Goal: Task Accomplishment & Management: Manage account settings

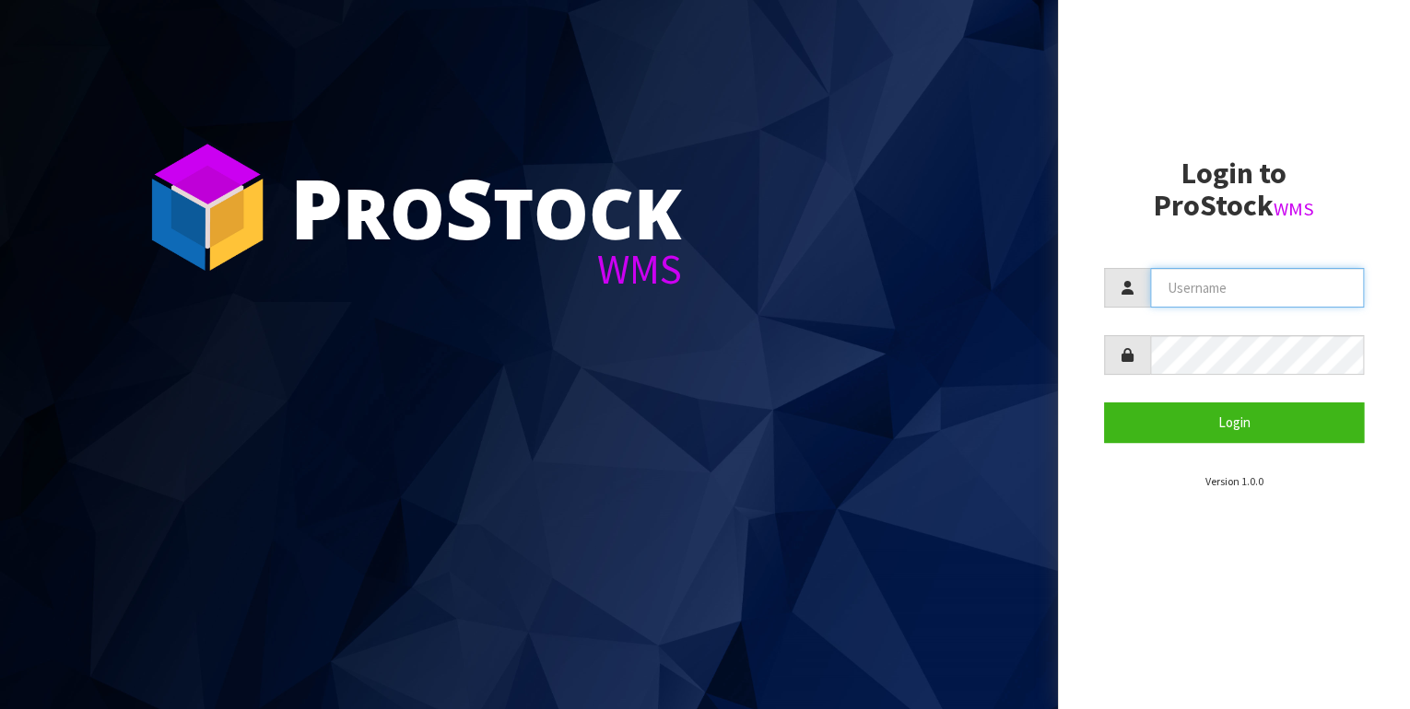
click at [1179, 285] on input "text" at bounding box center [1257, 288] width 215 height 40
click at [1104, 403] on button "Login" at bounding box center [1234, 423] width 261 height 40
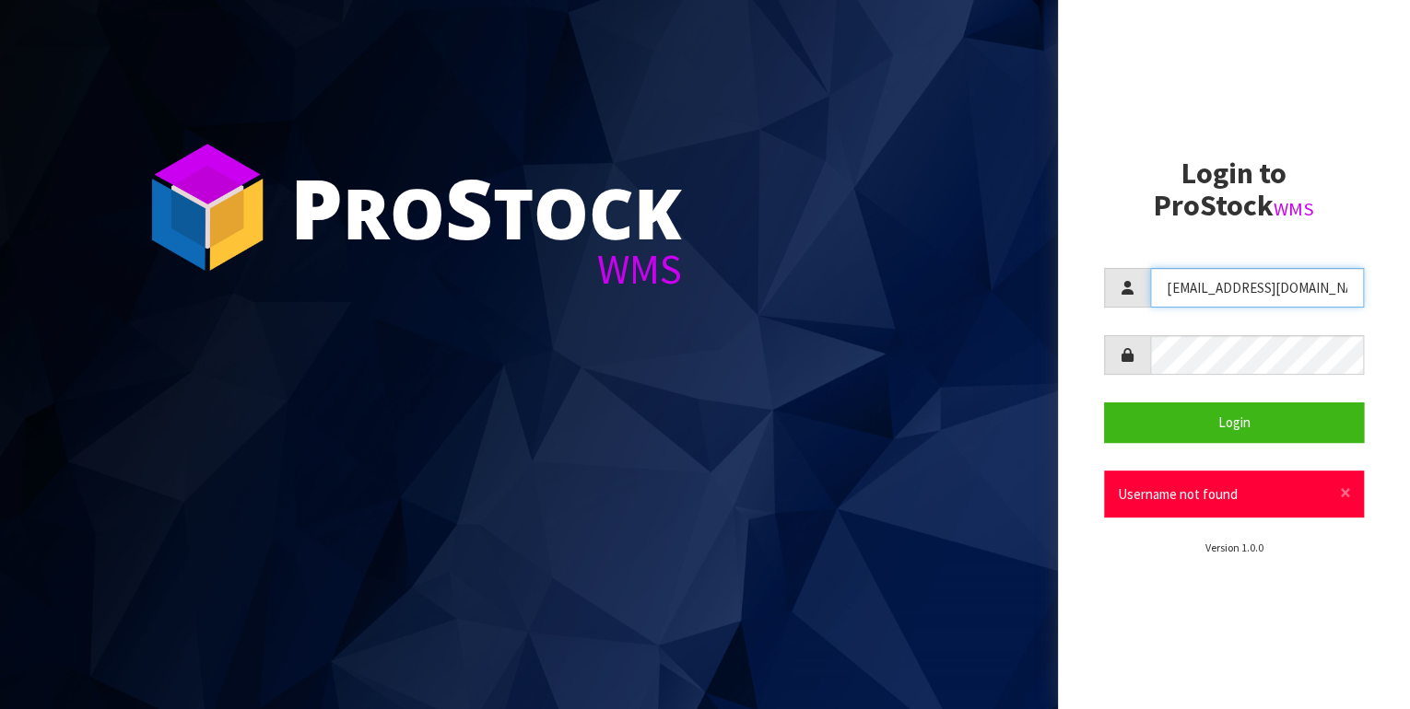
click at [1301, 290] on input "[EMAIL_ADDRESS][DOMAIN_NAME]" at bounding box center [1257, 288] width 215 height 40
drag, startPoint x: 1312, startPoint y: 293, endPoint x: 1141, endPoint y: 295, distance: 171.4
click at [1141, 295] on div "[EMAIL_ADDRESS][DOMAIN_NAME]" at bounding box center [1234, 288] width 261 height 40
type input "[EMAIL_ADDRESS][DOMAIN_NAME]"
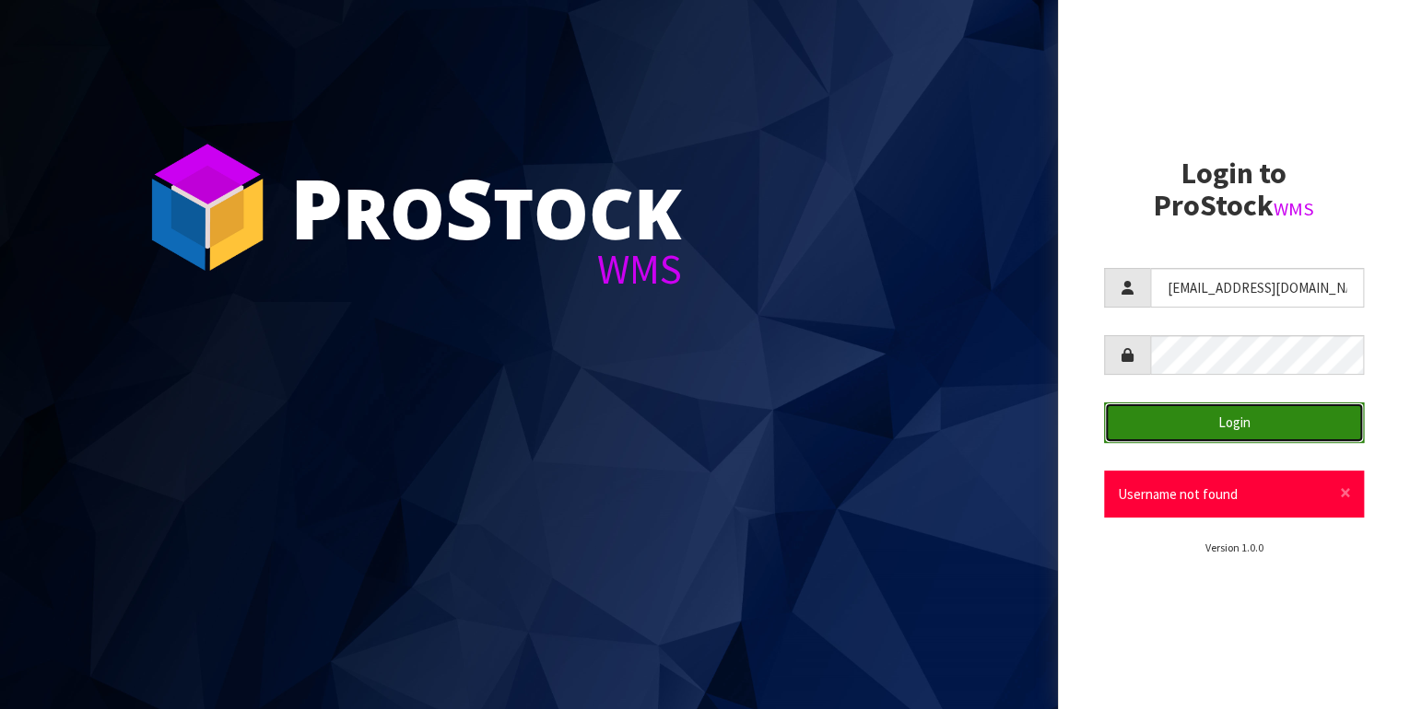
click at [1216, 428] on button "Login" at bounding box center [1234, 423] width 261 height 40
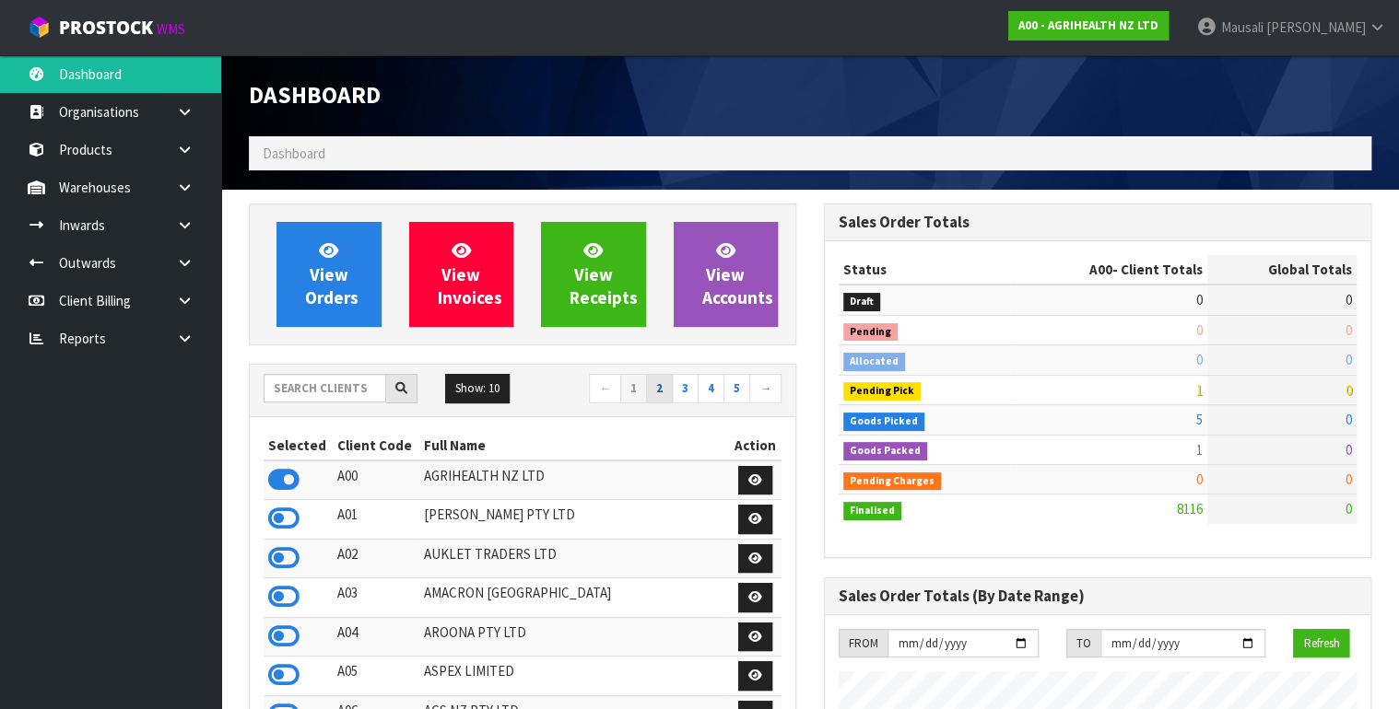
scroll to position [1390, 575]
click at [274, 391] on input "text" at bounding box center [325, 388] width 123 height 29
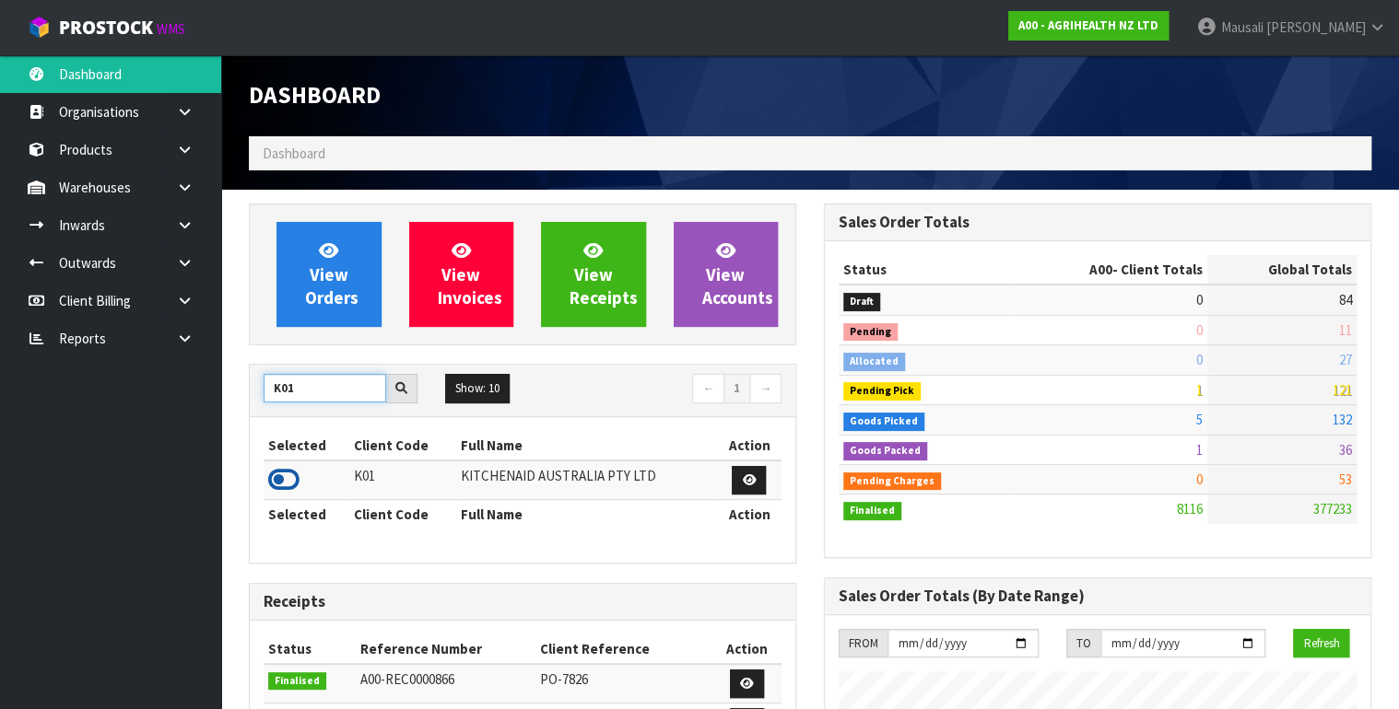
type input "K01"
click at [289, 475] on icon at bounding box center [283, 480] width 31 height 28
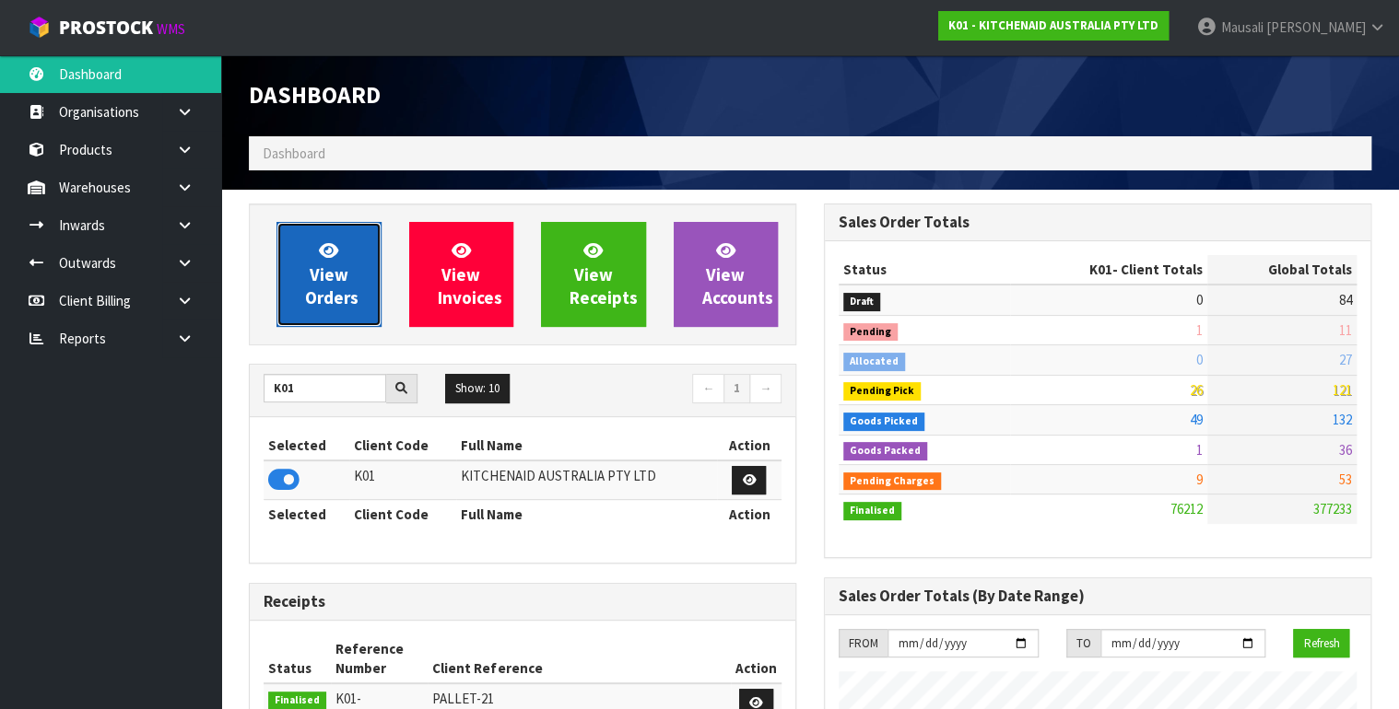
click at [335, 276] on span "View Orders" at bounding box center [331, 274] width 53 height 69
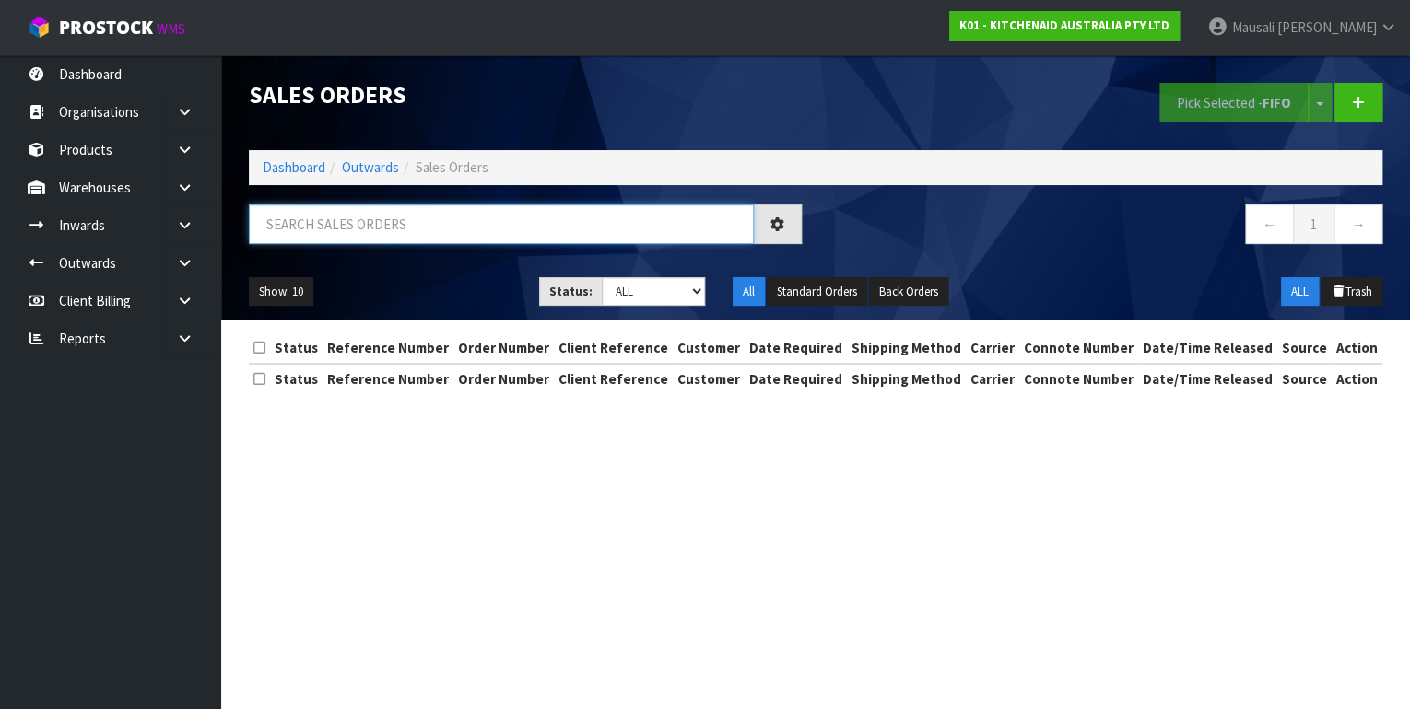
click at [295, 231] on input "text" at bounding box center [501, 225] width 505 height 40
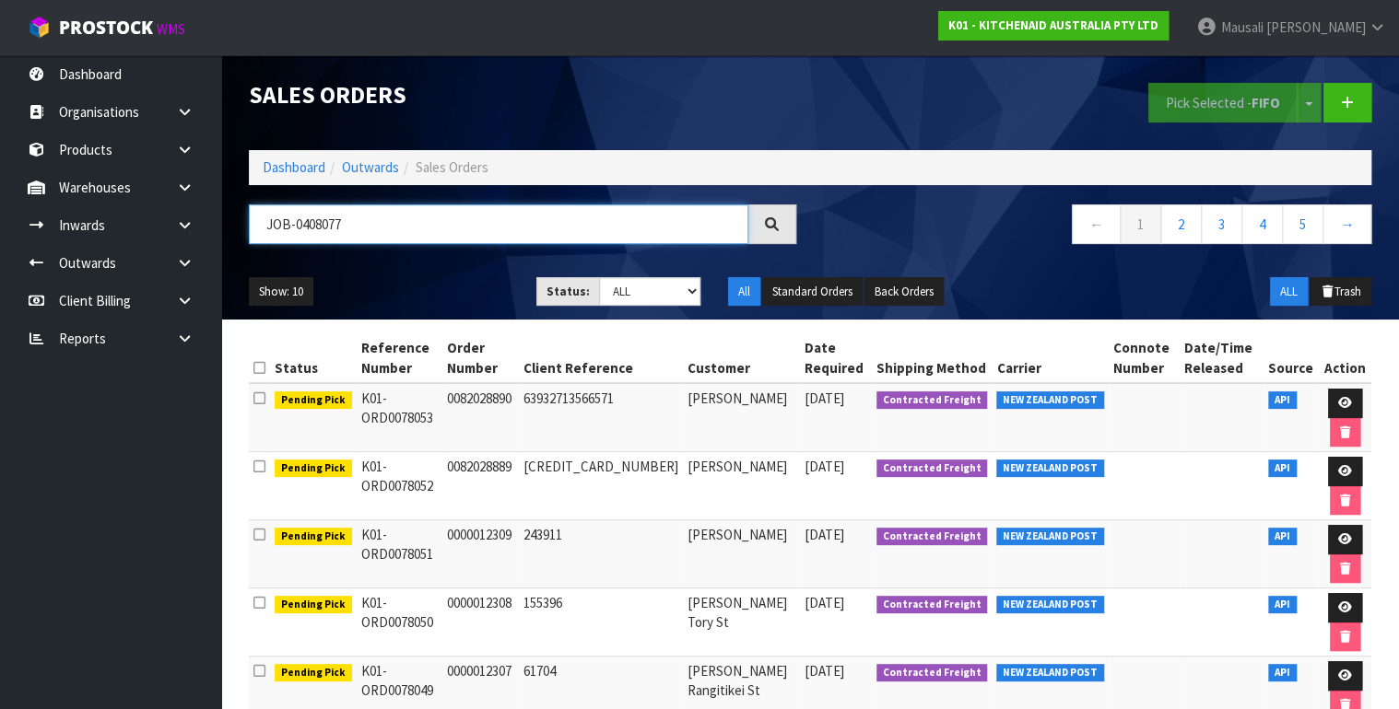
type input "JOB-0408077"
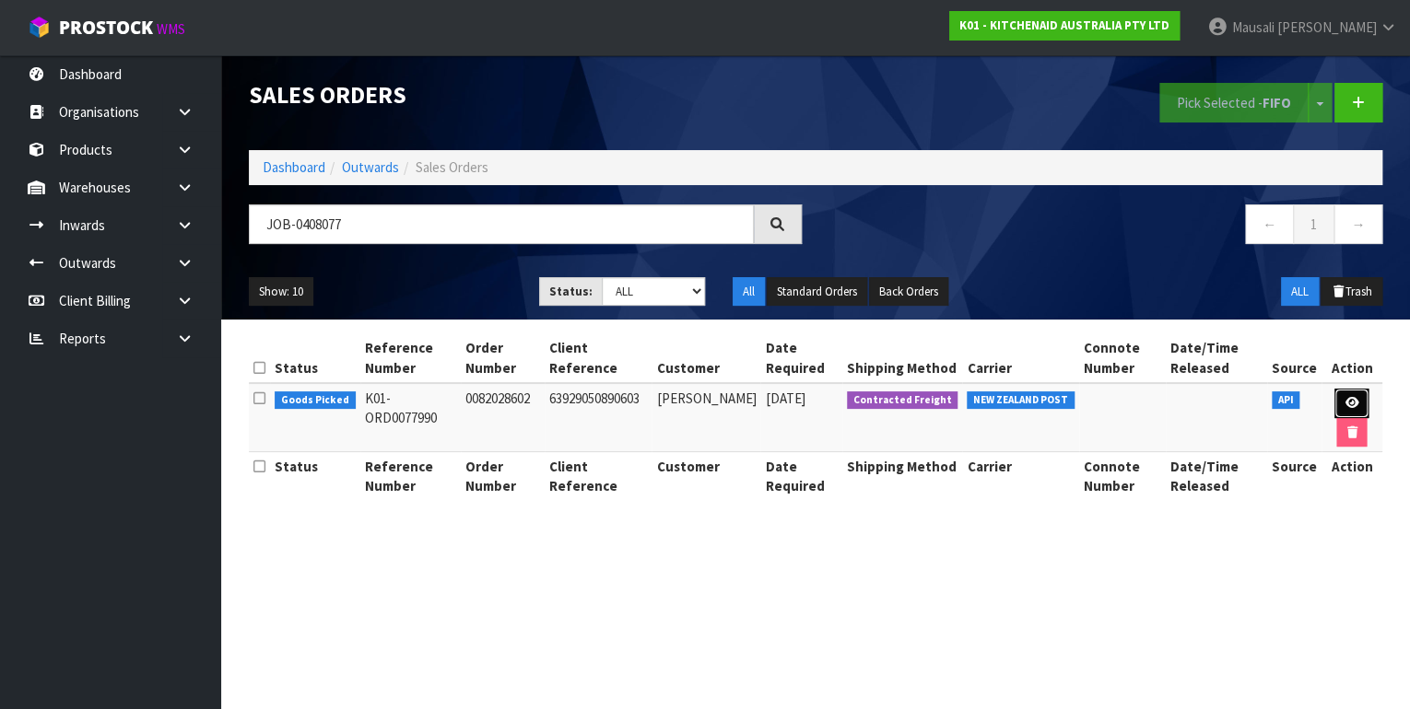
click at [1353, 392] on link at bounding box center [1351, 403] width 34 height 29
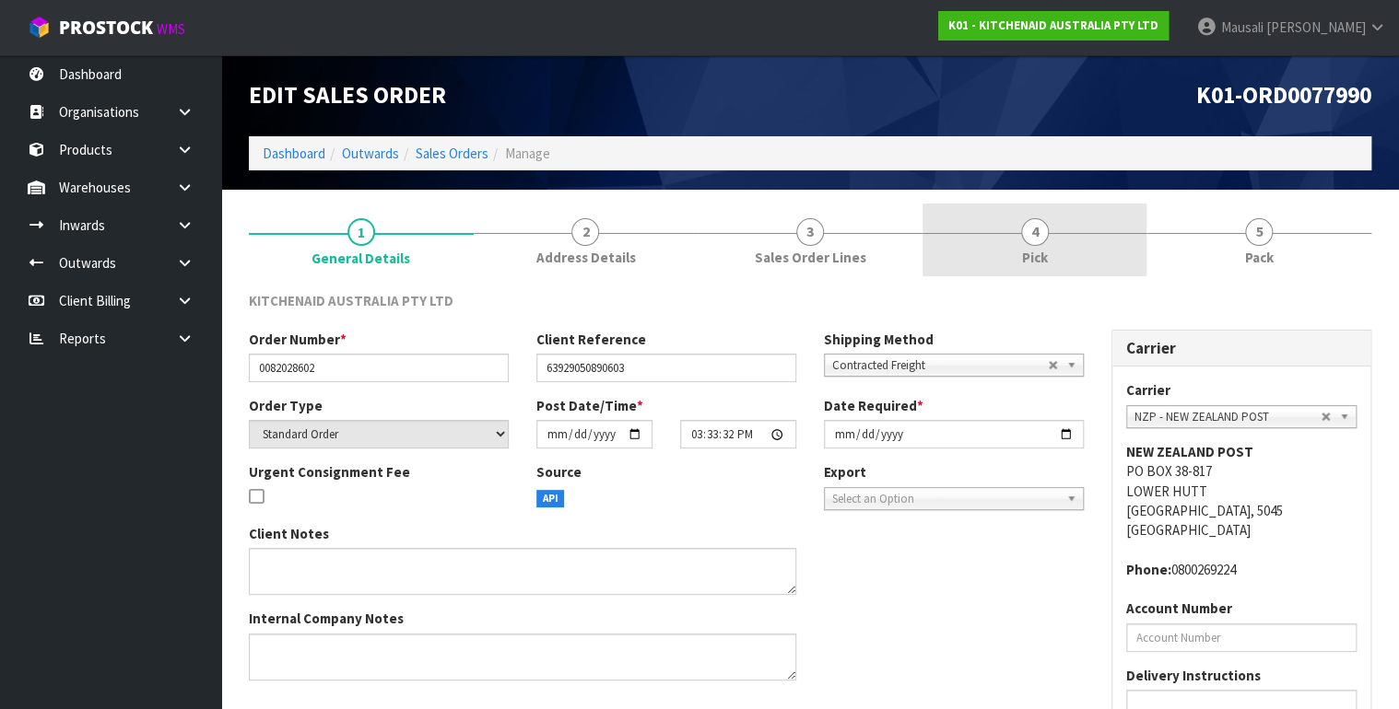
click at [1057, 233] on link "4 Pick" at bounding box center [1034, 240] width 225 height 73
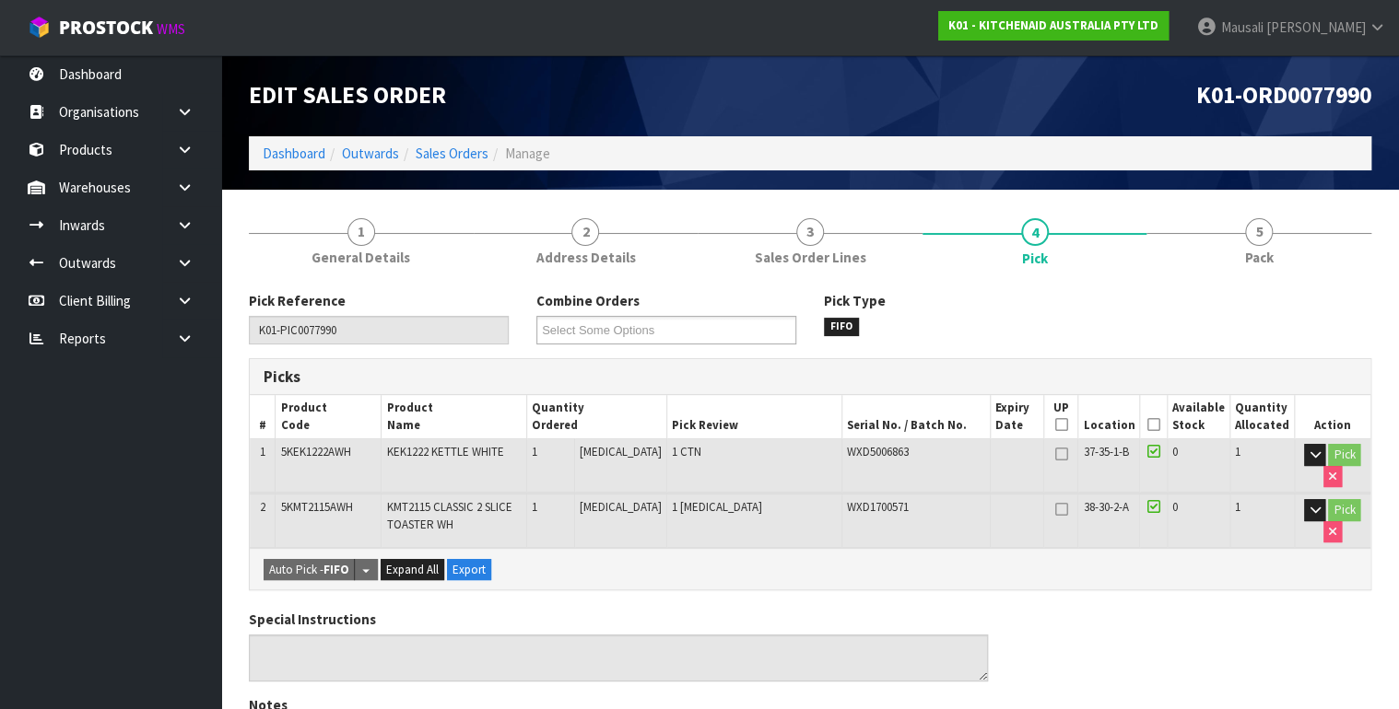
click at [1151, 426] on icon at bounding box center [1152, 425] width 13 height 1
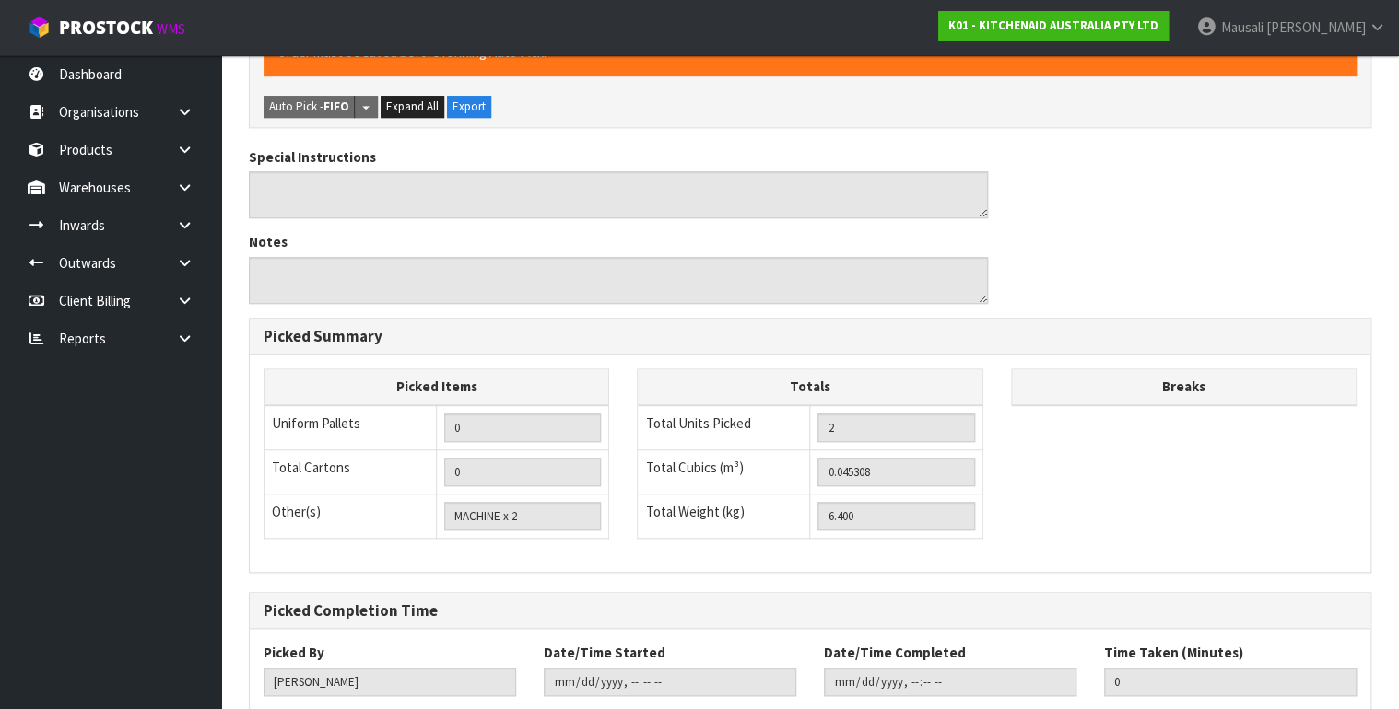
scroll to position [639, 0]
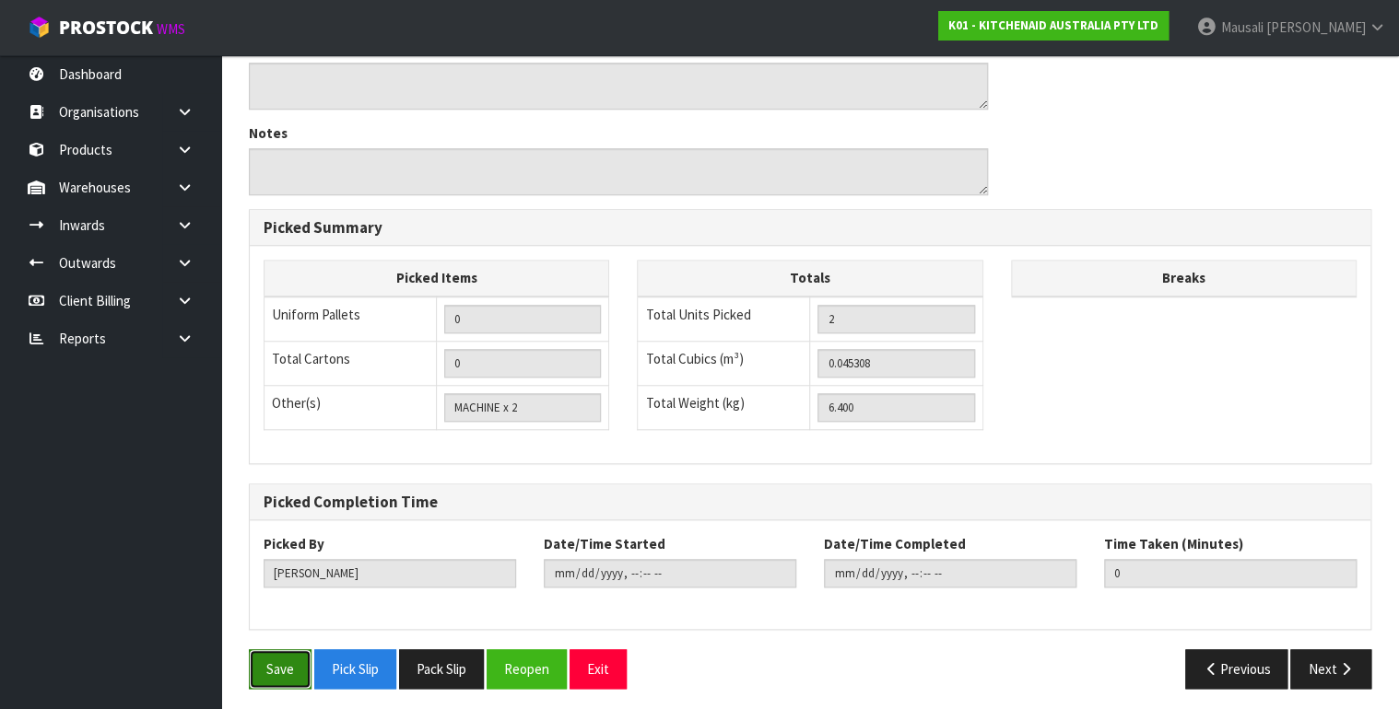
drag, startPoint x: 274, startPoint y: 667, endPoint x: 310, endPoint y: 646, distance: 41.7
click at [275, 667] on button "Save" at bounding box center [280, 670] width 63 height 40
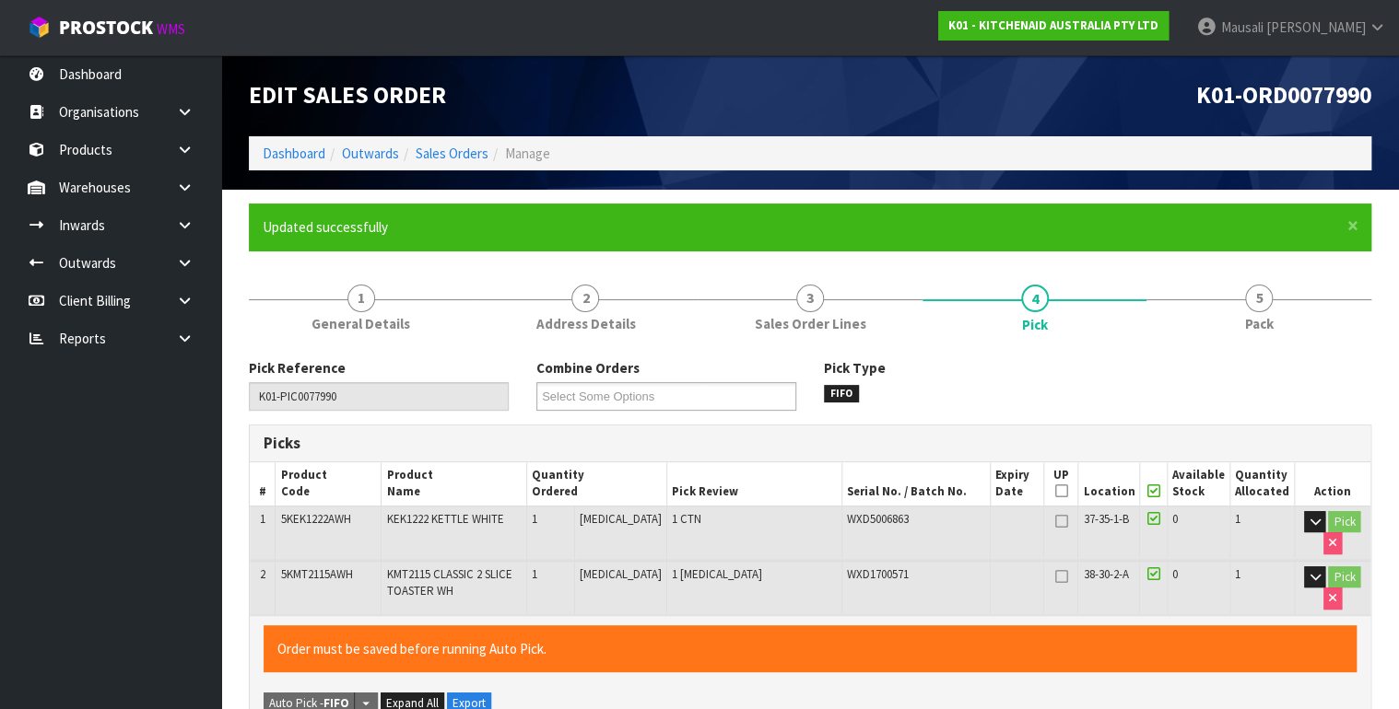
type input "[PERSON_NAME]"
type input "[DATE]T12:11:24"
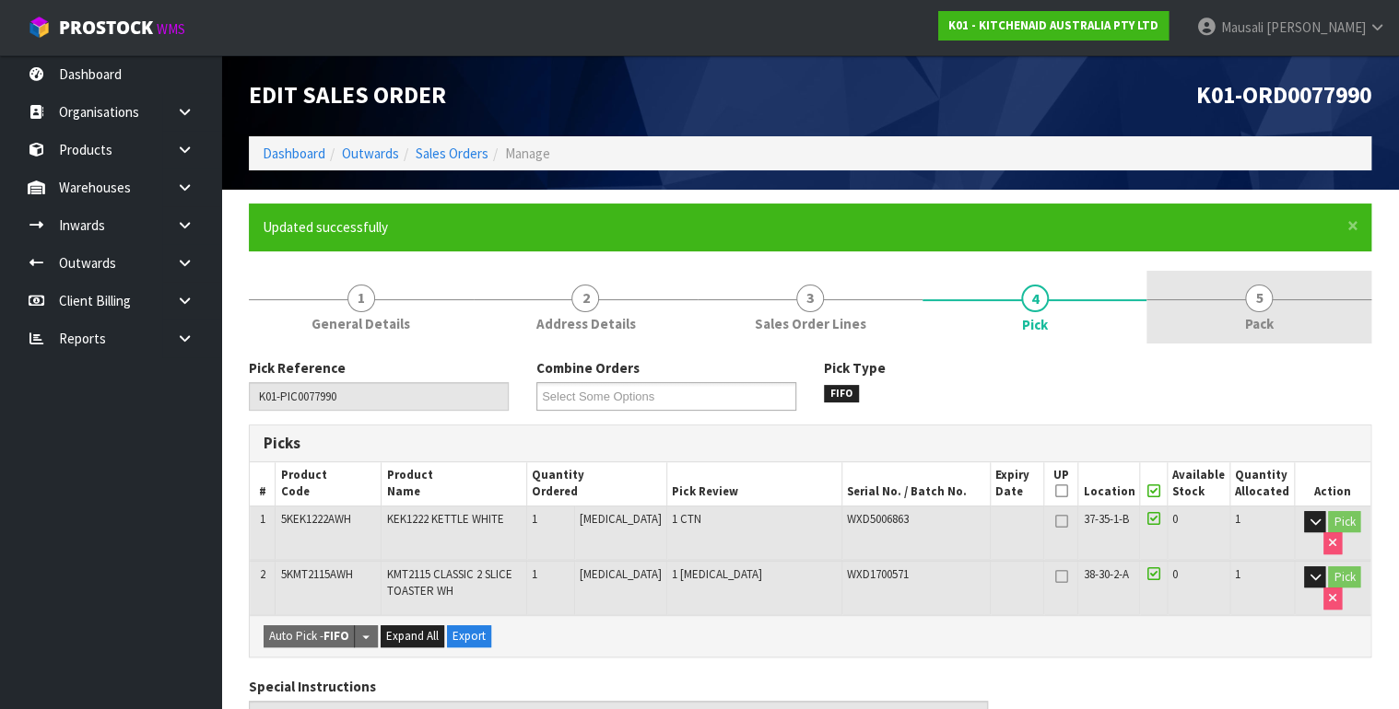
click at [1250, 308] on span "5" at bounding box center [1259, 299] width 28 height 28
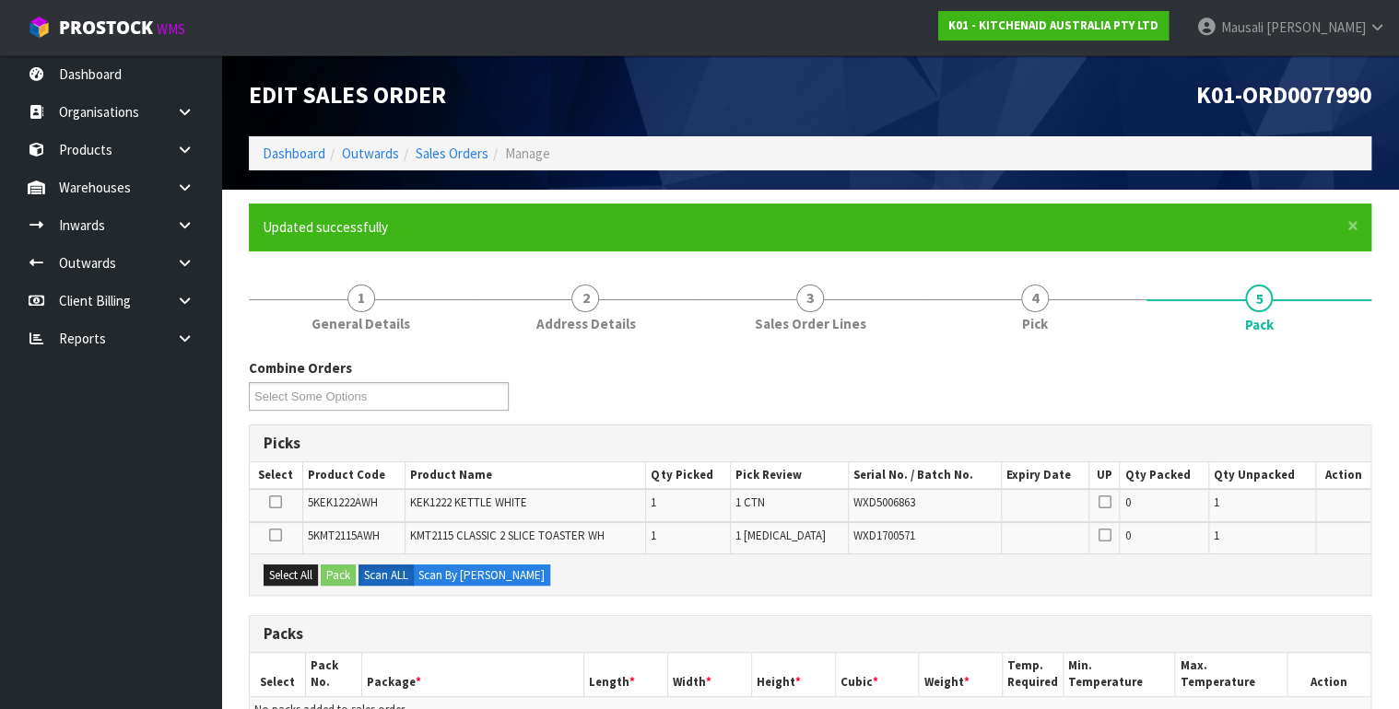
scroll to position [295, 0]
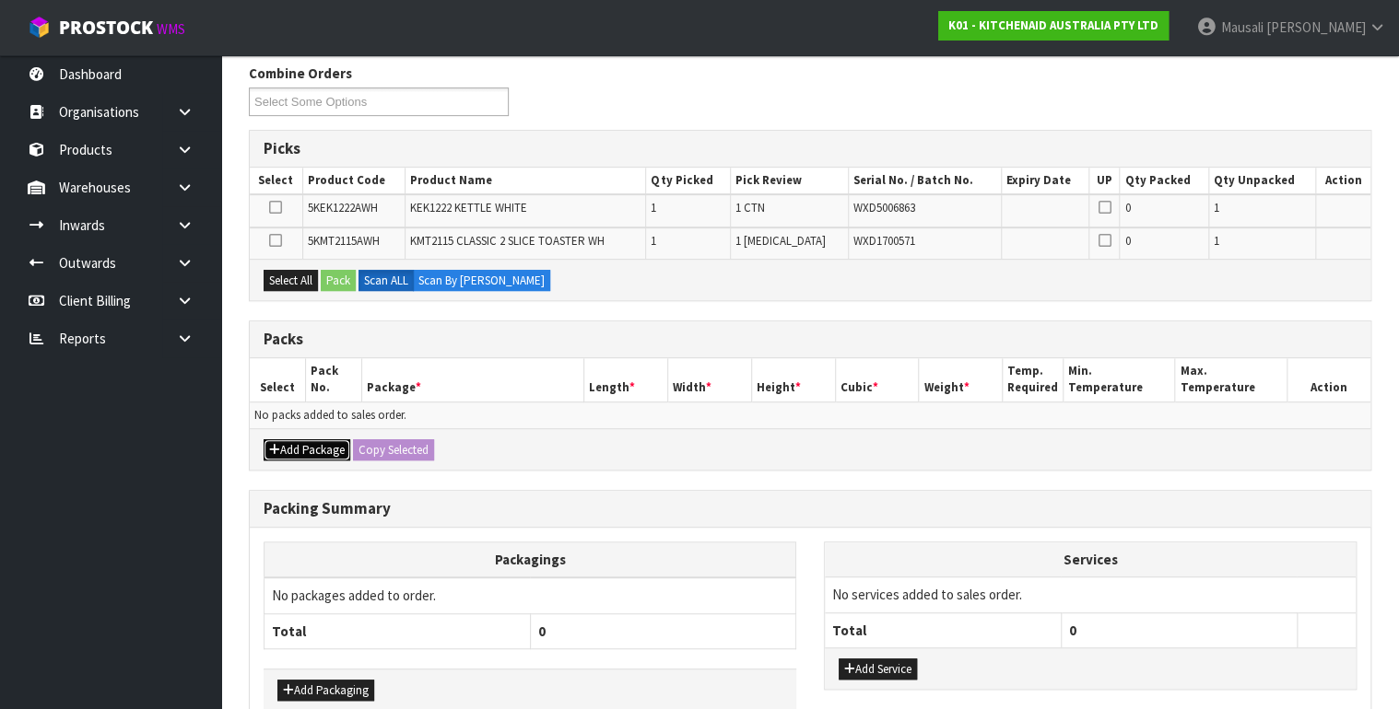
click at [315, 444] on button "Add Package" at bounding box center [307, 451] width 87 height 22
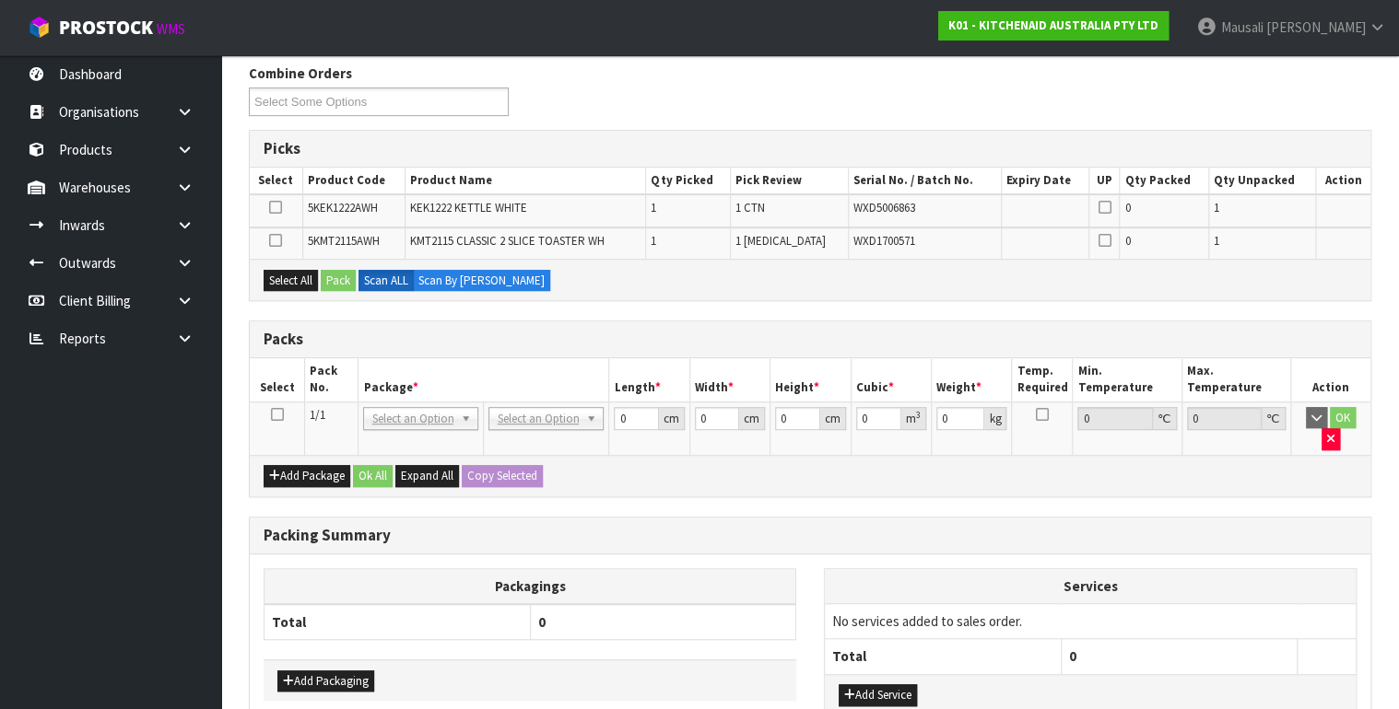
drag, startPoint x: 276, startPoint y: 416, endPoint x: 651, endPoint y: 309, distance: 389.1
click at [294, 402] on td at bounding box center [277, 428] width 54 height 53
click at [277, 415] on icon at bounding box center [276, 415] width 13 height 1
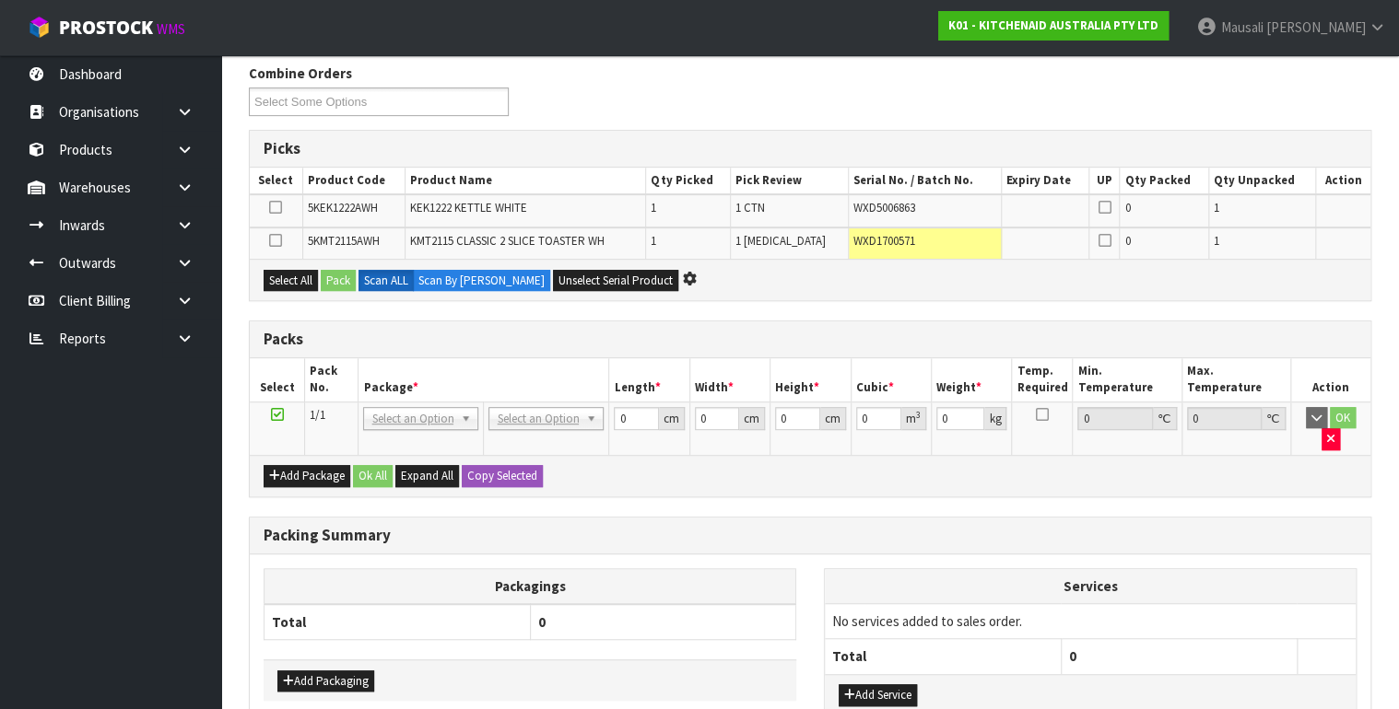
scroll to position [0, 0]
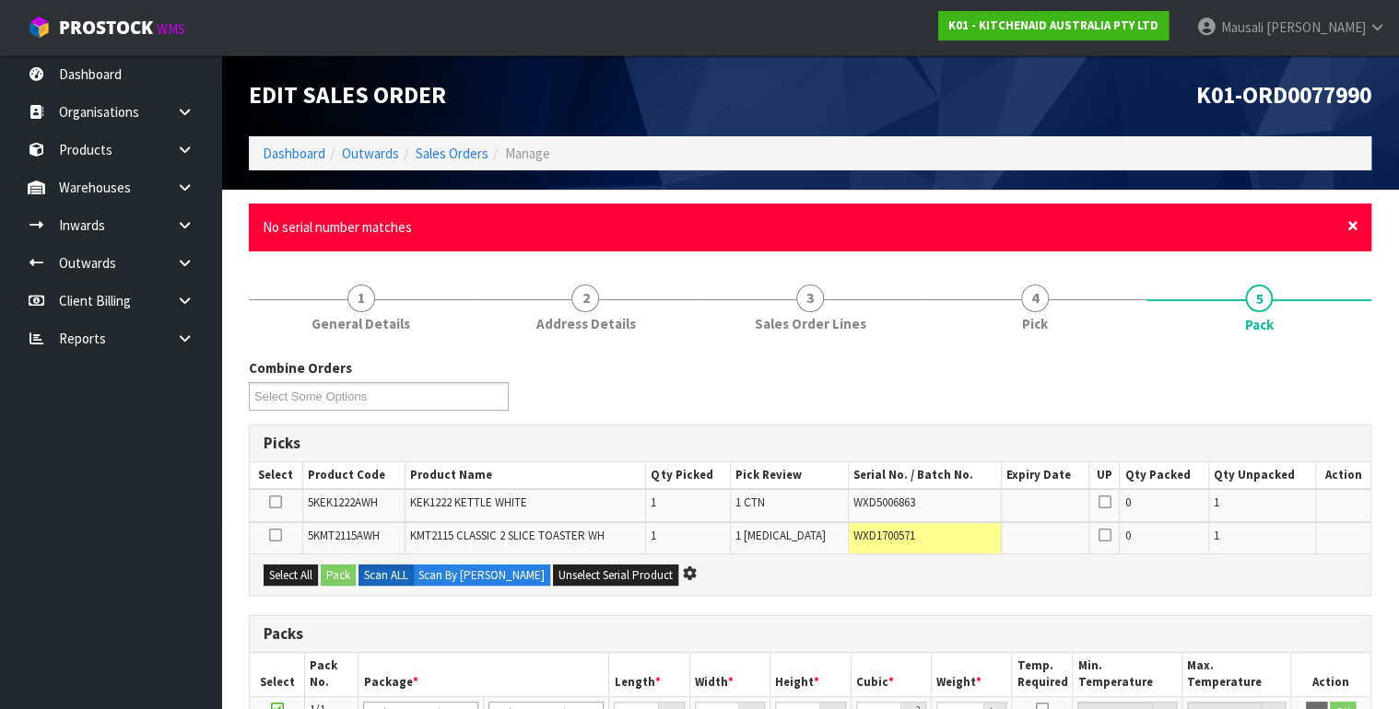
click at [1349, 229] on span "×" at bounding box center [1352, 226] width 11 height 26
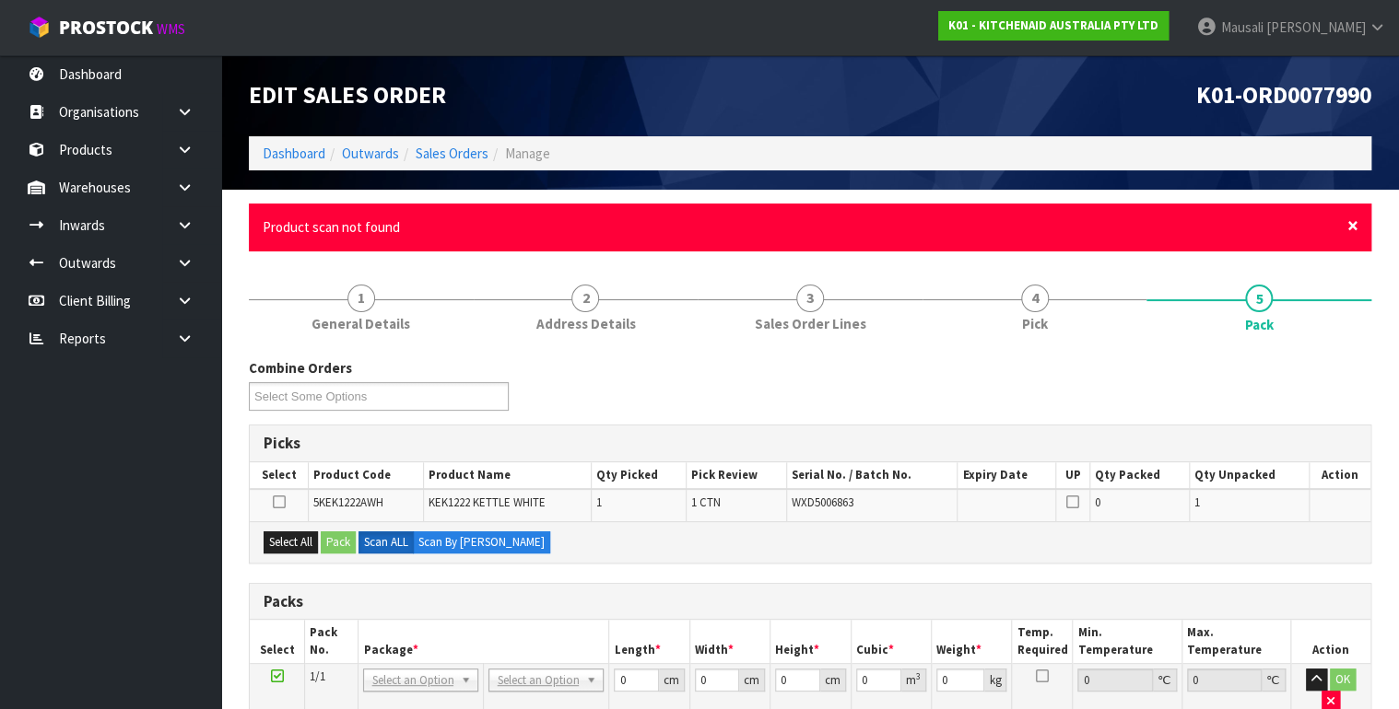
click at [1351, 236] on span "×" at bounding box center [1352, 226] width 11 height 26
click at [1348, 225] on span "×" at bounding box center [1352, 226] width 11 height 26
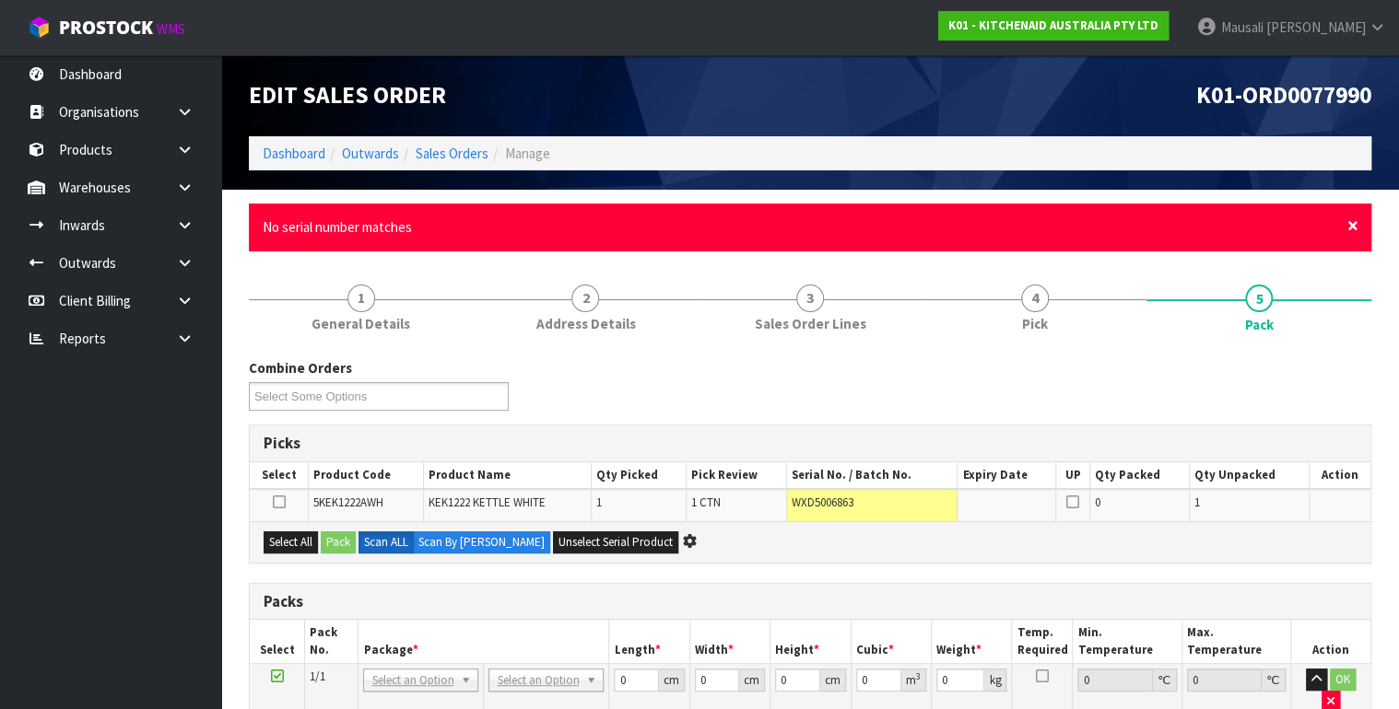
click at [1349, 230] on span "×" at bounding box center [1352, 226] width 11 height 26
click at [1350, 227] on span "×" at bounding box center [1352, 226] width 11 height 26
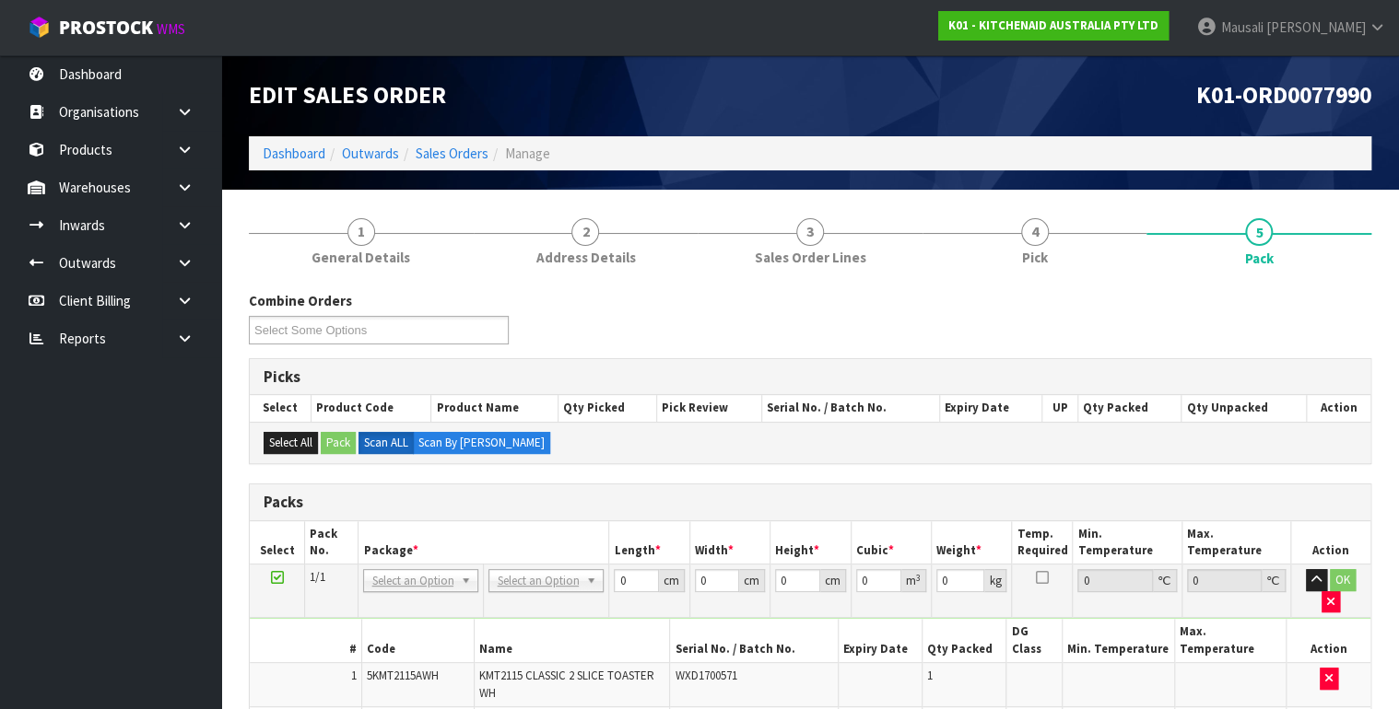
scroll to position [221, 0]
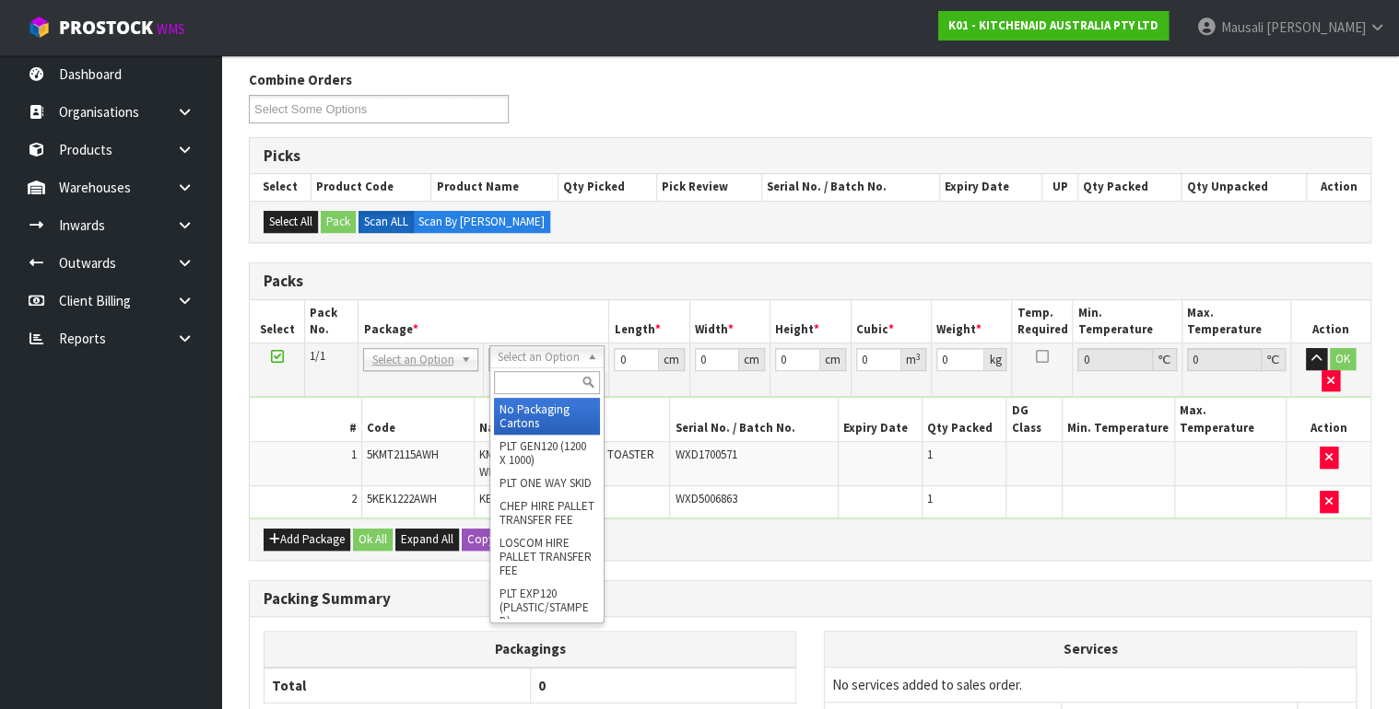
click at [536, 385] on input "text" at bounding box center [547, 382] width 106 height 23
type input "OC"
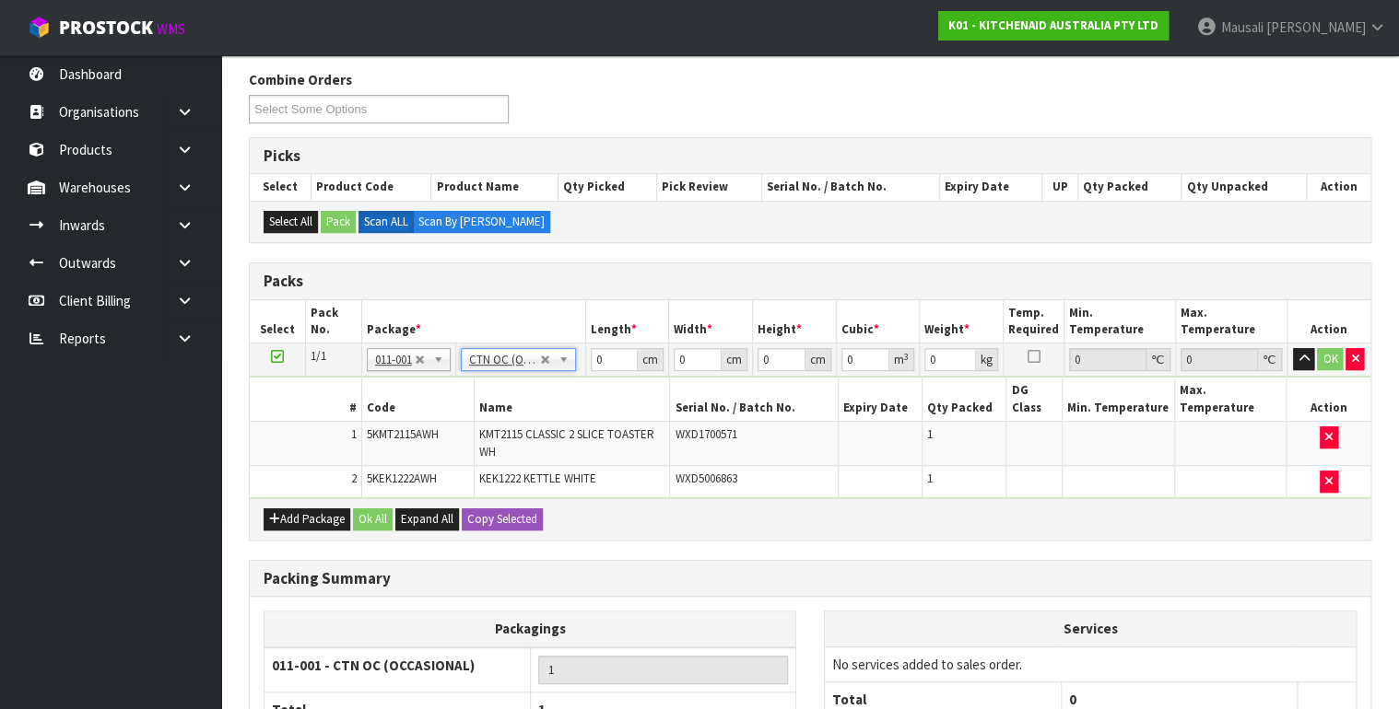
type input "6.4"
drag, startPoint x: 606, startPoint y: 358, endPoint x: 594, endPoint y: 359, distance: 12.1
click at [594, 359] on input "0" at bounding box center [615, 359] width 48 height 23
type input "54"
type input "30"
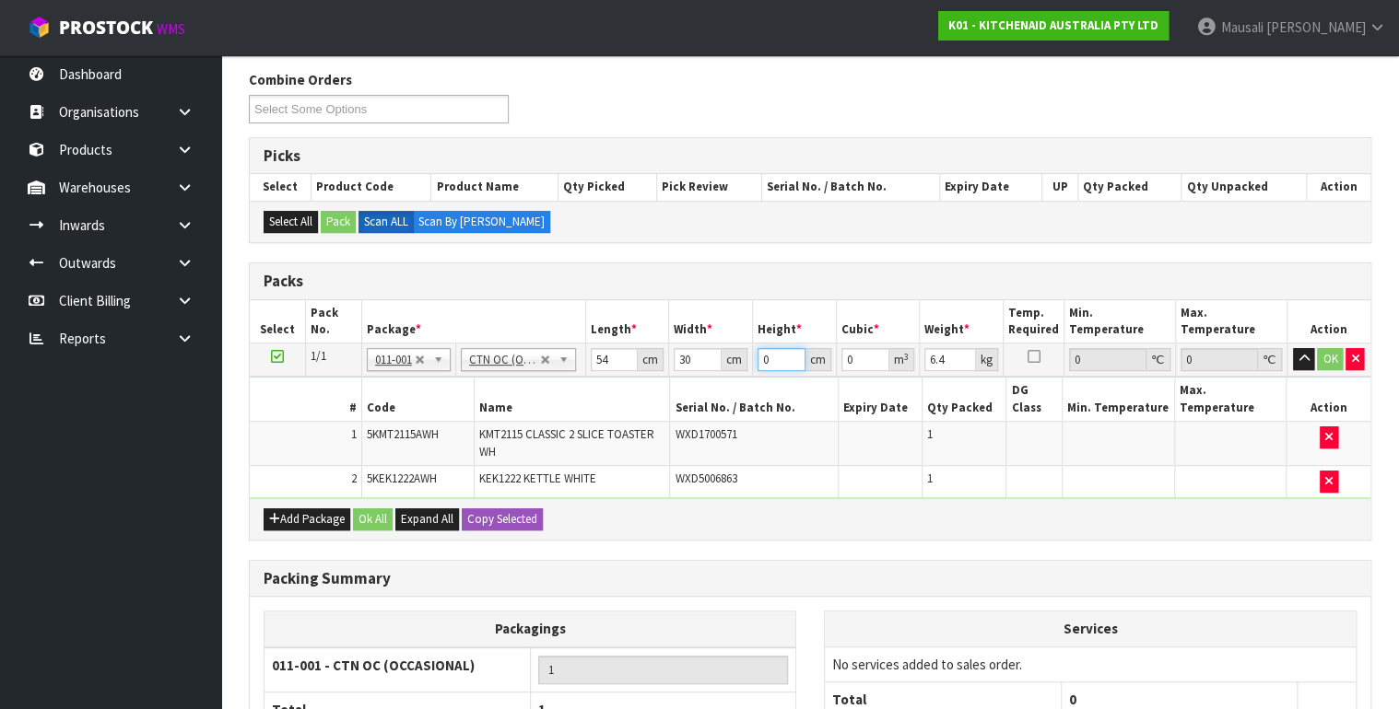
type input "3"
type input "0.00486"
type input "37"
type input "0.05994"
type input "37"
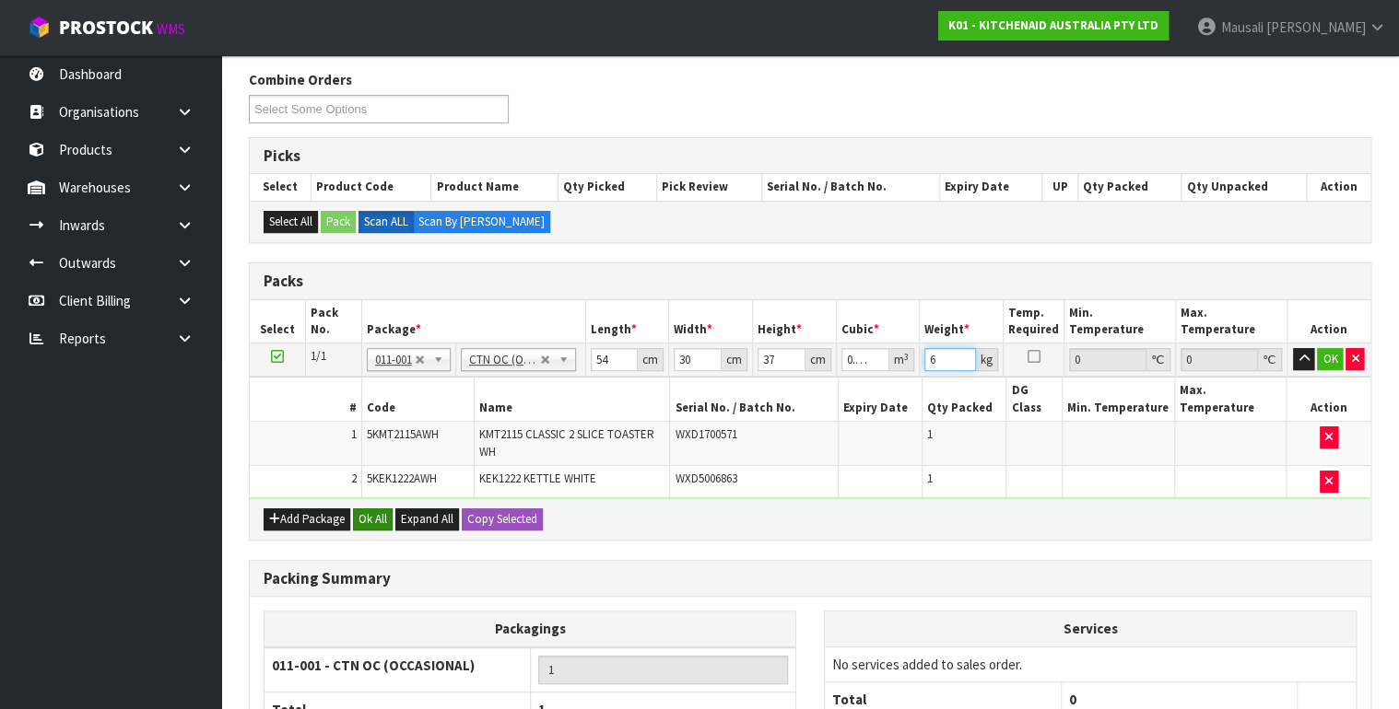
type input "6"
click at [375, 509] on button "Ok All" at bounding box center [373, 520] width 40 height 22
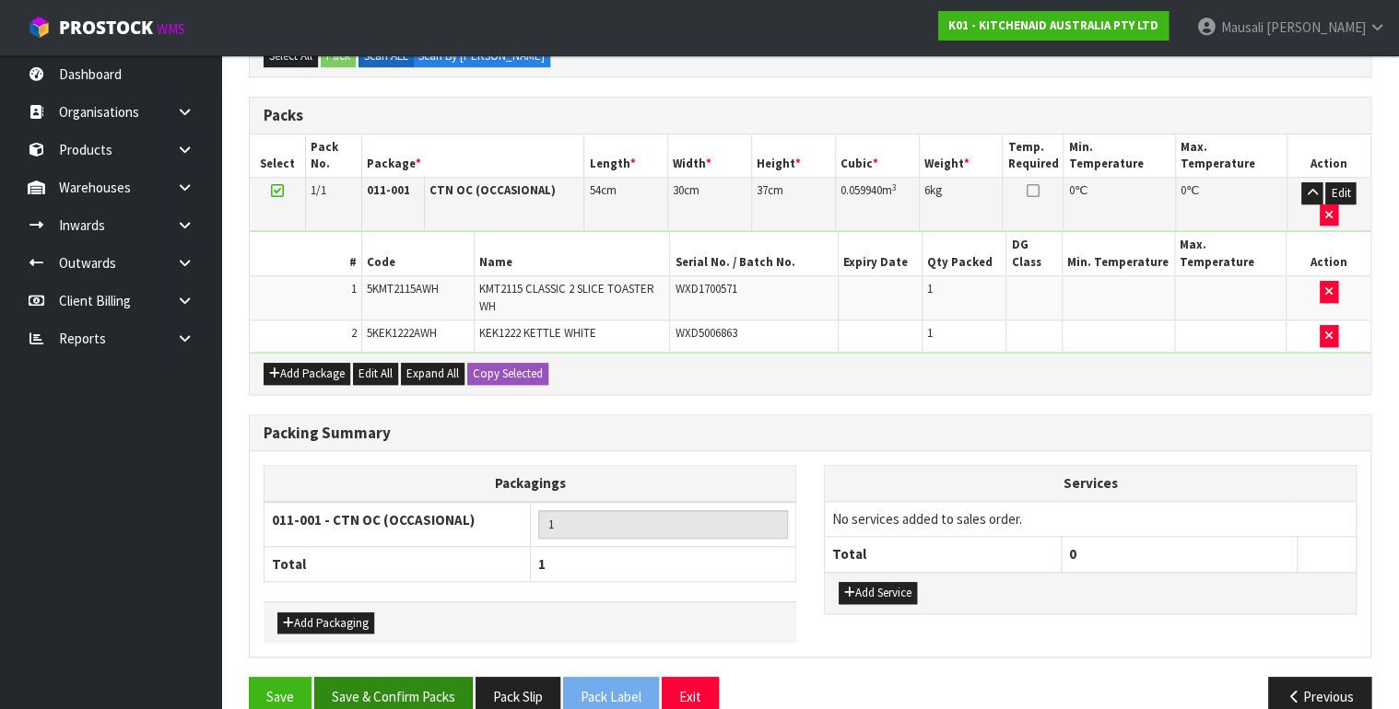
scroll to position [396, 0]
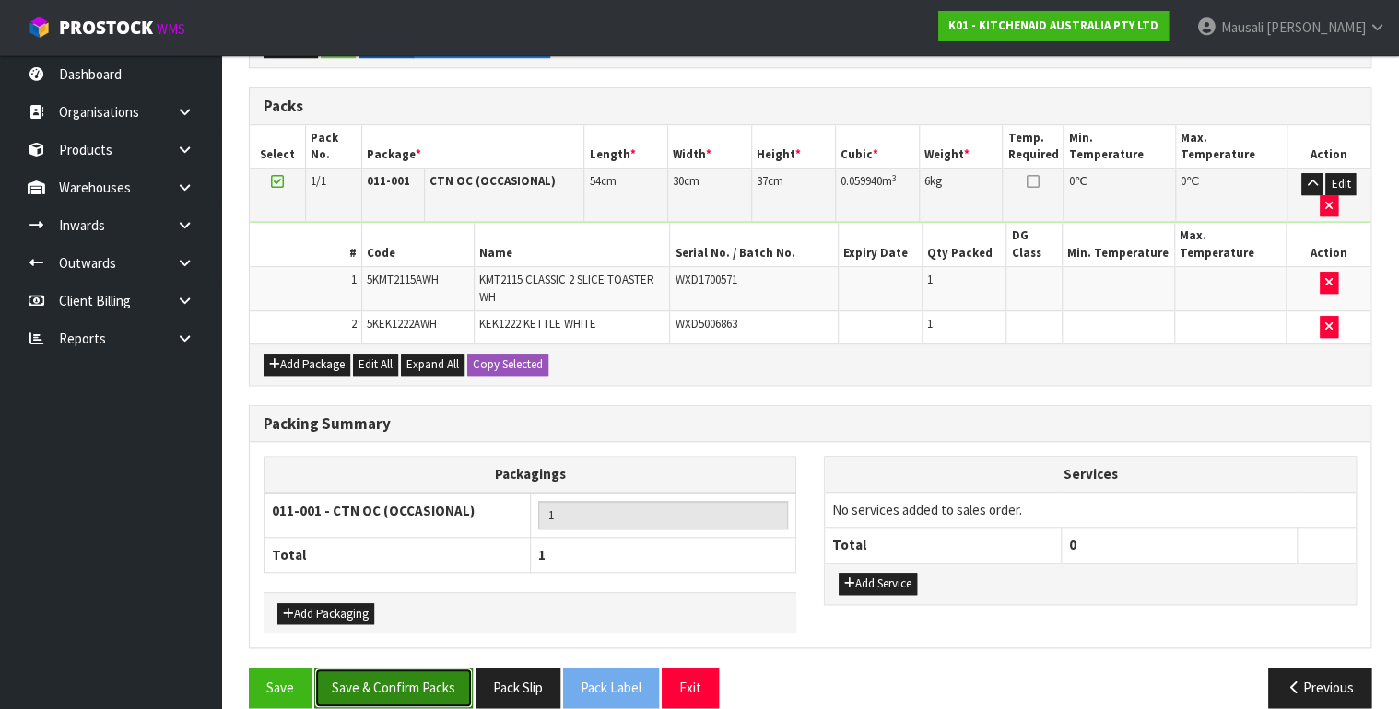
click at [424, 668] on button "Save & Confirm Packs" at bounding box center [393, 688] width 158 height 40
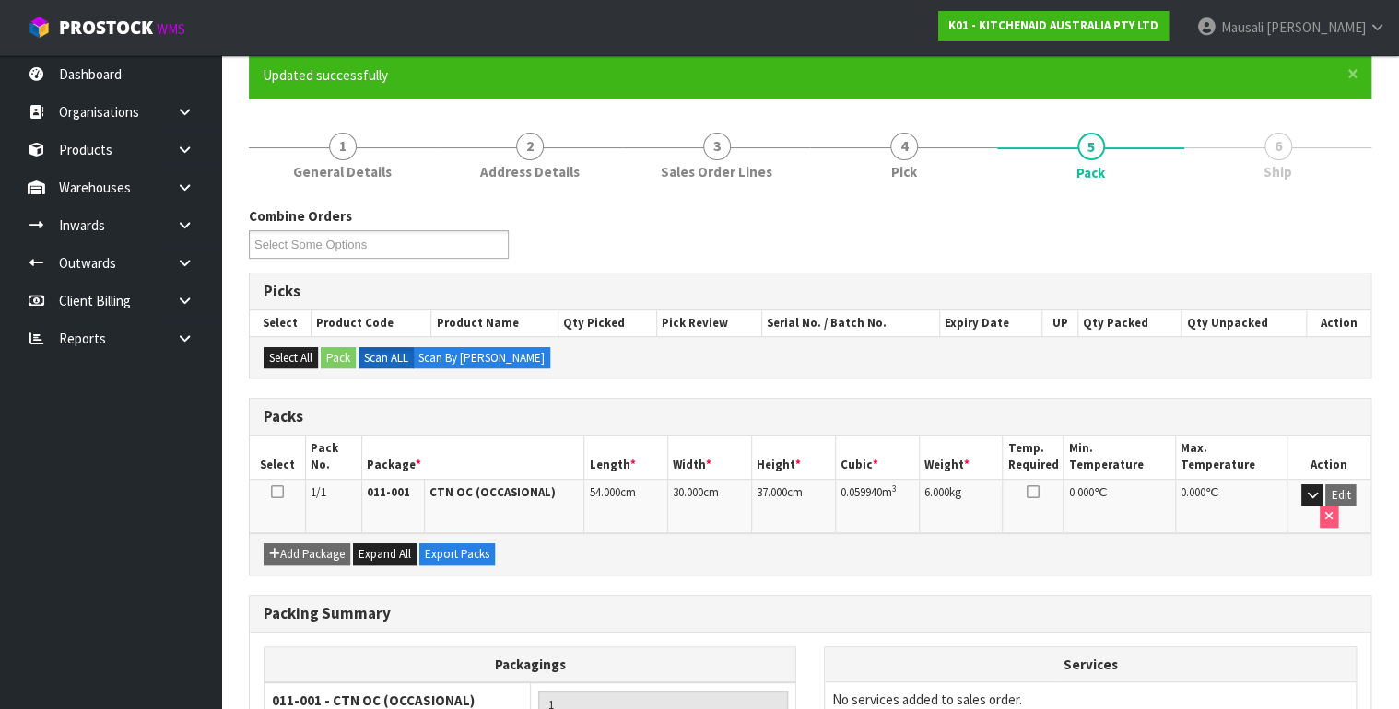
scroll to position [321, 0]
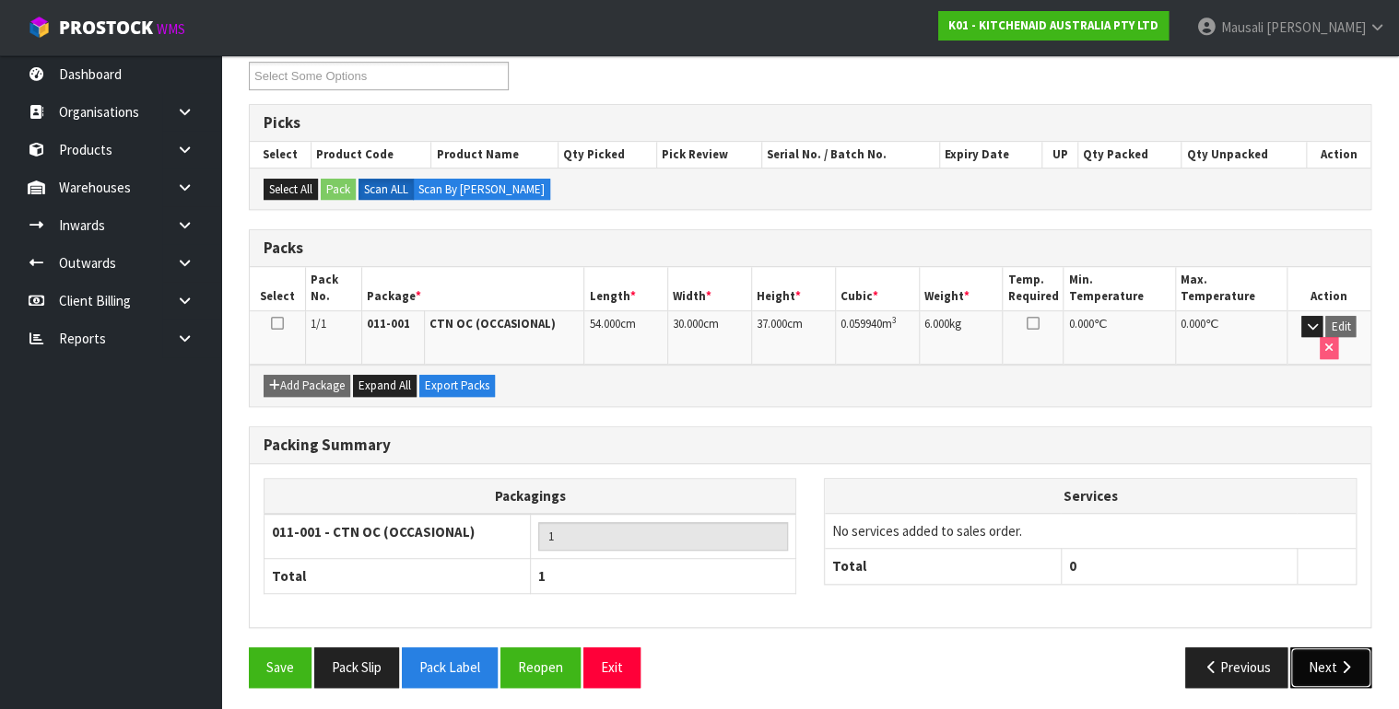
drag, startPoint x: 1321, startPoint y: 669, endPoint x: 1232, endPoint y: 639, distance: 94.4
click at [1321, 667] on button "Next" at bounding box center [1330, 668] width 81 height 40
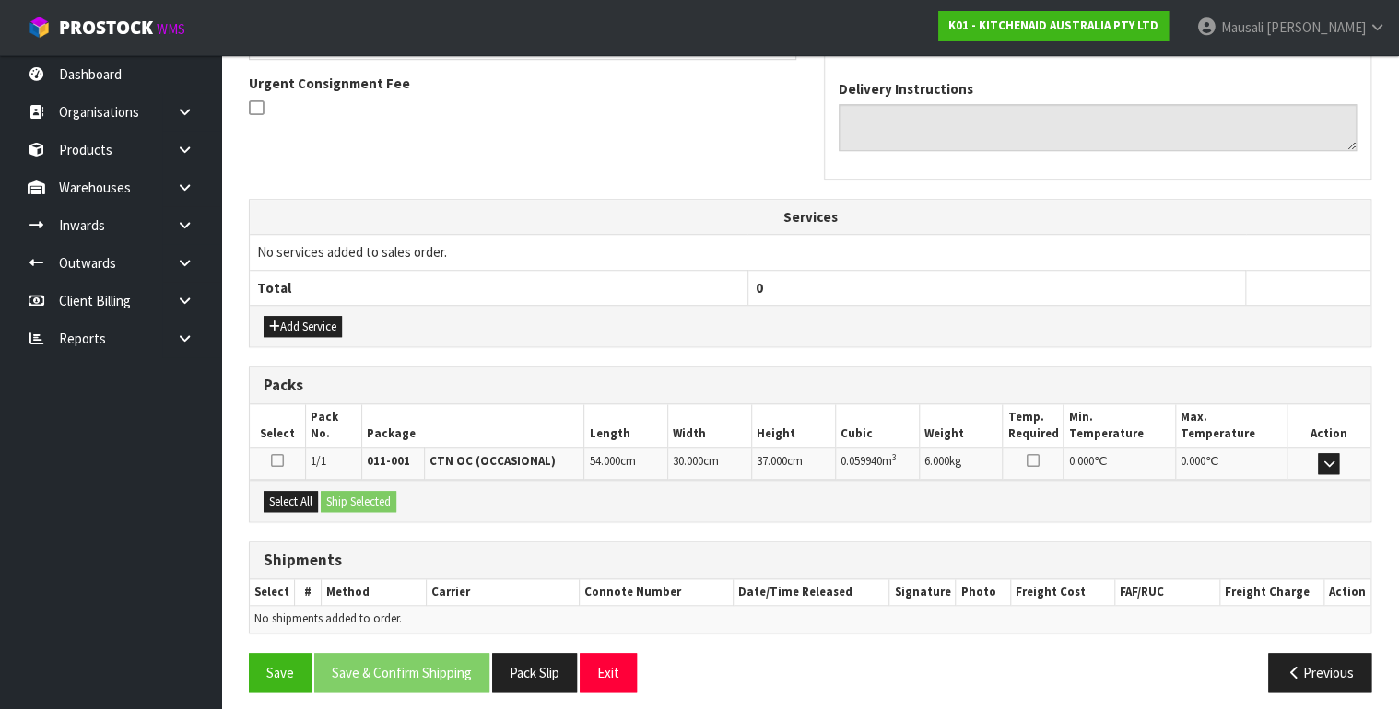
scroll to position [539, 0]
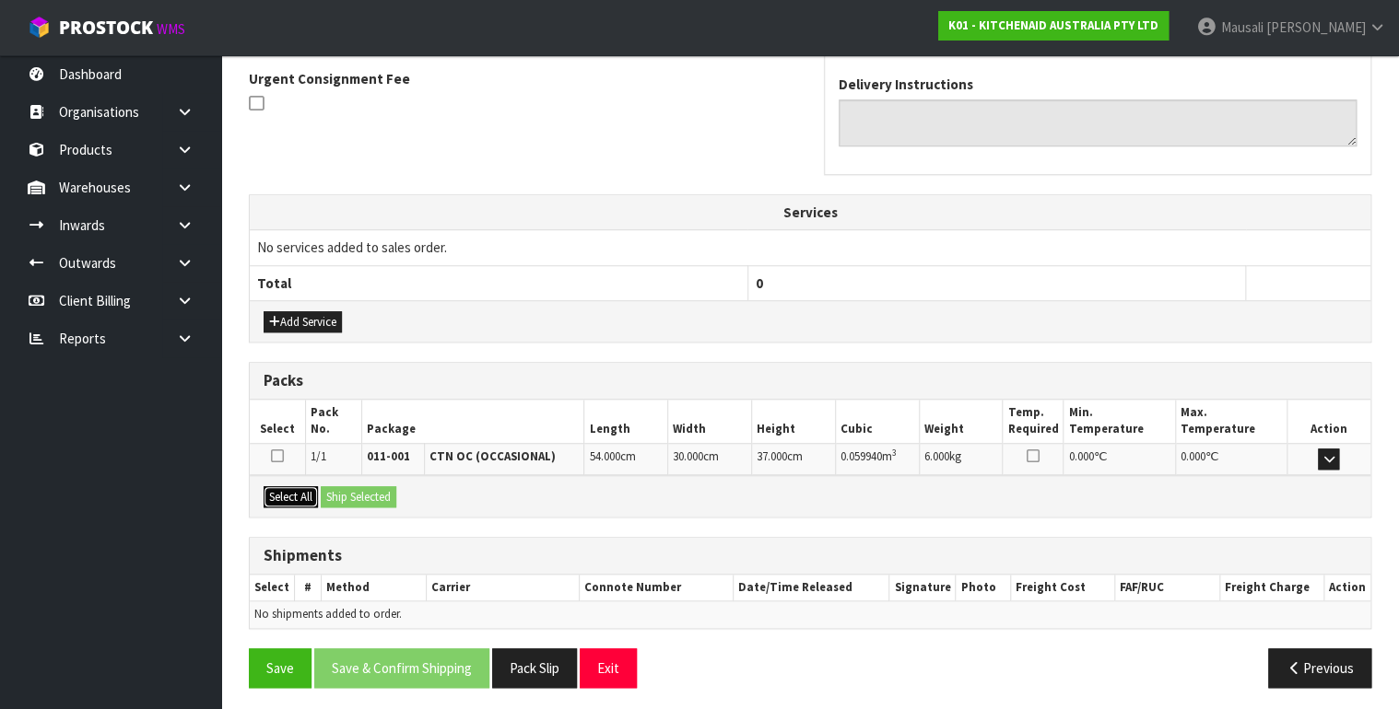
click at [299, 487] on button "Select All" at bounding box center [291, 498] width 54 height 22
click at [341, 487] on button "Ship Selected" at bounding box center [359, 498] width 76 height 22
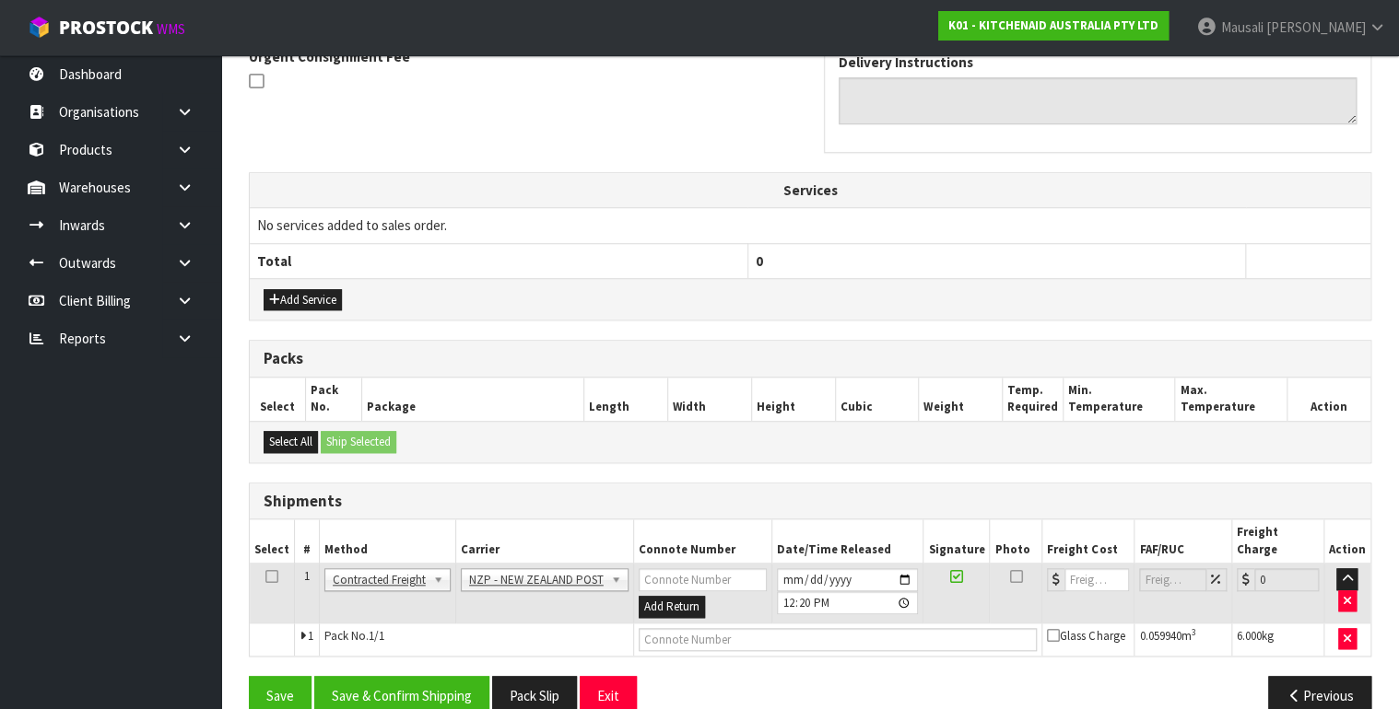
scroll to position [572, 0]
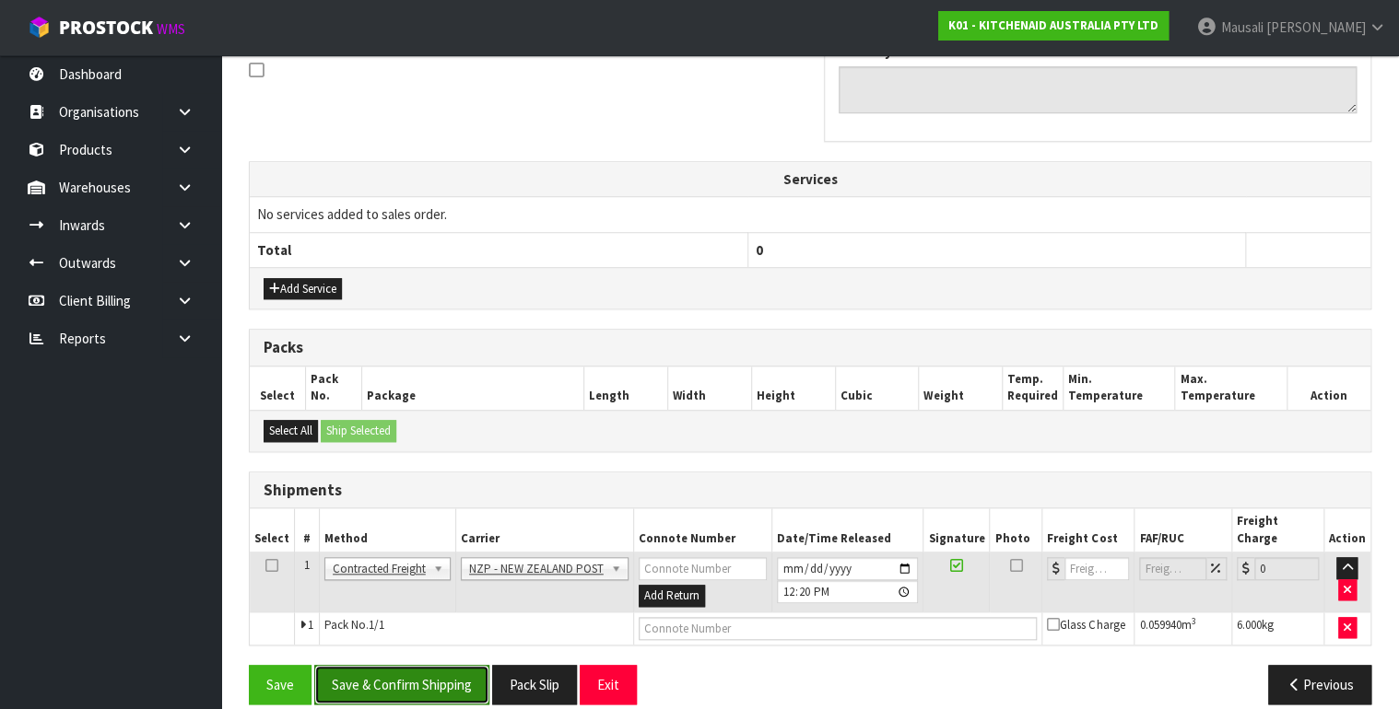
click at [431, 665] on button "Save & Confirm Shipping" at bounding box center [401, 685] width 175 height 40
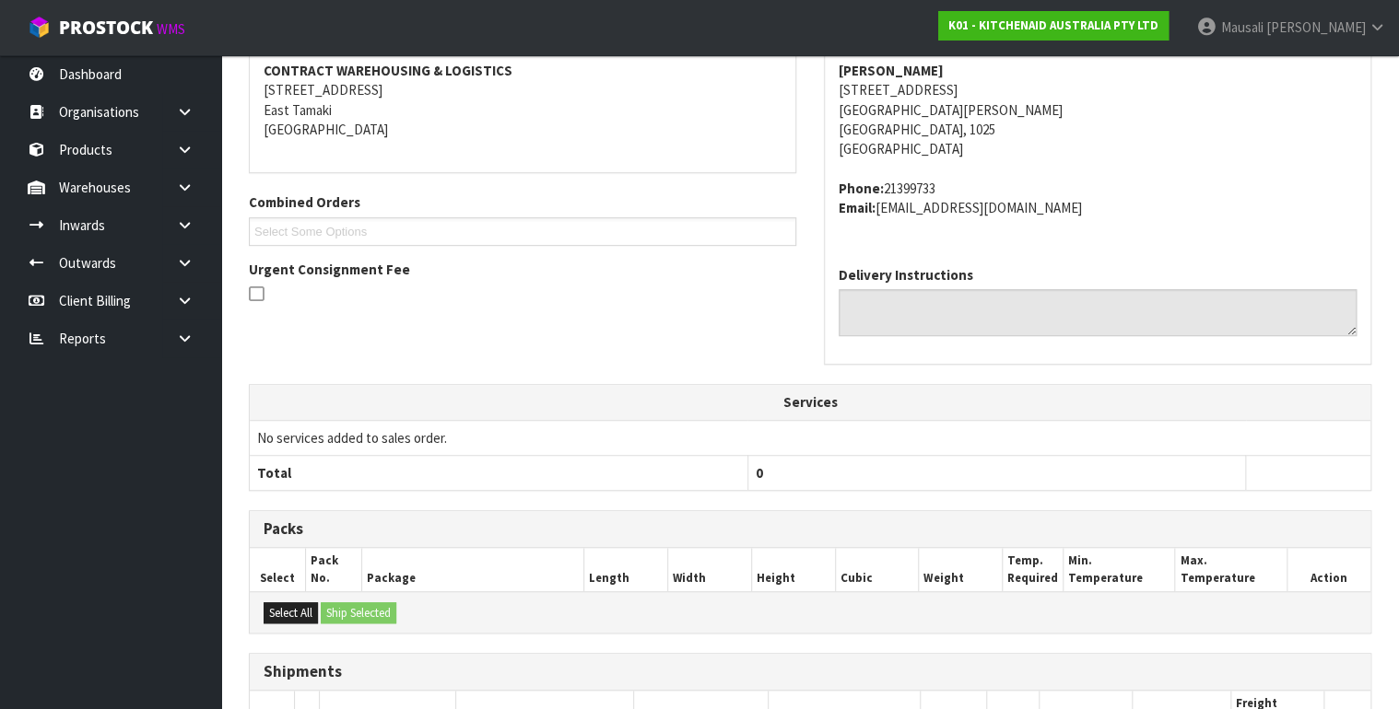
scroll to position [546, 0]
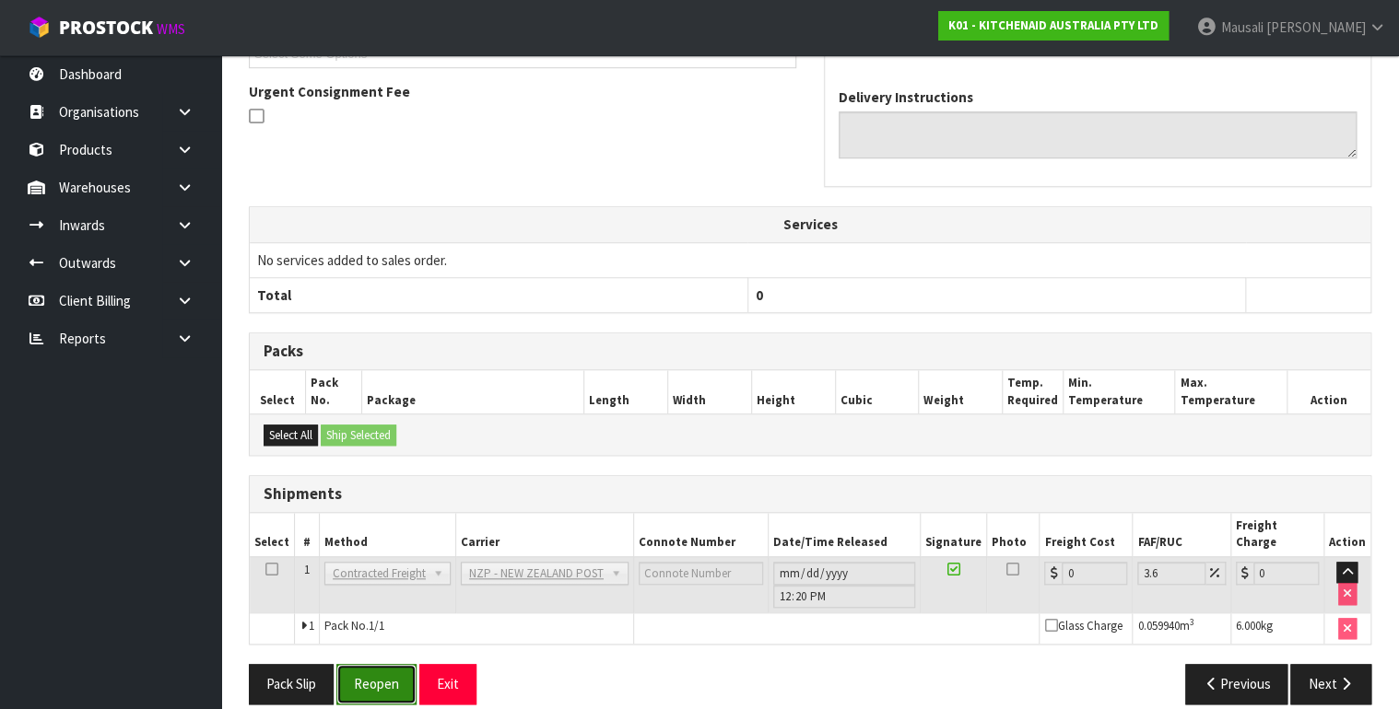
click at [380, 664] on button "Reopen" at bounding box center [376, 684] width 80 height 40
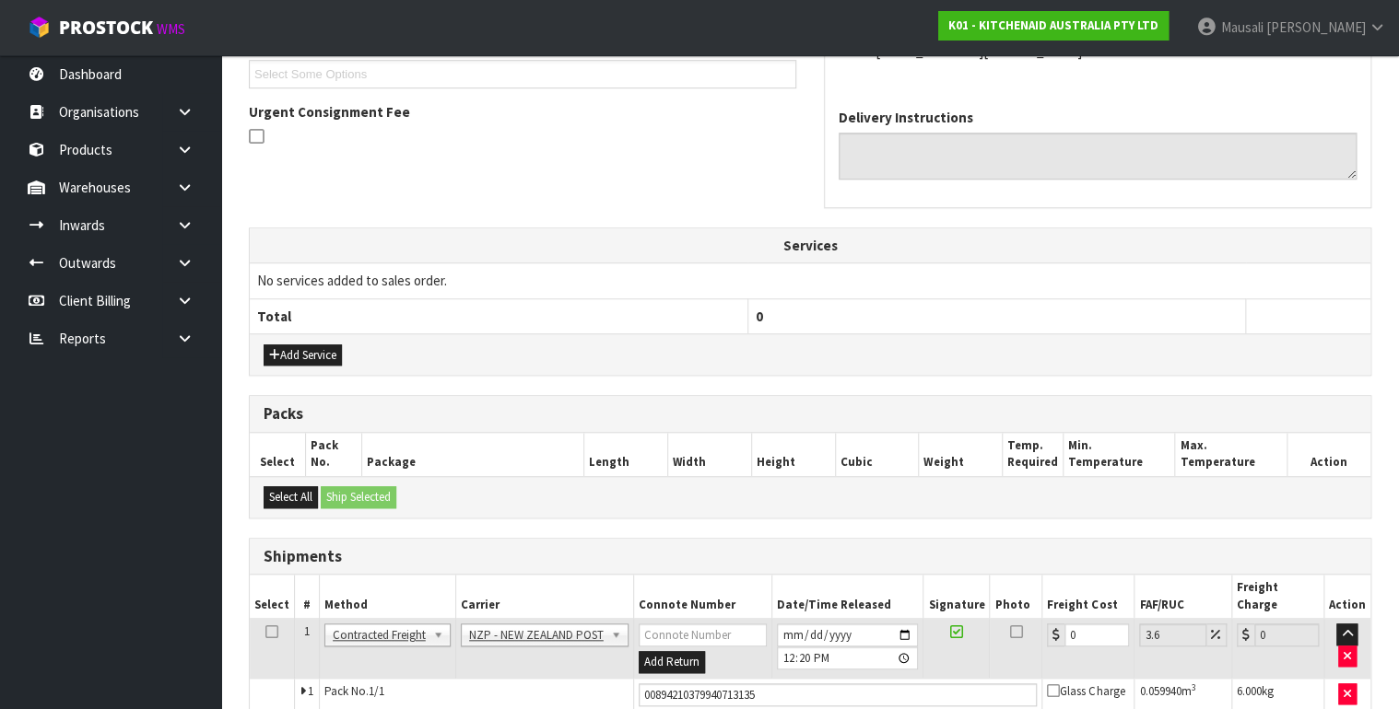
scroll to position [590, 0]
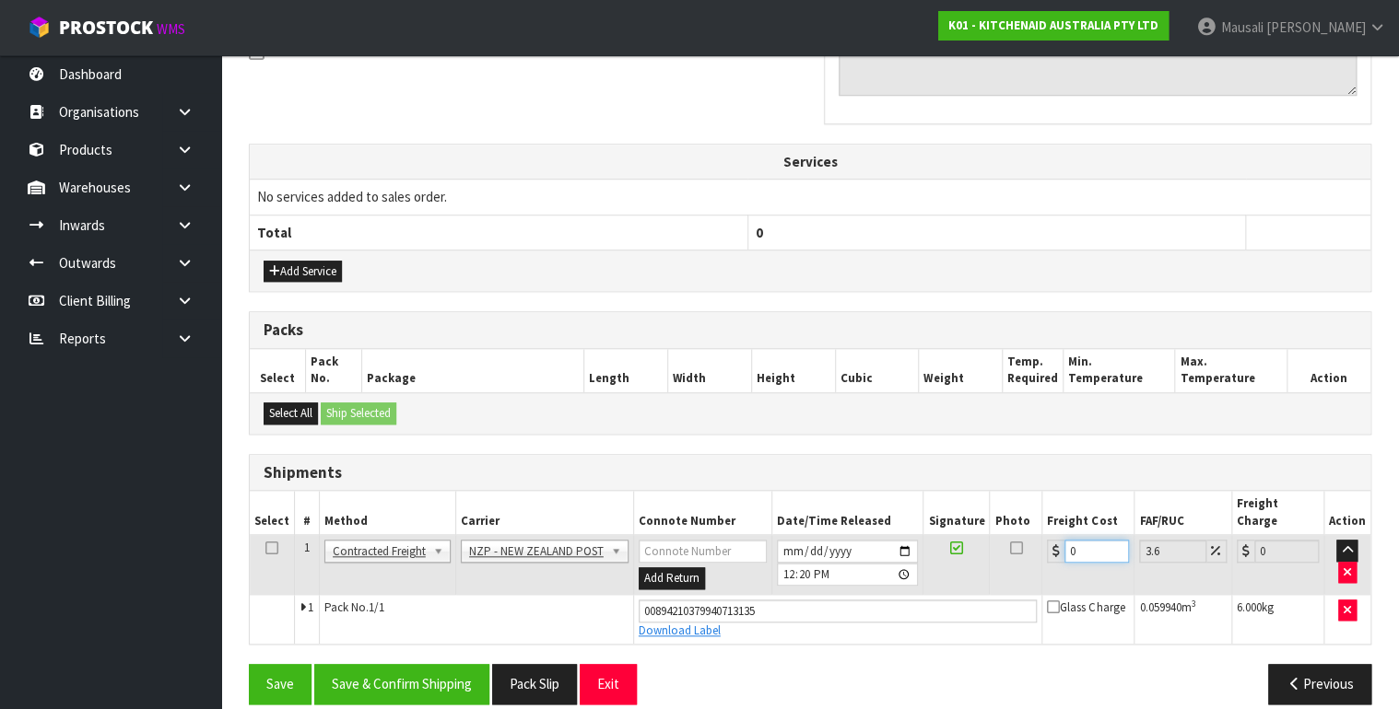
drag, startPoint x: 1083, startPoint y: 534, endPoint x: 1056, endPoint y: 539, distance: 27.1
click at [1056, 540] on div "0" at bounding box center [1088, 551] width 82 height 23
type input "4"
type input "4.14"
type input "4.3"
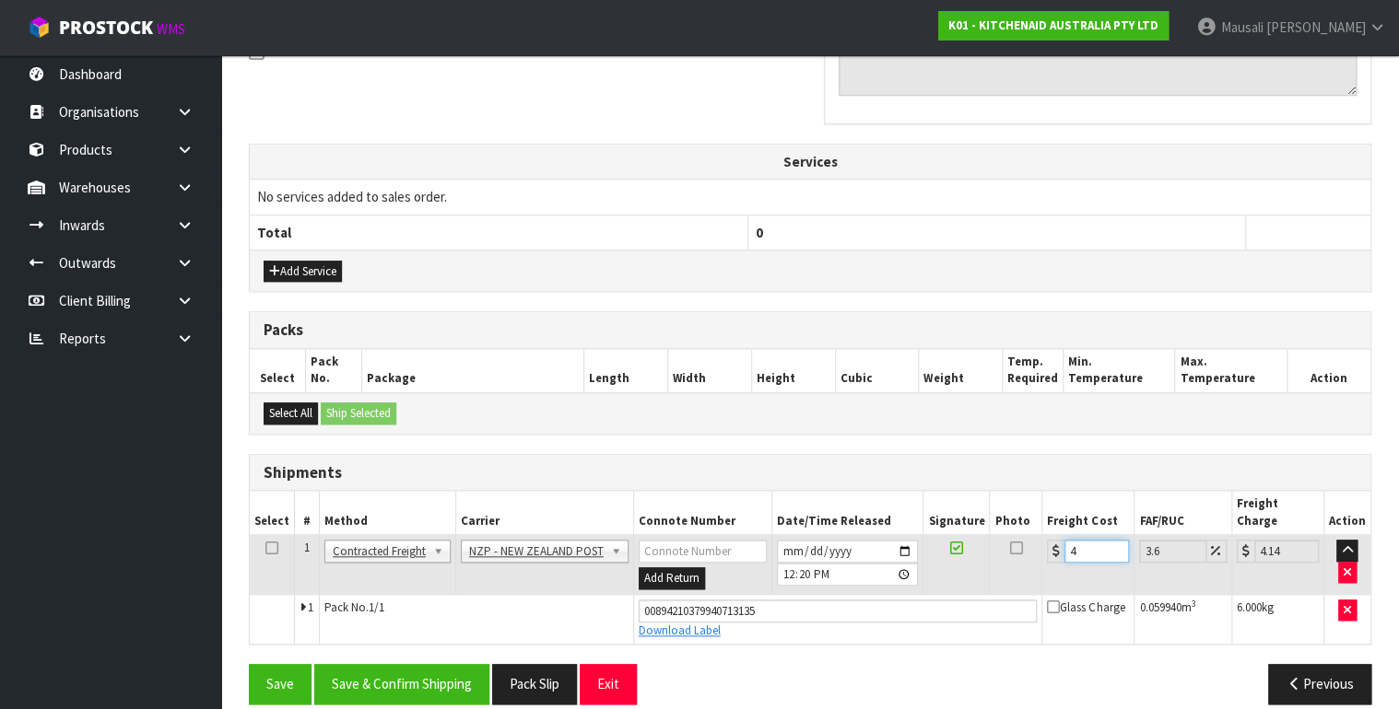
type input "4.45"
type input "4.33"
type input "4.49"
type input "4.33"
click at [417, 664] on button "Save & Confirm Shipping" at bounding box center [401, 684] width 175 height 40
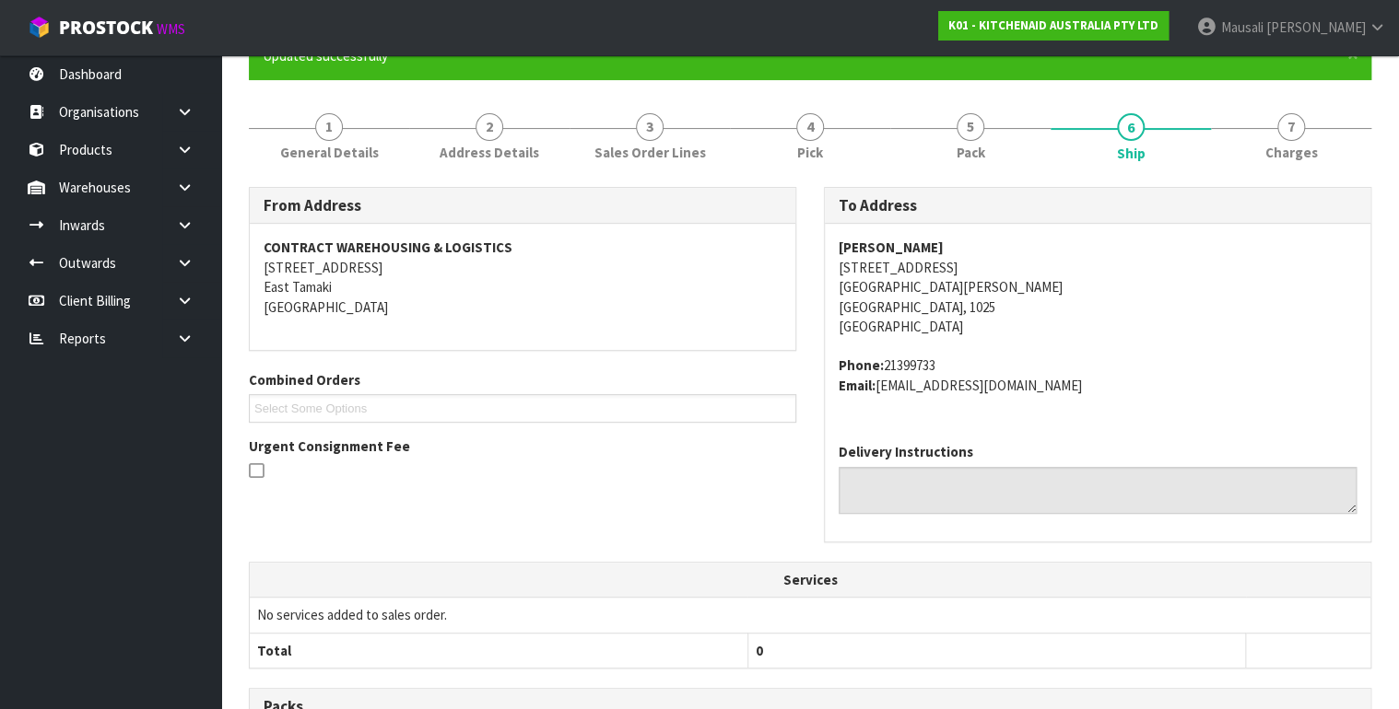
scroll to position [0, 0]
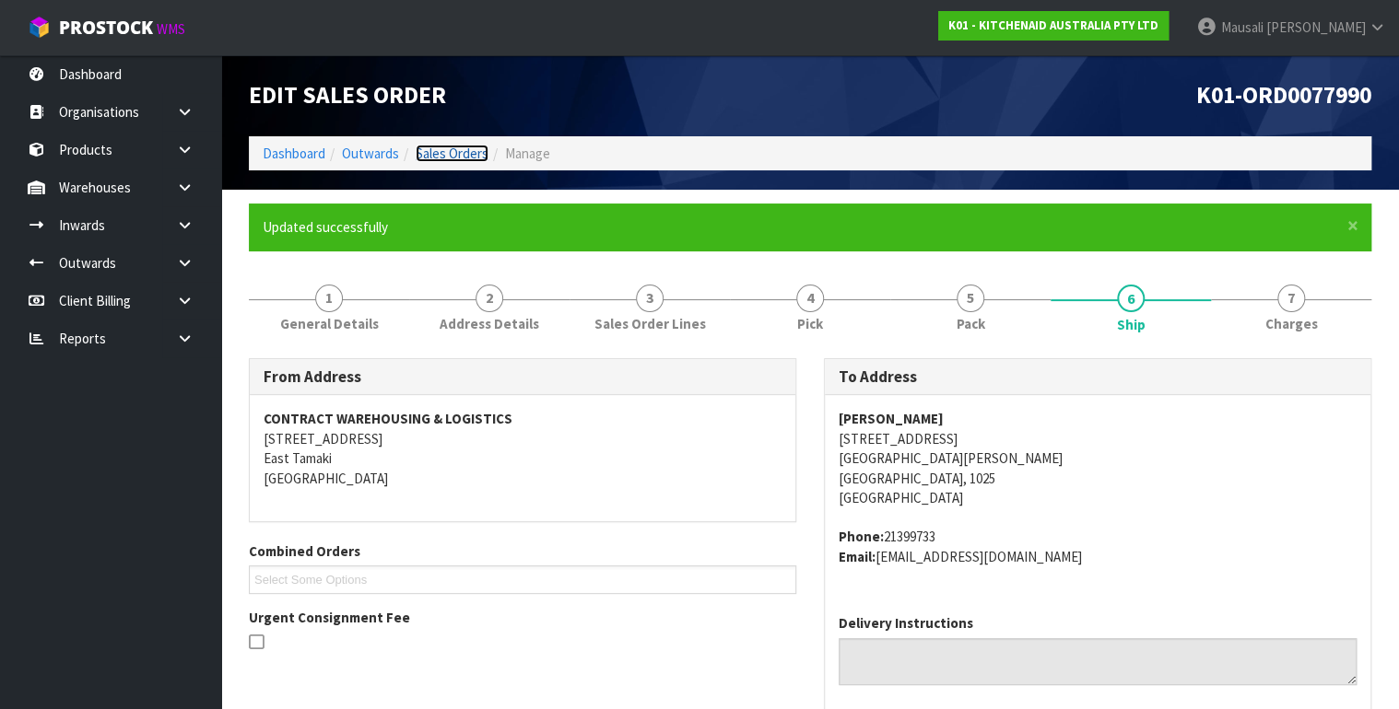
click at [464, 151] on link "Sales Orders" at bounding box center [452, 154] width 73 height 18
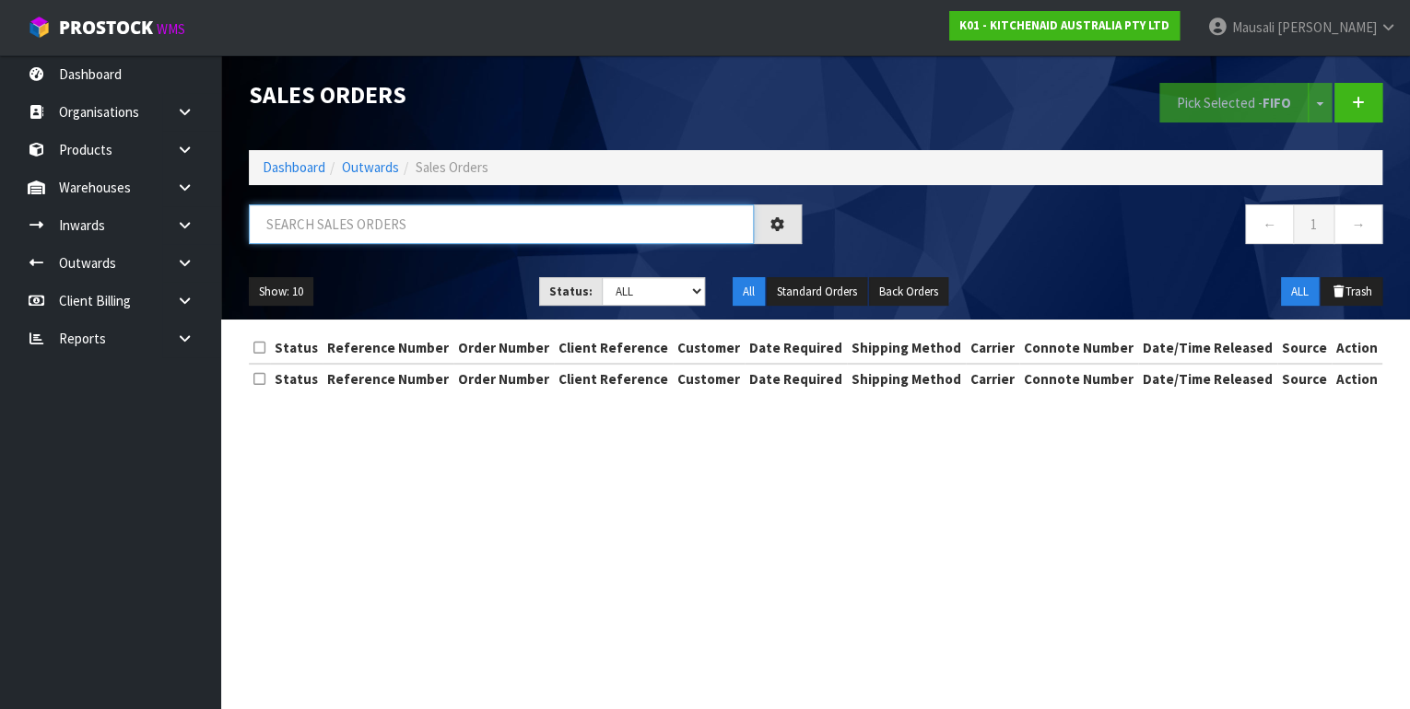
click at [308, 229] on input "text" at bounding box center [501, 225] width 505 height 40
type input "JOB-0408036"
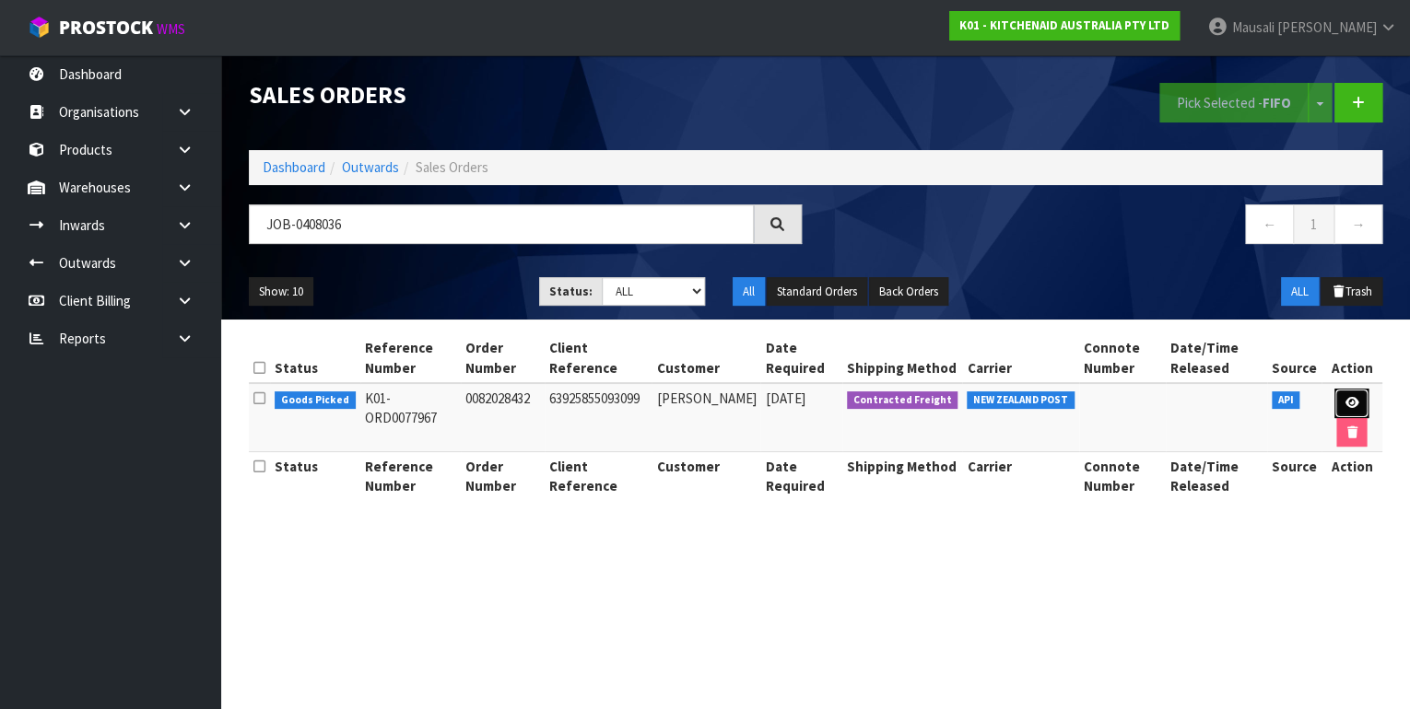
click at [1348, 397] on icon at bounding box center [1351, 403] width 14 height 12
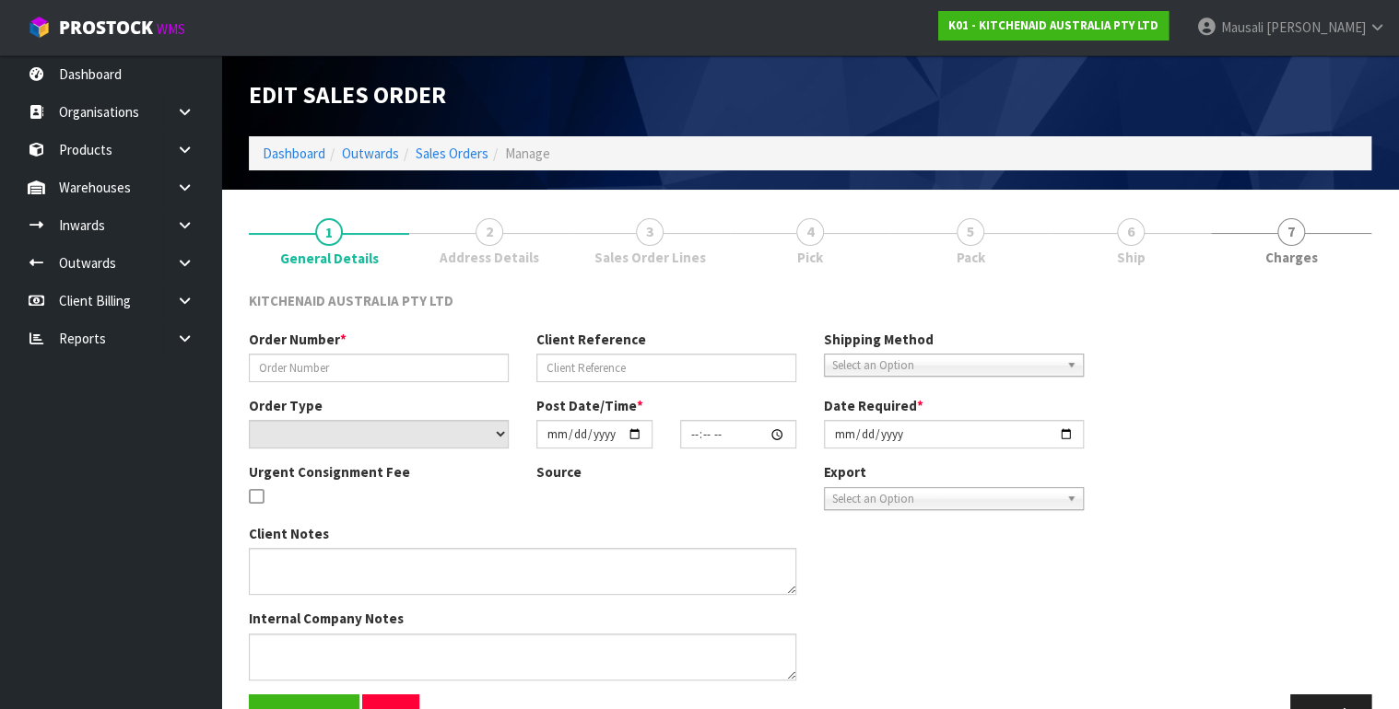
type input "0082028432"
type input "63925855093099"
select select "number:0"
type input "[DATE]"
type input "07:46:34.000"
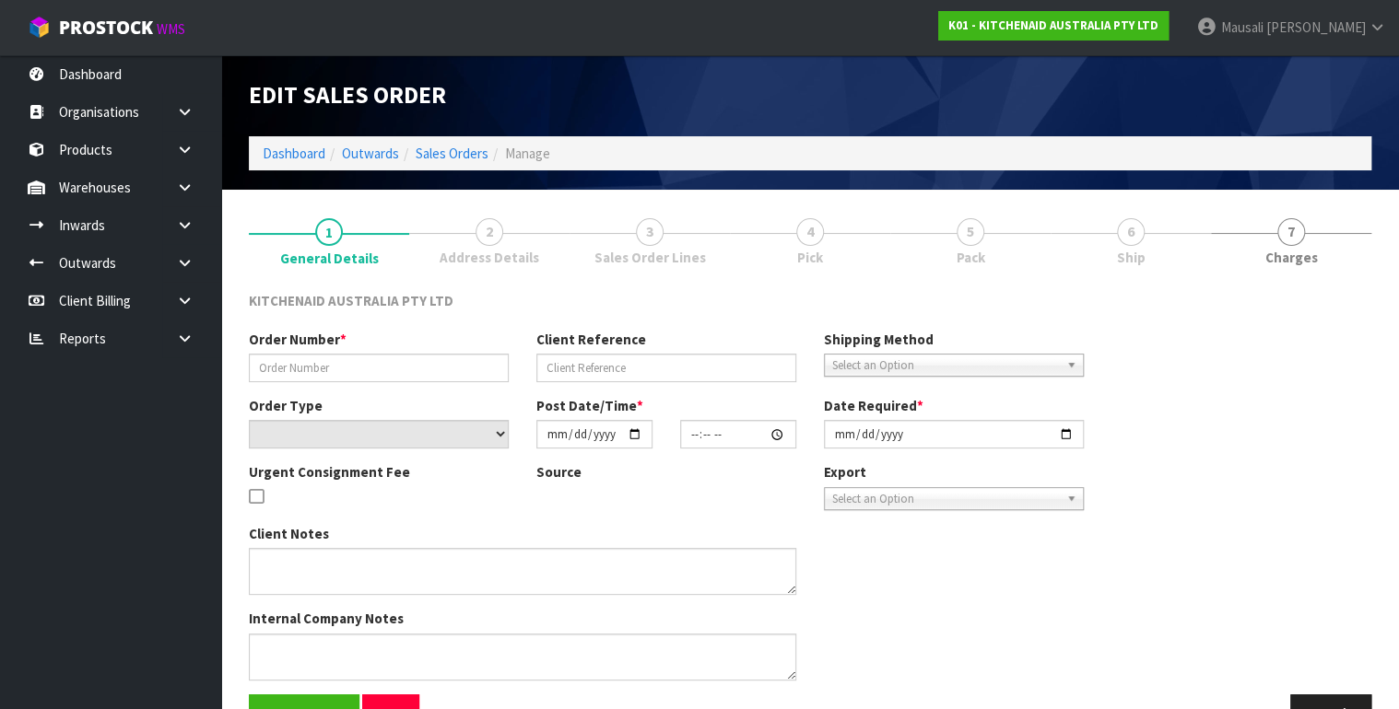
type input "[DATE]"
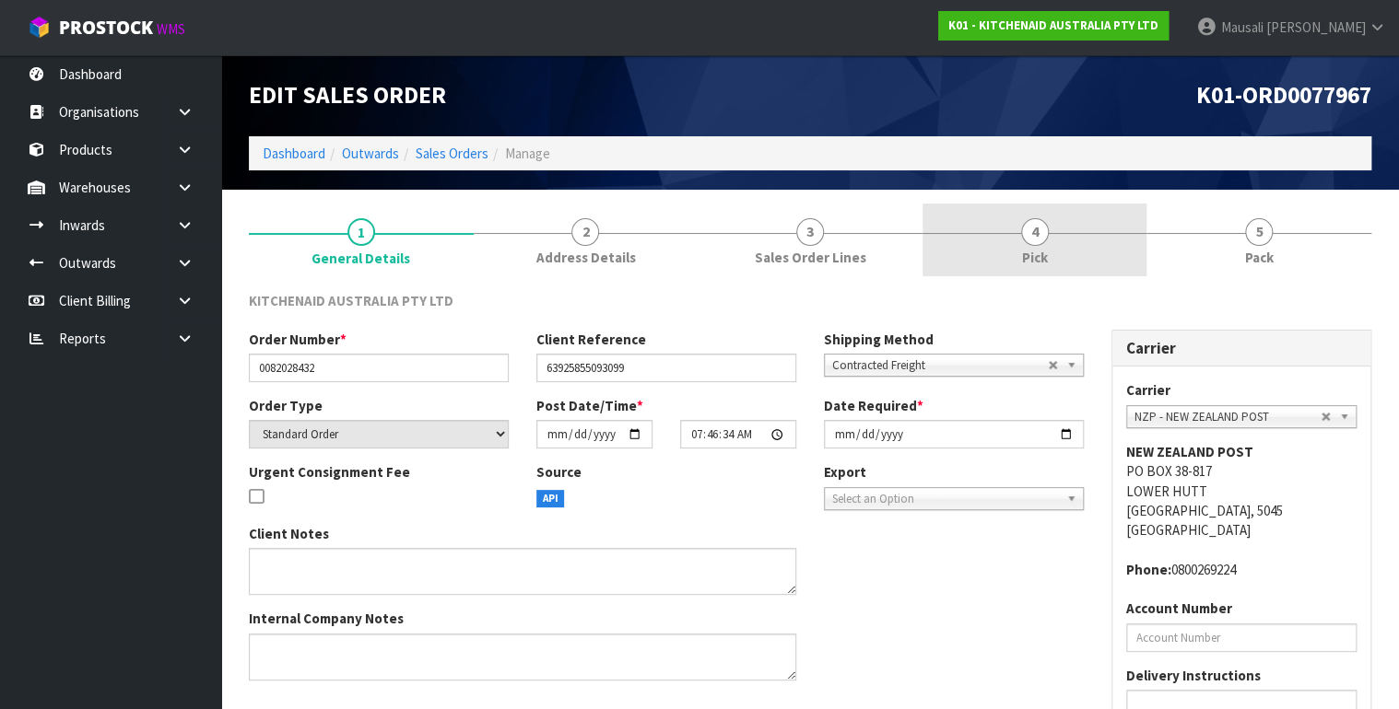
click at [1085, 252] on link "4 Pick" at bounding box center [1034, 240] width 225 height 73
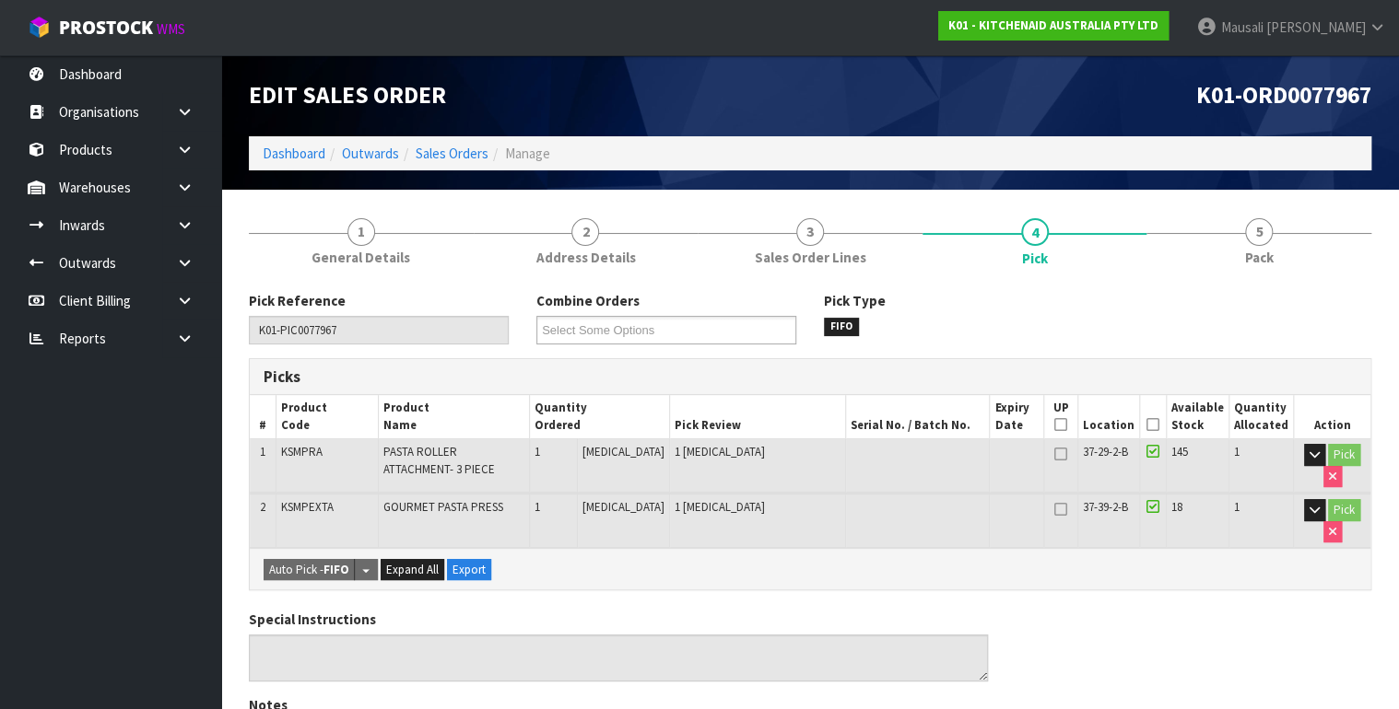
click at [1148, 424] on th "Picked" at bounding box center [1152, 416] width 27 height 43
click at [1156, 425] on icon at bounding box center [1152, 425] width 13 height 1
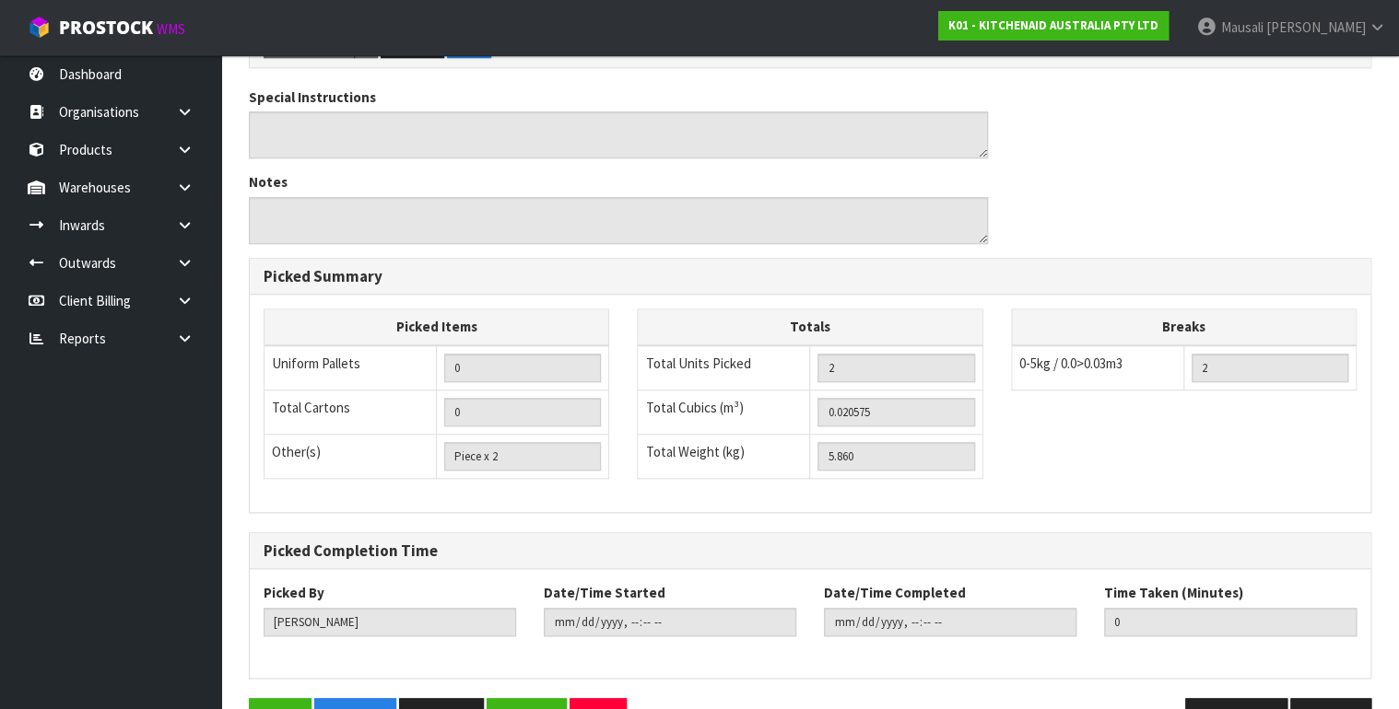
scroll to position [639, 0]
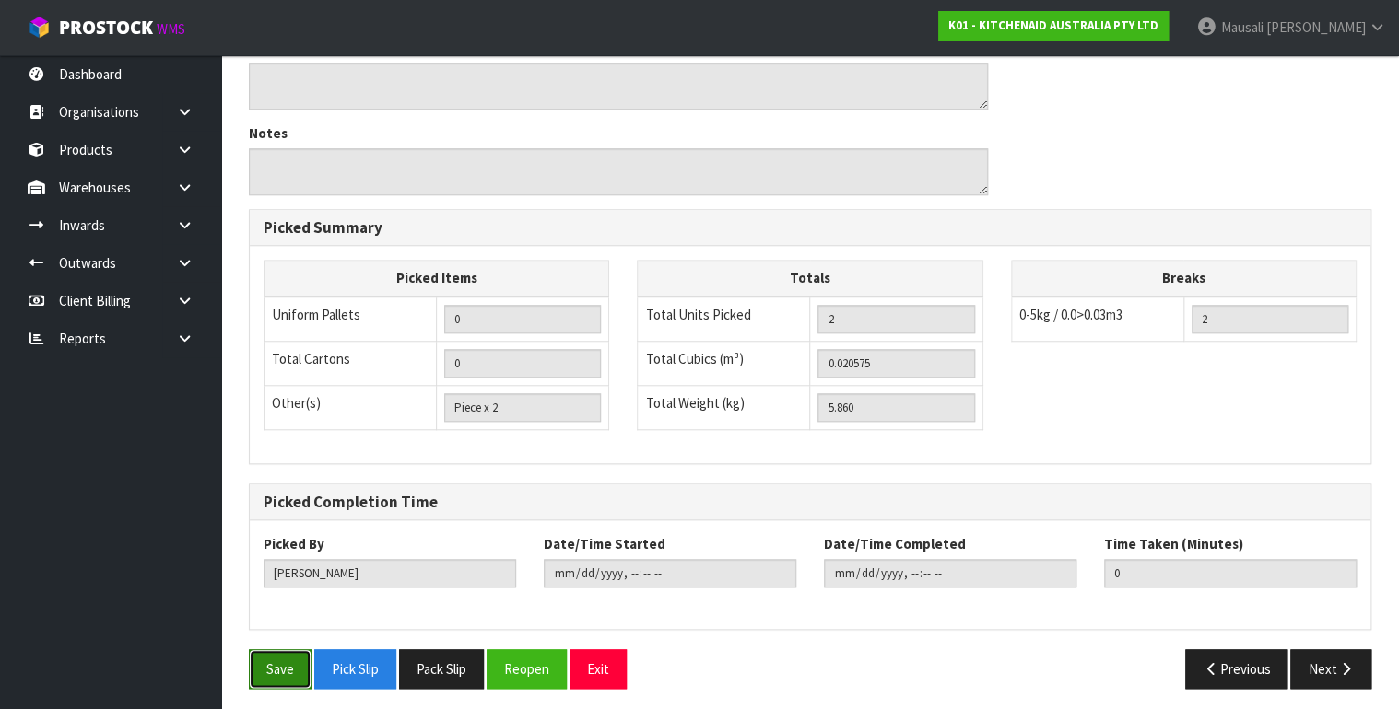
click at [271, 658] on button "Save" at bounding box center [280, 670] width 63 height 40
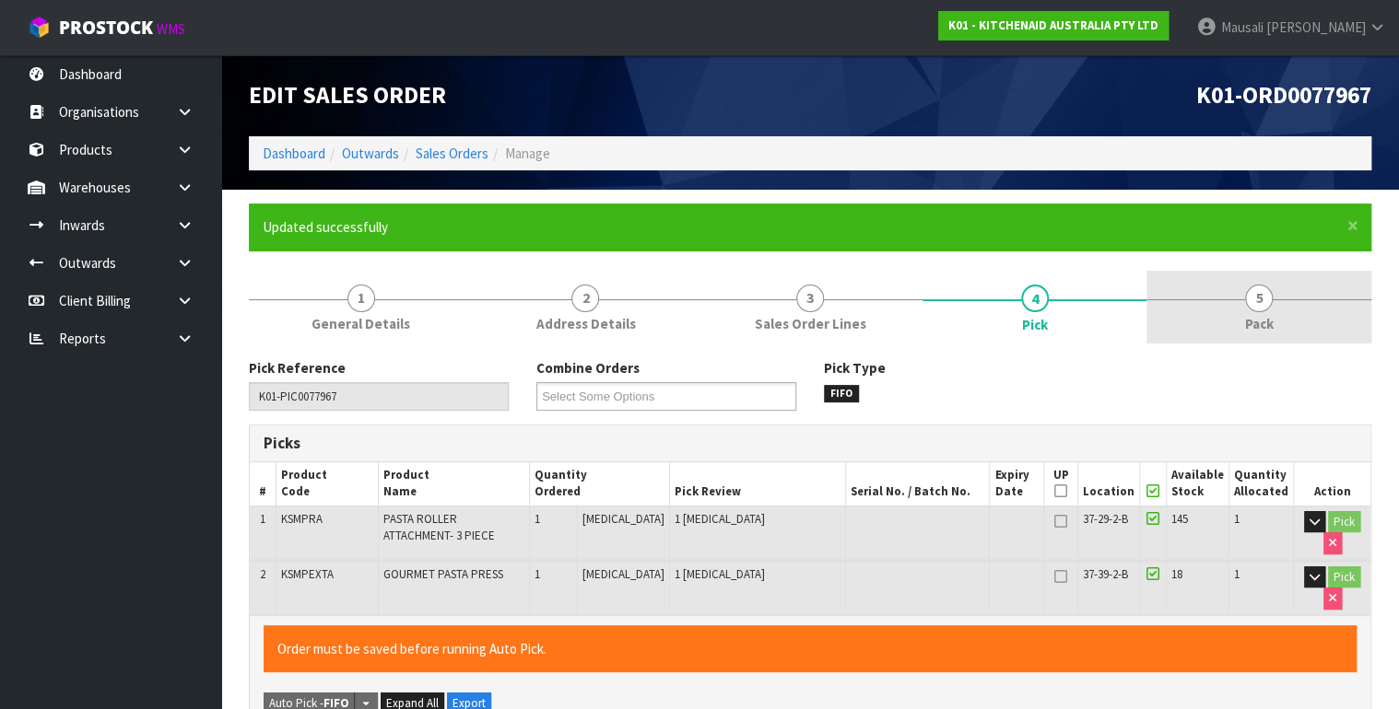
type input "[PERSON_NAME]"
type input "[DATE]T12:23:01"
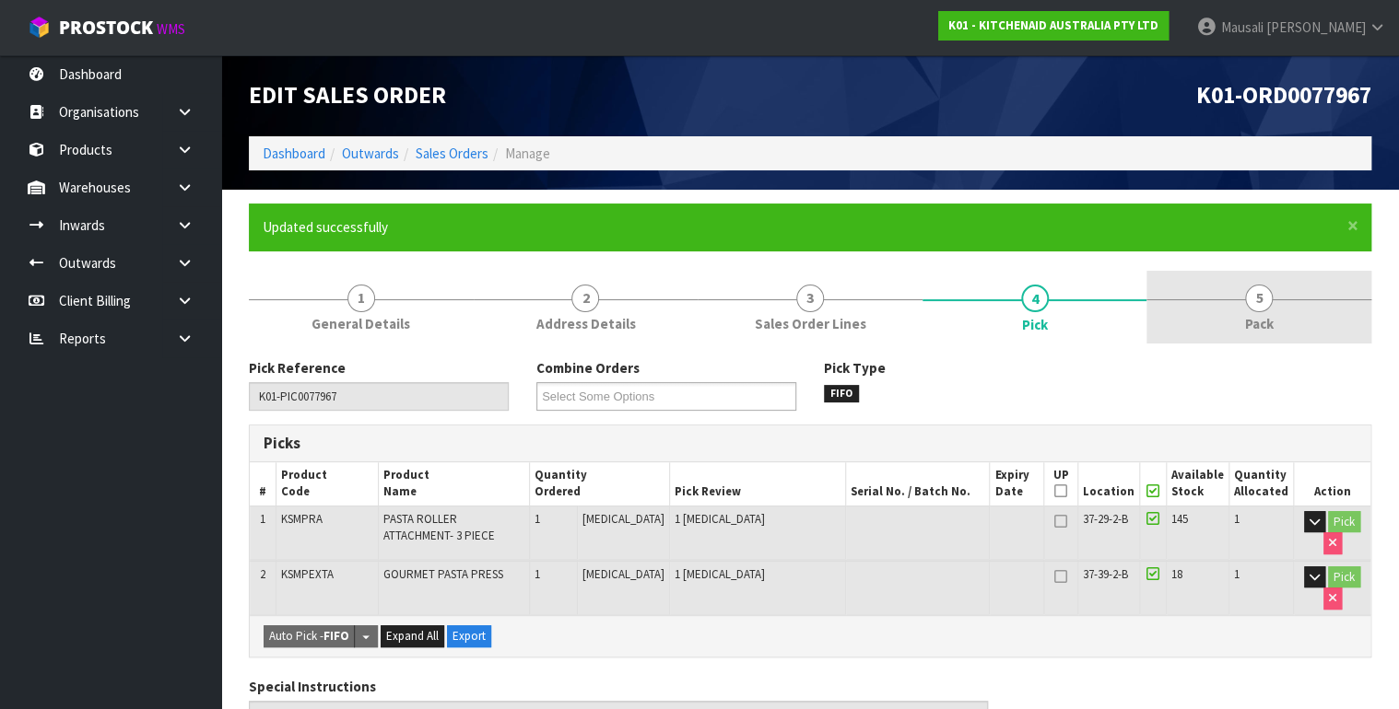
click at [1266, 295] on span "5" at bounding box center [1259, 299] width 28 height 28
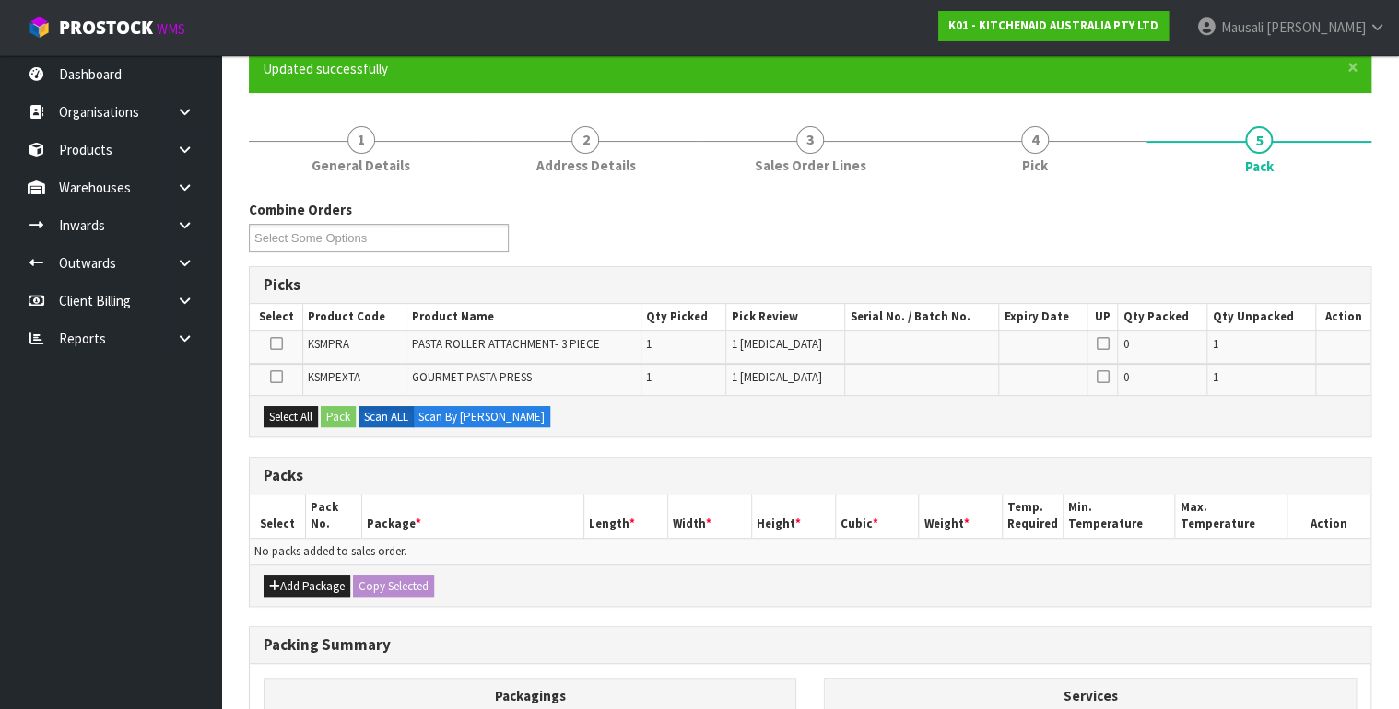
scroll to position [295, 0]
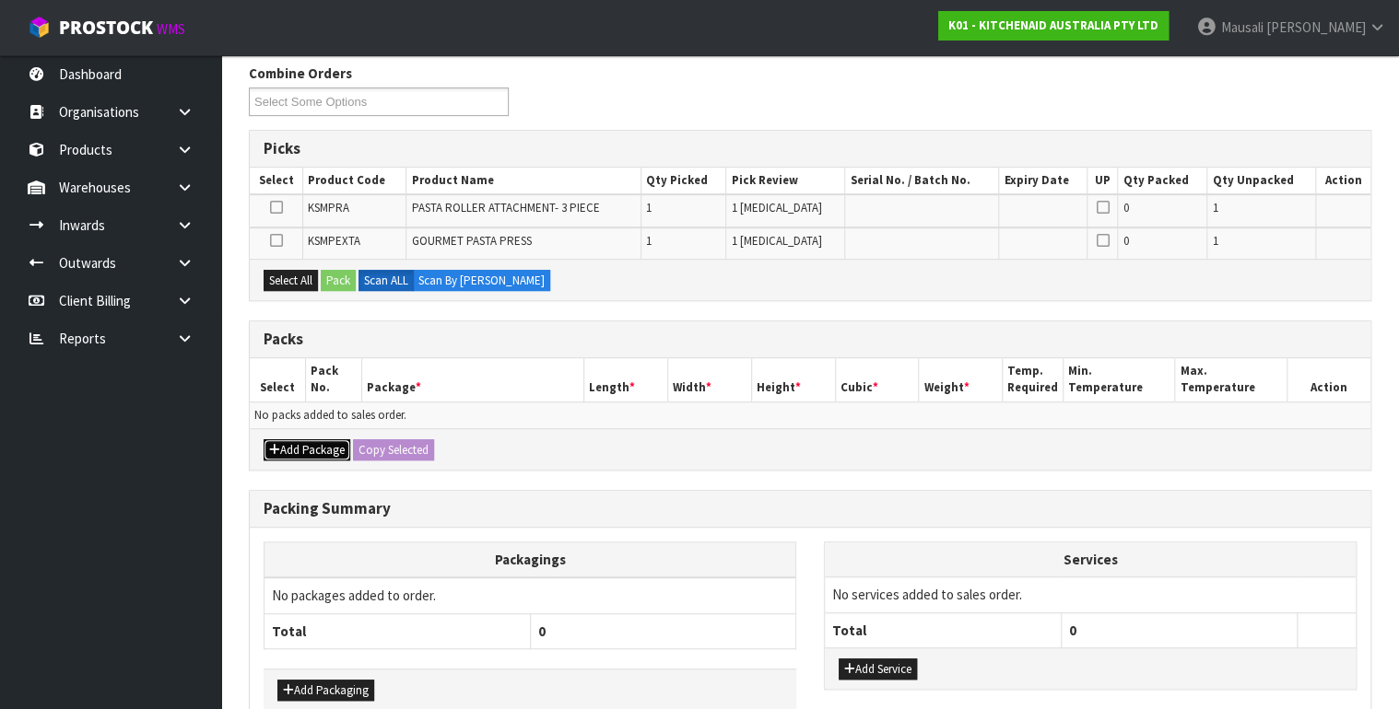
click at [291, 440] on button "Add Package" at bounding box center [307, 451] width 87 height 22
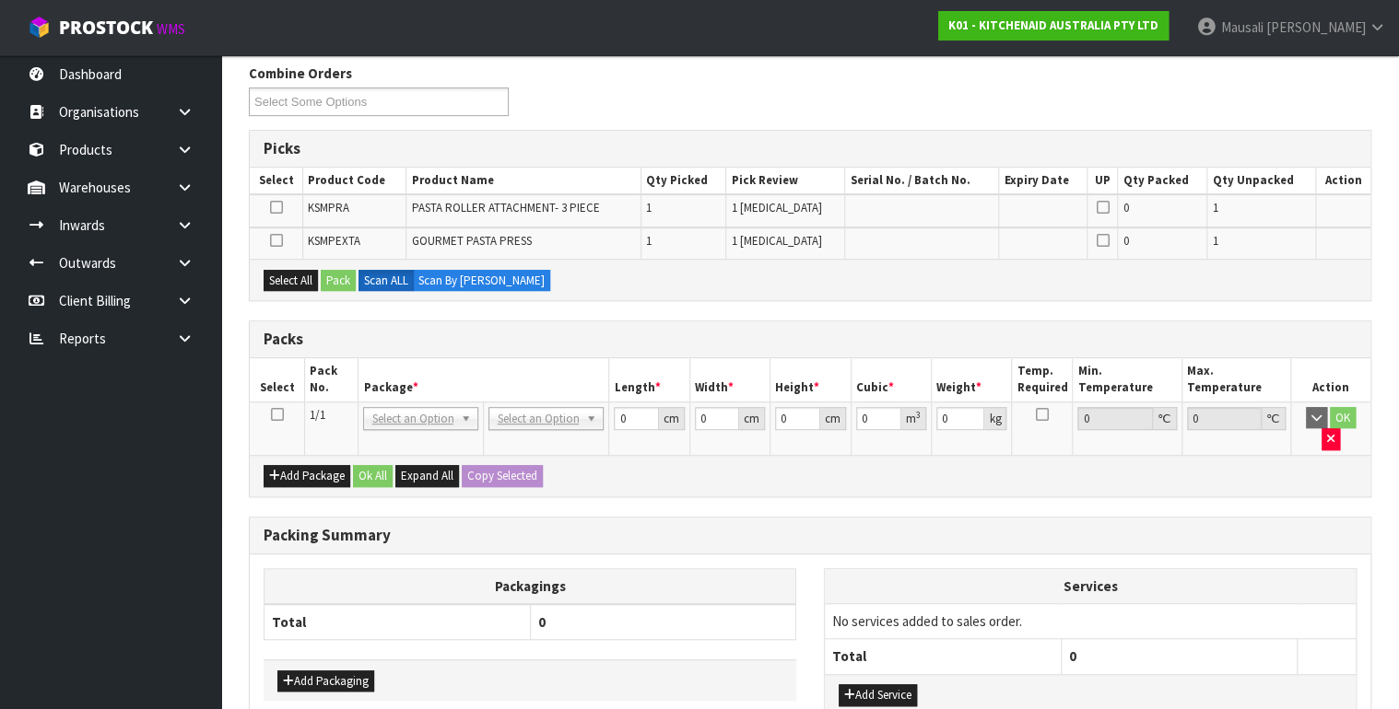
click at [278, 415] on icon at bounding box center [276, 415] width 13 height 1
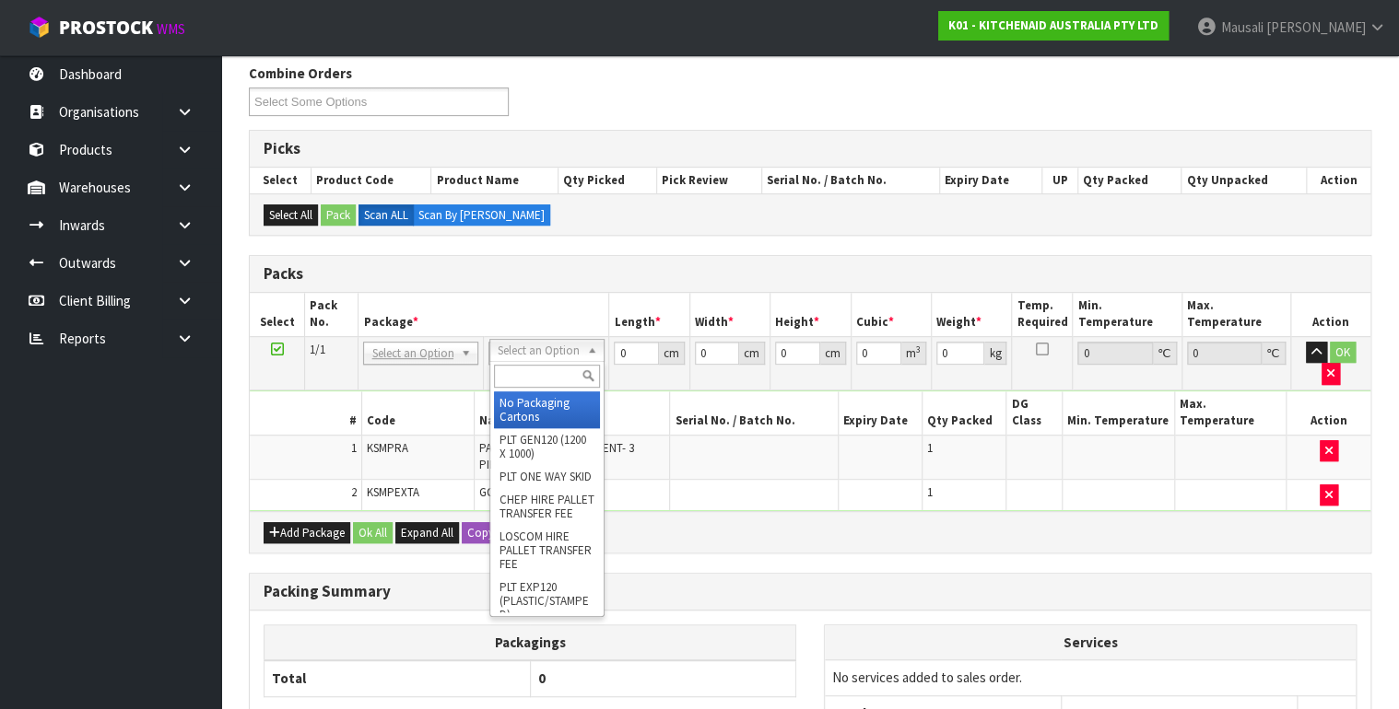
click at [522, 383] on input "text" at bounding box center [547, 376] width 106 height 23
type input "OC"
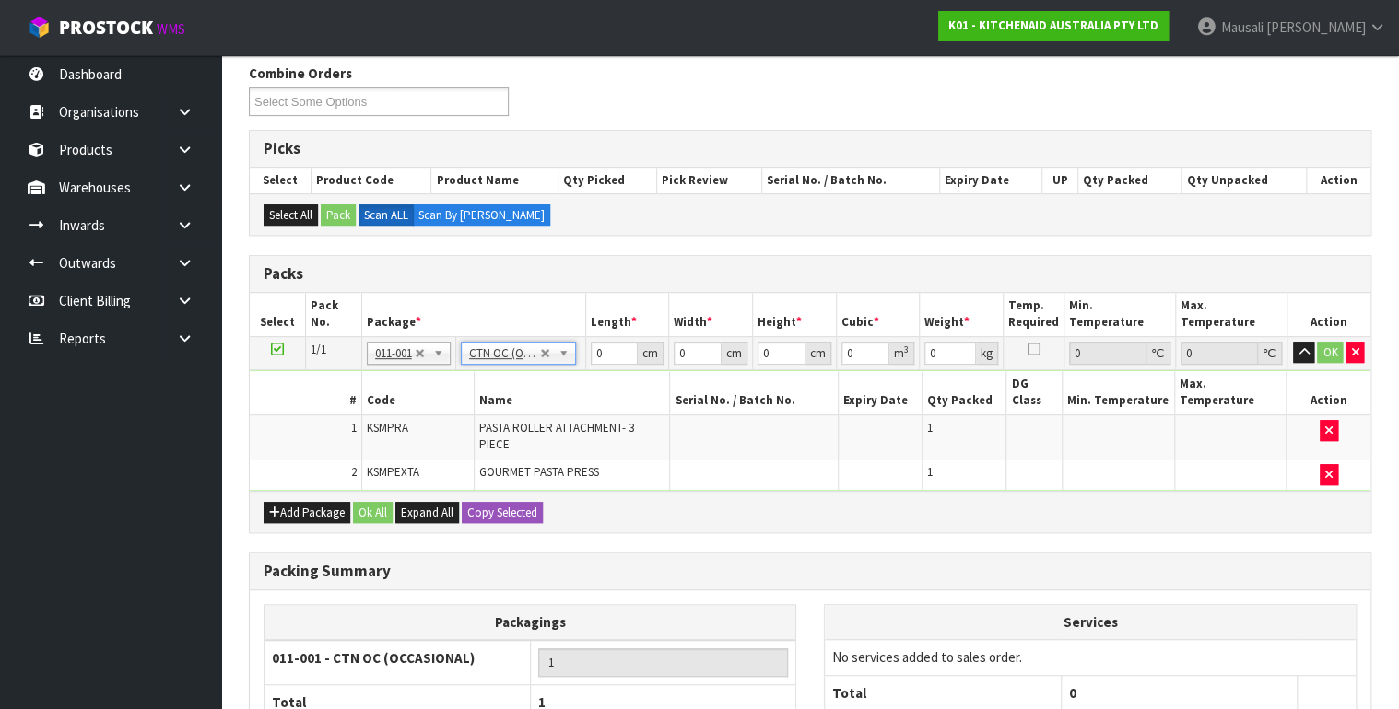
type input "5.86"
drag, startPoint x: 604, startPoint y: 354, endPoint x: 564, endPoint y: 367, distance: 42.5
click at [567, 367] on tbody "1/1 NONE 007-001 007-002 007-004 007-009 007-013 007-014 007-015 007-017 007-01…" at bounding box center [810, 413] width 1120 height 155
type input "45"
type input "26"
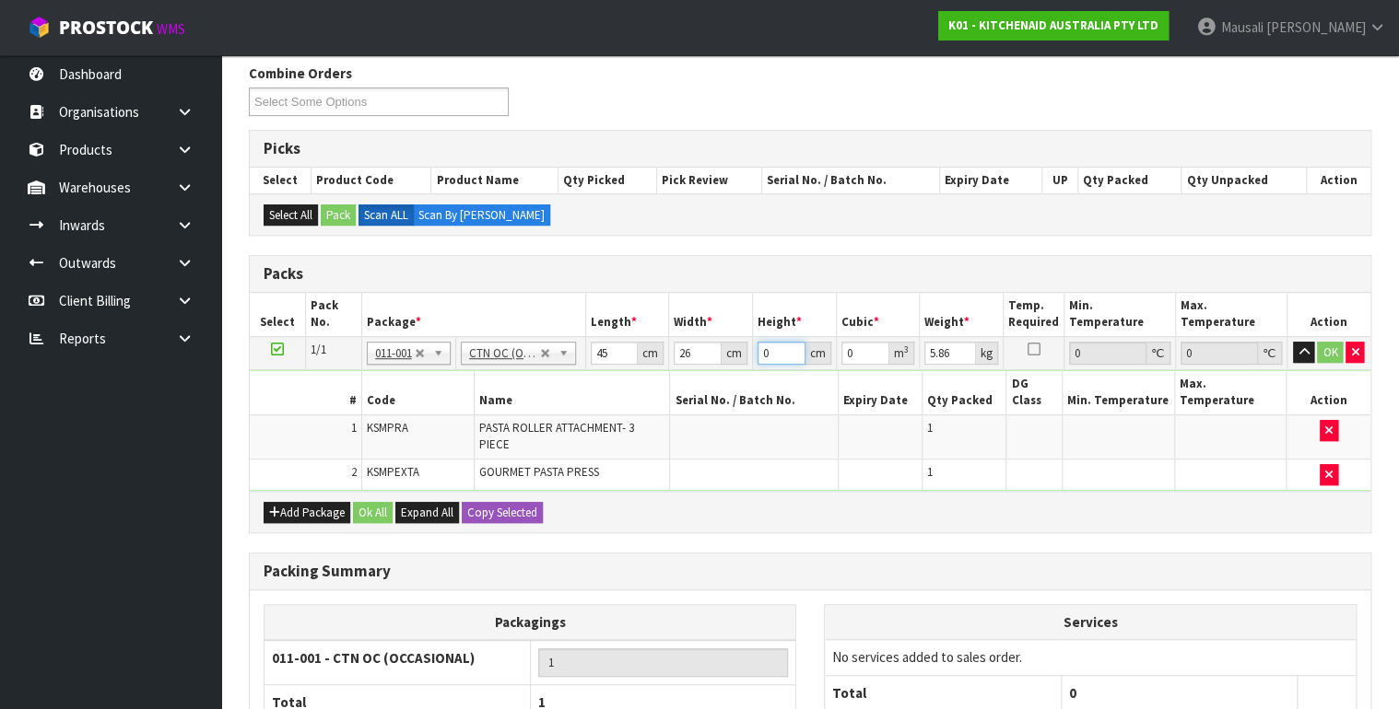
type input "3"
type input "0.00351"
type input "0"
type input "2"
type input "0.00234"
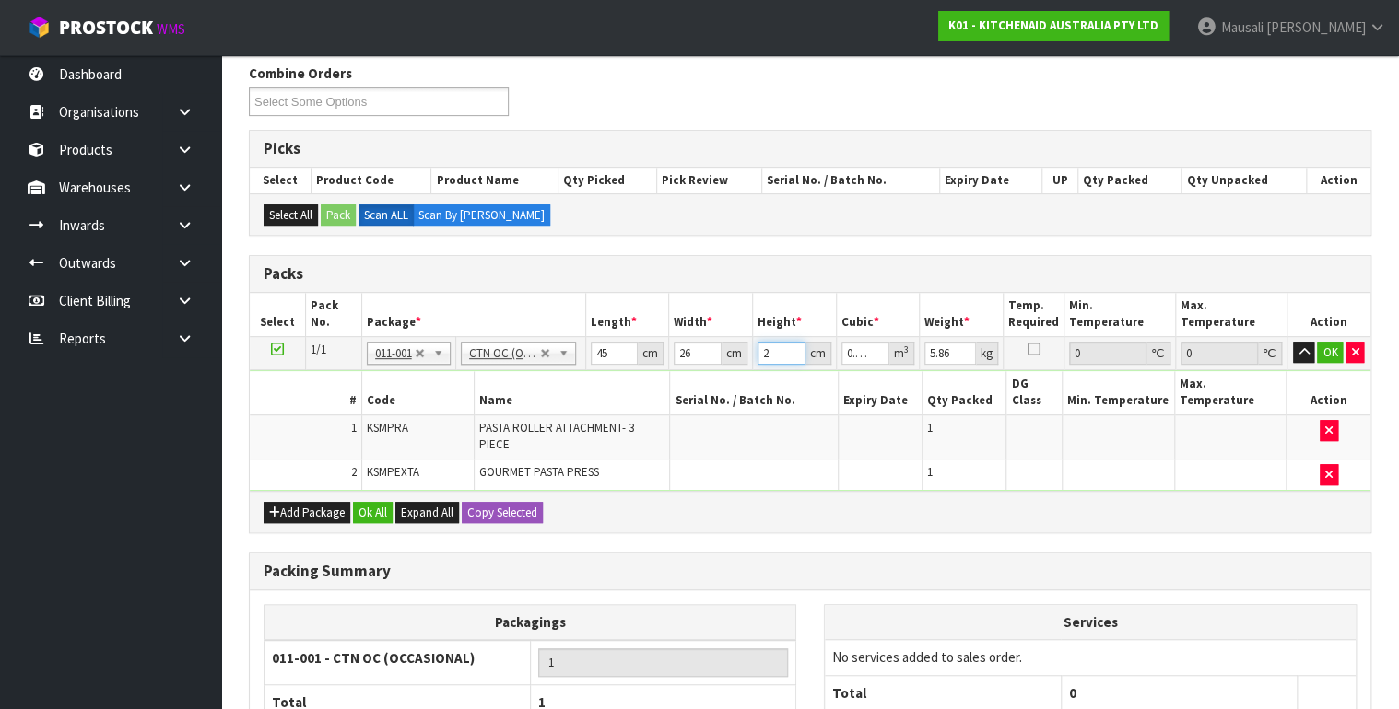
type input "27"
type input "0.03159"
type input "27"
type input "6"
click at [358, 502] on button "Ok All" at bounding box center [373, 513] width 40 height 22
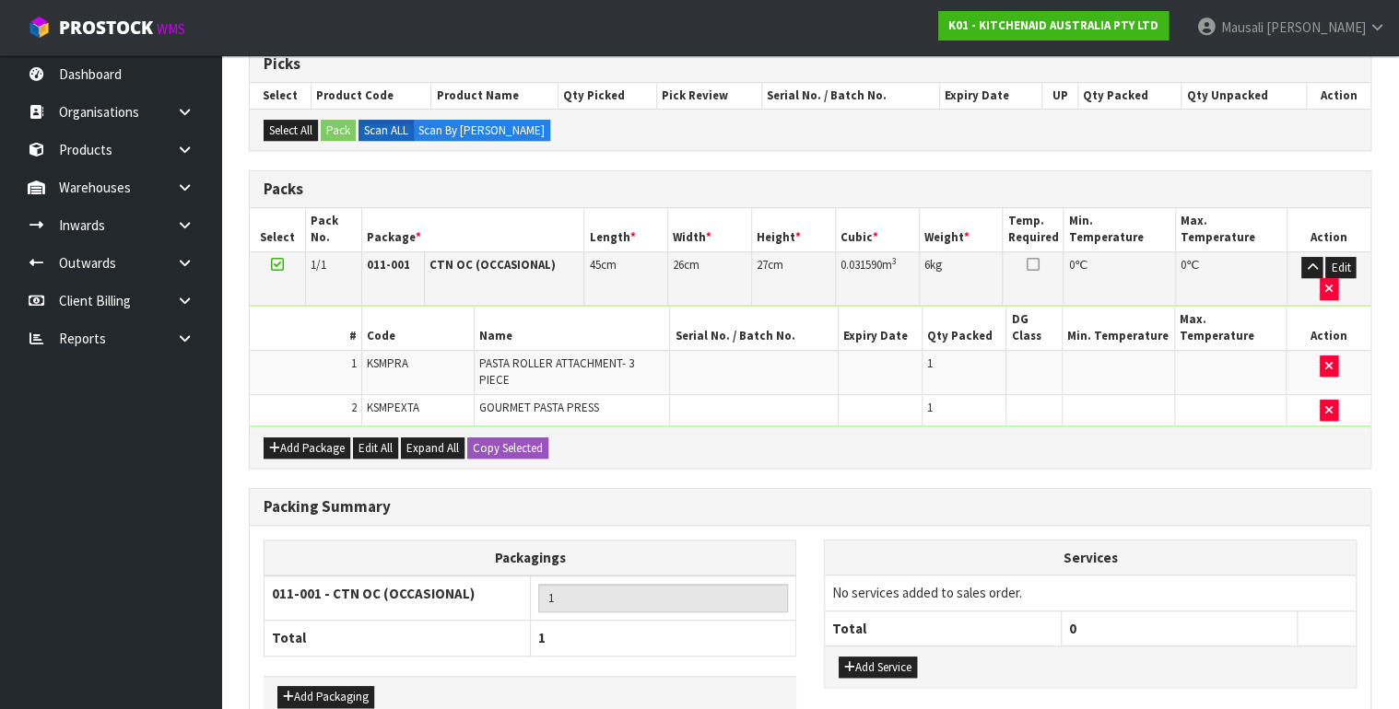
scroll to position [451, 0]
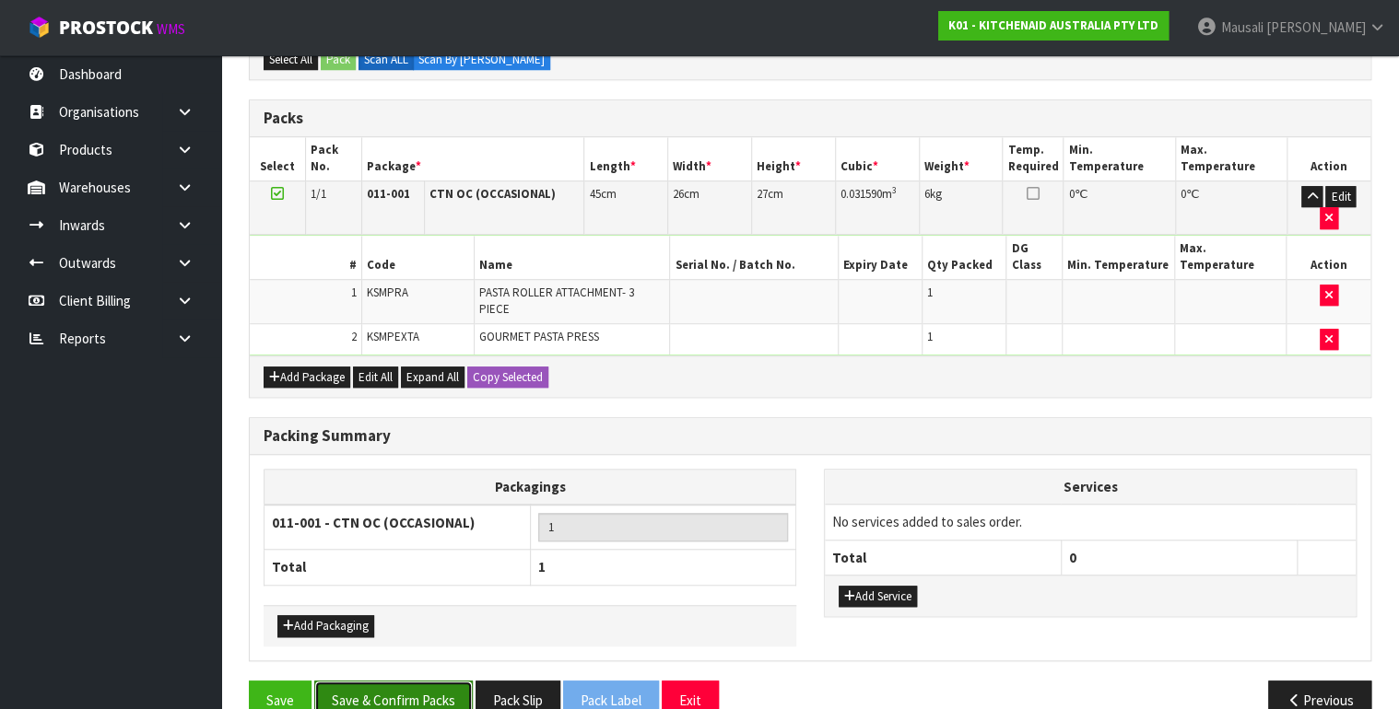
click at [431, 681] on button "Save & Confirm Packs" at bounding box center [393, 701] width 158 height 40
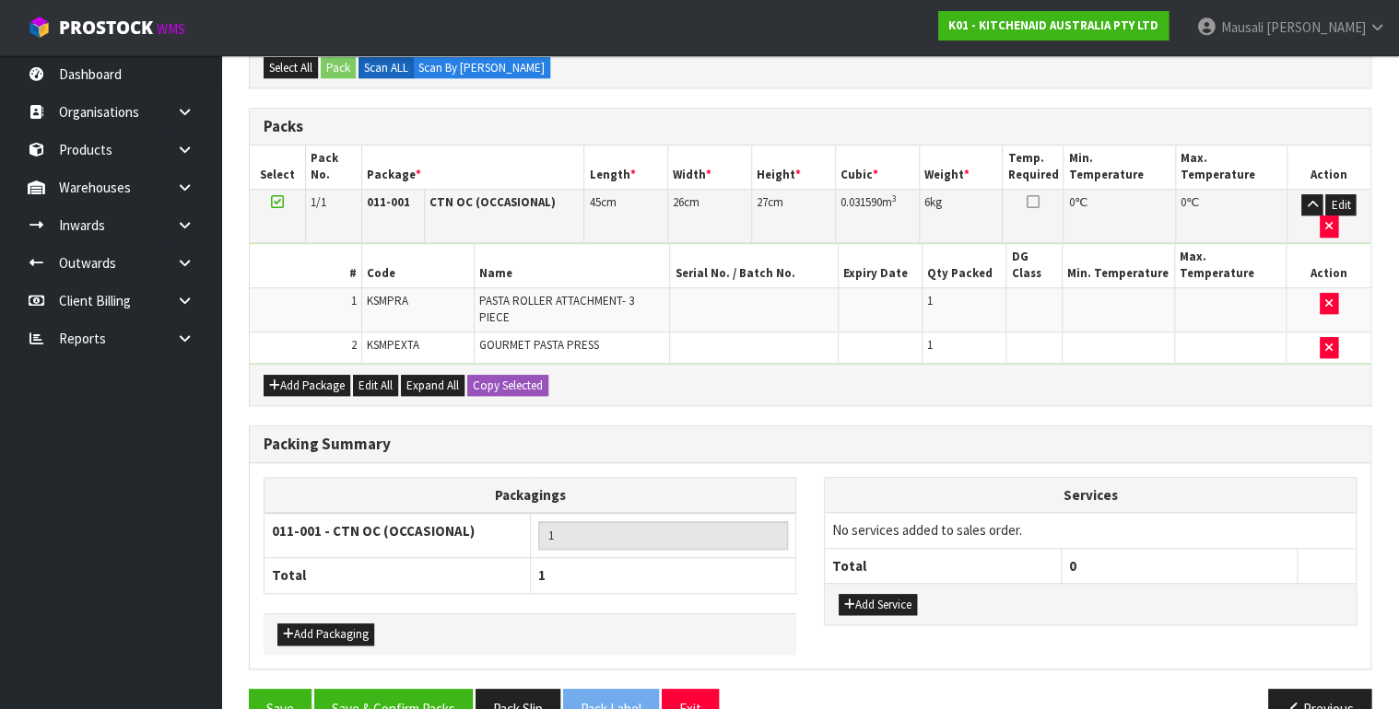
scroll to position [321, 0]
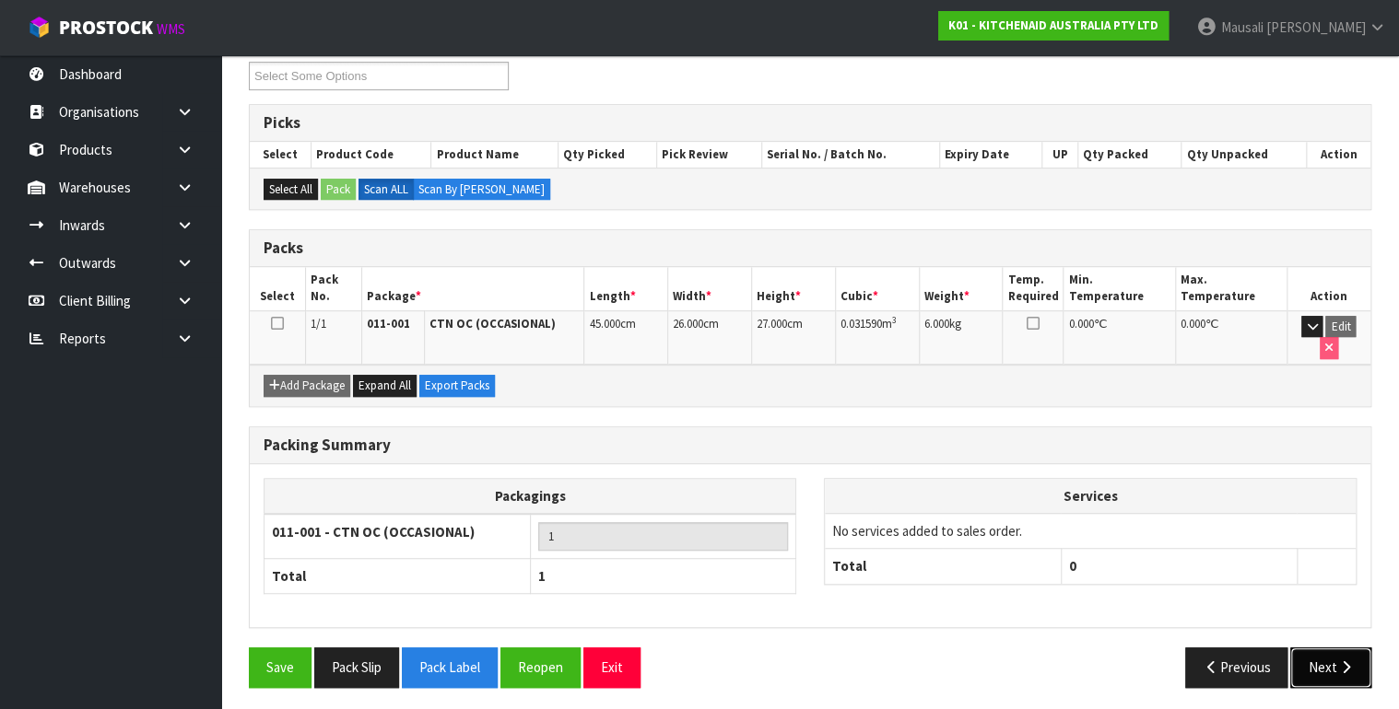
click at [1321, 663] on button "Next" at bounding box center [1330, 668] width 81 height 40
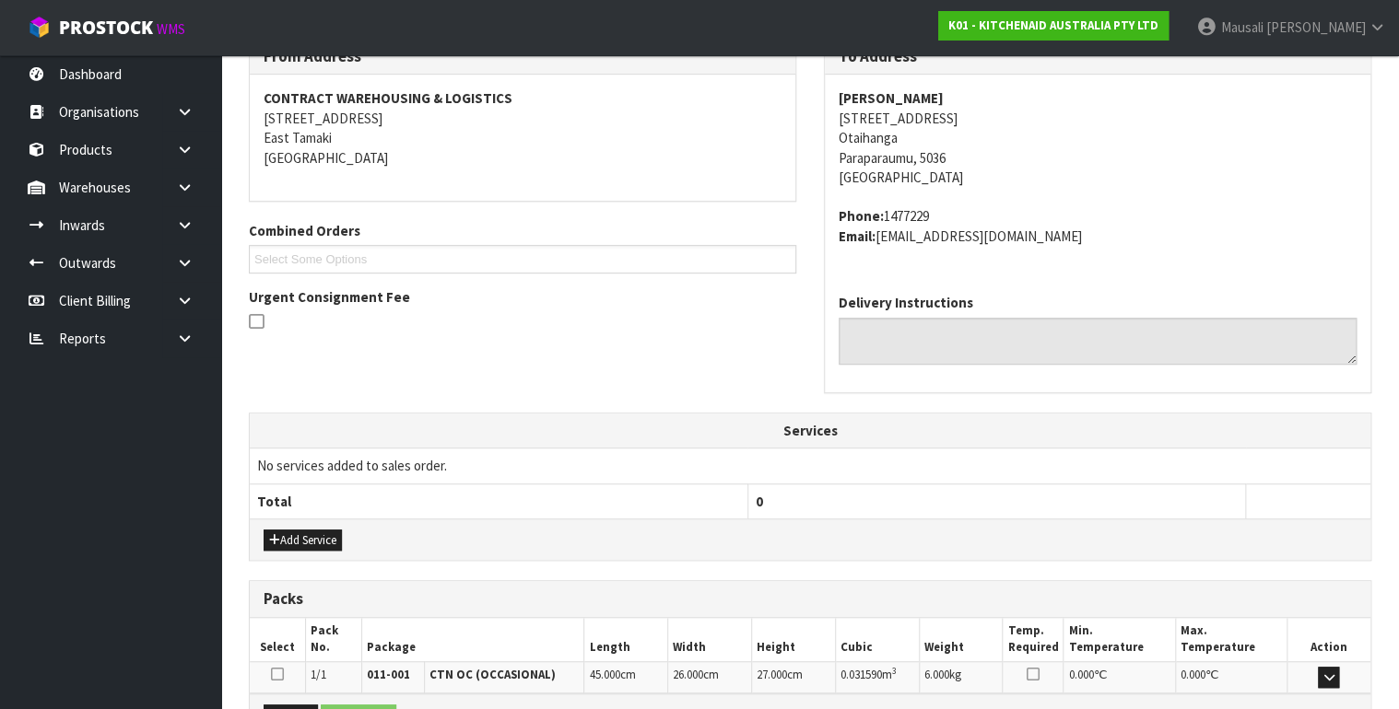
scroll to position [539, 0]
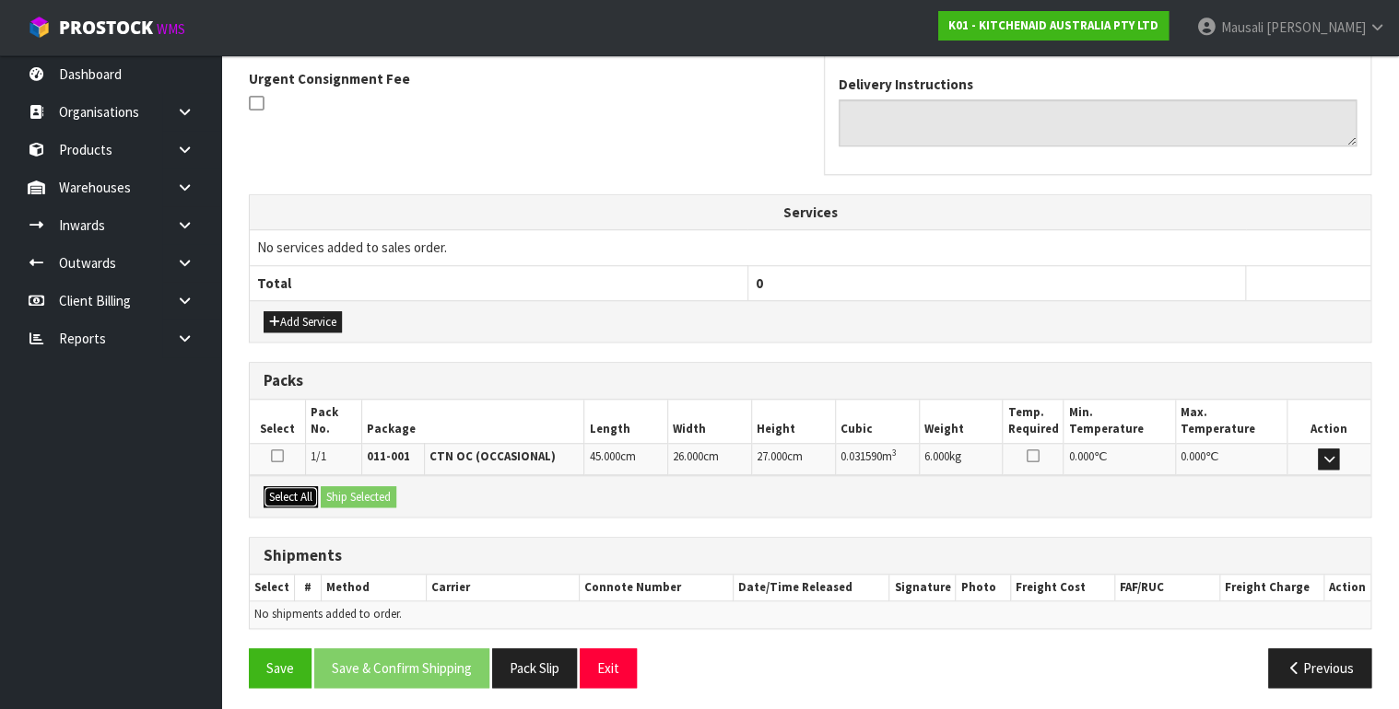
click at [287, 495] on button "Select All" at bounding box center [291, 498] width 54 height 22
click at [371, 494] on button "Ship Selected" at bounding box center [359, 498] width 76 height 22
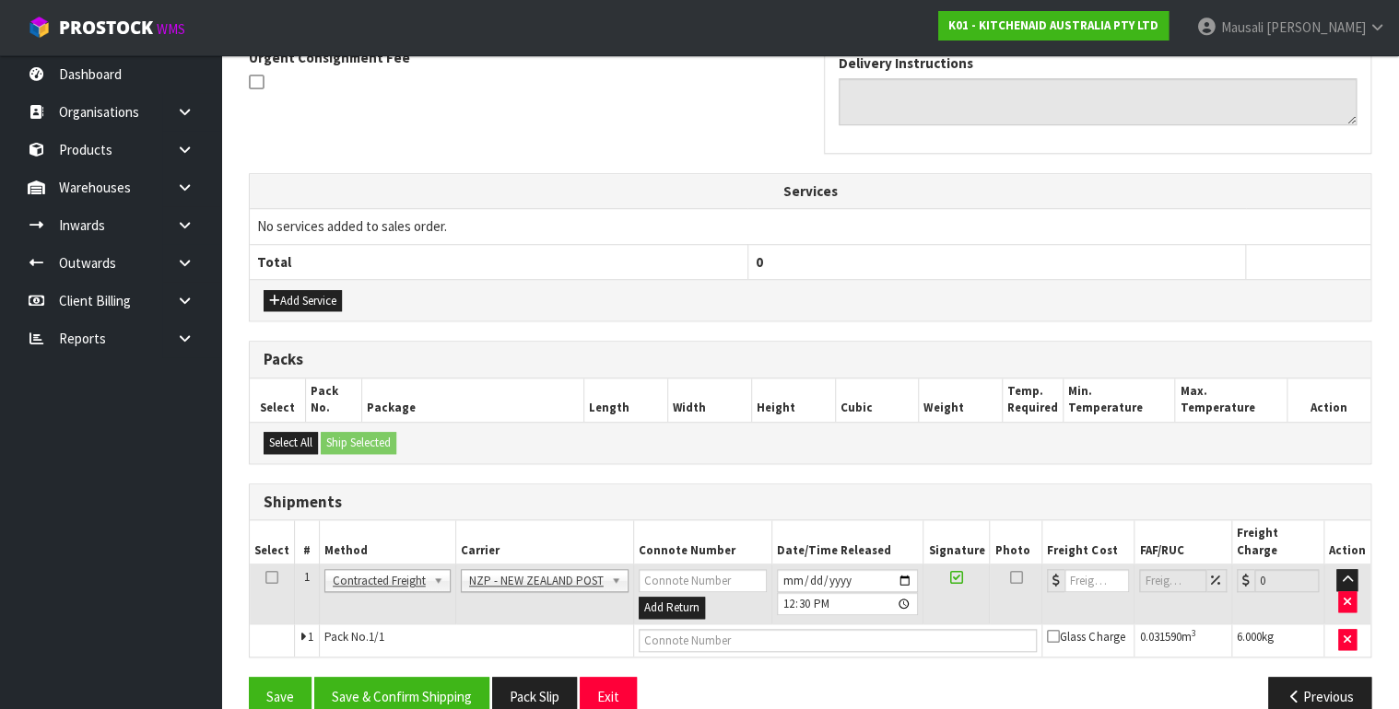
scroll to position [572, 0]
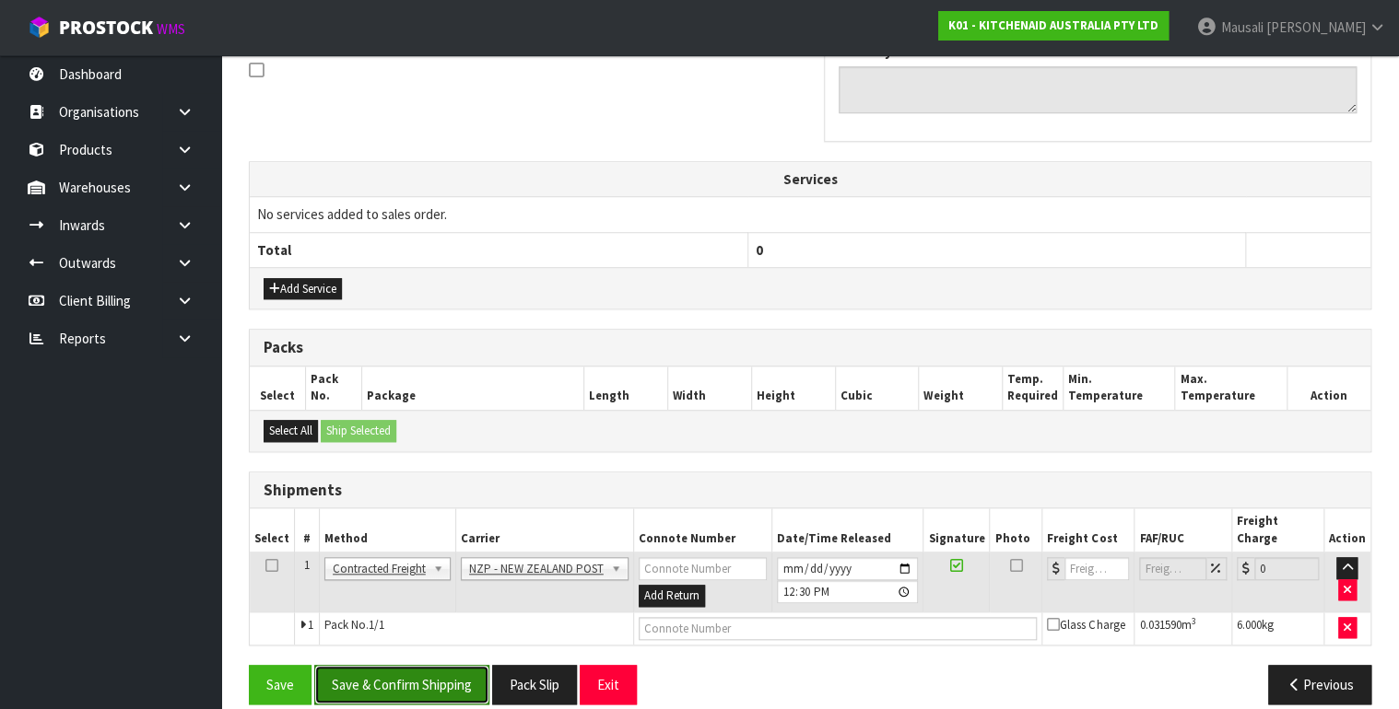
drag, startPoint x: 393, startPoint y: 658, endPoint x: 640, endPoint y: 593, distance: 256.1
click at [393, 665] on button "Save & Confirm Shipping" at bounding box center [401, 685] width 175 height 40
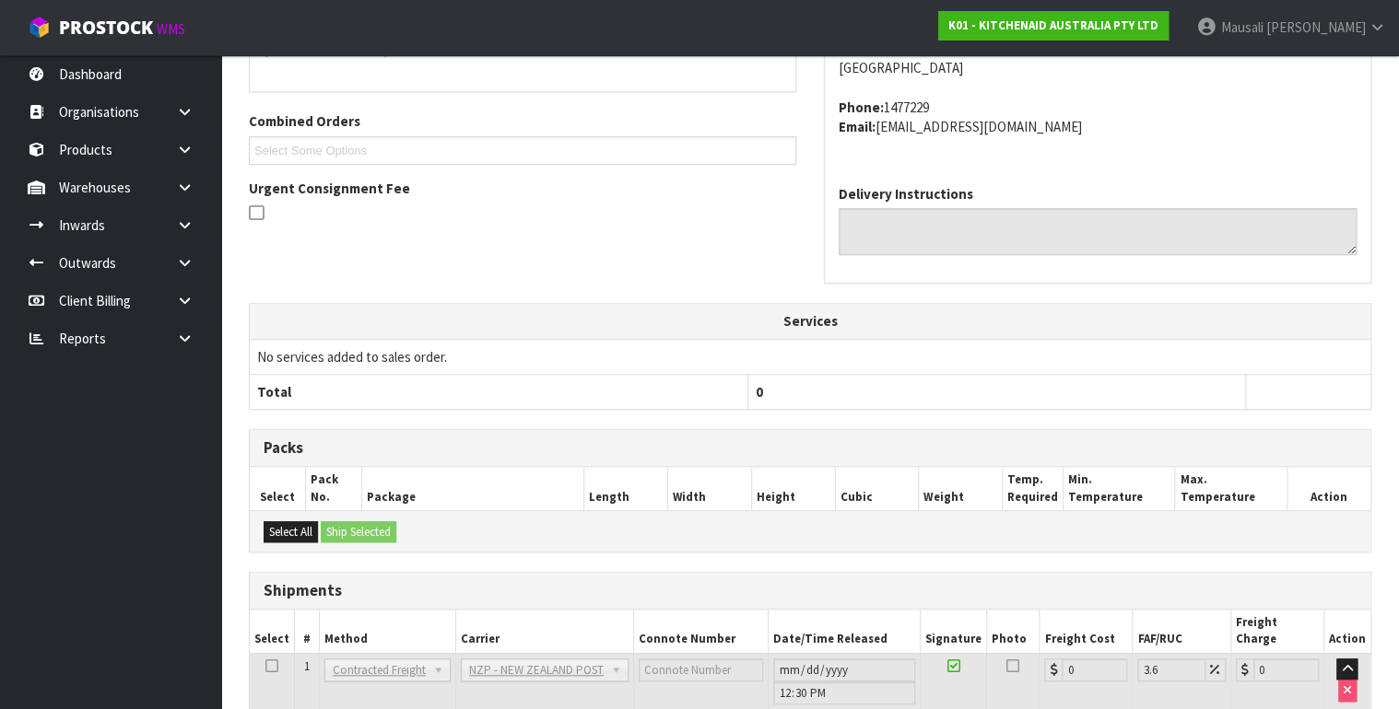
scroll to position [546, 0]
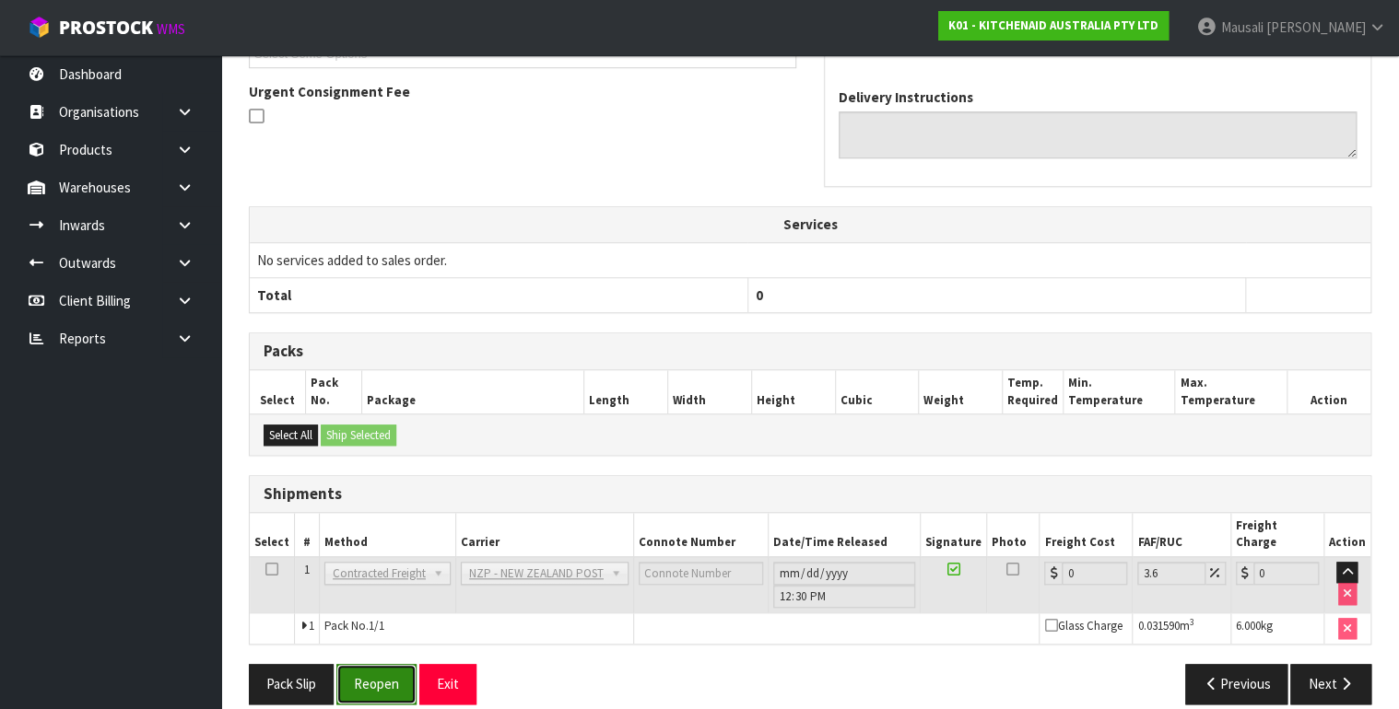
click at [369, 670] on button "Reopen" at bounding box center [376, 684] width 80 height 40
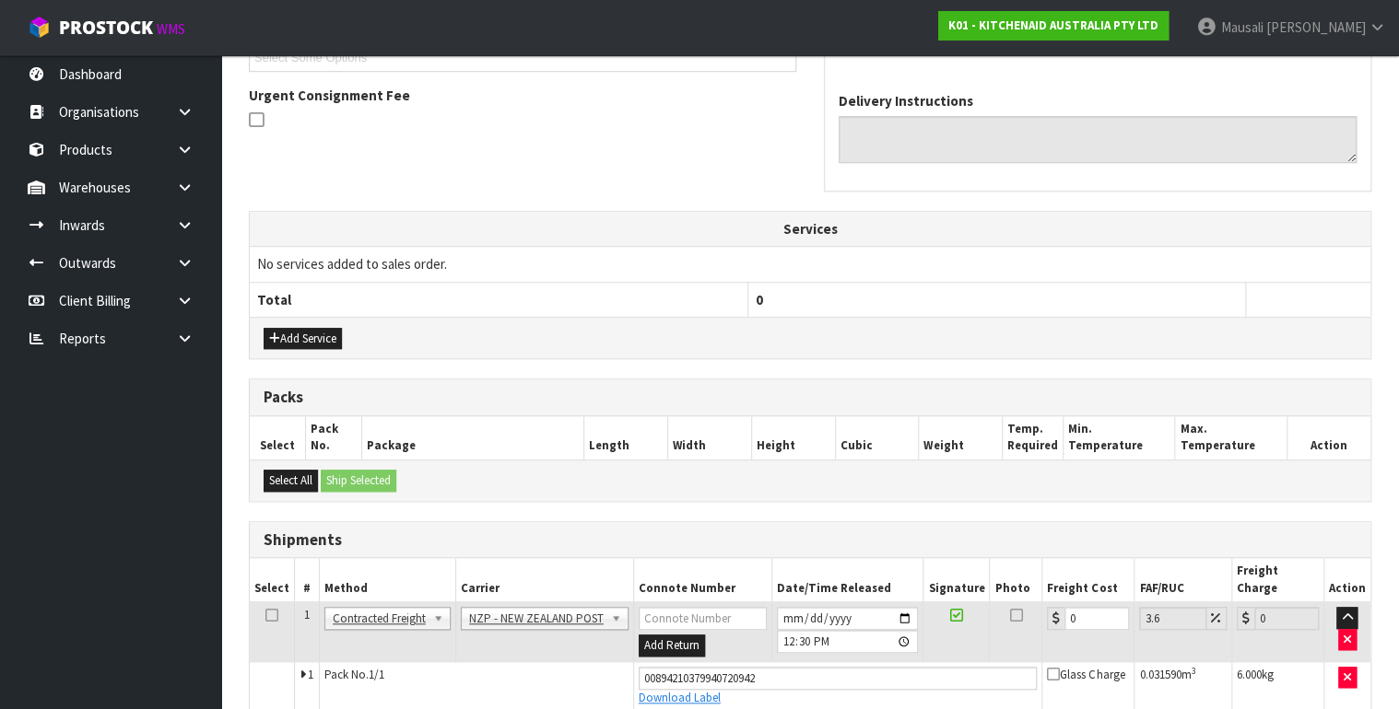
scroll to position [590, 0]
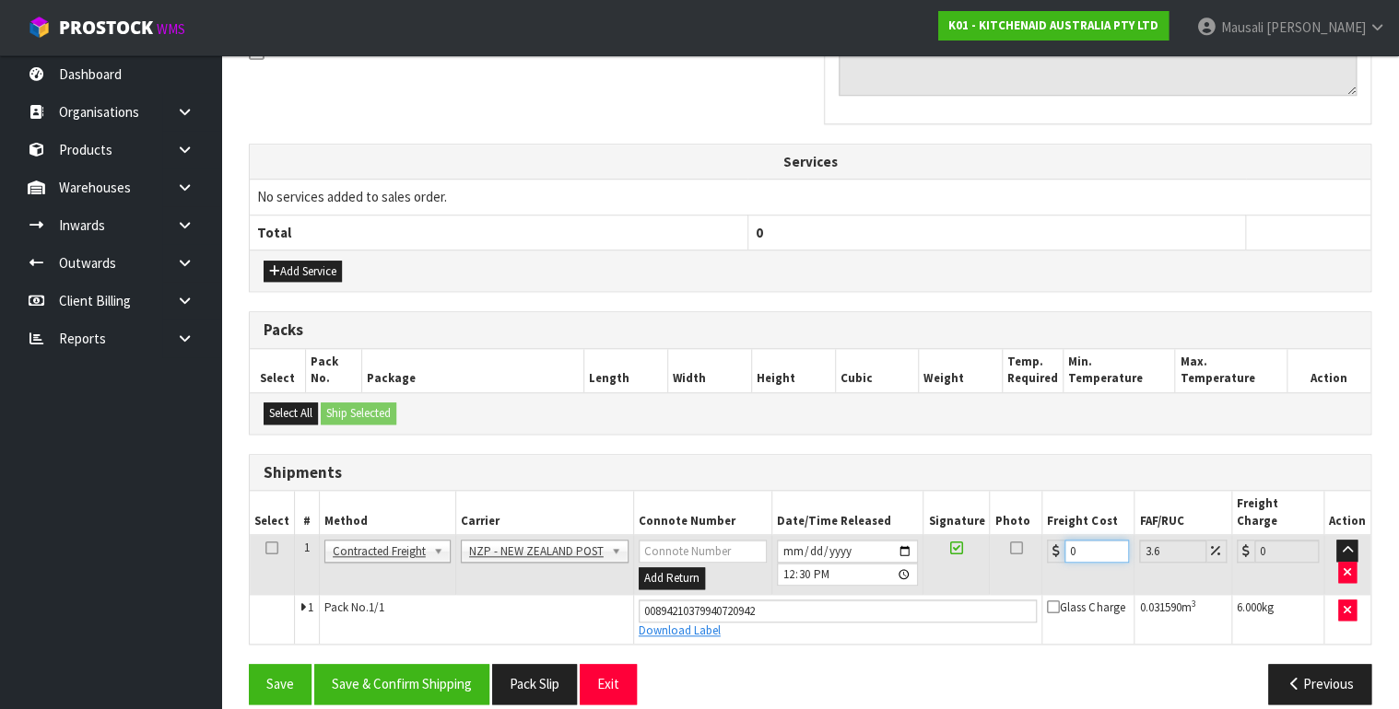
drag, startPoint x: 1087, startPoint y: 538, endPoint x: 1050, endPoint y: 549, distance: 38.5
click at [1050, 549] on td "0" at bounding box center [1088, 565] width 92 height 60
type input "8"
type input "8.29"
type input "8.4"
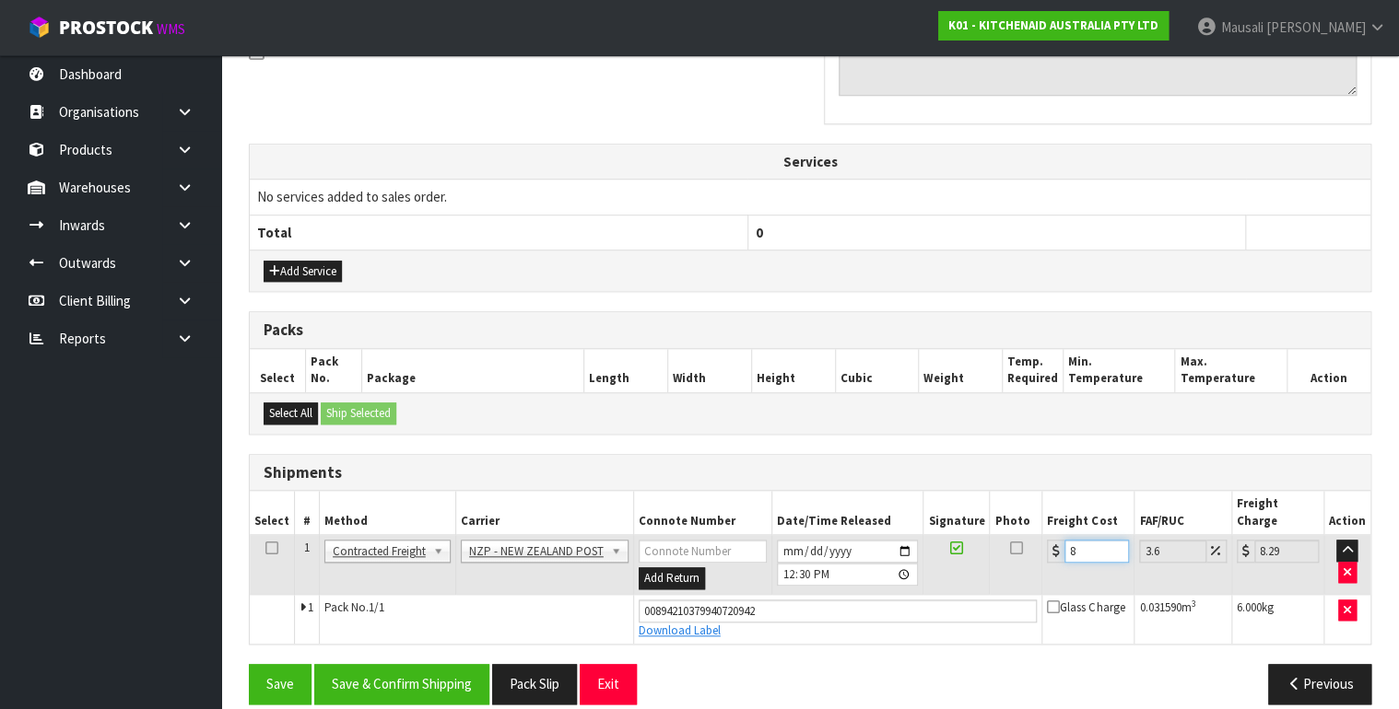
type input "8.7"
type input "8.45"
type input "8.75"
type input "8.45"
click at [457, 668] on button "Save & Confirm Shipping" at bounding box center [401, 684] width 175 height 40
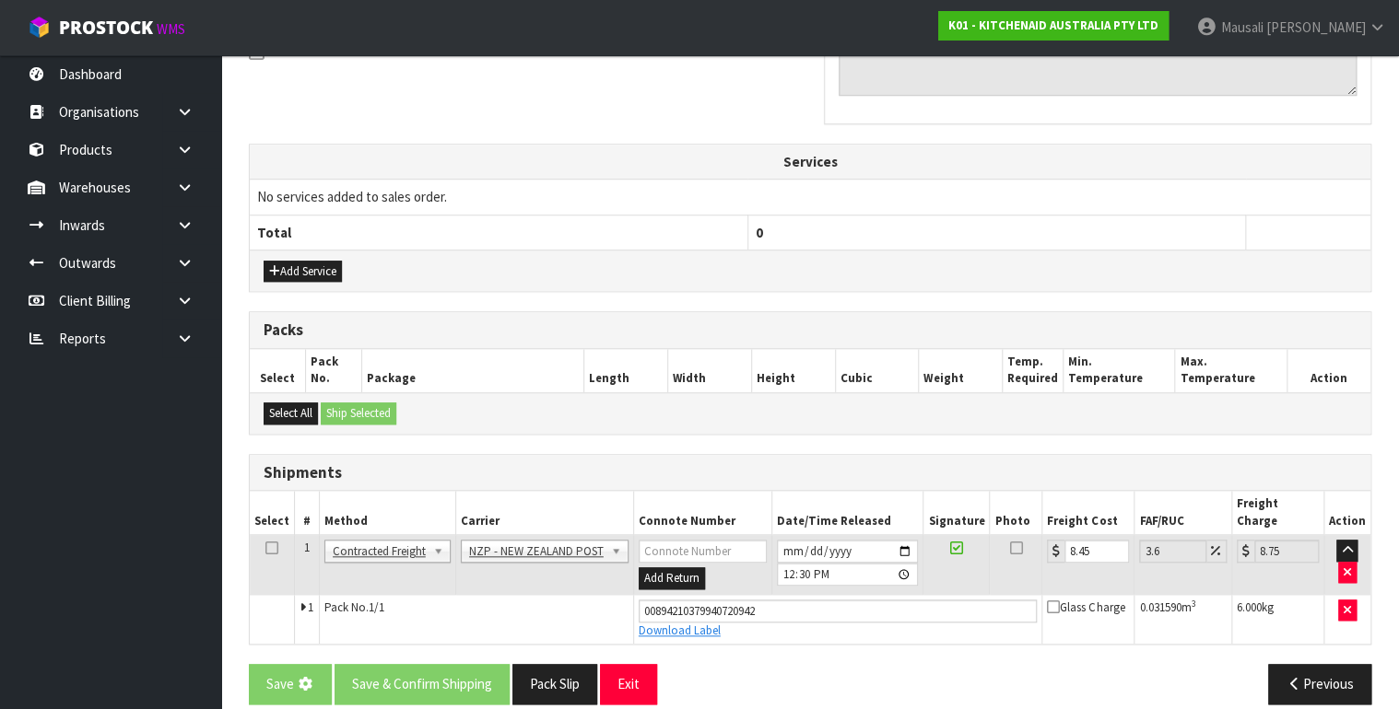
scroll to position [0, 0]
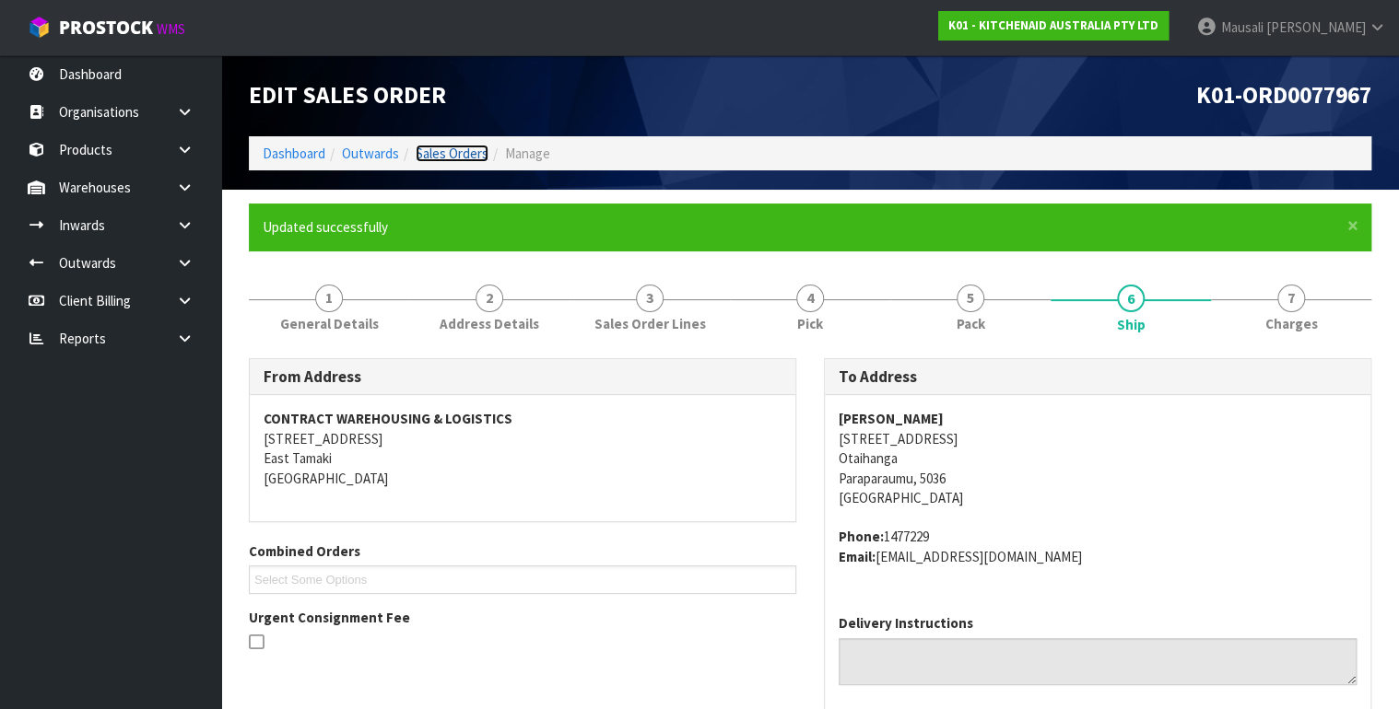
click at [451, 158] on link "Sales Orders" at bounding box center [452, 154] width 73 height 18
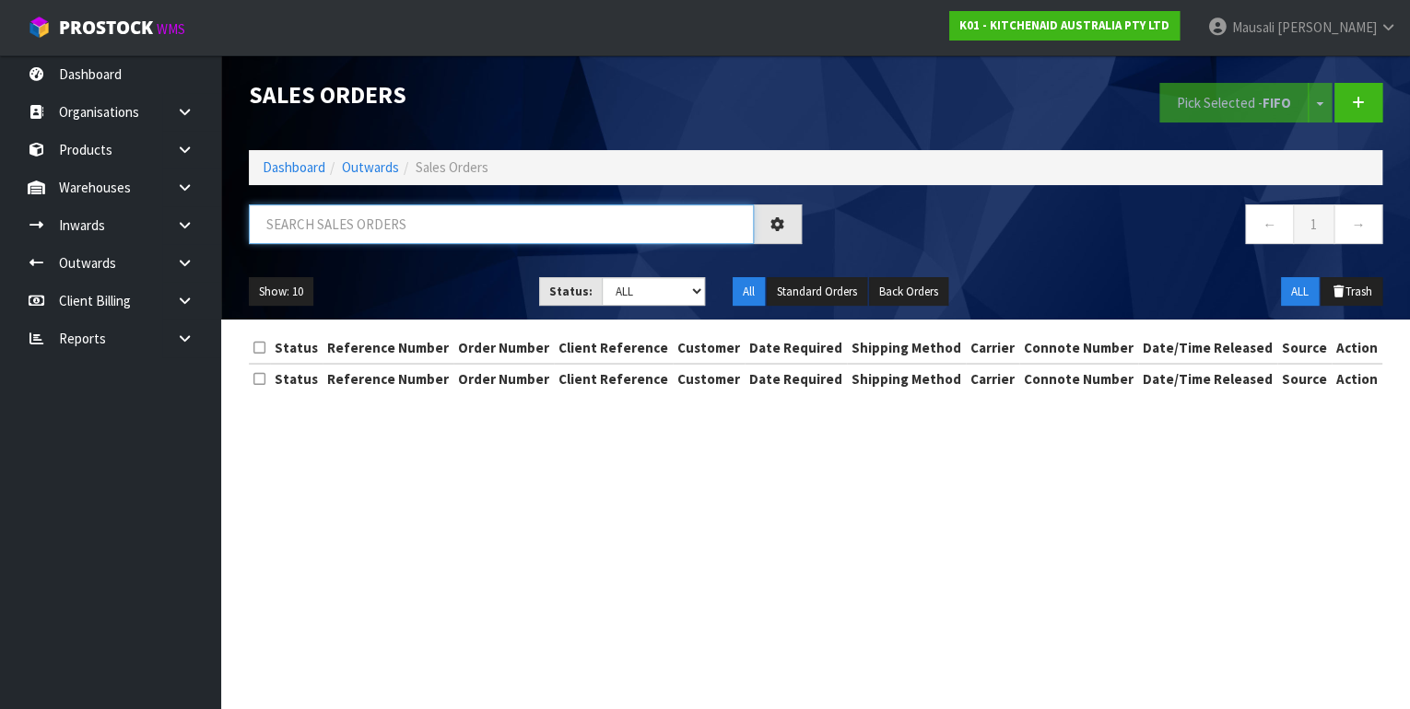
click at [313, 233] on input "text" at bounding box center [501, 225] width 505 height 40
type input "JOB-0408067"
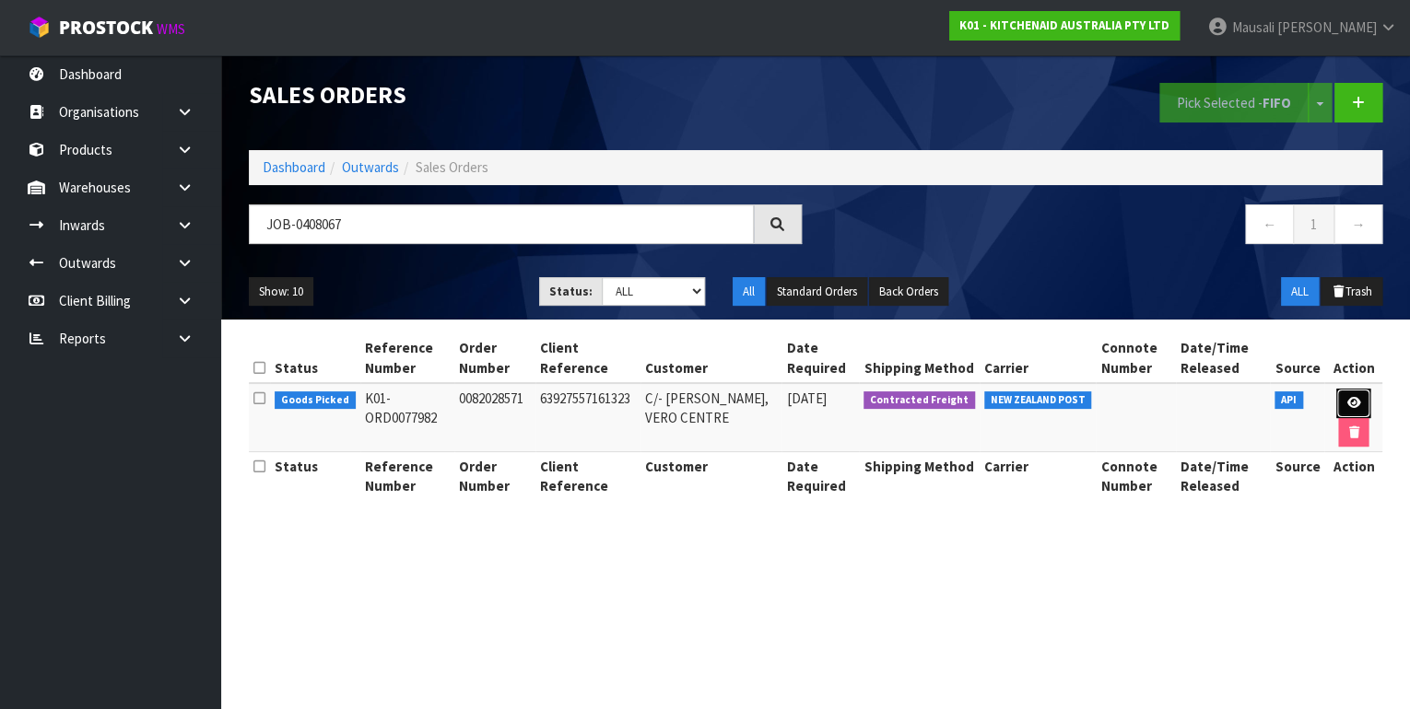
click at [1354, 399] on icon at bounding box center [1353, 403] width 14 height 12
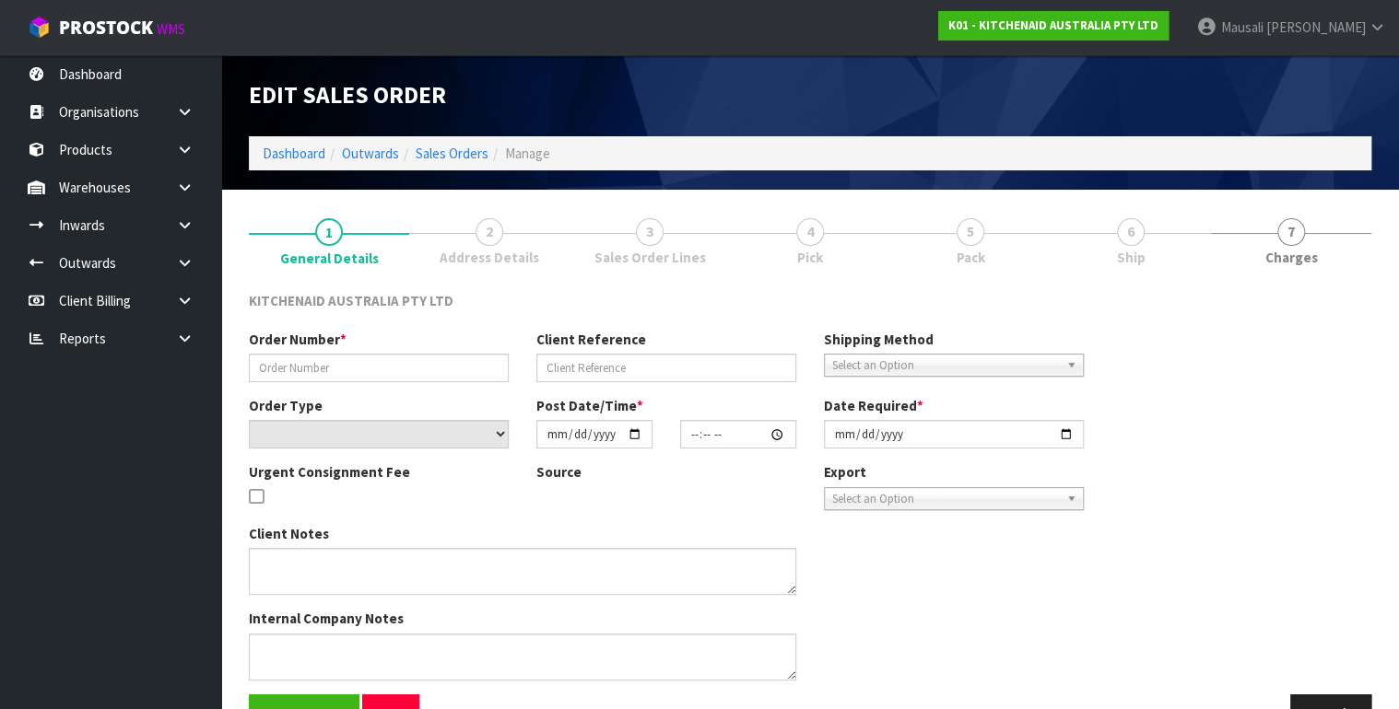
type input "0082028571"
type input "63927557161323"
select select "number:0"
type input "[DATE]"
type input "11:33:39.000"
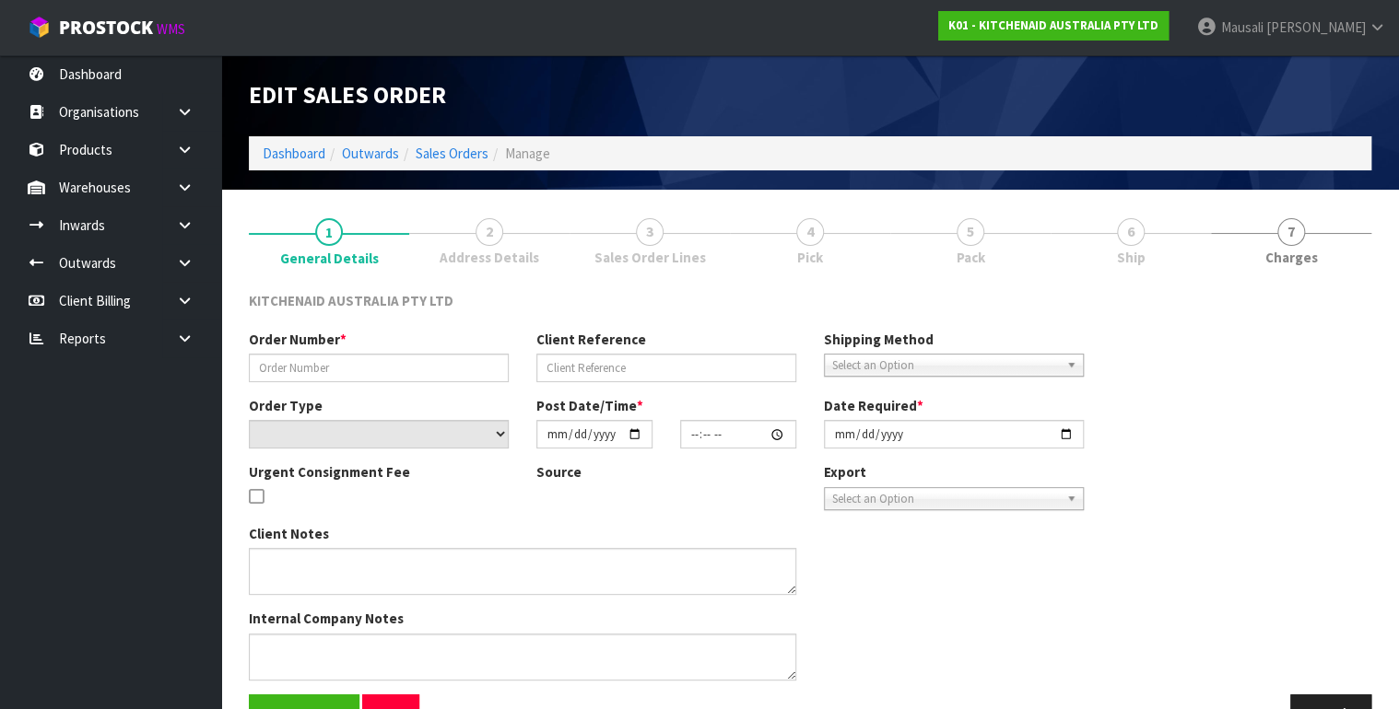
type input "[DATE]"
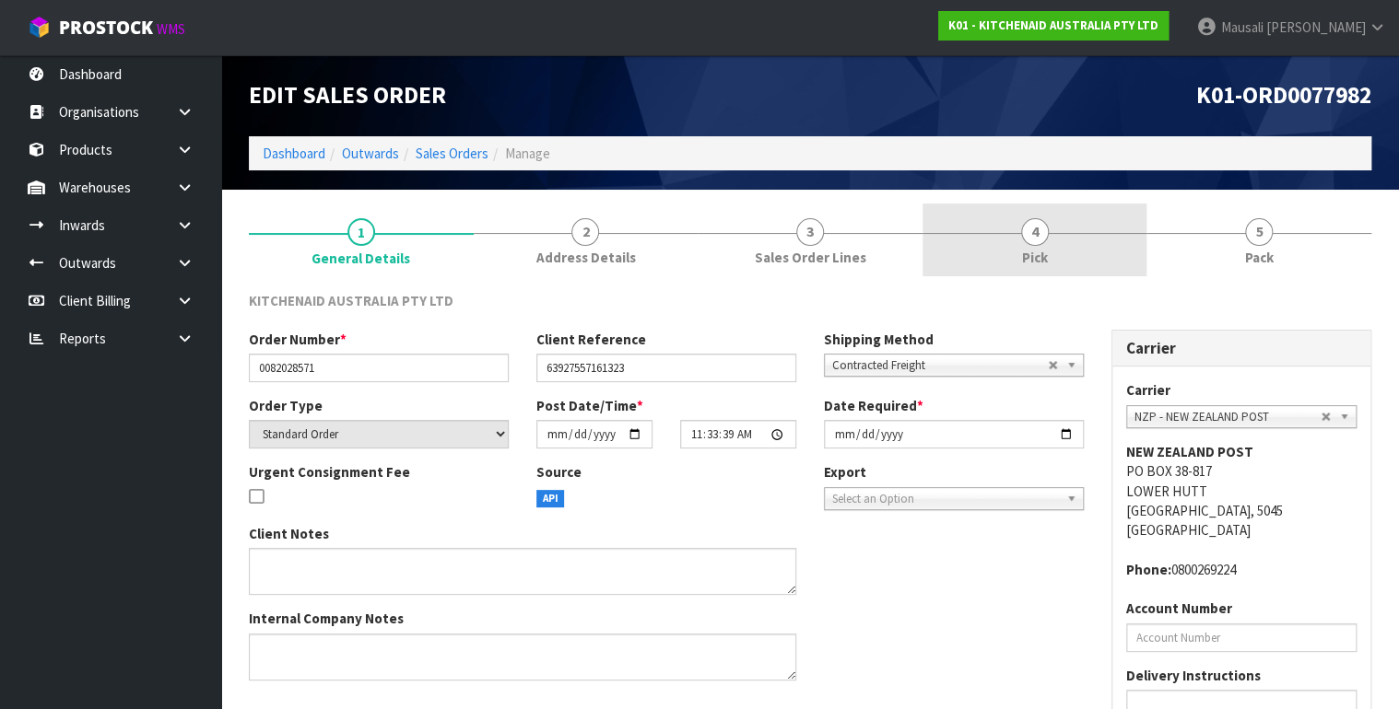
click at [1050, 243] on link "4 Pick" at bounding box center [1034, 240] width 225 height 73
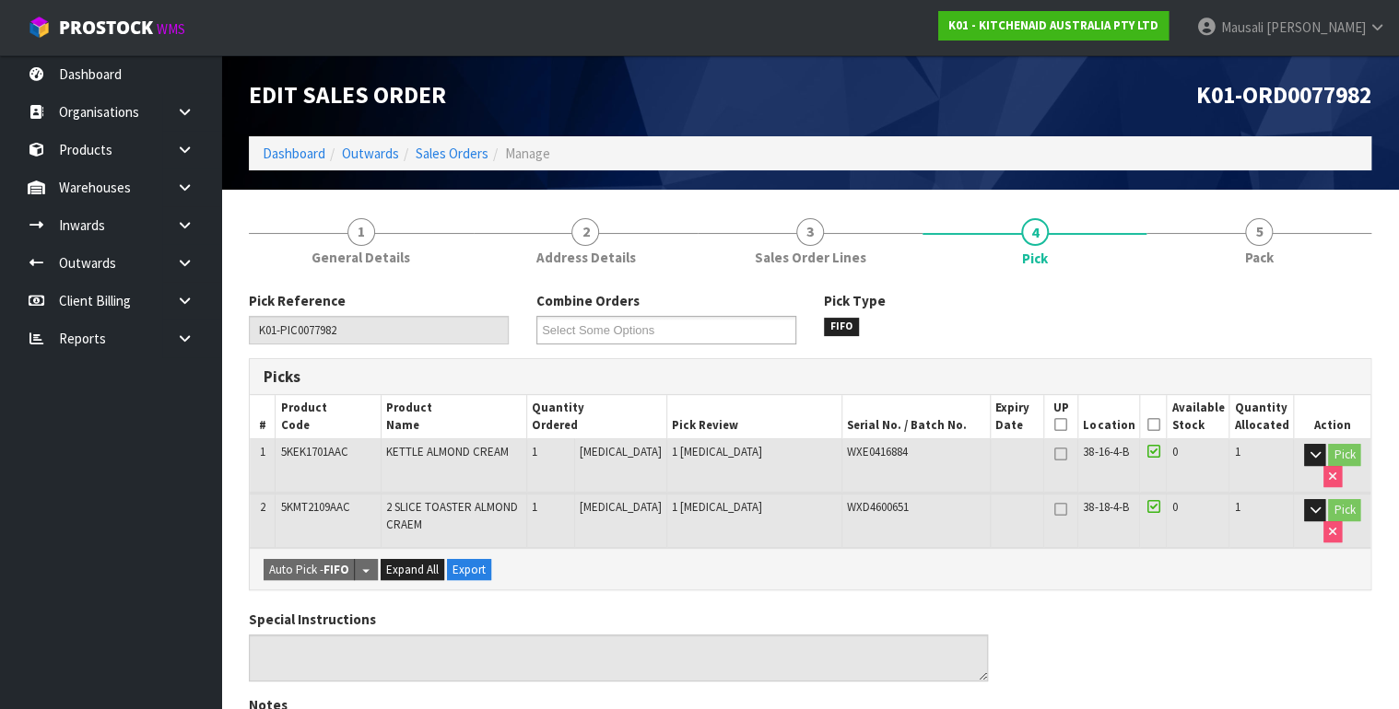
click at [1156, 425] on icon at bounding box center [1152, 425] width 13 height 1
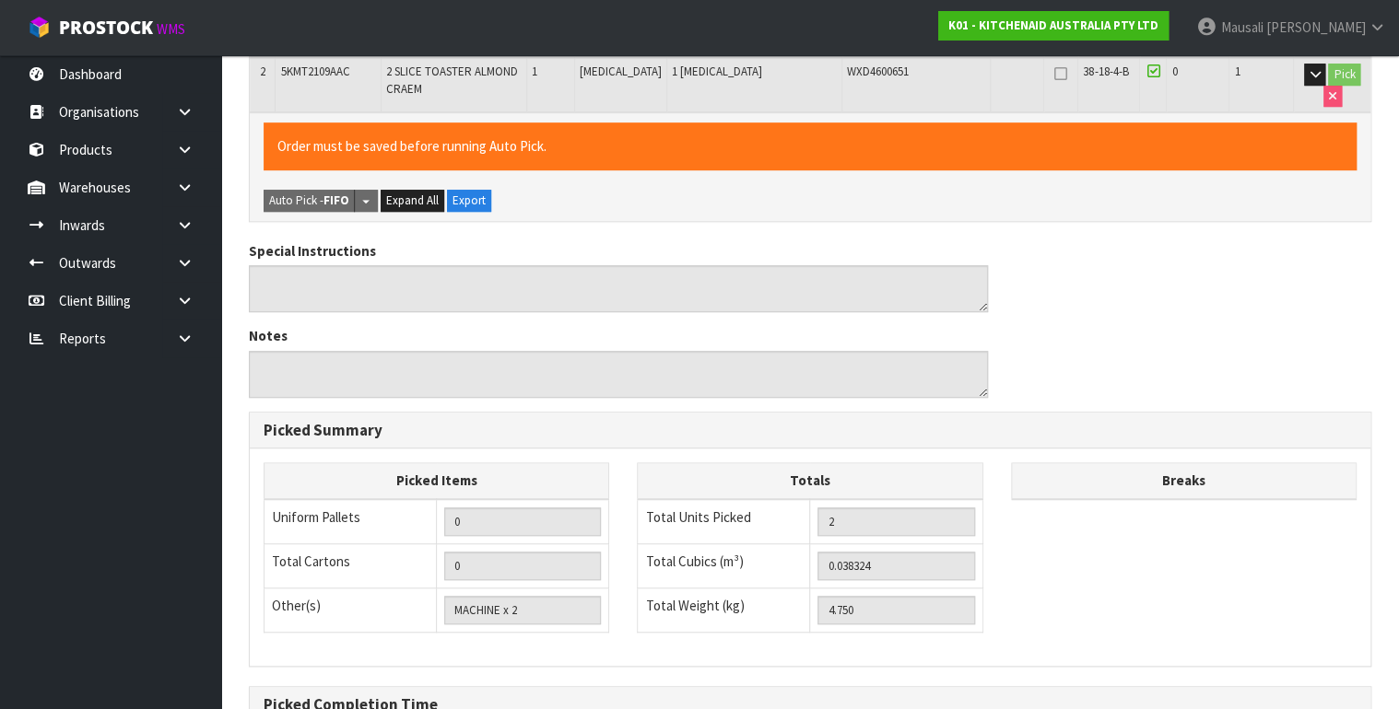
scroll to position [639, 0]
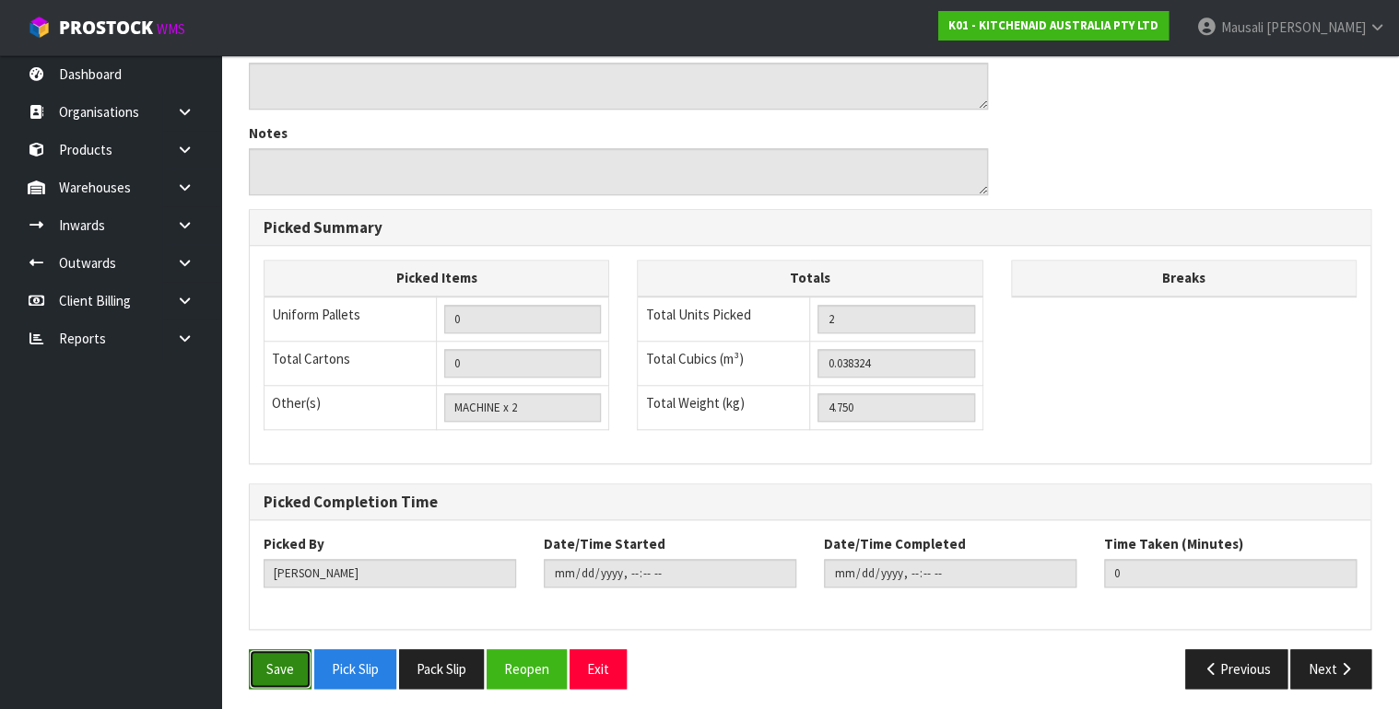
click at [276, 653] on button "Save" at bounding box center [280, 670] width 63 height 40
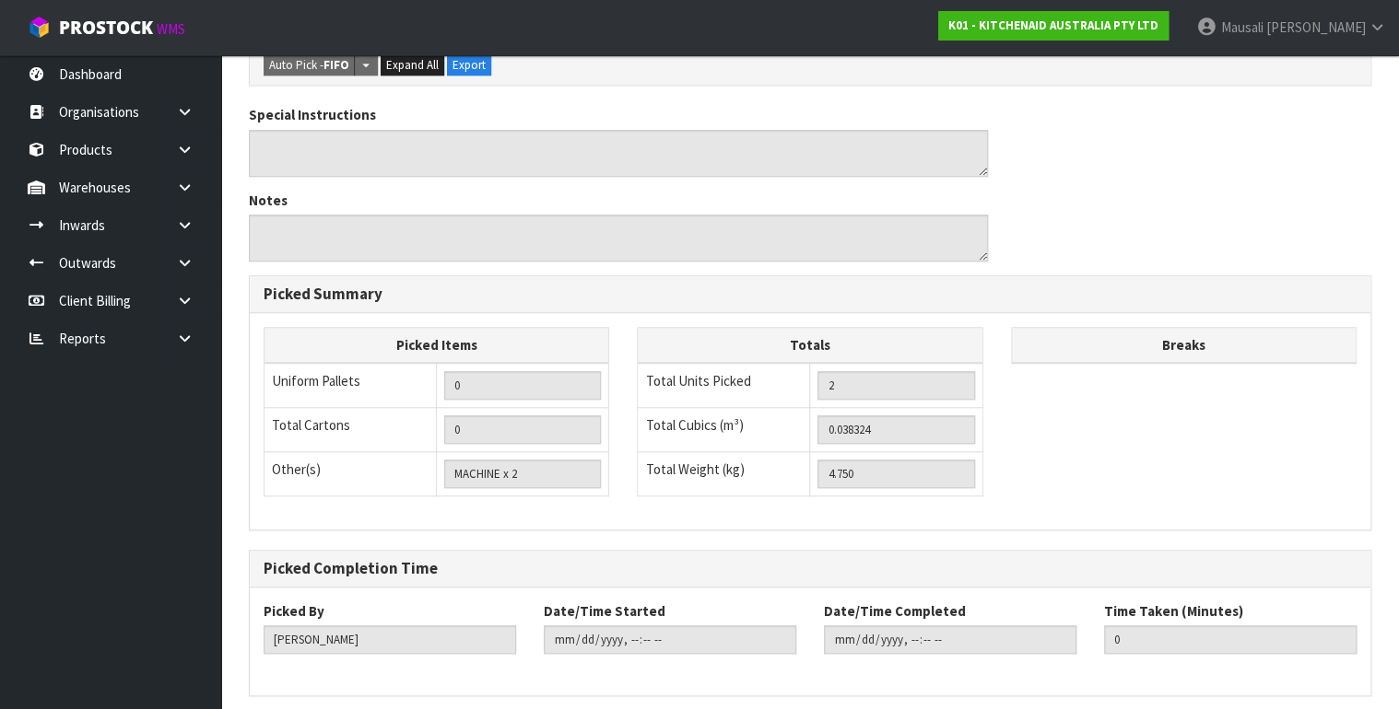
scroll to position [0, 0]
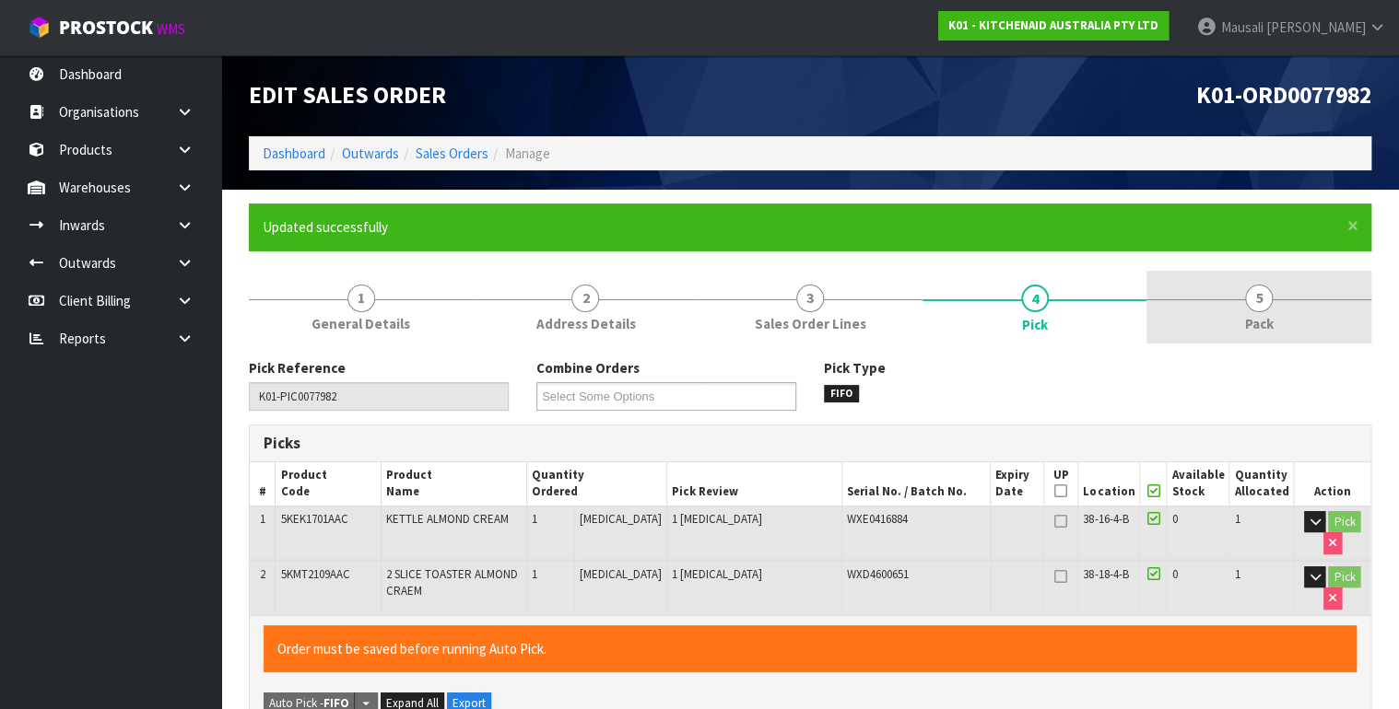
type input "[PERSON_NAME]"
type input "[DATE]T12:32:10"
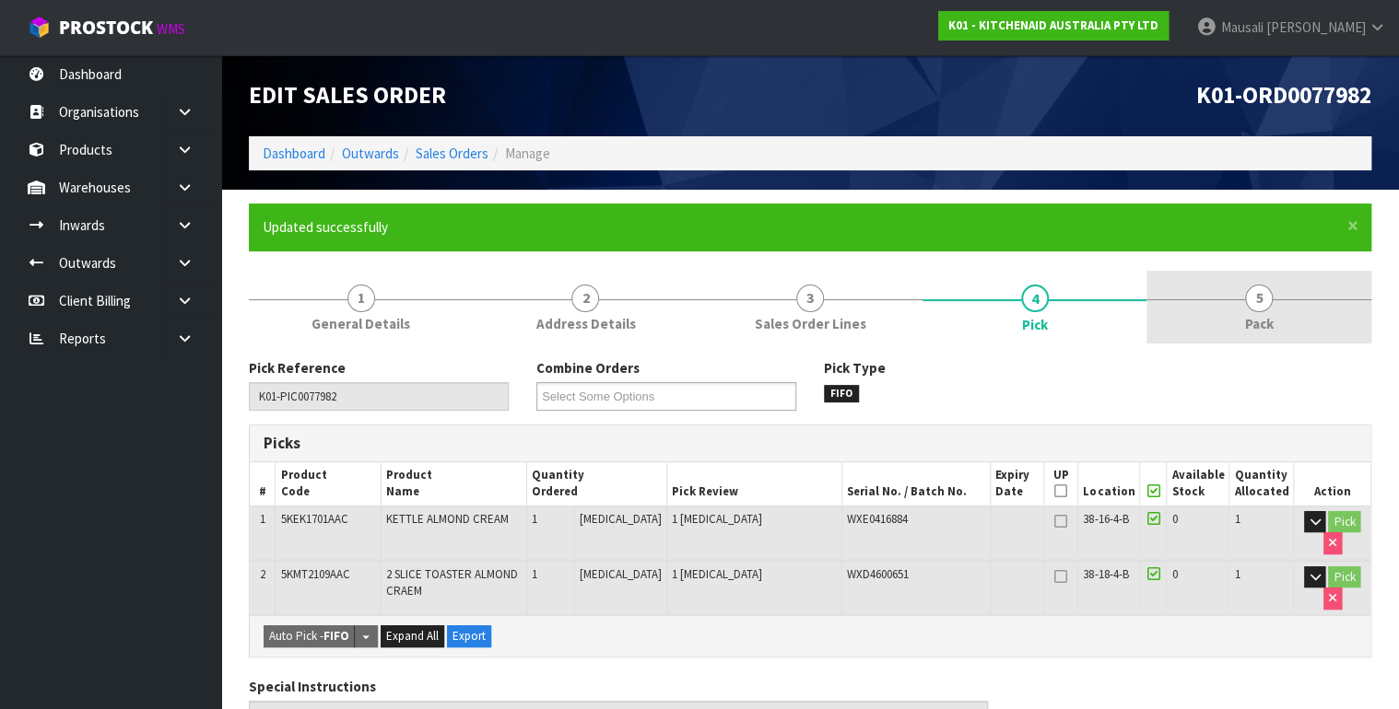
click at [1253, 311] on link "5 Pack" at bounding box center [1258, 307] width 225 height 73
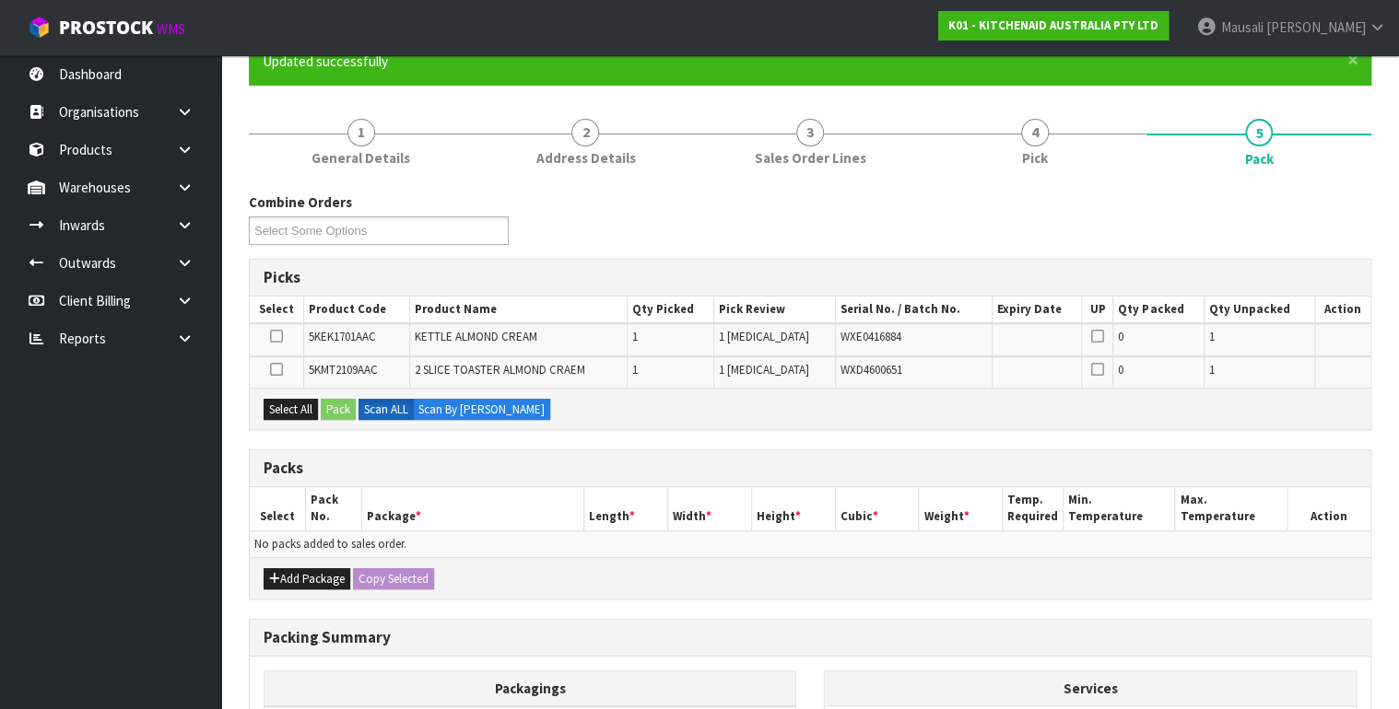
scroll to position [295, 0]
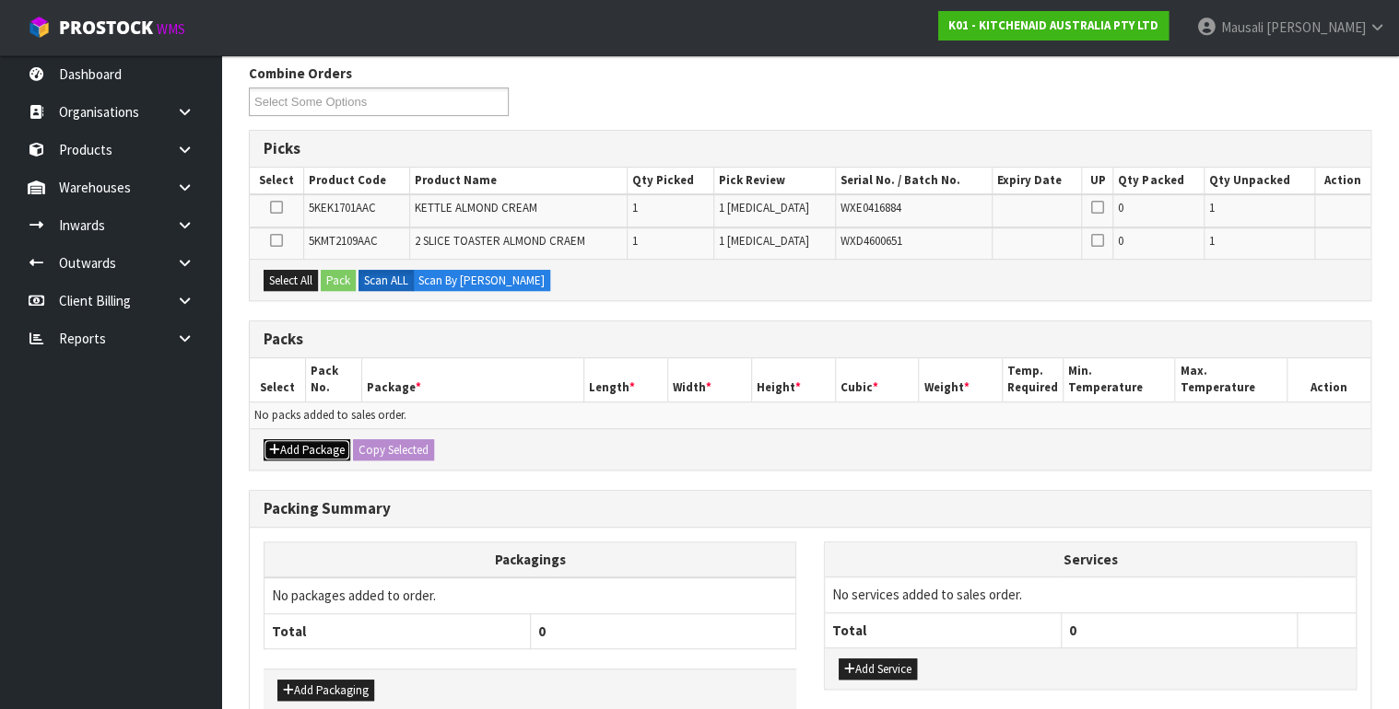
click at [333, 447] on button "Add Package" at bounding box center [307, 451] width 87 height 22
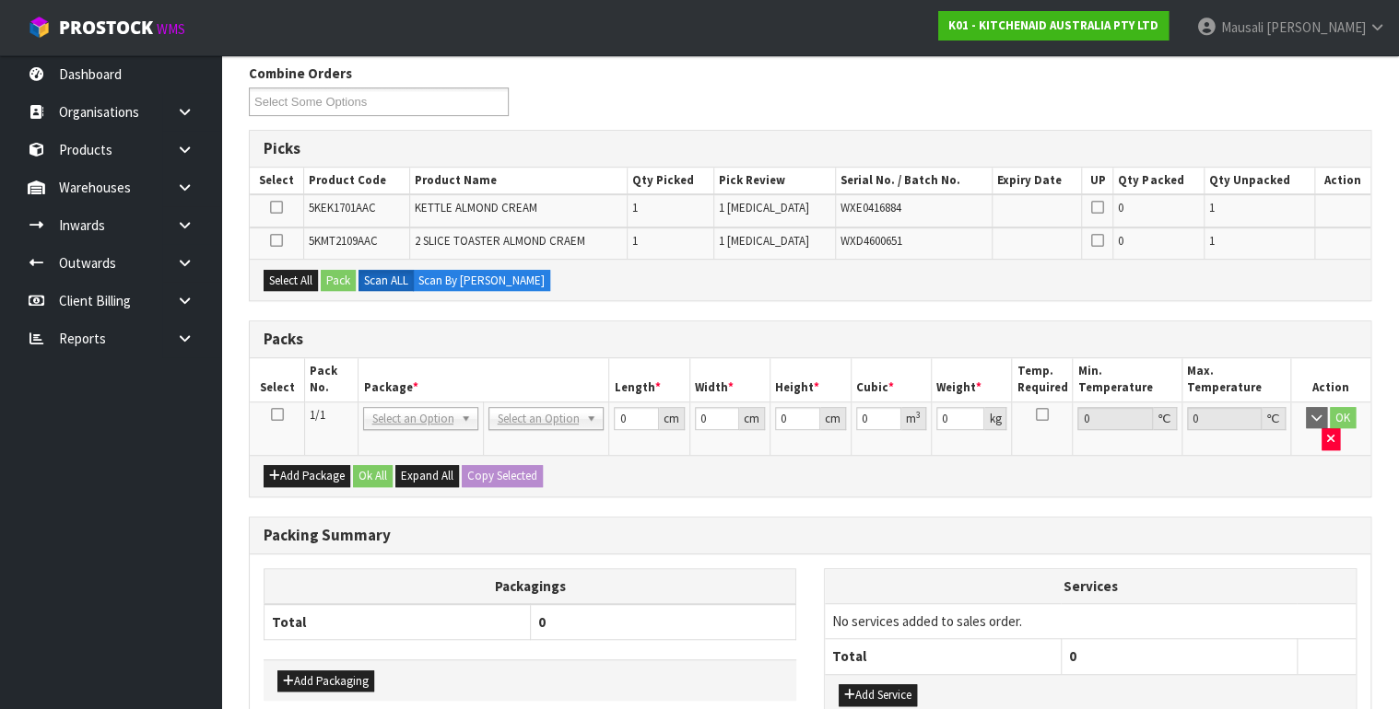
click at [281, 415] on icon at bounding box center [276, 415] width 13 height 1
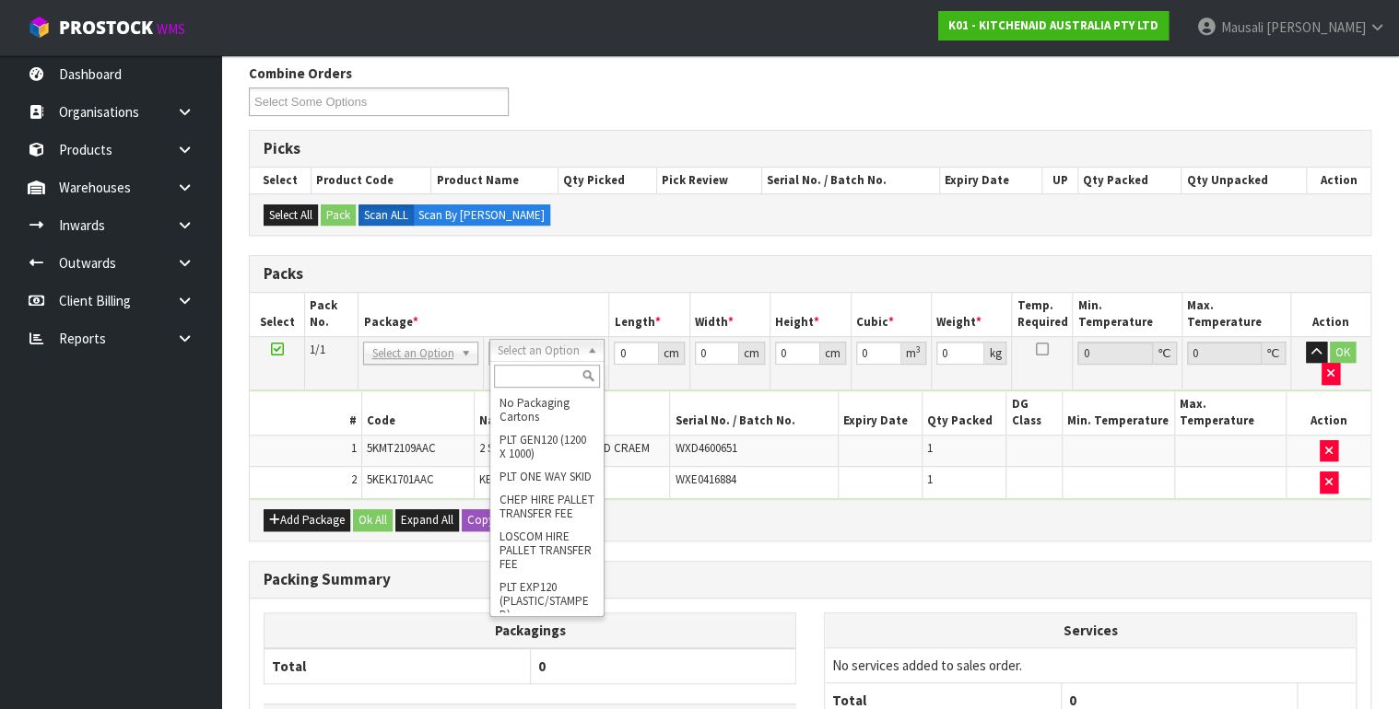
click at [528, 375] on input "text" at bounding box center [547, 376] width 106 height 23
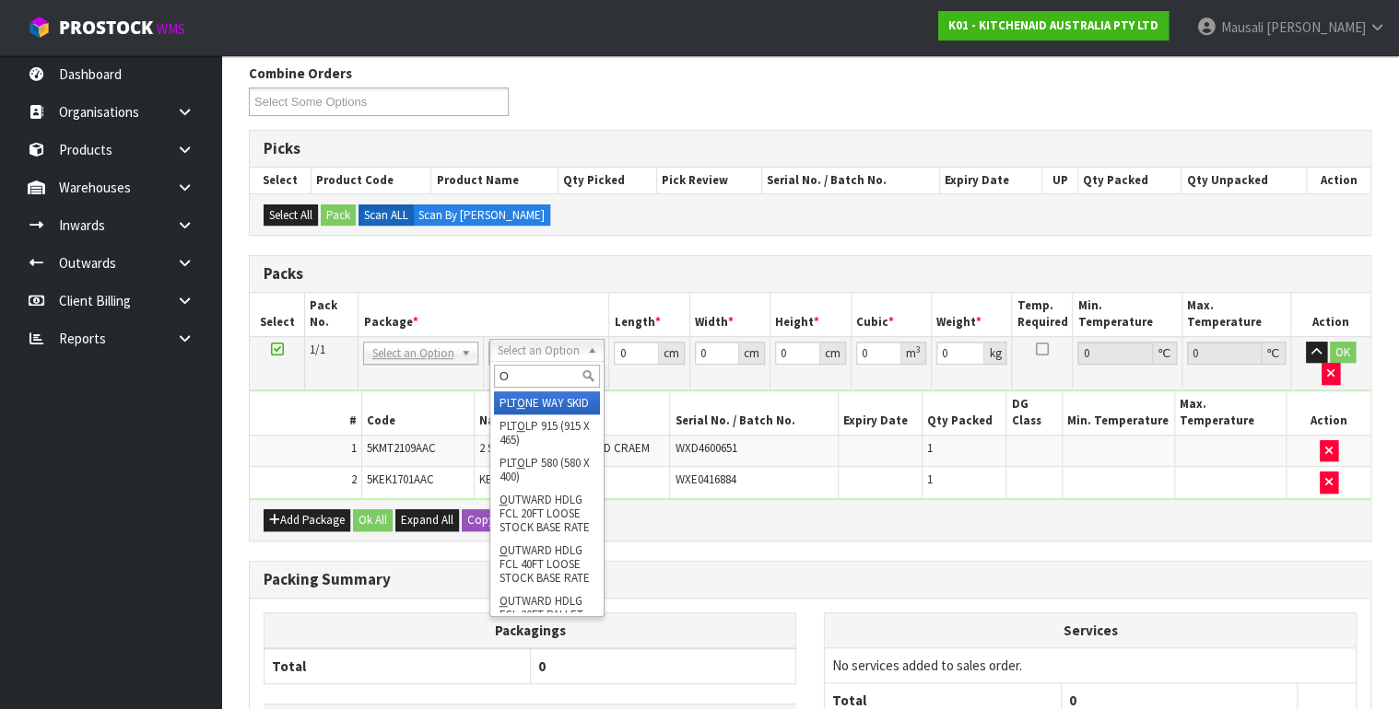
type input "OC"
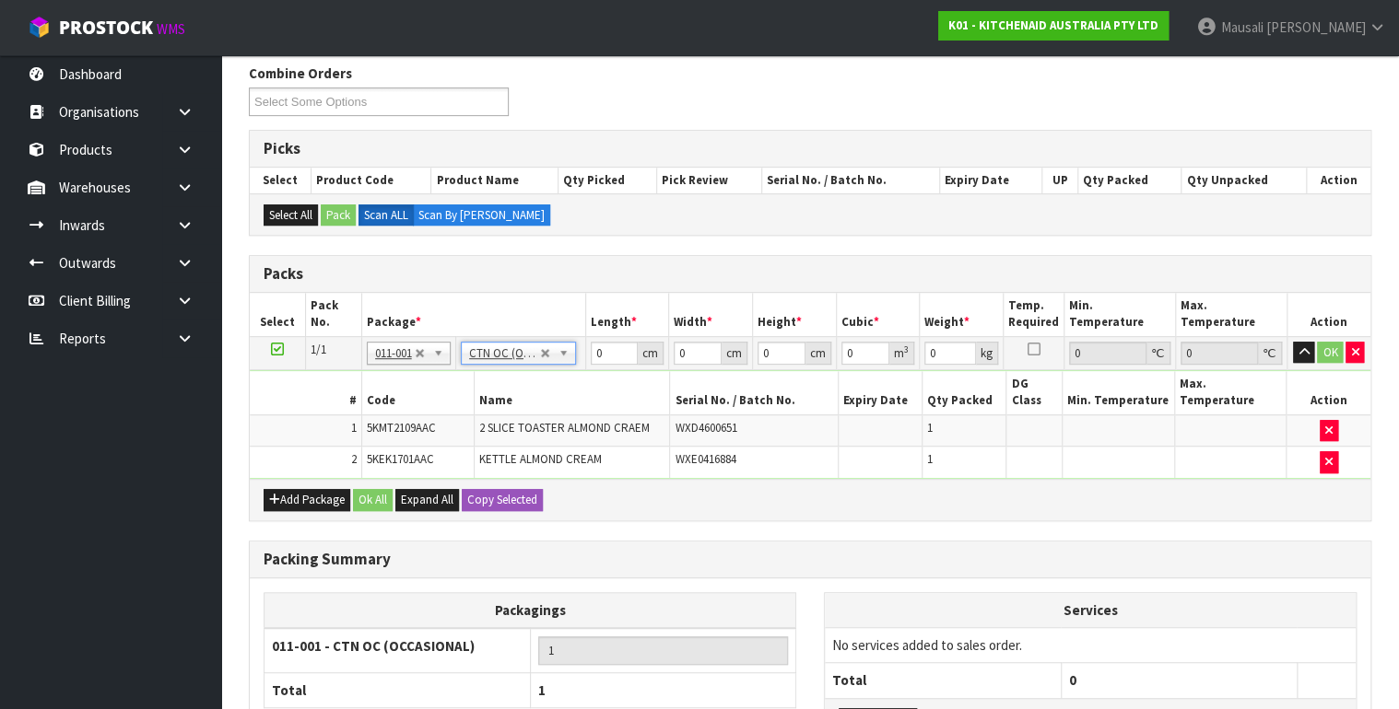
type input "4.75"
drag, startPoint x: 603, startPoint y: 351, endPoint x: 563, endPoint y: 367, distance: 42.6
click at [563, 367] on tbody "1/1 NONE 007-001 007-002 007-004 007-009 007-013 007-014 007-015 007-017 007-01…" at bounding box center [810, 407] width 1120 height 142
type input "54"
type input "30"
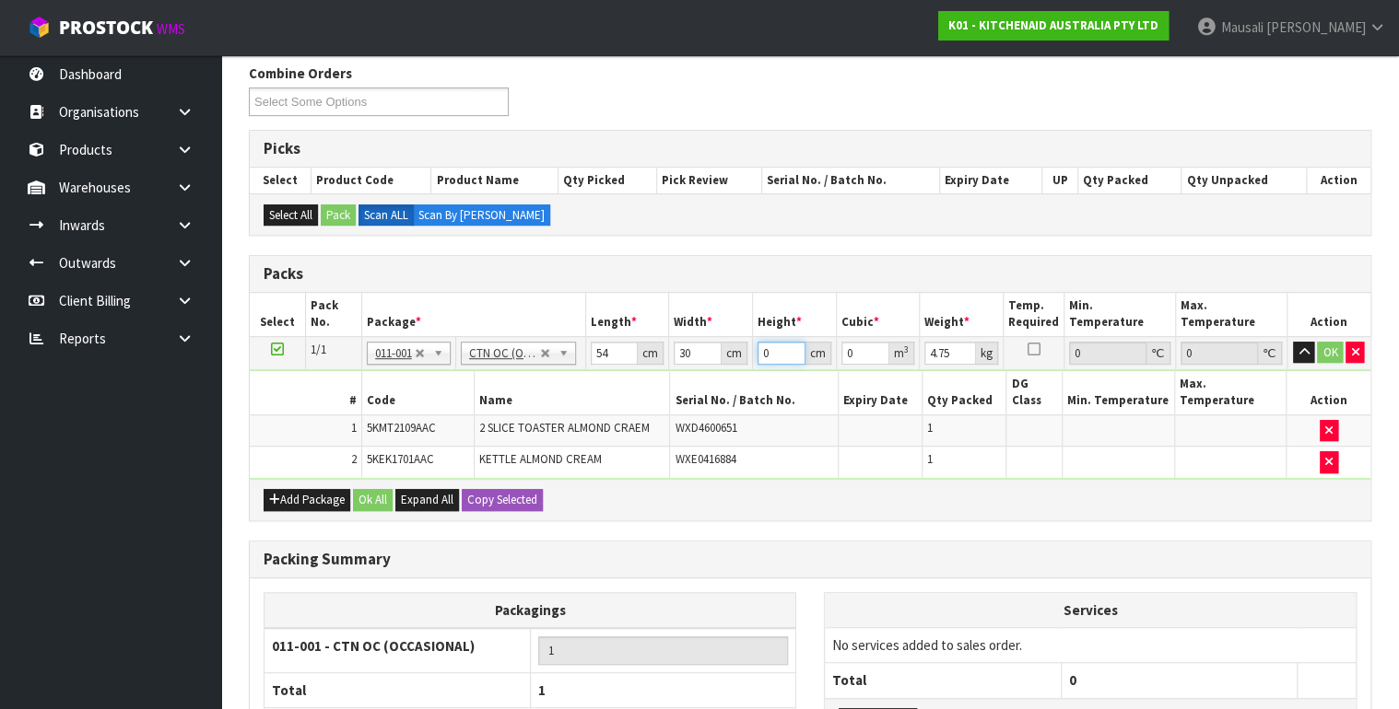
type input "3"
type input "0.00486"
type input "39"
type input "0.06318"
type input "39"
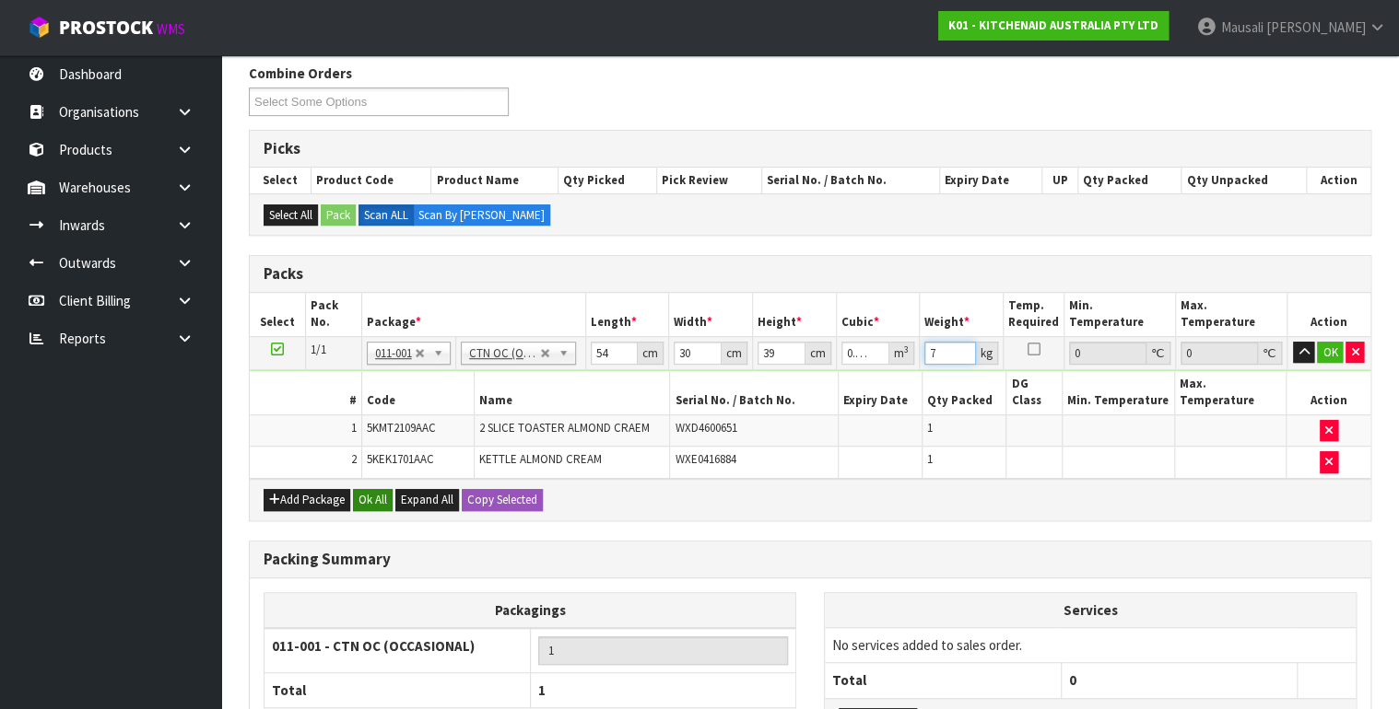
type input "7"
click at [361, 489] on button "Ok All" at bounding box center [373, 500] width 40 height 22
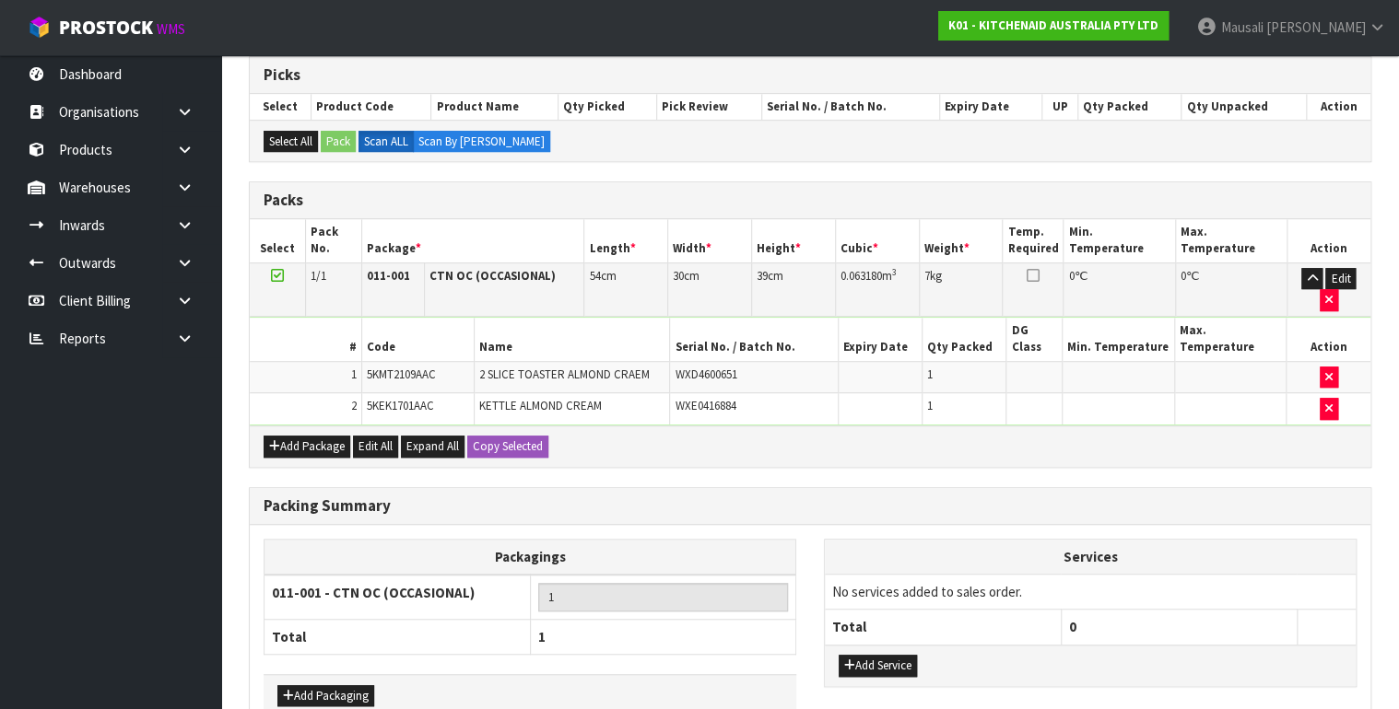
scroll to position [451, 0]
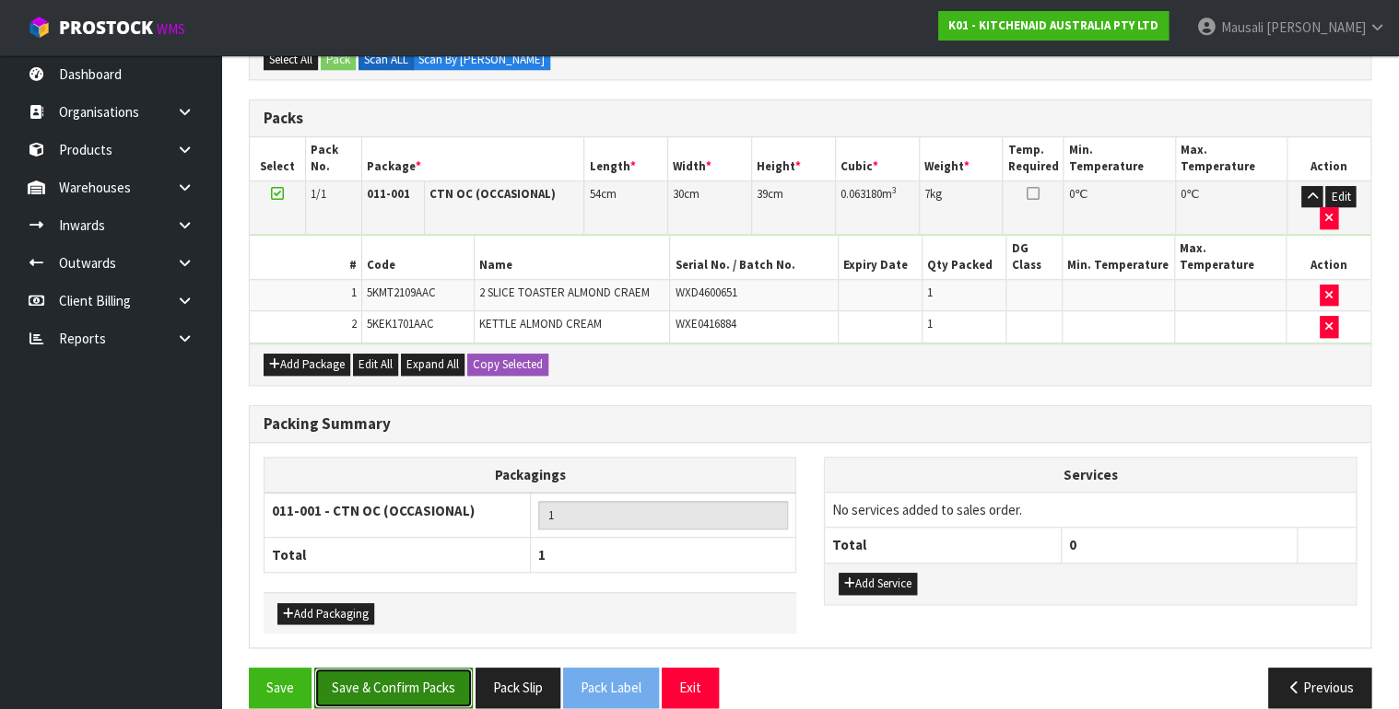
click at [408, 668] on button "Save & Confirm Packs" at bounding box center [393, 688] width 158 height 40
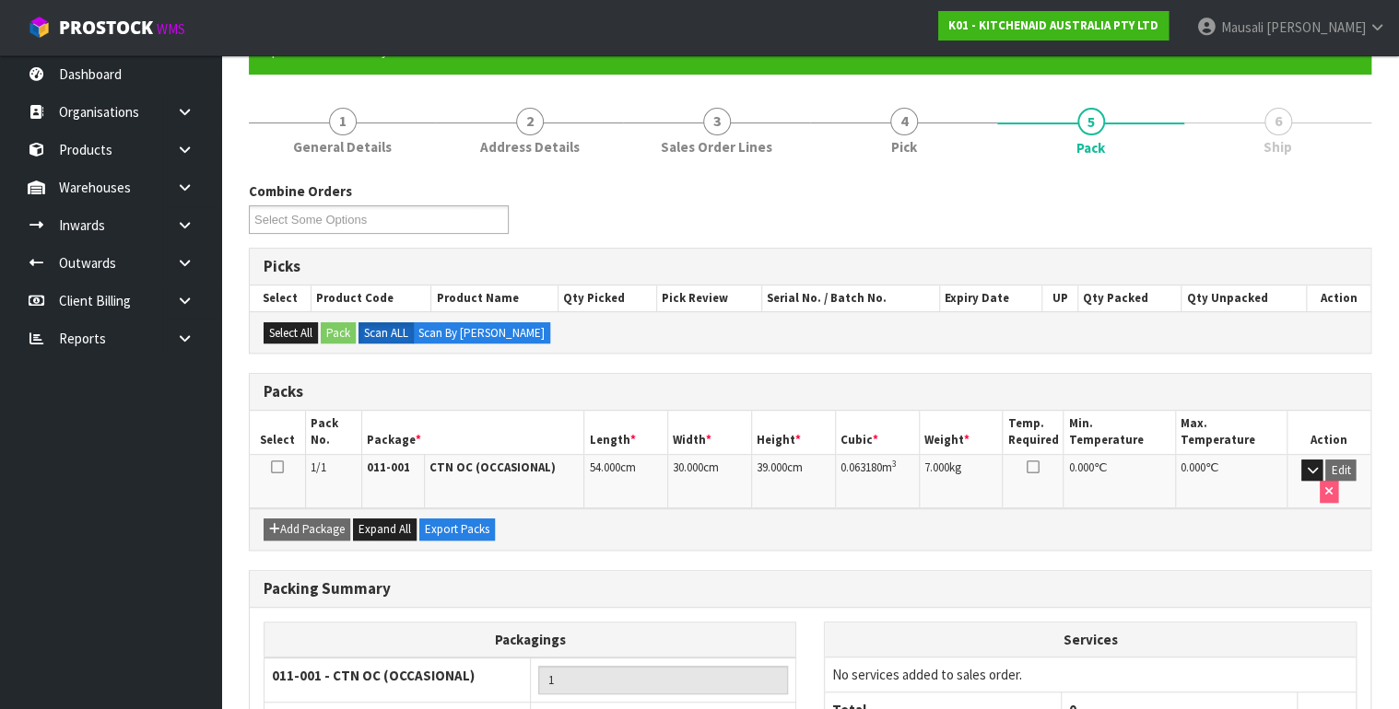
scroll to position [321, 0]
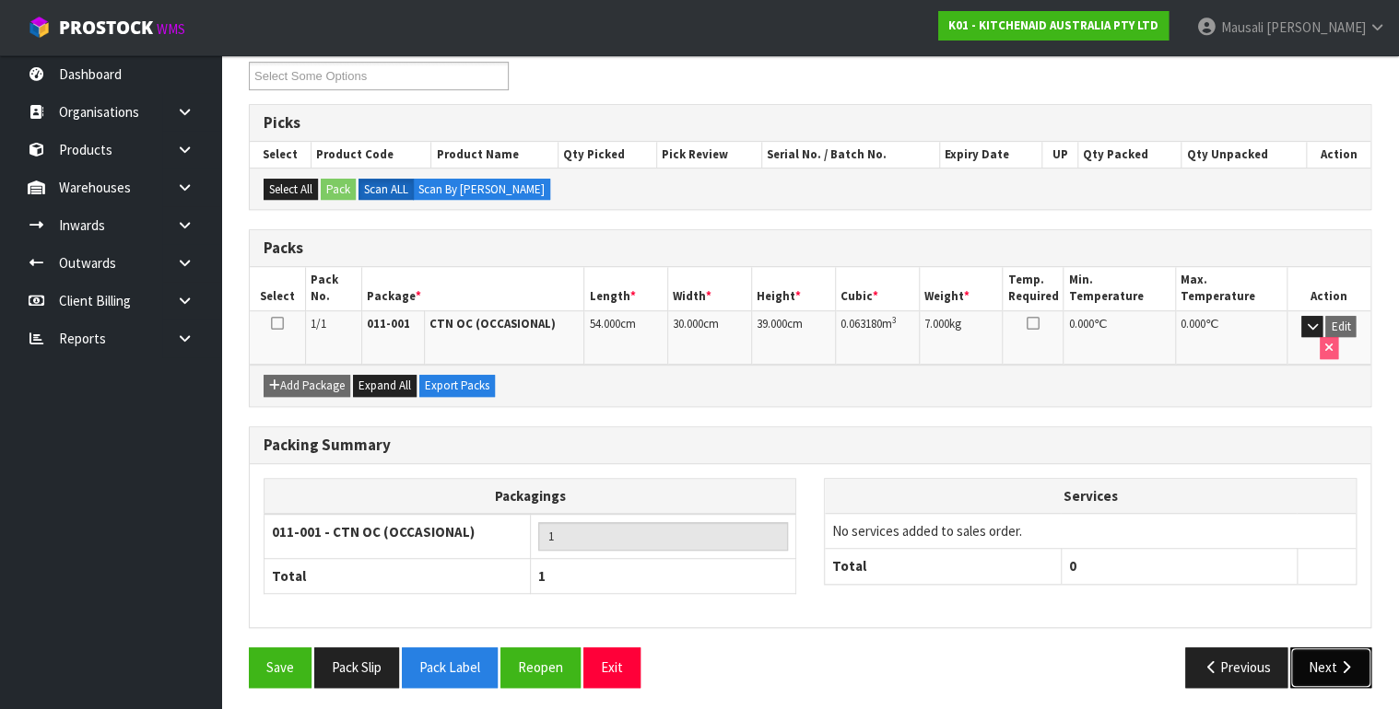
click at [1343, 661] on icon "button" at bounding box center [1345, 668] width 18 height 14
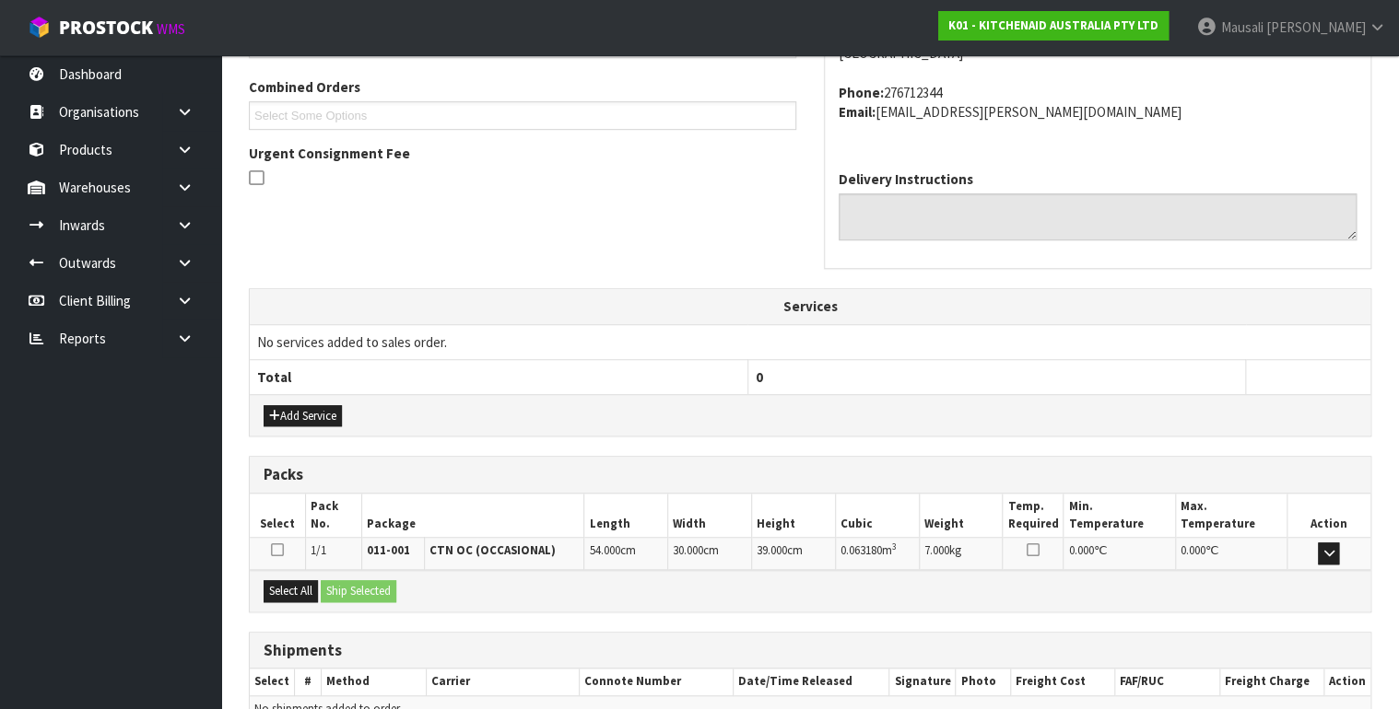
scroll to position [559, 0]
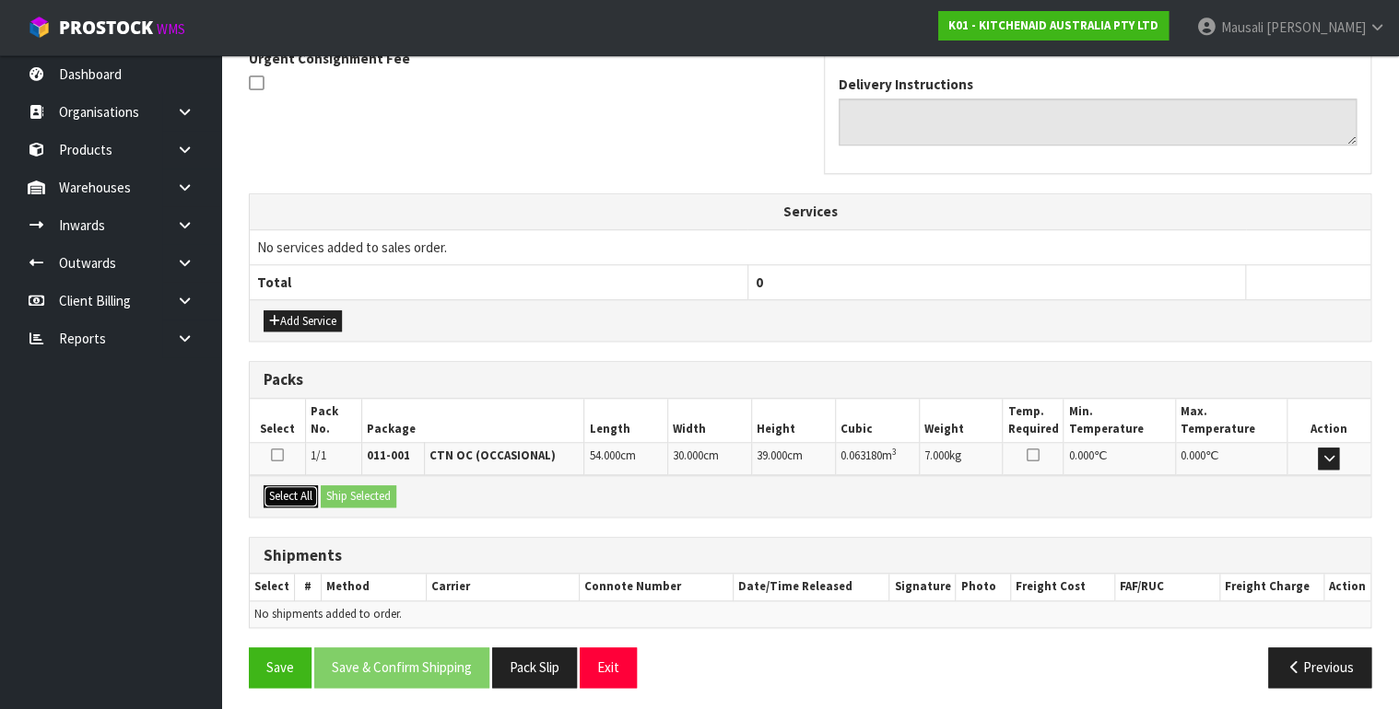
click at [294, 498] on button "Select All" at bounding box center [291, 497] width 54 height 22
click at [354, 494] on button "Ship Selected" at bounding box center [359, 497] width 76 height 22
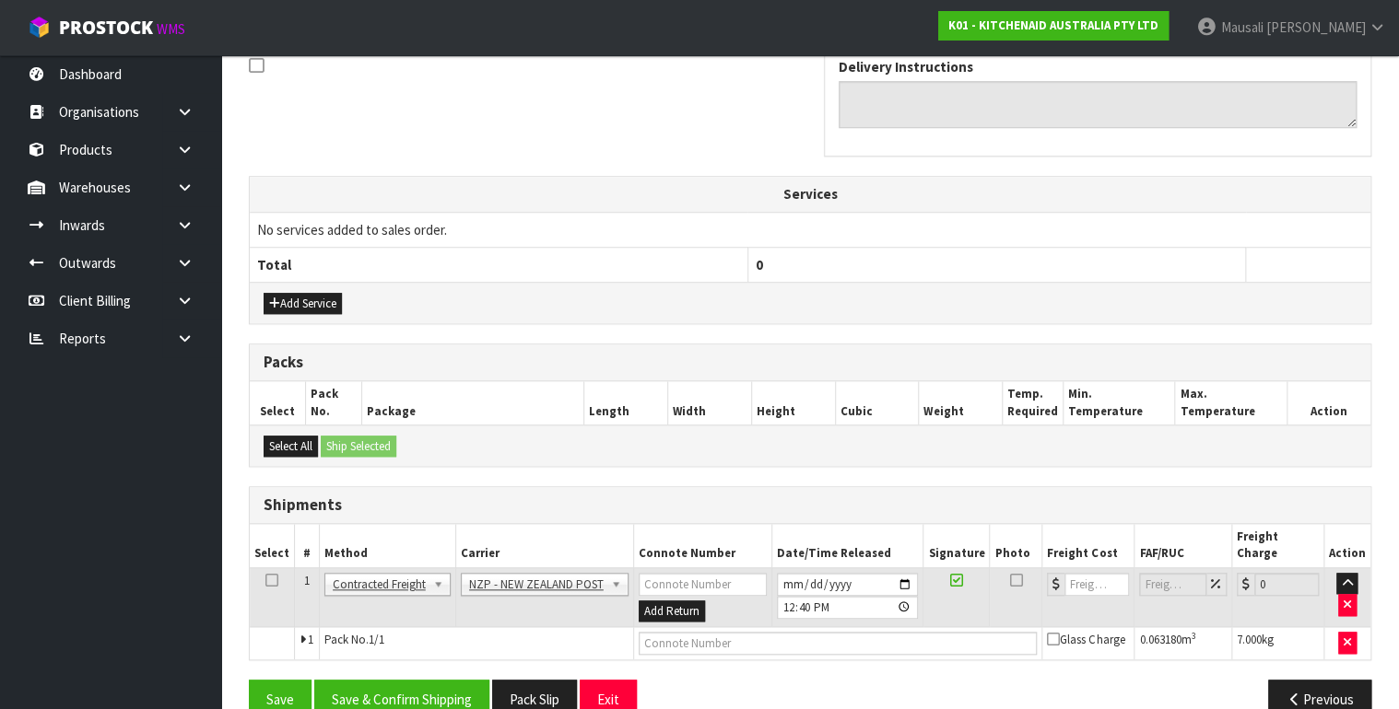
scroll to position [592, 0]
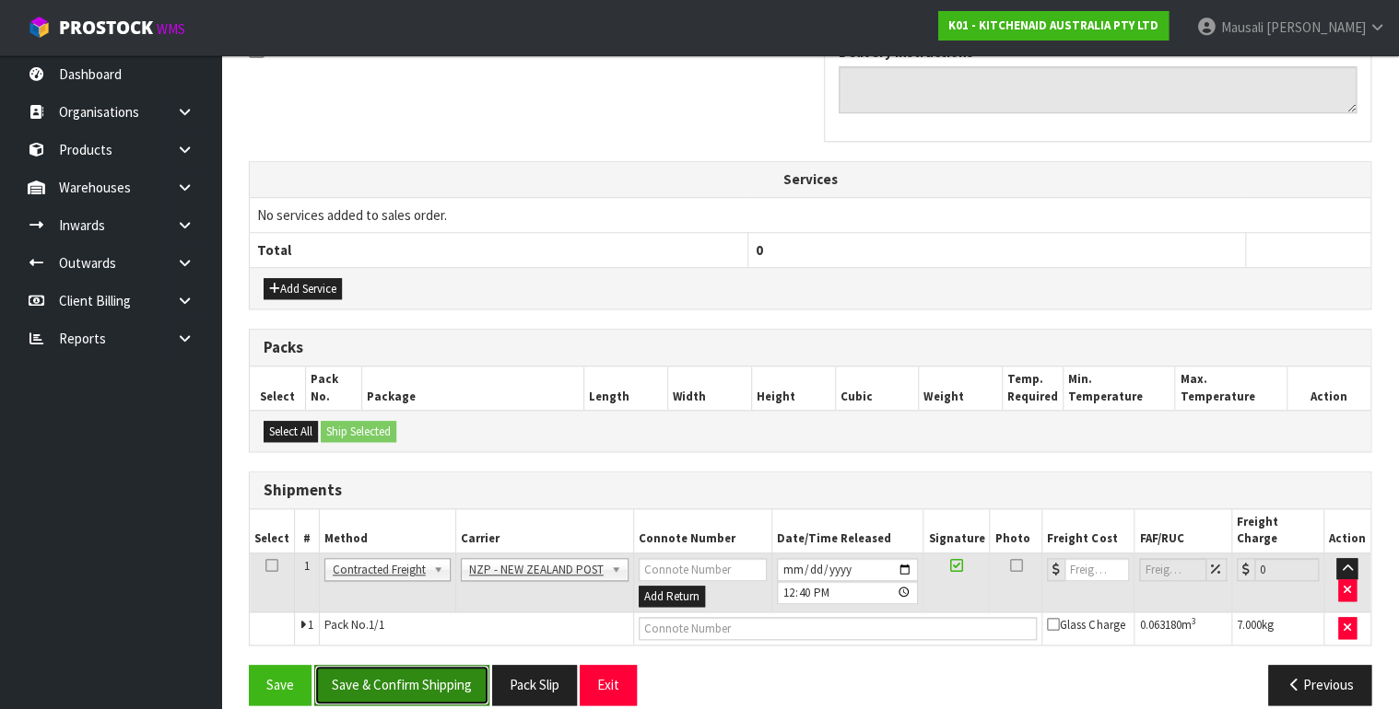
click at [428, 665] on button "Save & Confirm Shipping" at bounding box center [401, 685] width 175 height 40
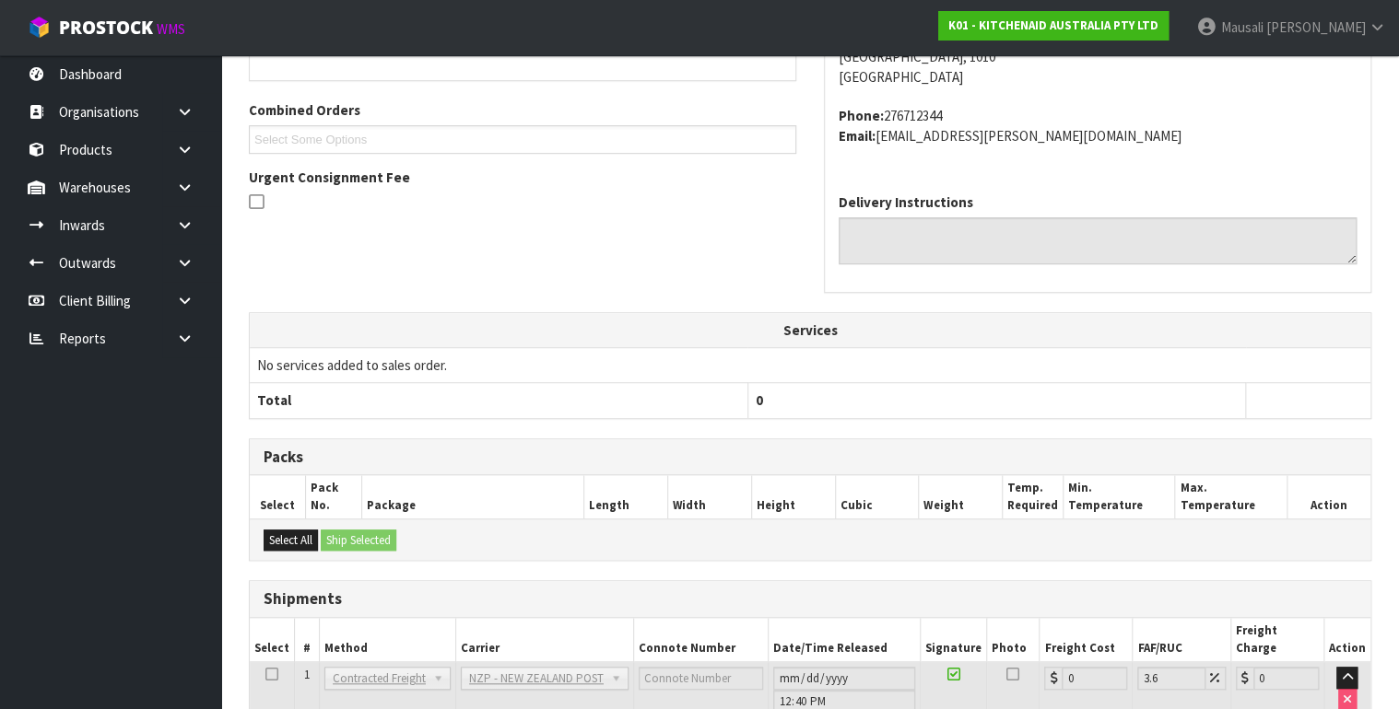
scroll to position [567, 0]
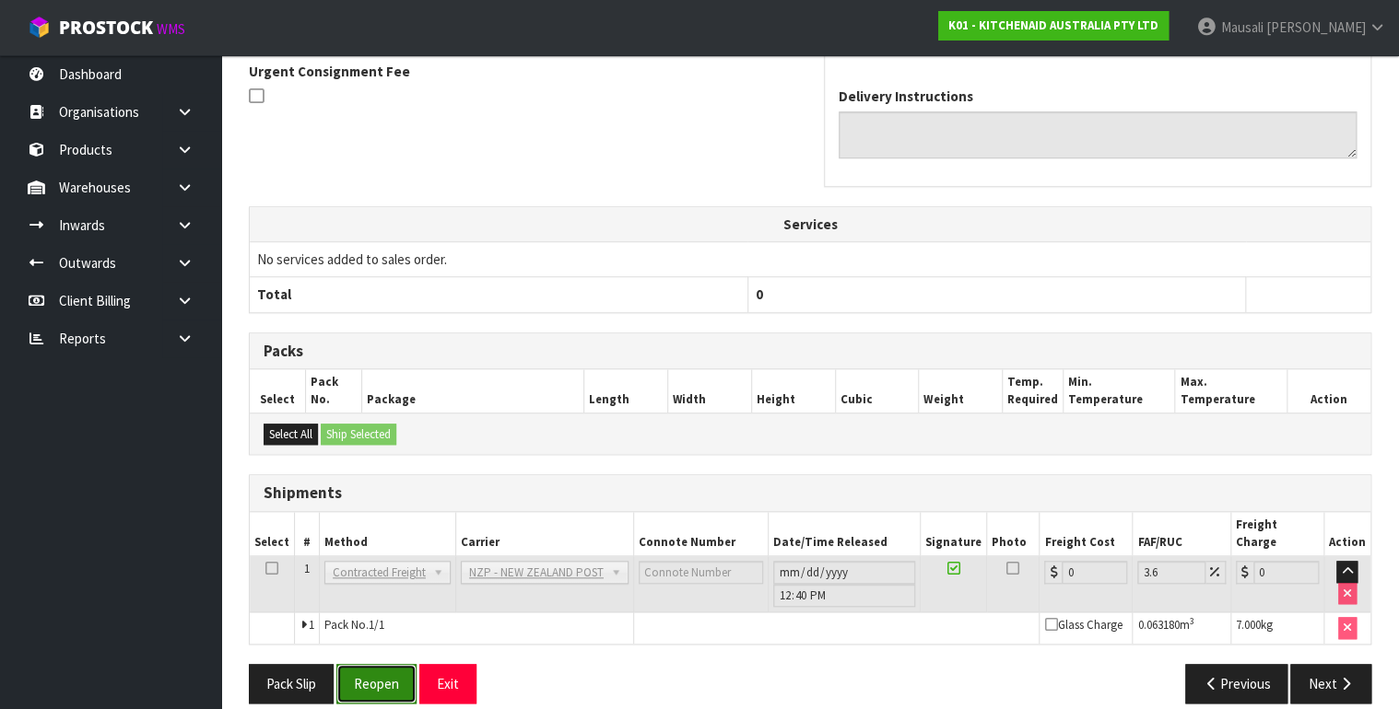
drag, startPoint x: 370, startPoint y: 651, endPoint x: 379, endPoint y: 645, distance: 10.5
click at [371, 664] on button "Reopen" at bounding box center [376, 684] width 80 height 40
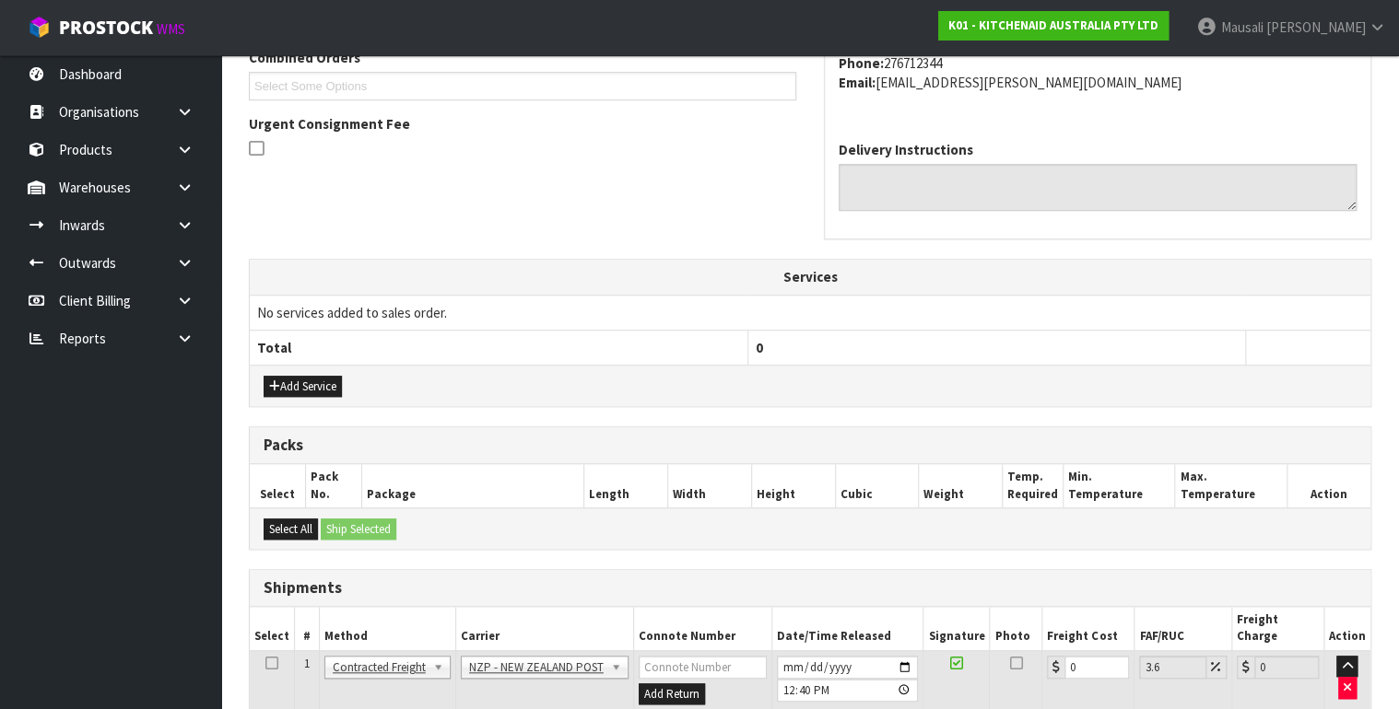
scroll to position [608, 0]
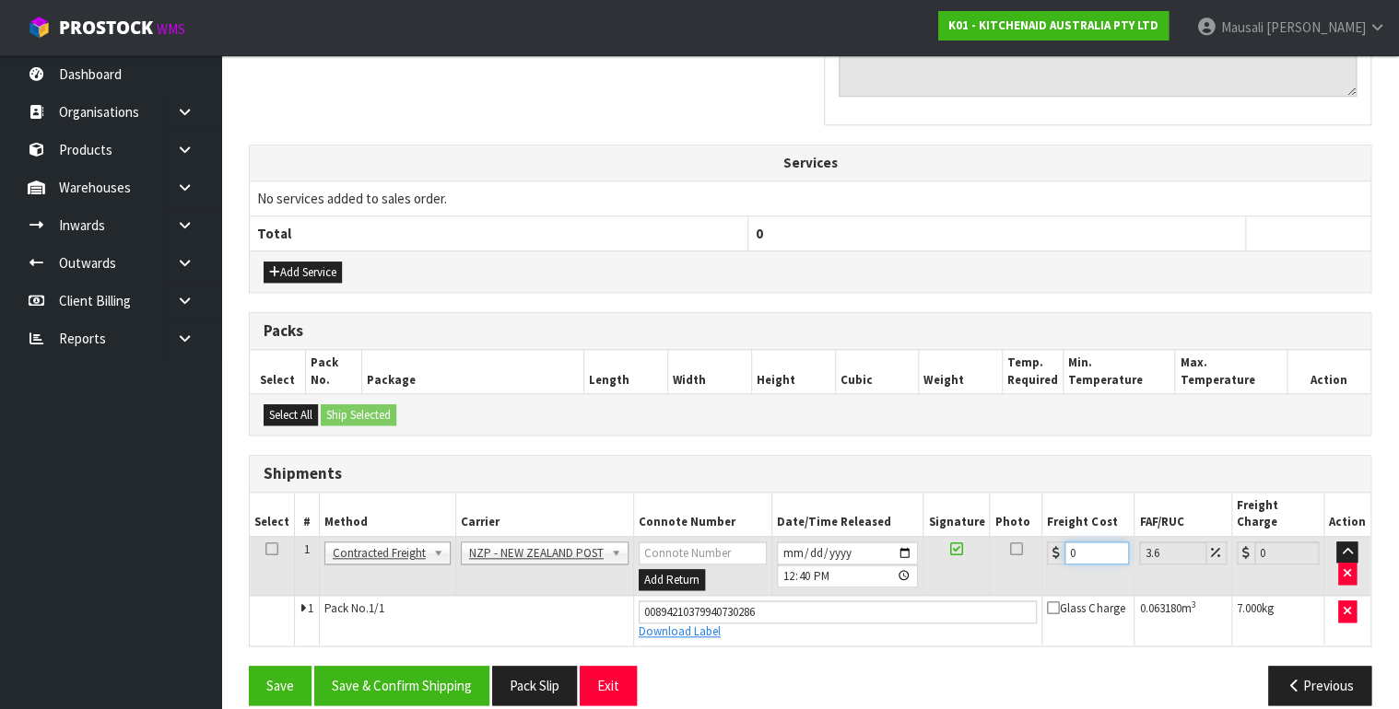
drag, startPoint x: 1078, startPoint y: 535, endPoint x: 1060, endPoint y: 542, distance: 19.5
click at [1060, 542] on td "0" at bounding box center [1088, 566] width 92 height 60
type input "4"
type input "4.14"
type input "4.3"
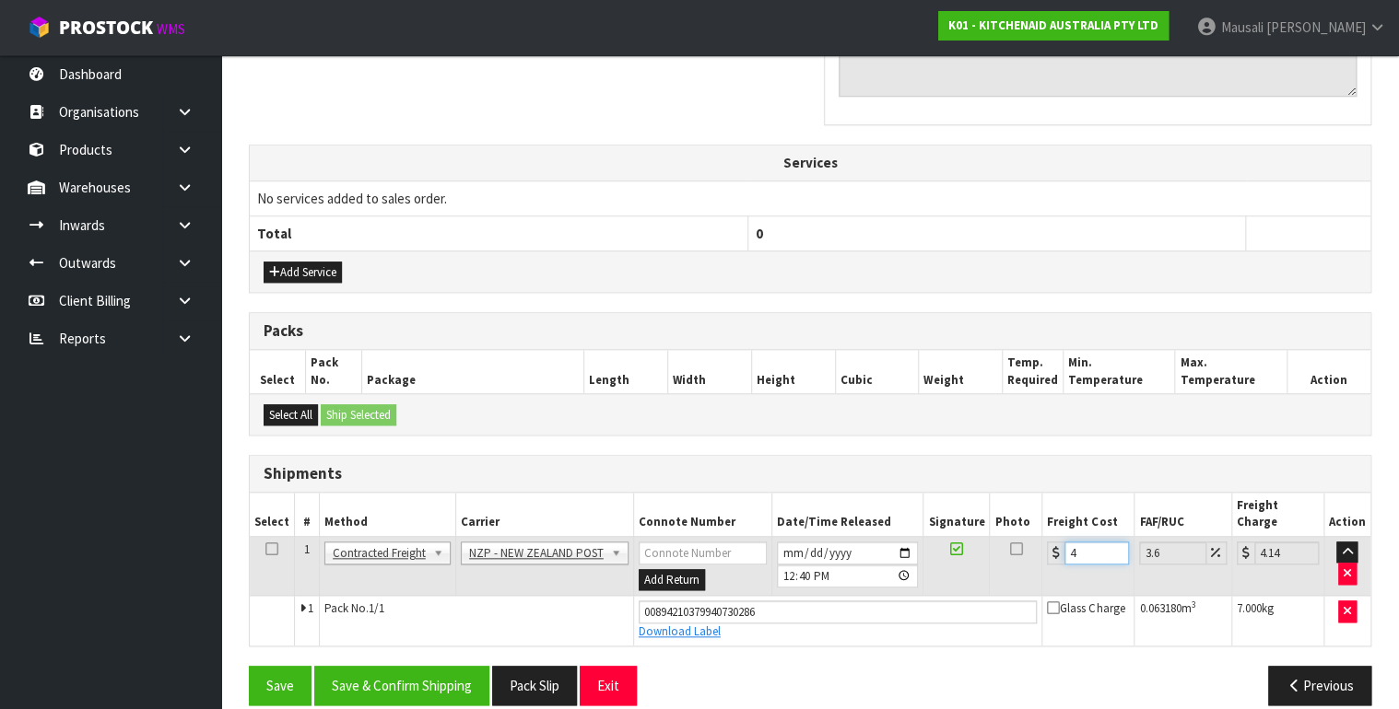
type input "4.45"
type input "4.33"
type input "4.49"
type input "4.33"
click at [384, 666] on button "Save & Confirm Shipping" at bounding box center [401, 686] width 175 height 40
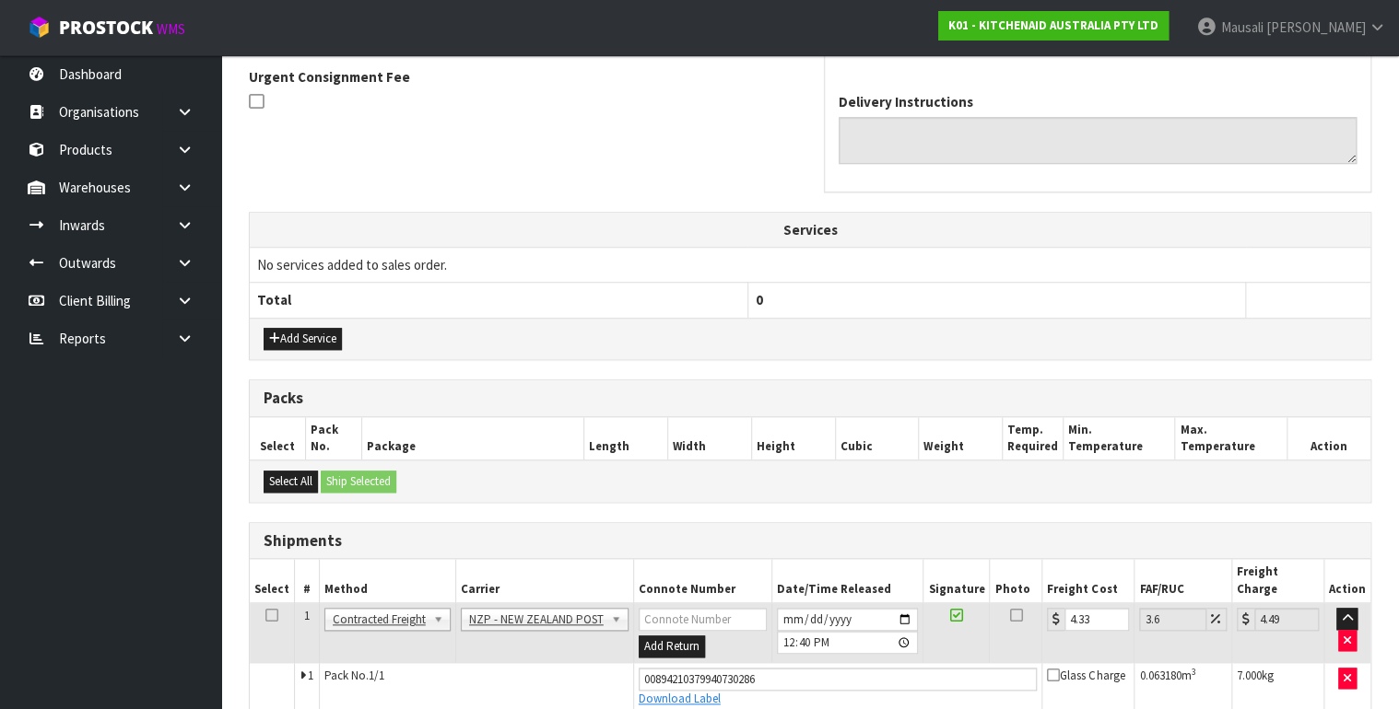
scroll to position [0, 0]
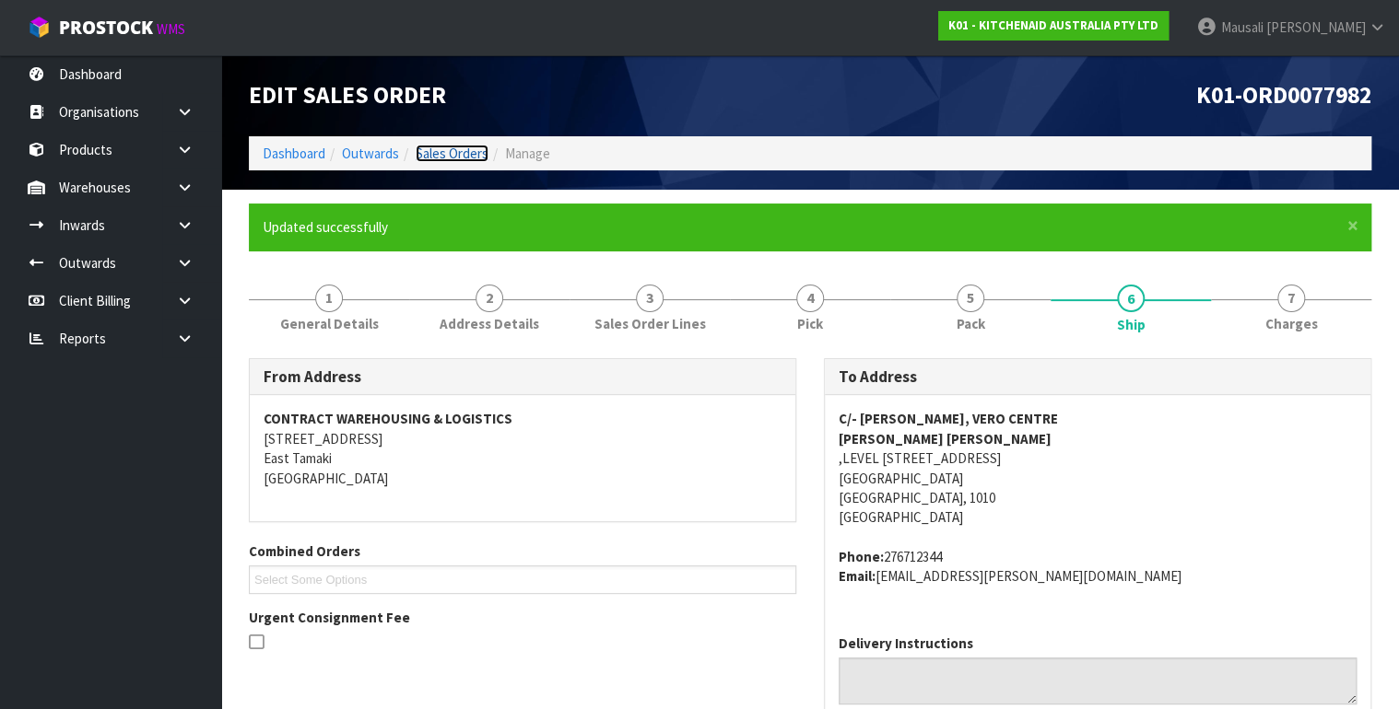
click at [428, 148] on link "Sales Orders" at bounding box center [452, 154] width 73 height 18
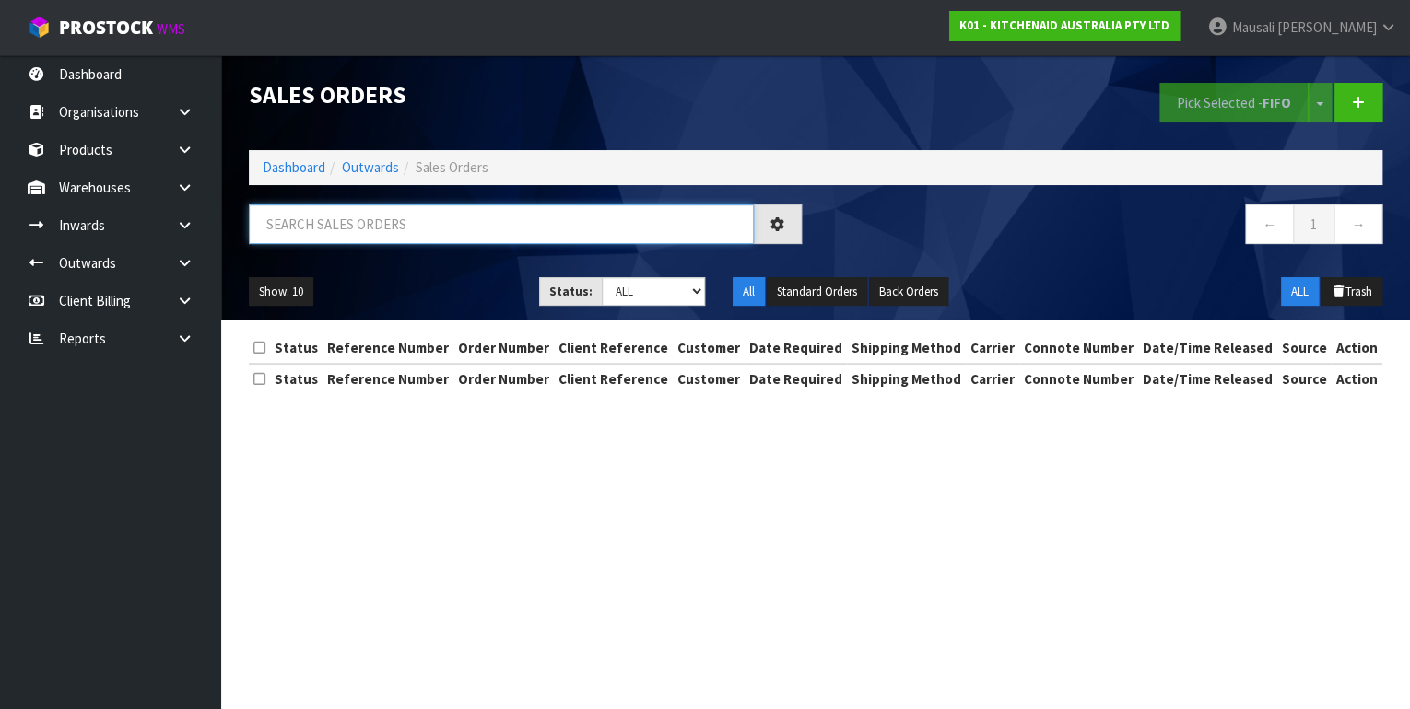
click at [326, 217] on input "text" at bounding box center [501, 225] width 505 height 40
type input "JOB-0408071"
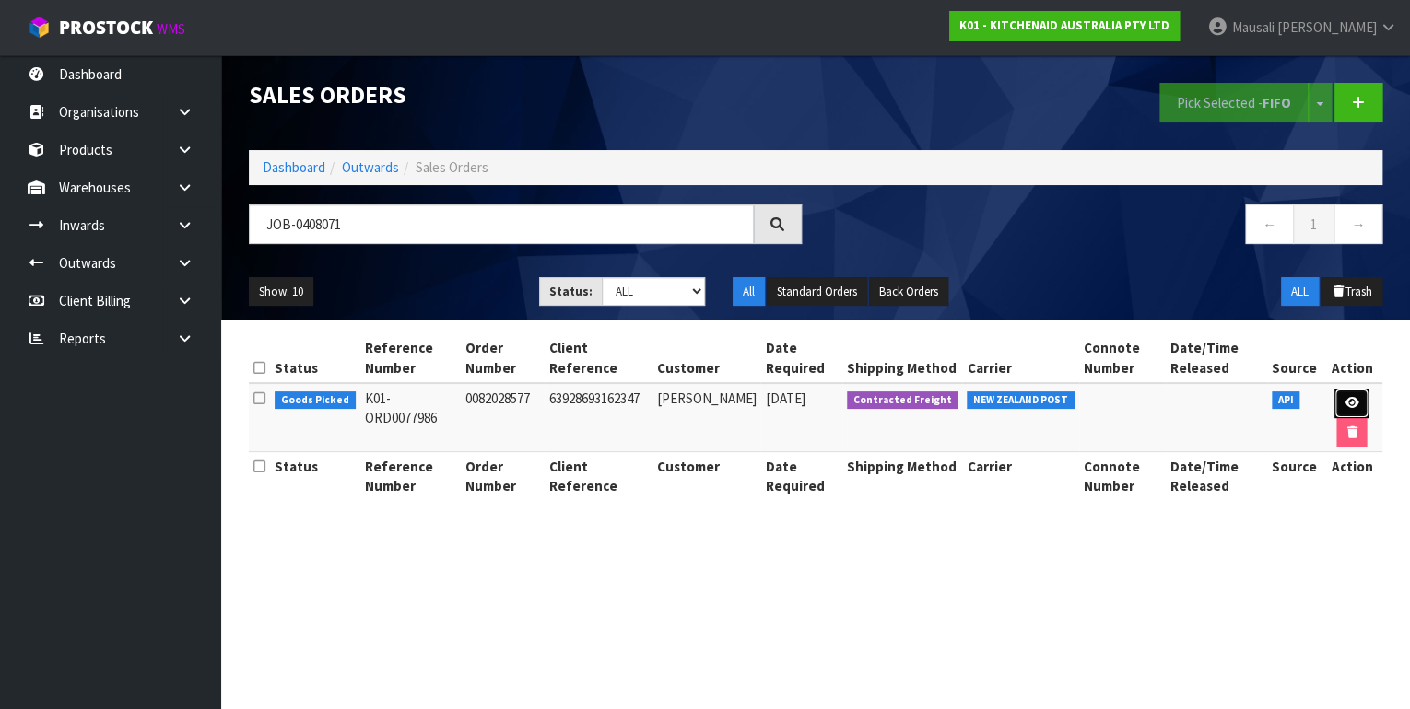
click at [1339, 394] on link at bounding box center [1351, 403] width 34 height 29
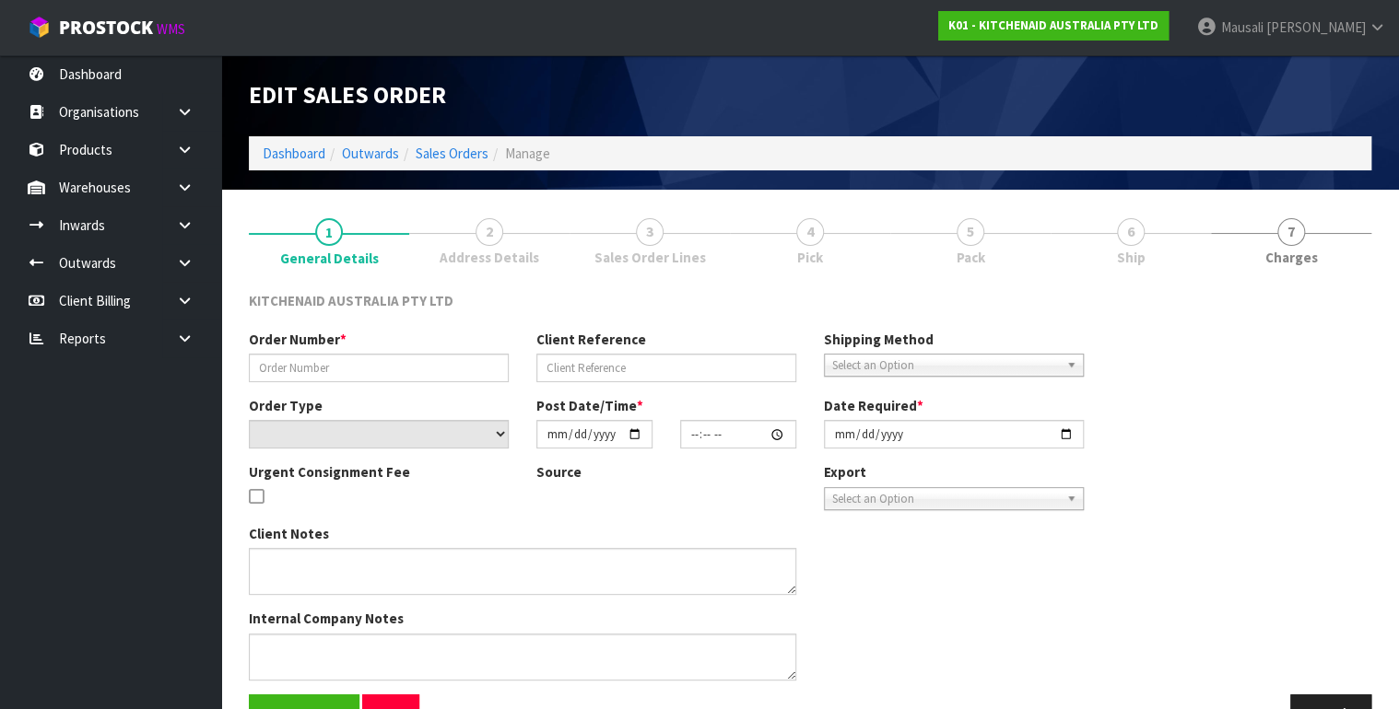
type input "0082028577"
type input "63928693162347"
select select "number:0"
type input "[DATE]"
type input "11:33:46.000"
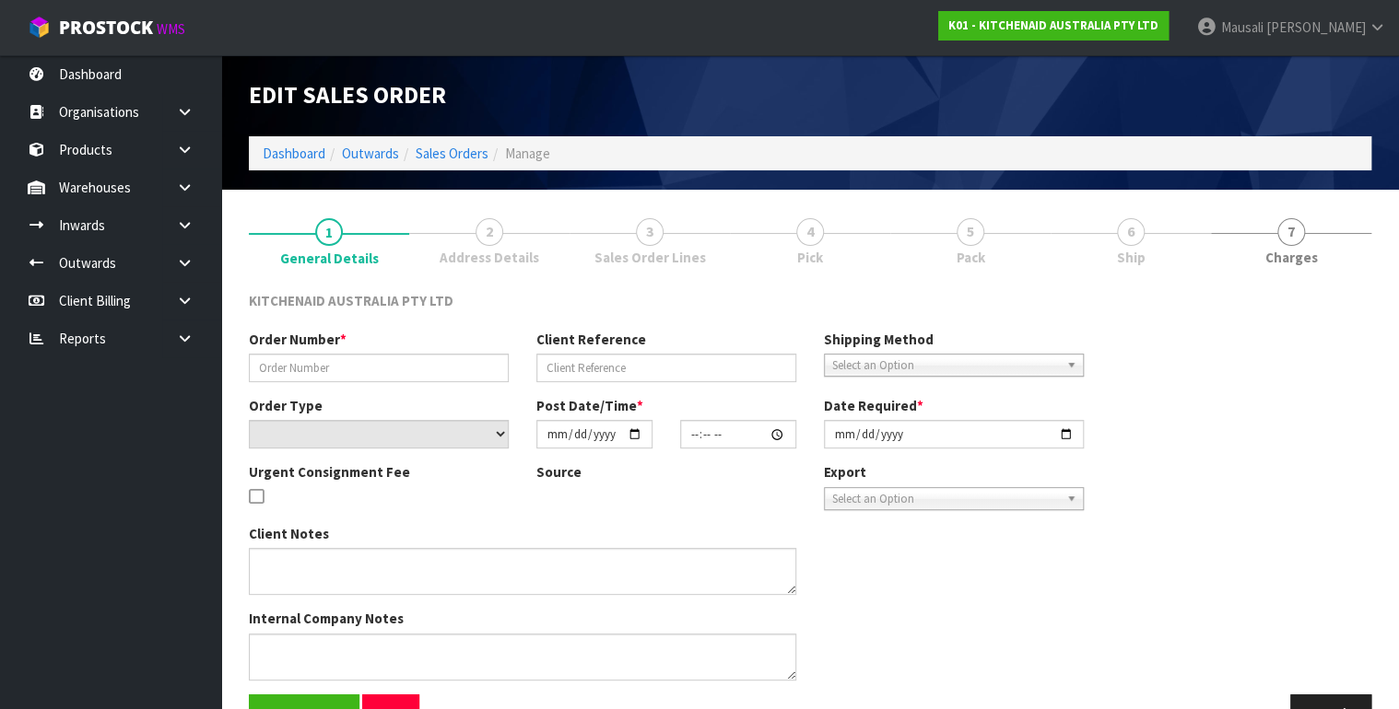
type input "[DATE]"
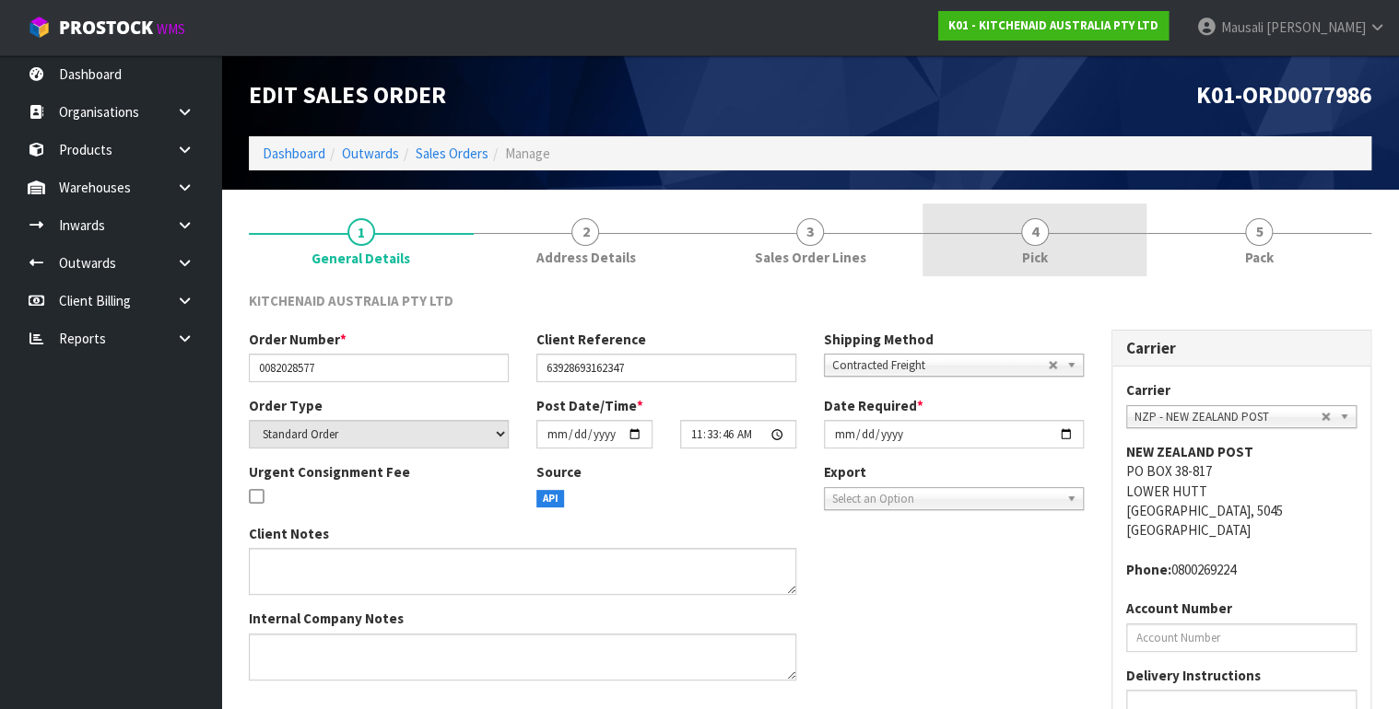
click at [1038, 262] on span "Pick" at bounding box center [1035, 257] width 26 height 19
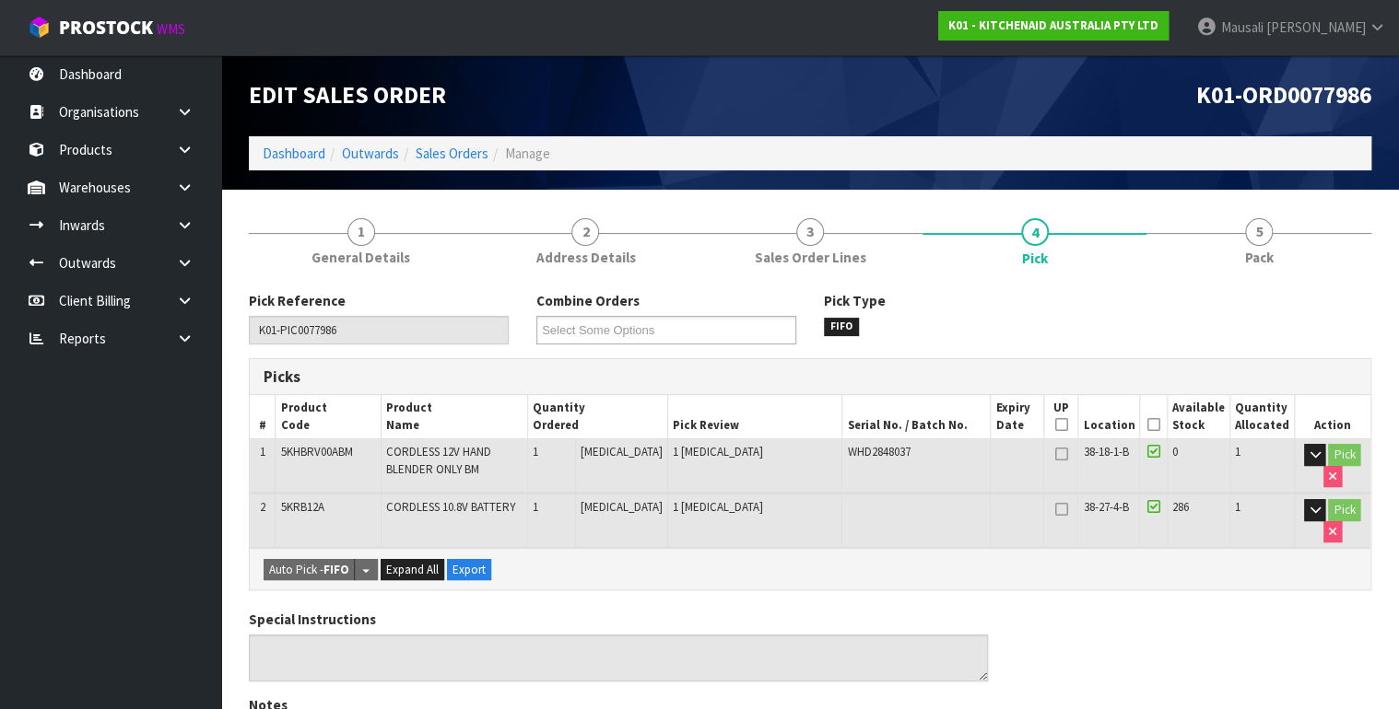
click at [1157, 425] on icon at bounding box center [1153, 425] width 13 height 1
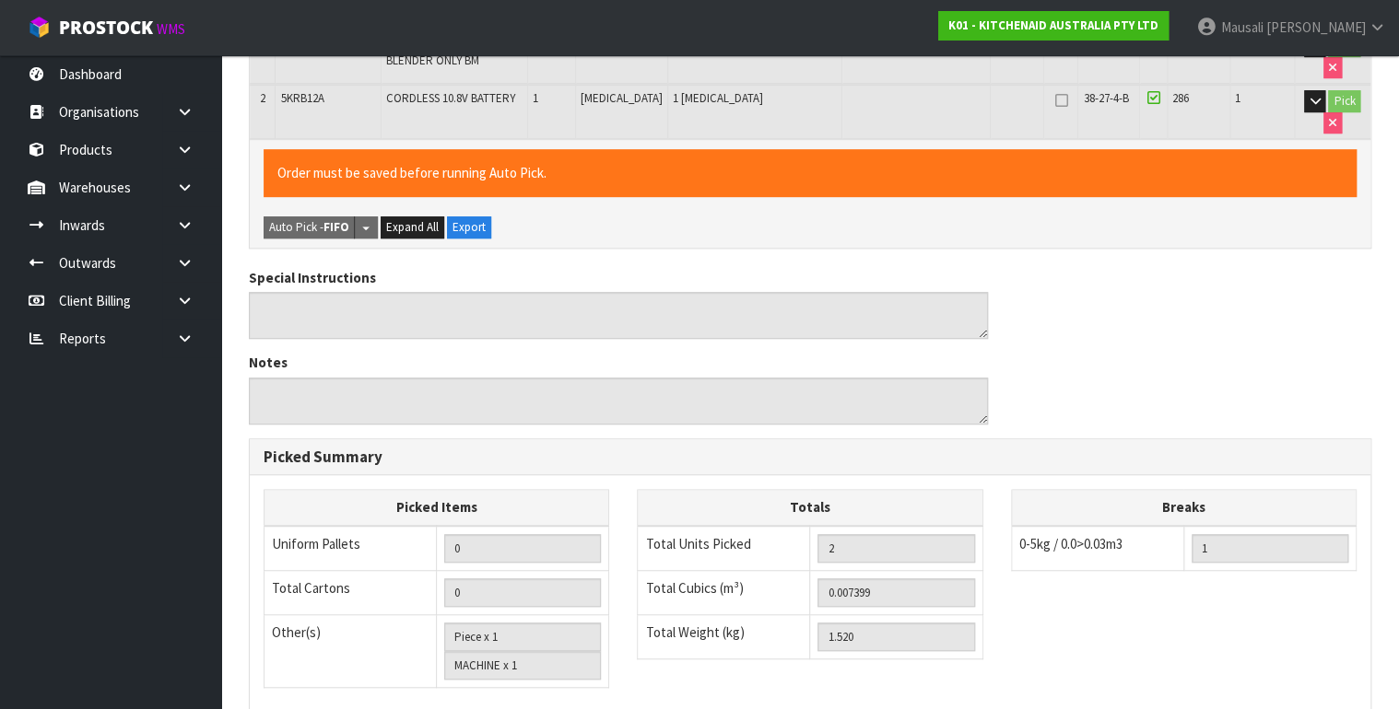
scroll to position [667, 0]
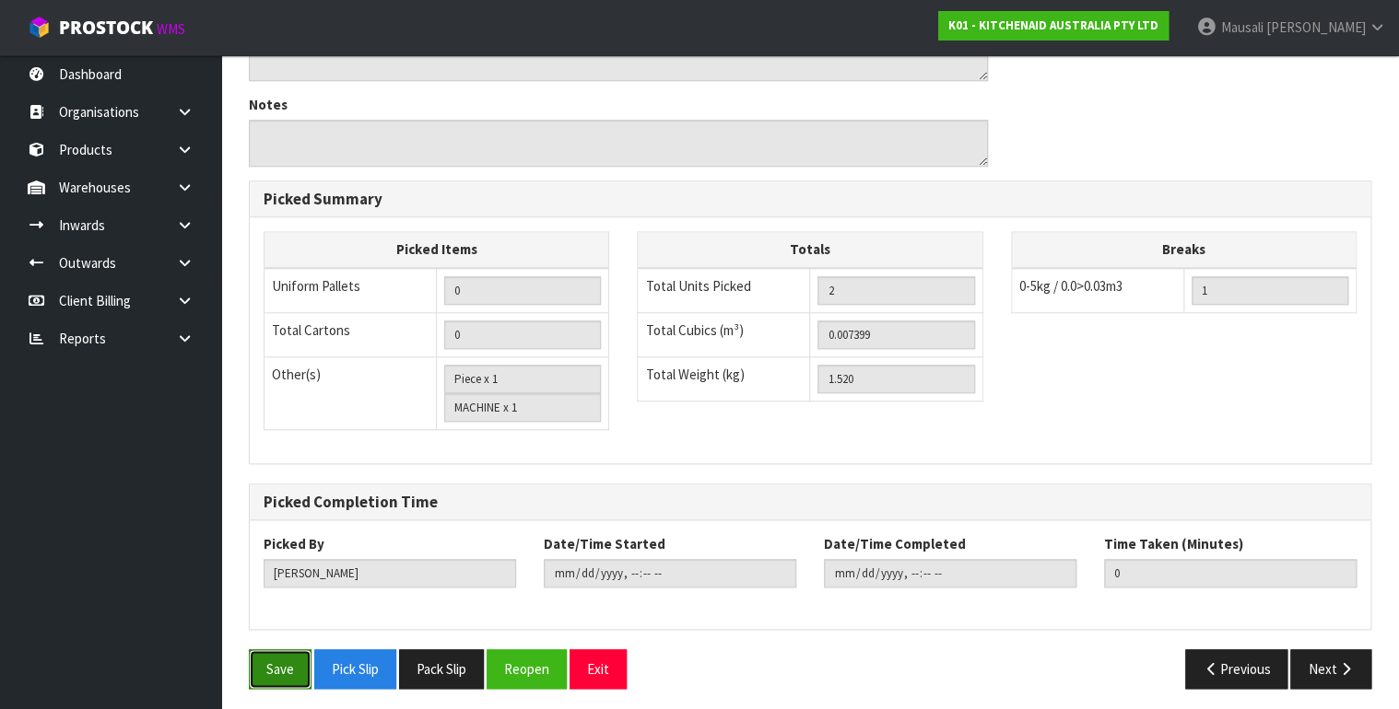
click at [276, 664] on button "Save" at bounding box center [280, 670] width 63 height 40
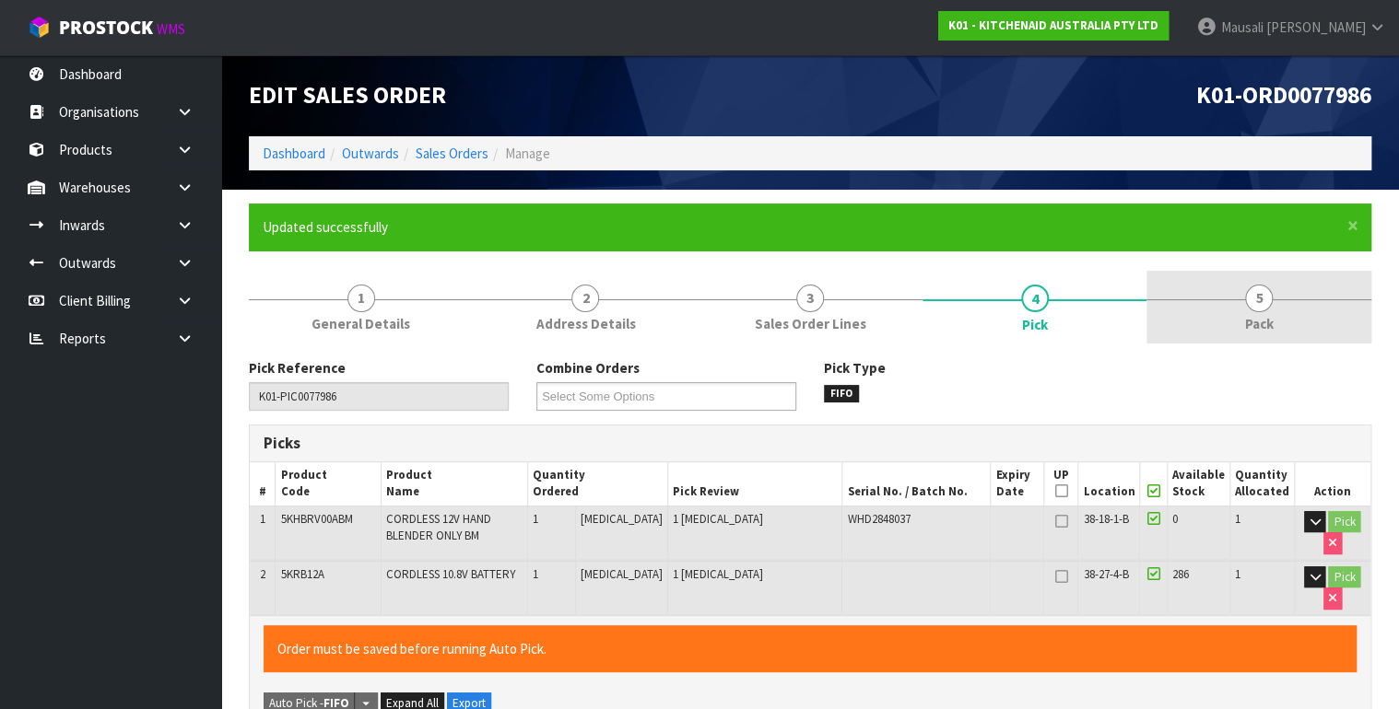
type input "[PERSON_NAME]"
type input "[DATE]T12:43:03"
click at [1258, 315] on span "Pack" at bounding box center [1259, 323] width 29 height 19
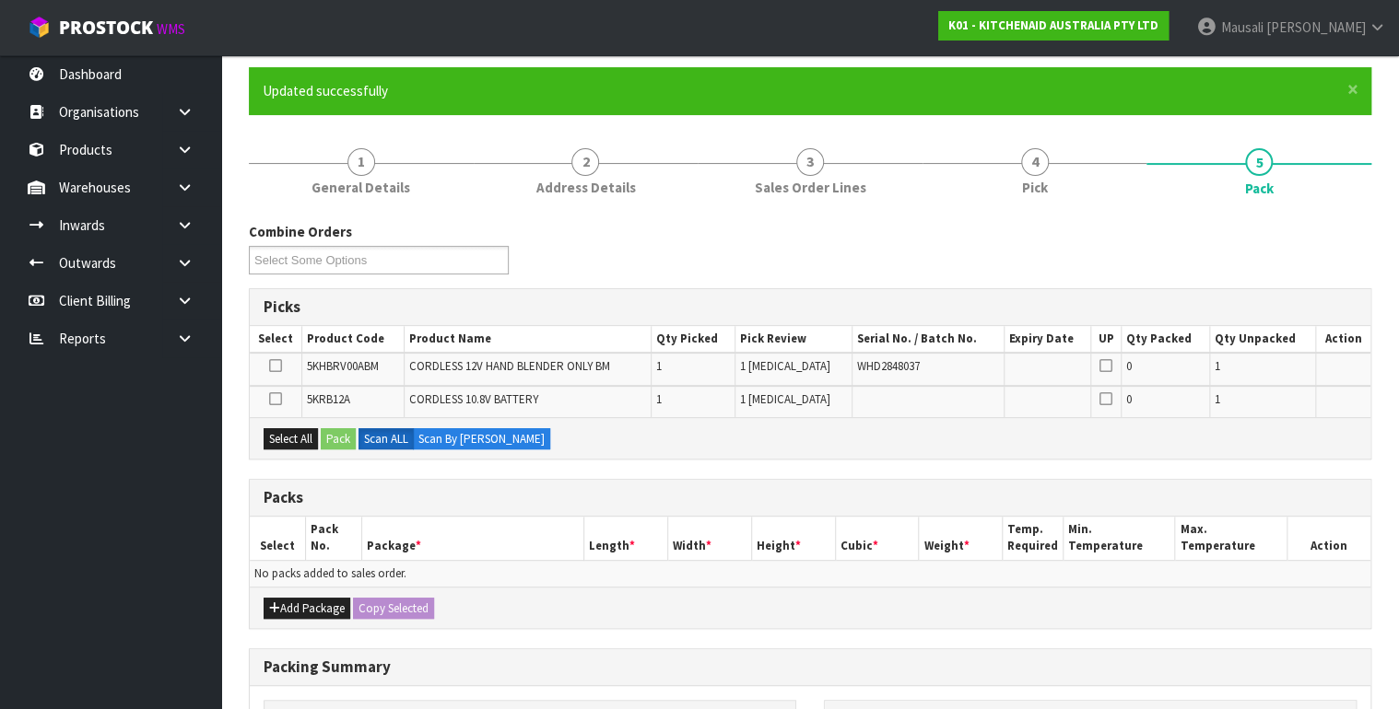
scroll to position [295, 0]
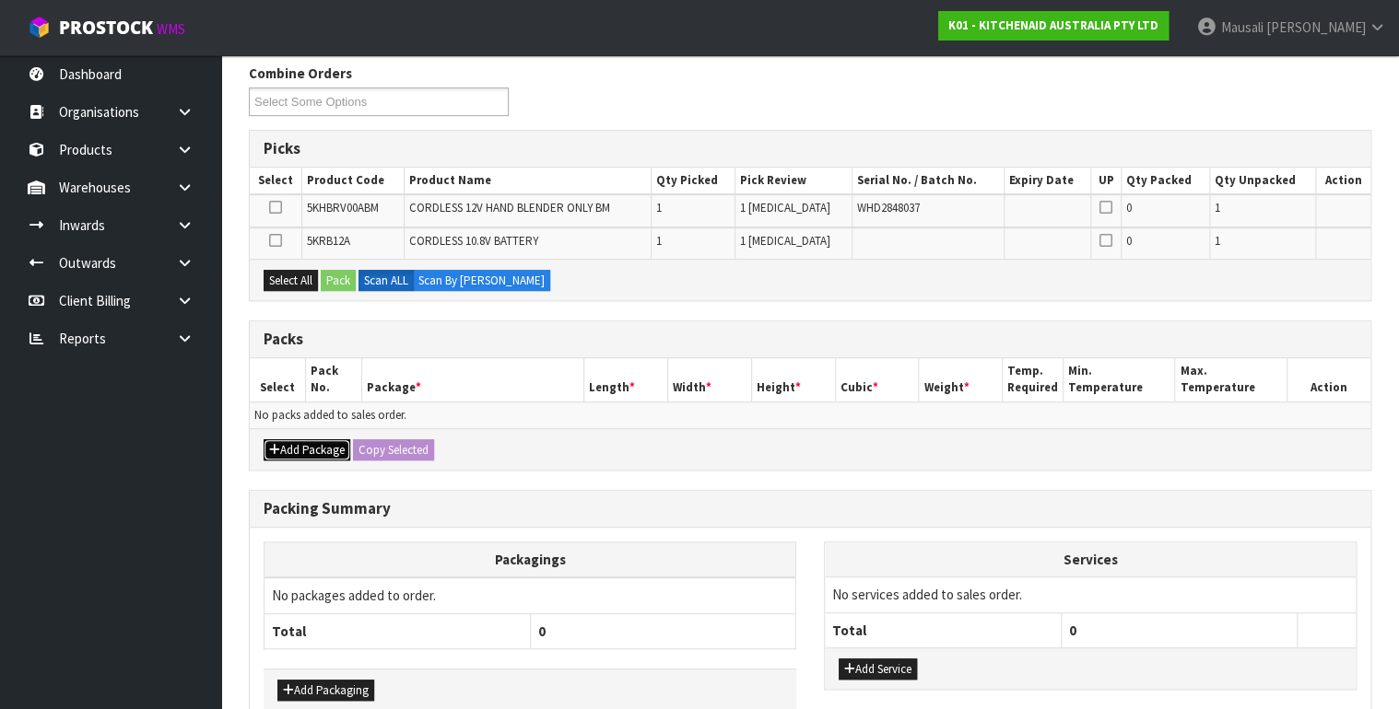
click at [317, 440] on button "Add Package" at bounding box center [307, 451] width 87 height 22
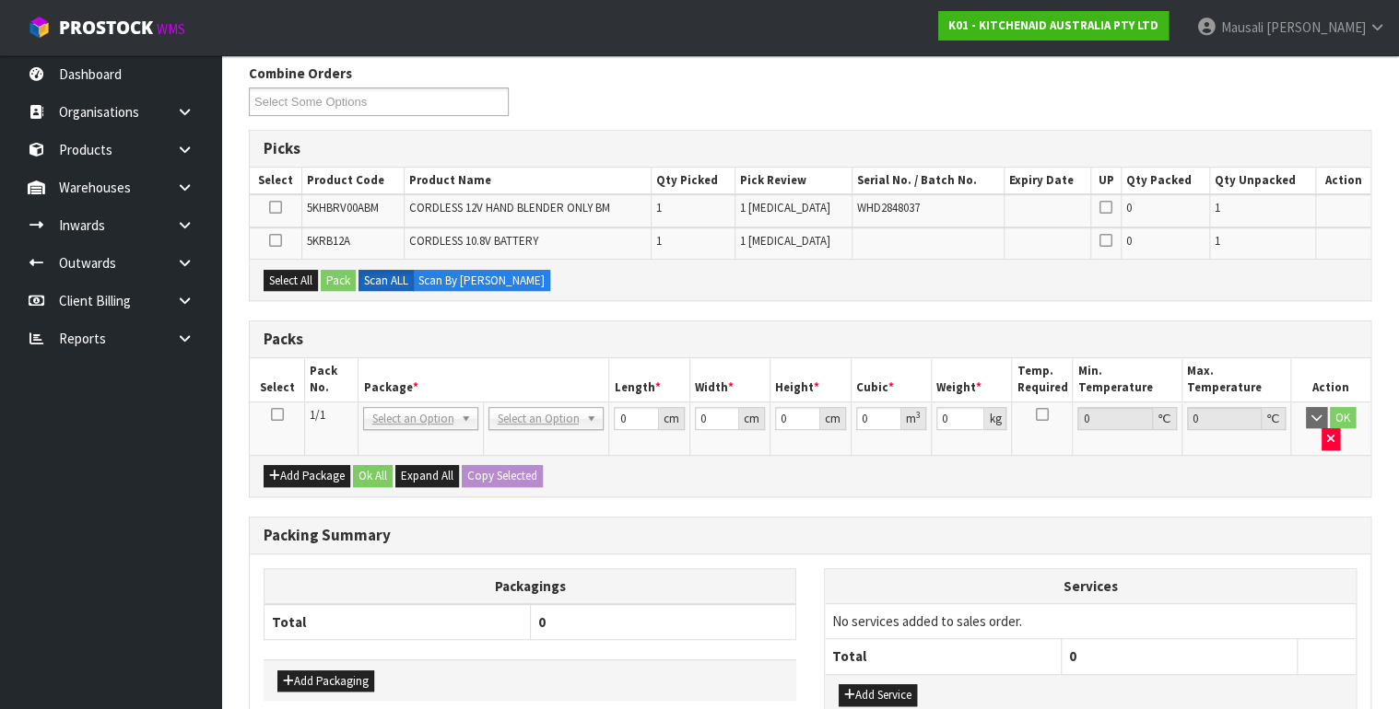
click at [278, 415] on icon at bounding box center [276, 415] width 13 height 1
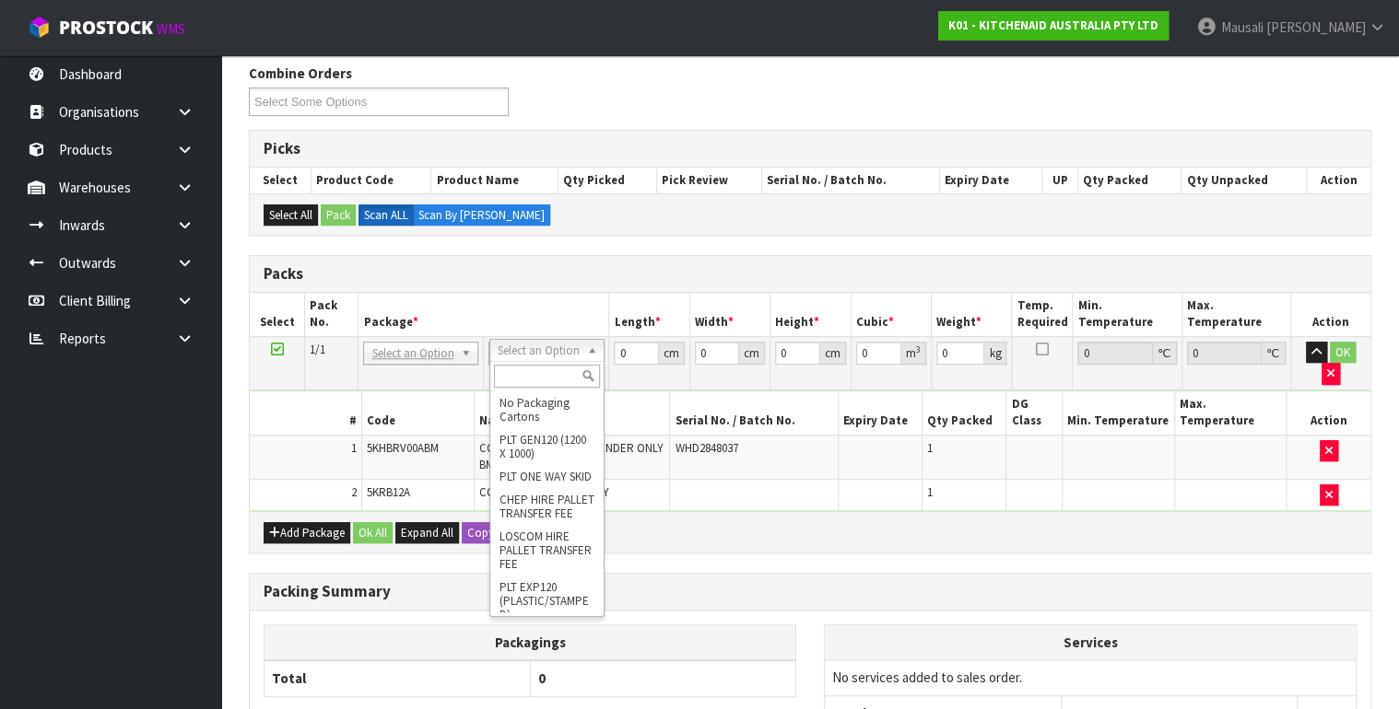
click at [536, 374] on input "text" at bounding box center [547, 376] width 106 height 23
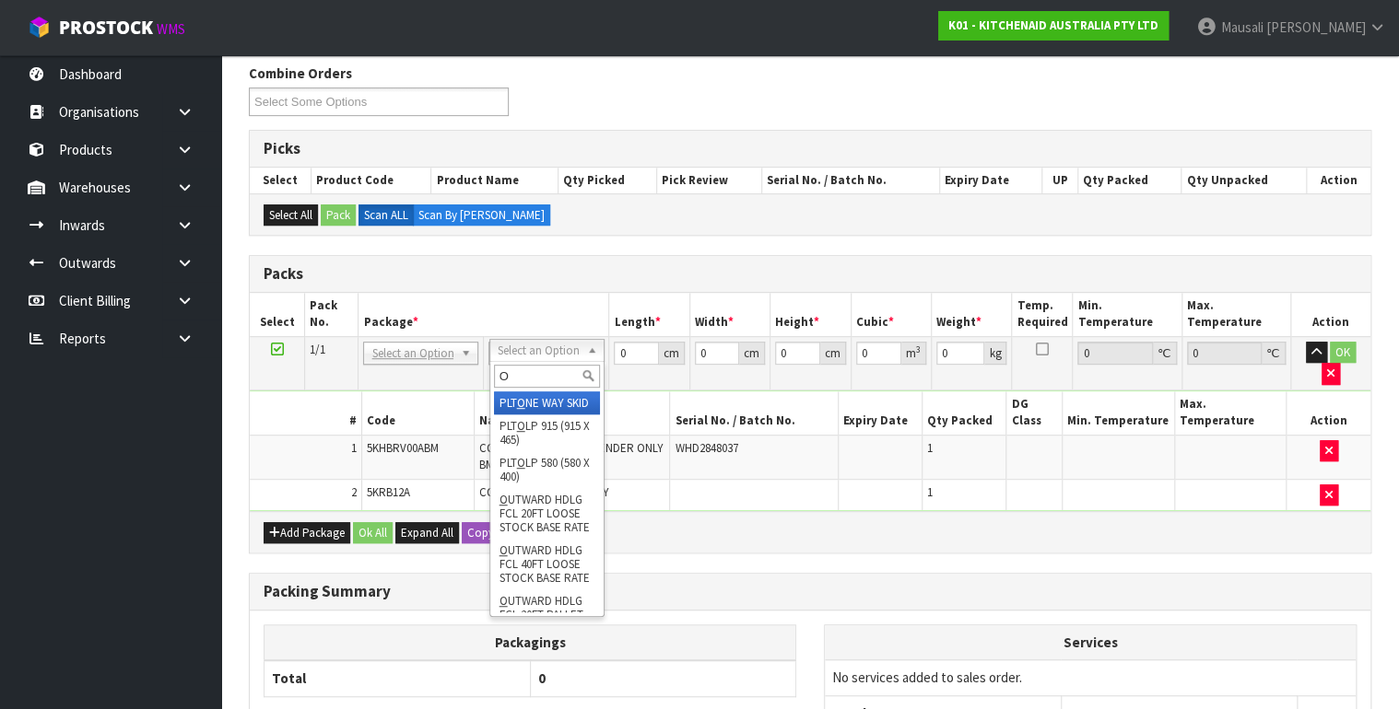
type input "OC"
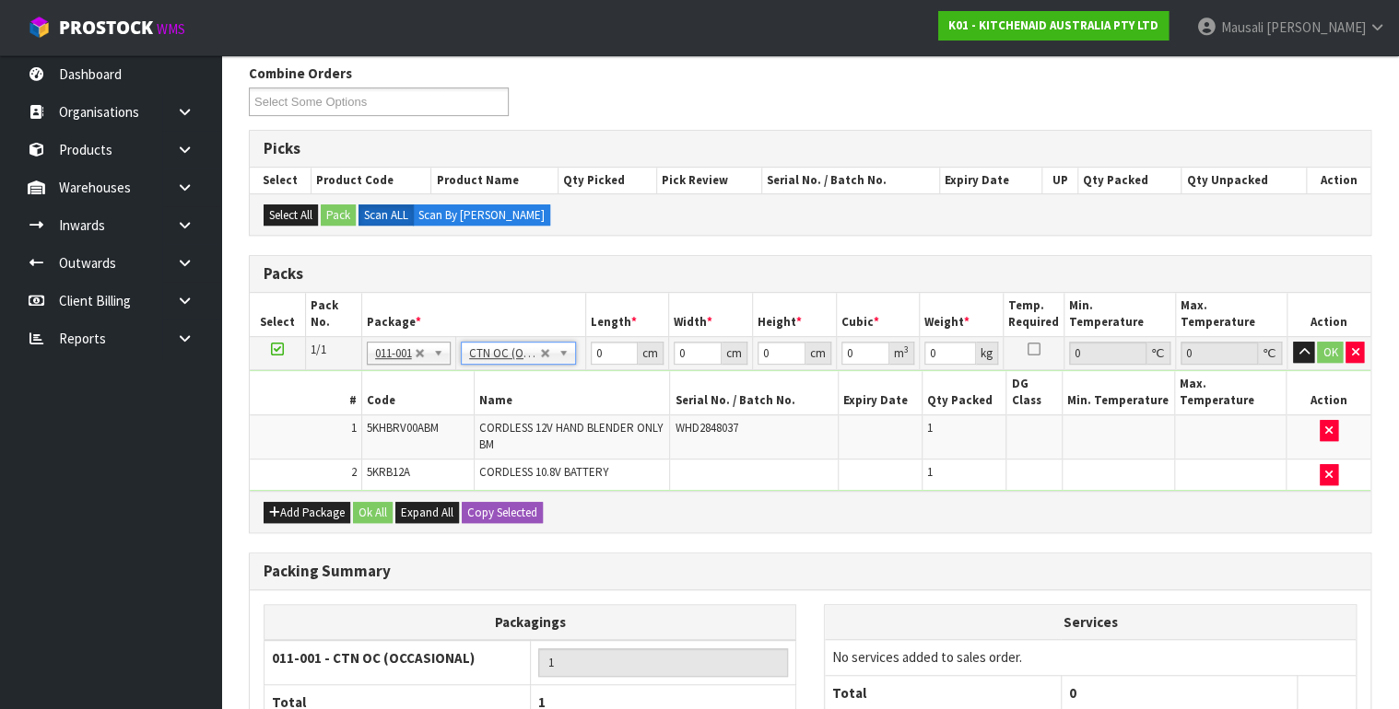
type input "1.52"
drag, startPoint x: 607, startPoint y: 350, endPoint x: 511, endPoint y: 376, distance: 99.2
click at [552, 371] on tbody "1/1 NONE 007-001 007-002 007-004 007-009 007-013 007-014 007-015 007-017 007-01…" at bounding box center [810, 413] width 1120 height 155
type input "26"
type input "22"
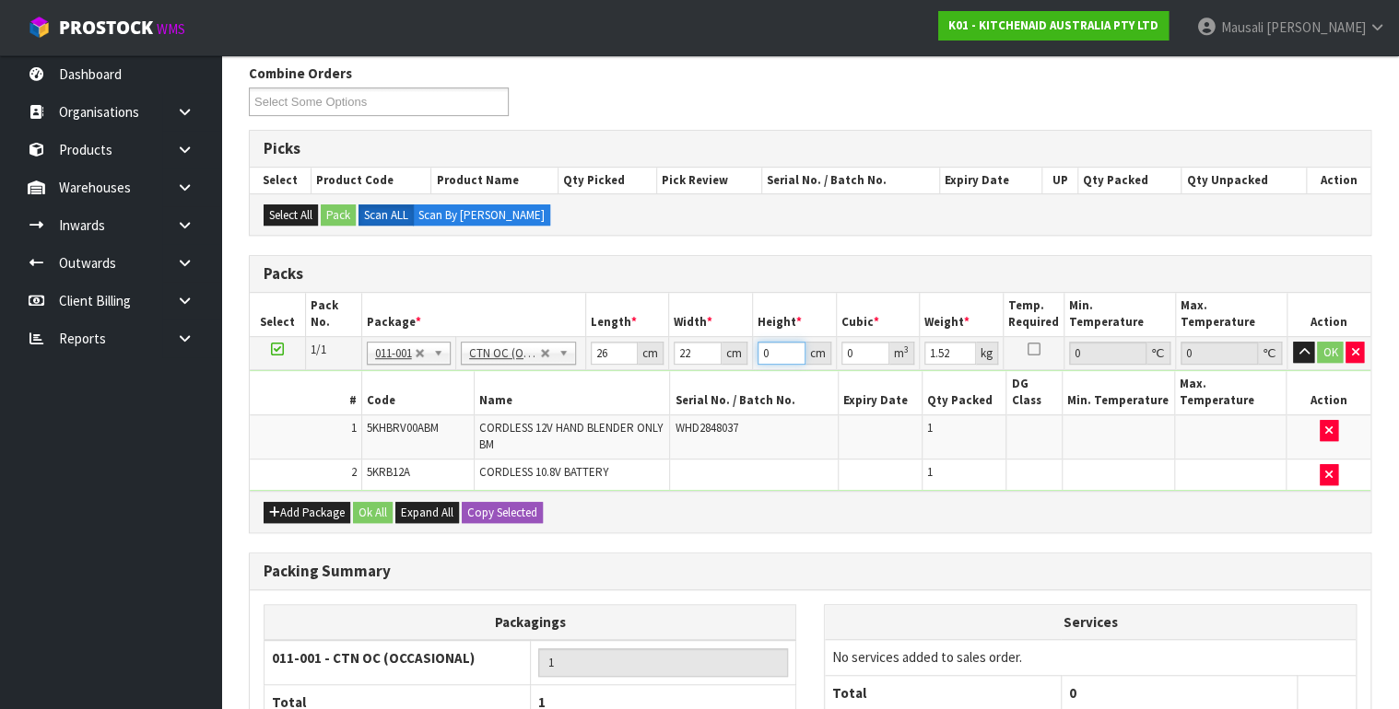
type input "2"
type input "0.001144"
type input "29"
type input "0.016588"
type input "29"
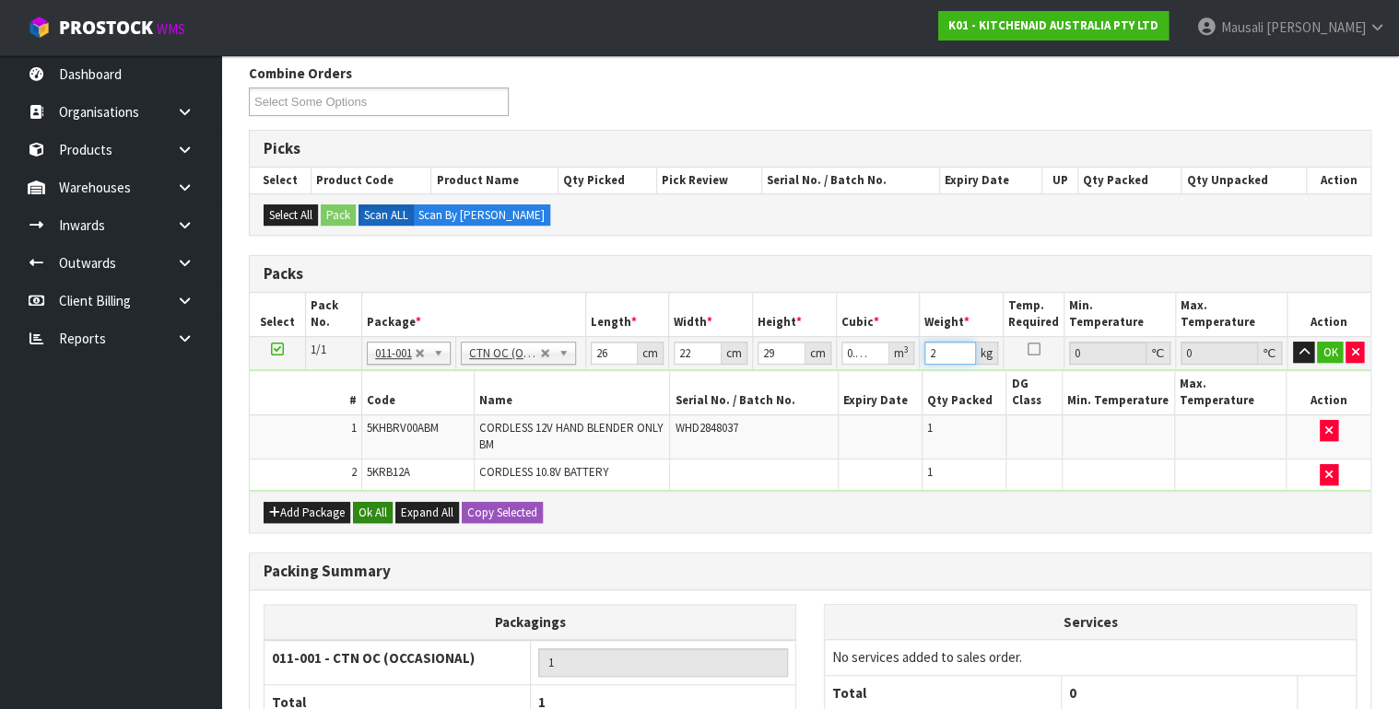
type input "2"
click at [358, 502] on button "Ok All" at bounding box center [373, 513] width 40 height 22
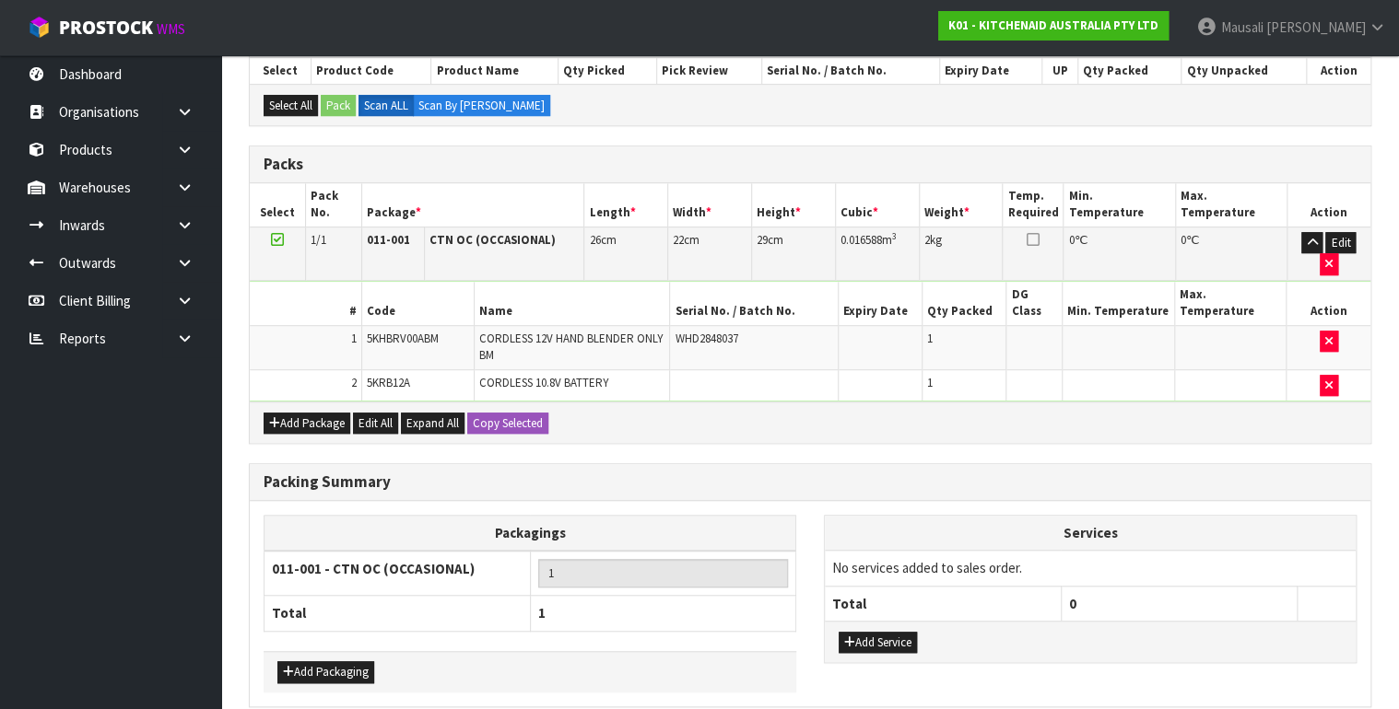
scroll to position [463, 0]
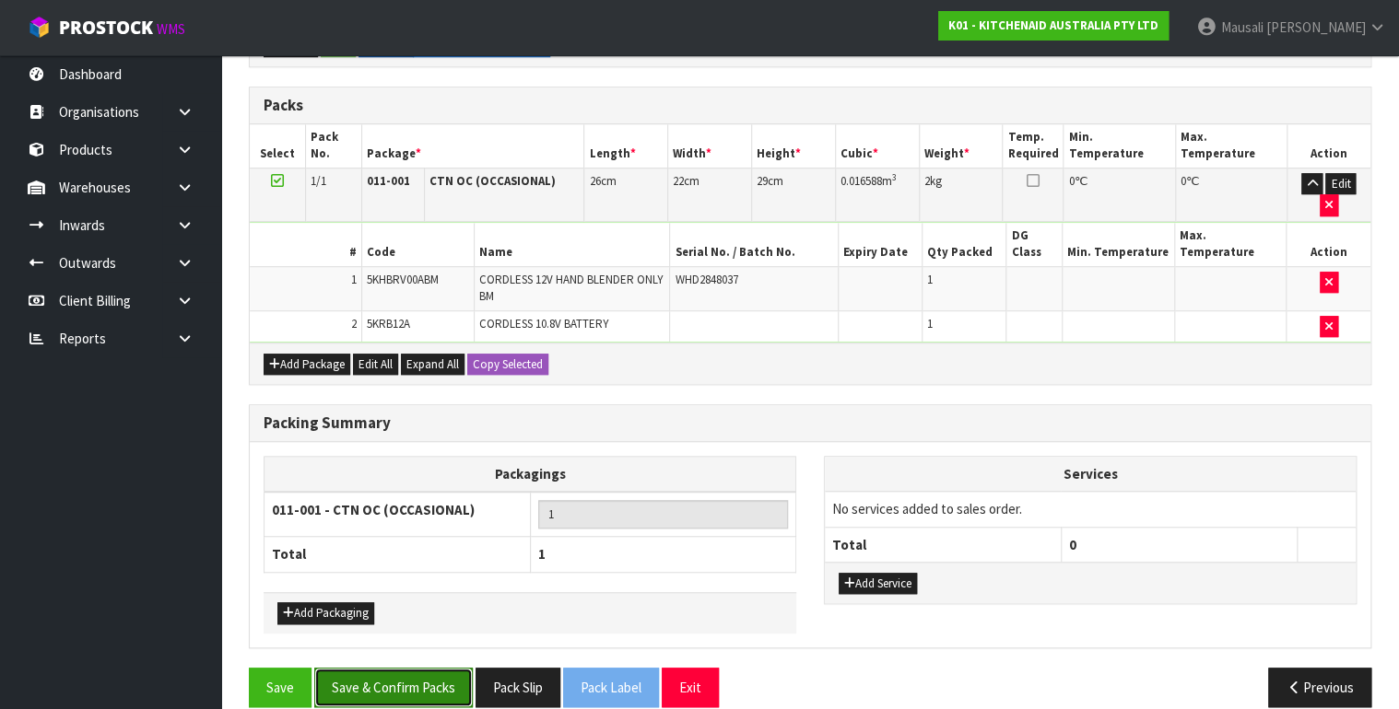
click at [410, 675] on button "Save & Confirm Packs" at bounding box center [393, 688] width 158 height 40
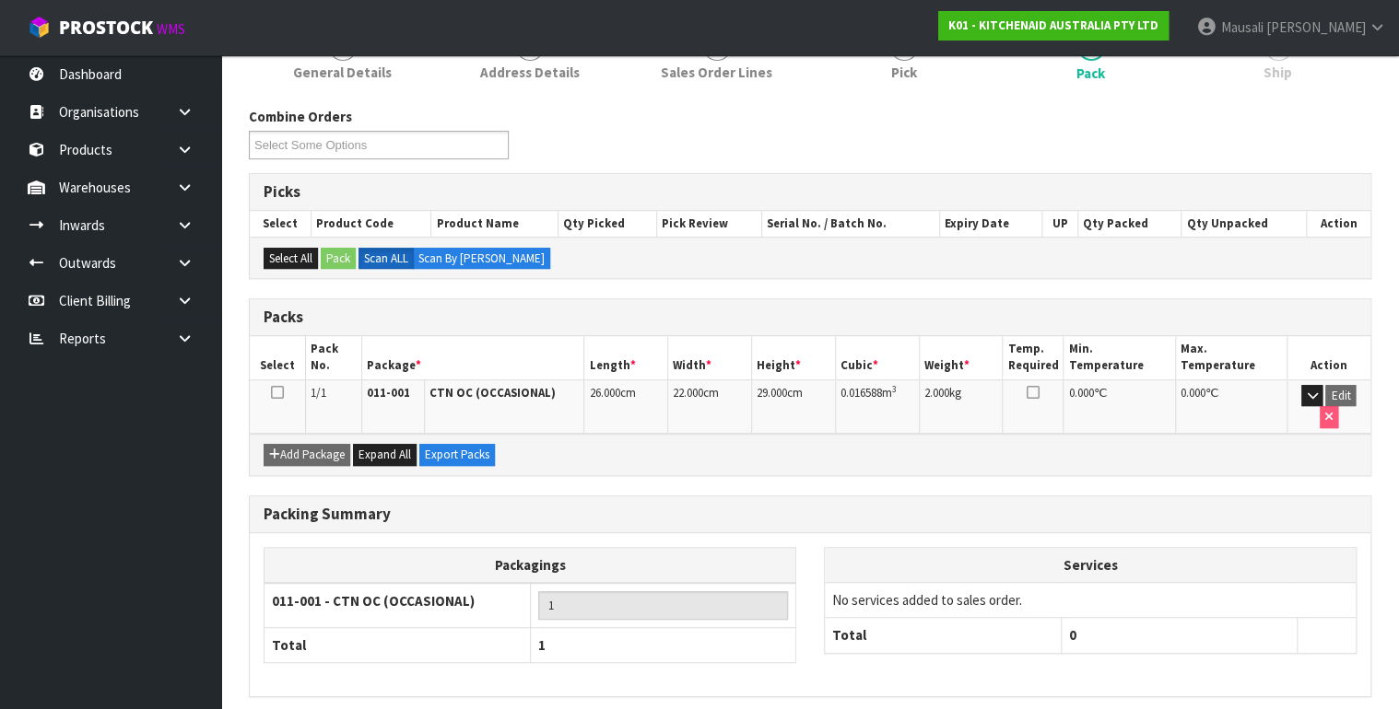
scroll to position [321, 0]
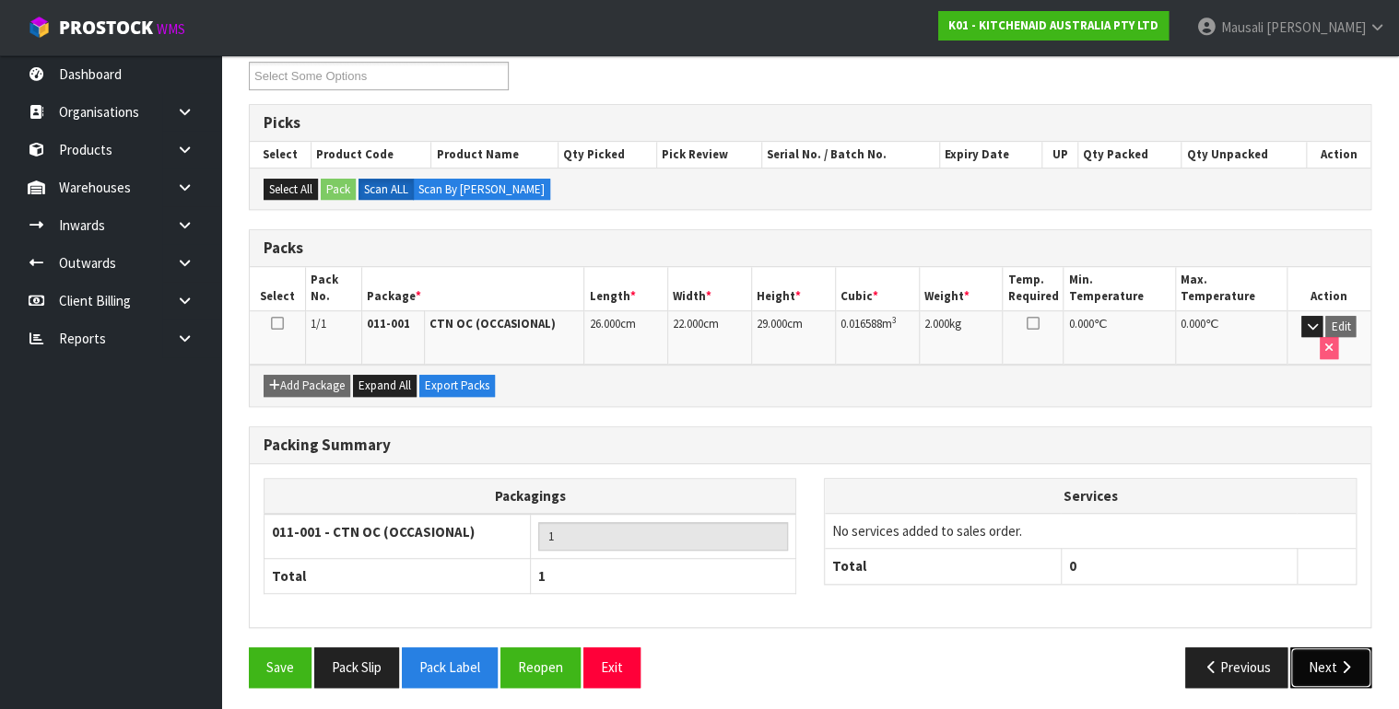
click at [1344, 661] on icon "button" at bounding box center [1345, 668] width 18 height 14
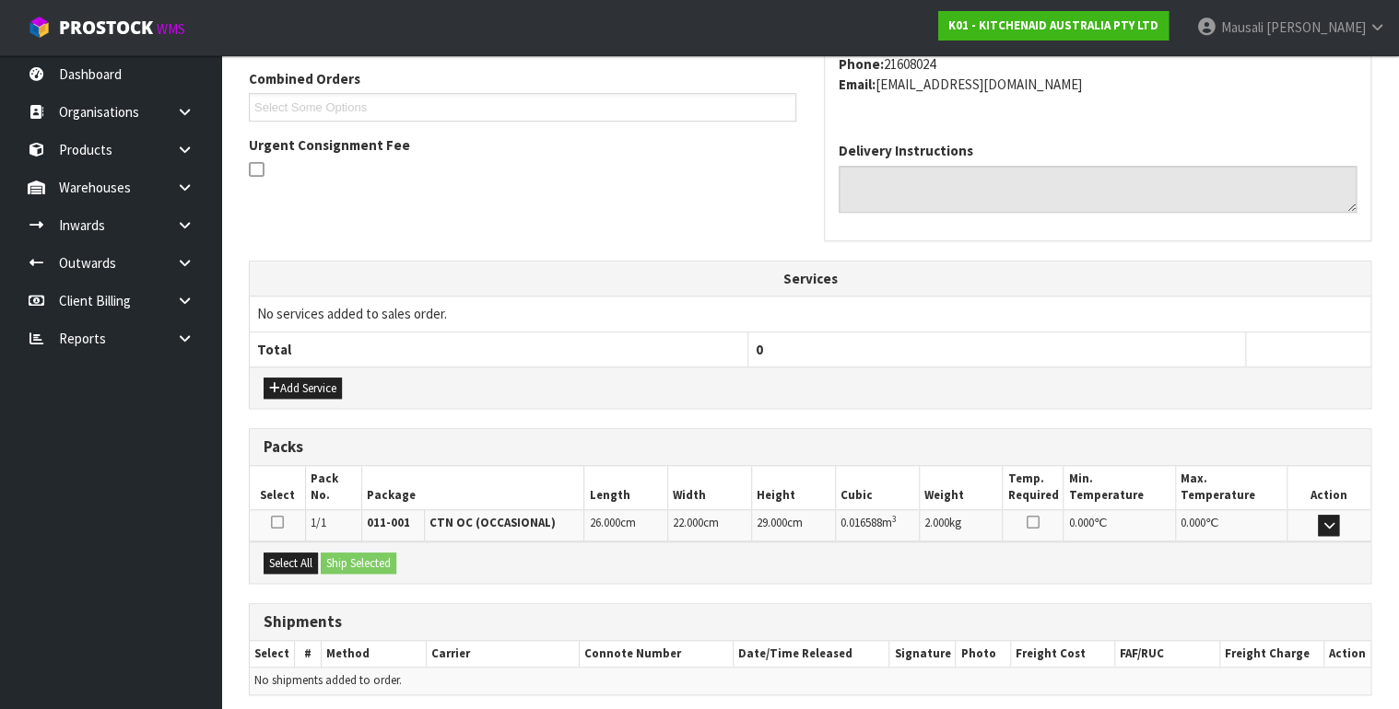
scroll to position [539, 0]
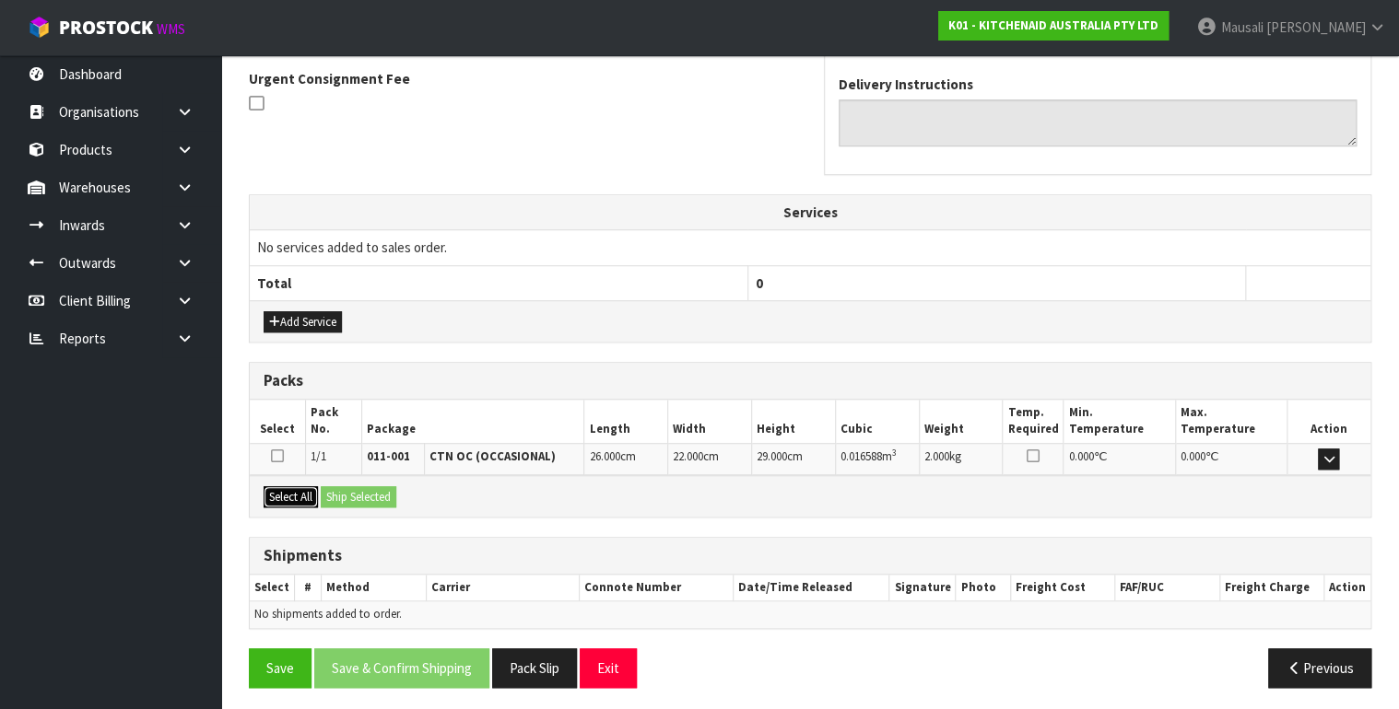
drag, startPoint x: 292, startPoint y: 489, endPoint x: 328, endPoint y: 490, distance: 35.9
click at [292, 490] on button "Select All" at bounding box center [291, 498] width 54 height 22
click at [340, 492] on button "Ship Selected" at bounding box center [359, 498] width 76 height 22
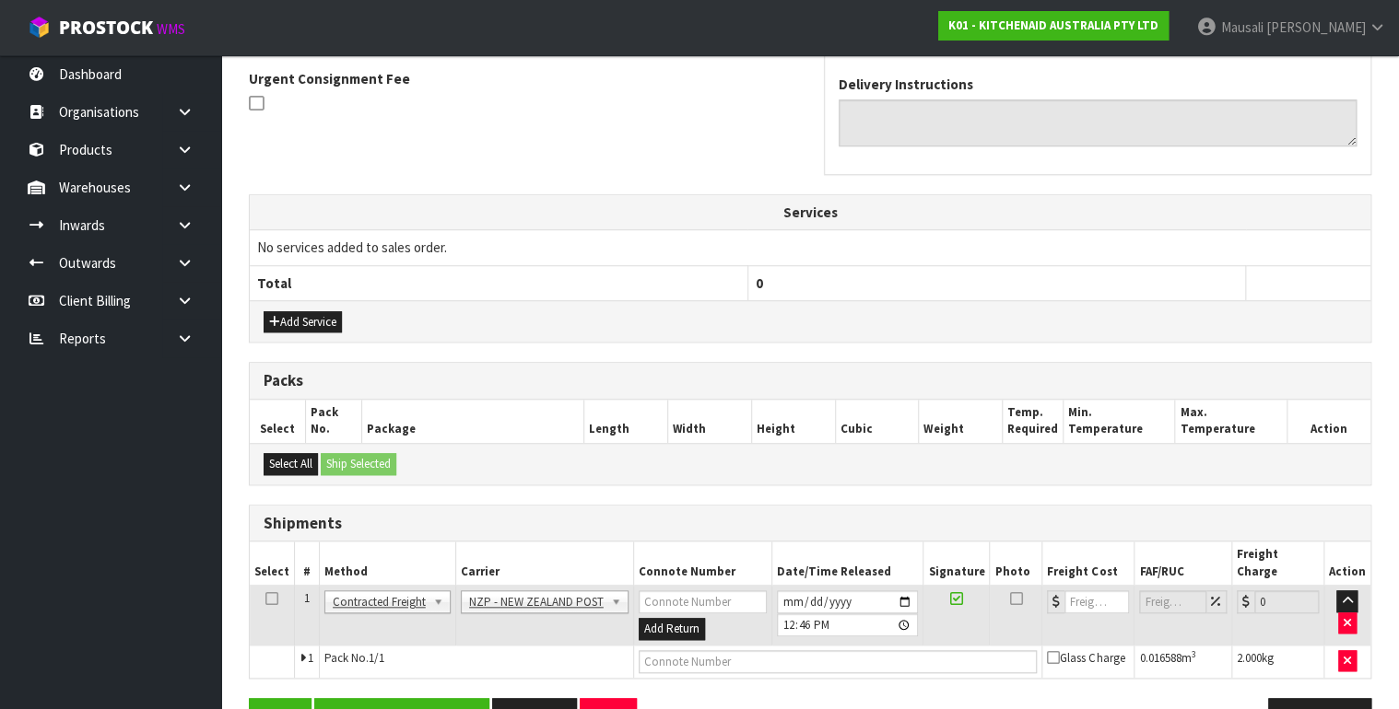
scroll to position [572, 0]
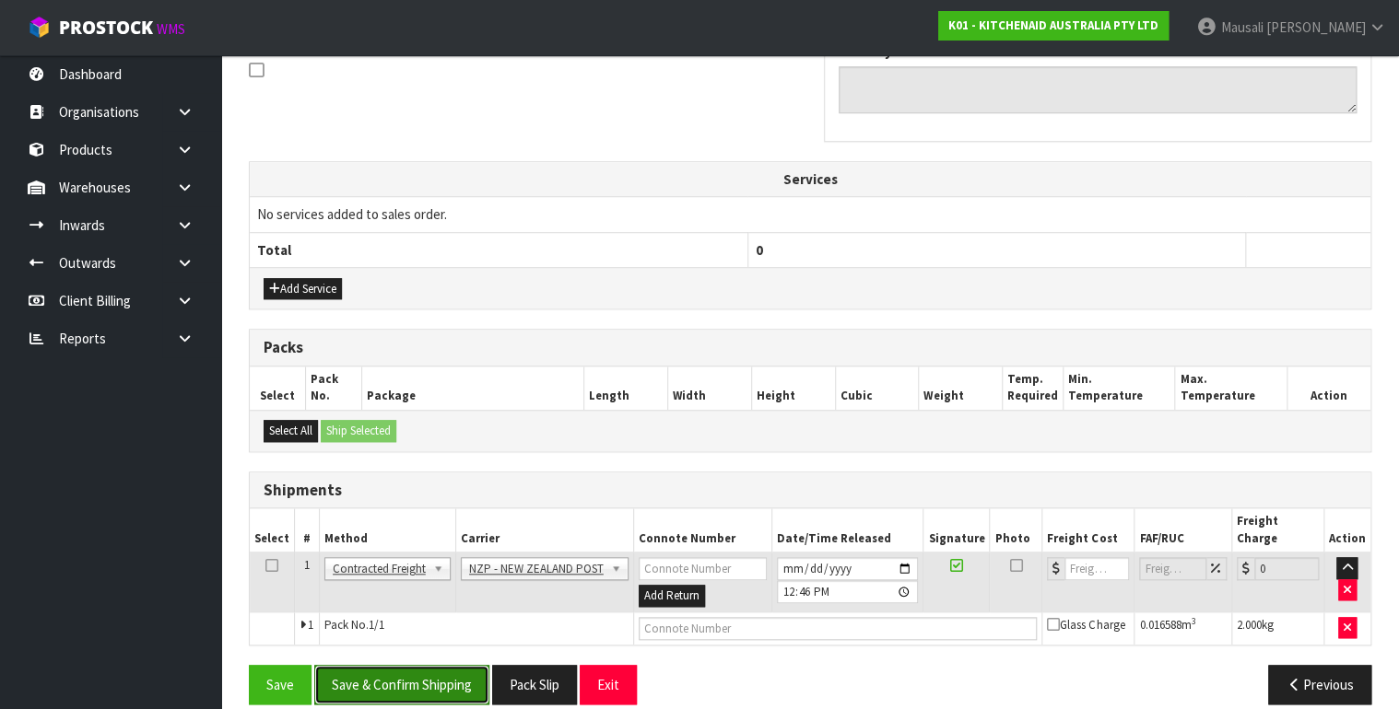
click at [435, 665] on button "Save & Confirm Shipping" at bounding box center [401, 685] width 175 height 40
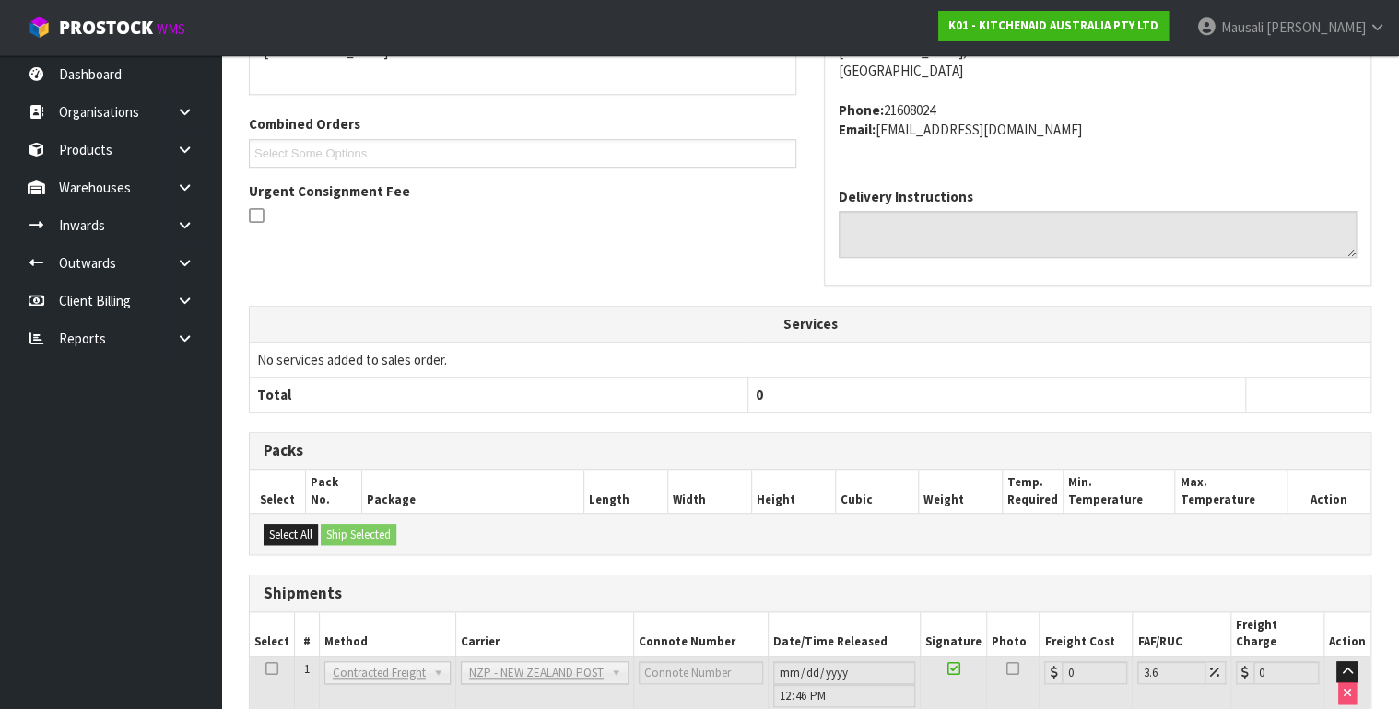
scroll to position [546, 0]
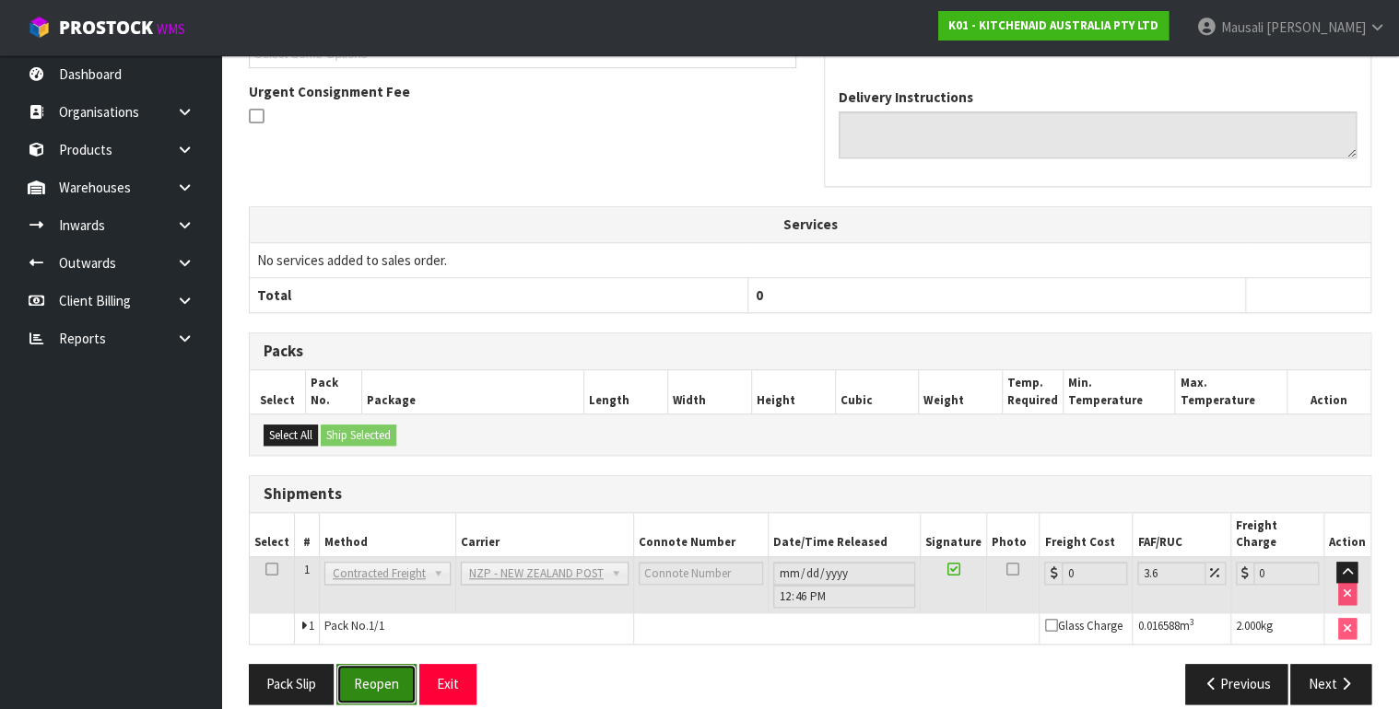
click at [366, 667] on button "Reopen" at bounding box center [376, 684] width 80 height 40
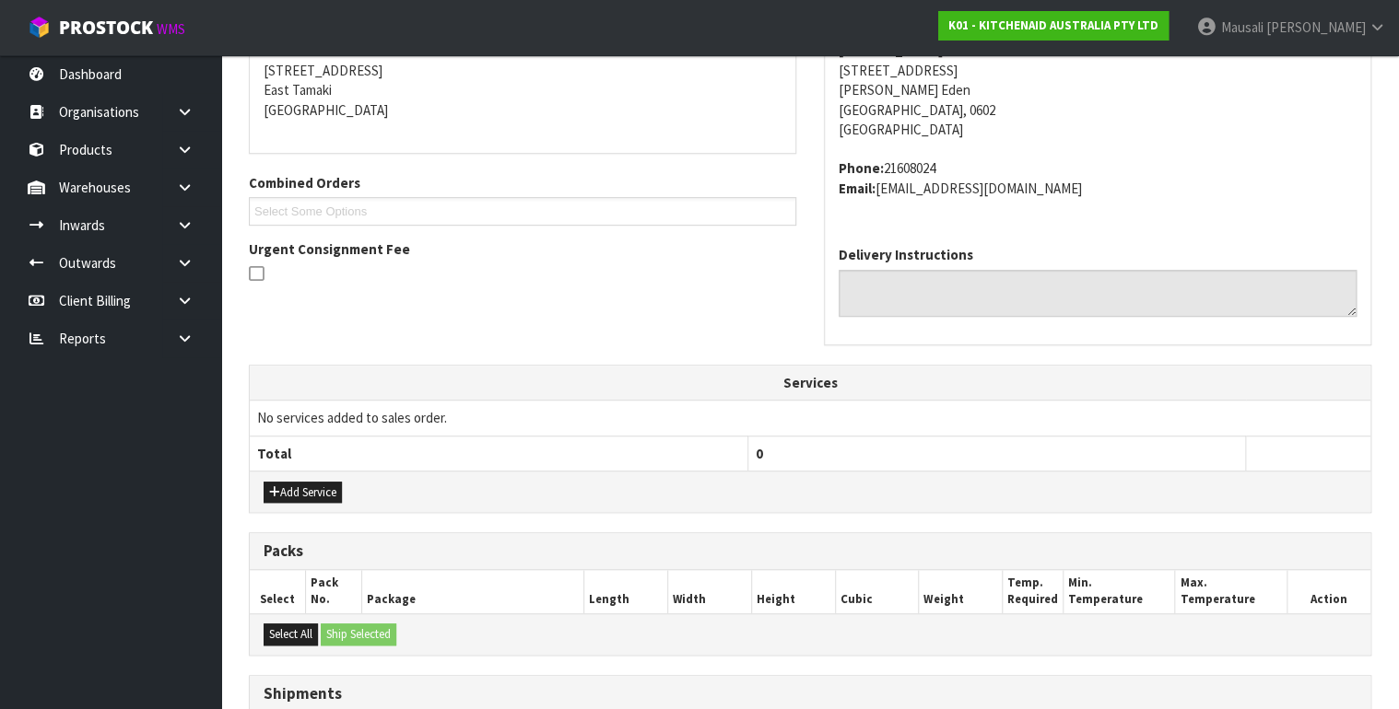
scroll to position [590, 0]
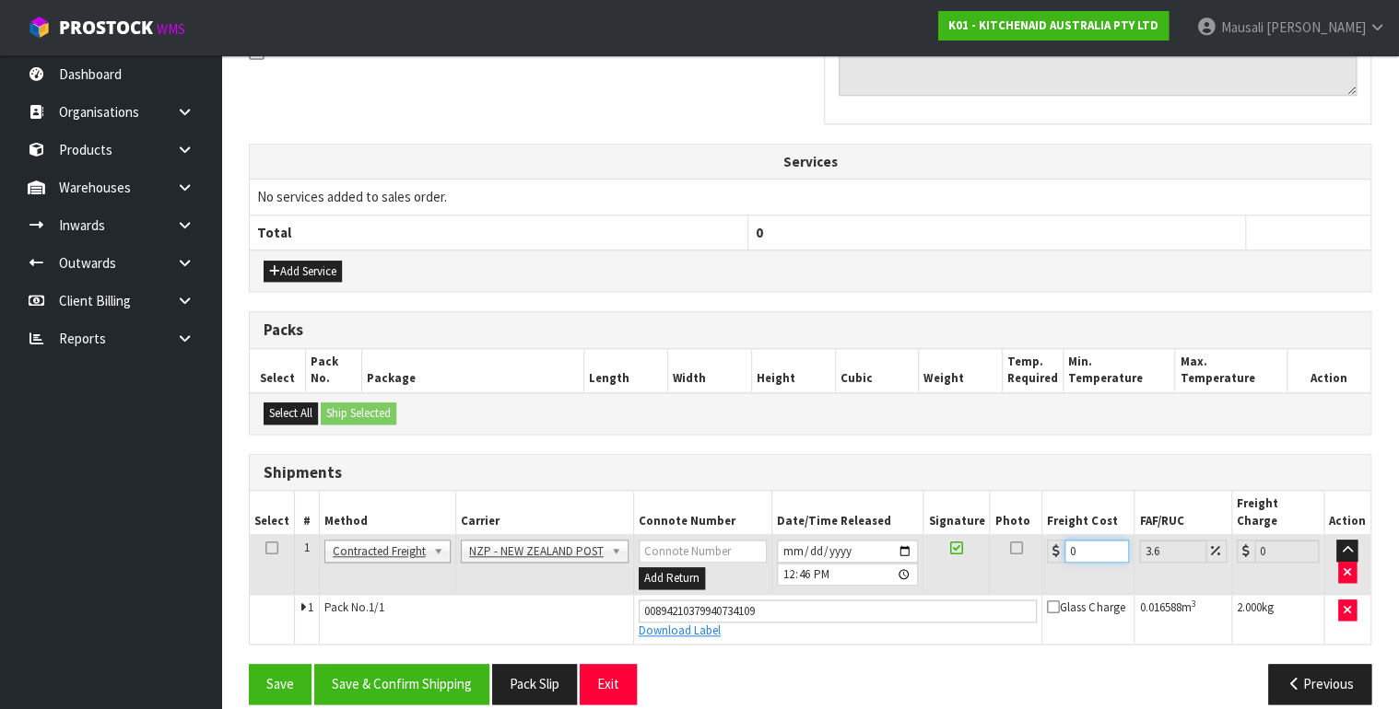
drag, startPoint x: 1092, startPoint y: 530, endPoint x: 1066, endPoint y: 539, distance: 27.4
click at [1066, 540] on input "0" at bounding box center [1096, 551] width 64 height 23
type input "4"
type input "4.14"
type input "4.3"
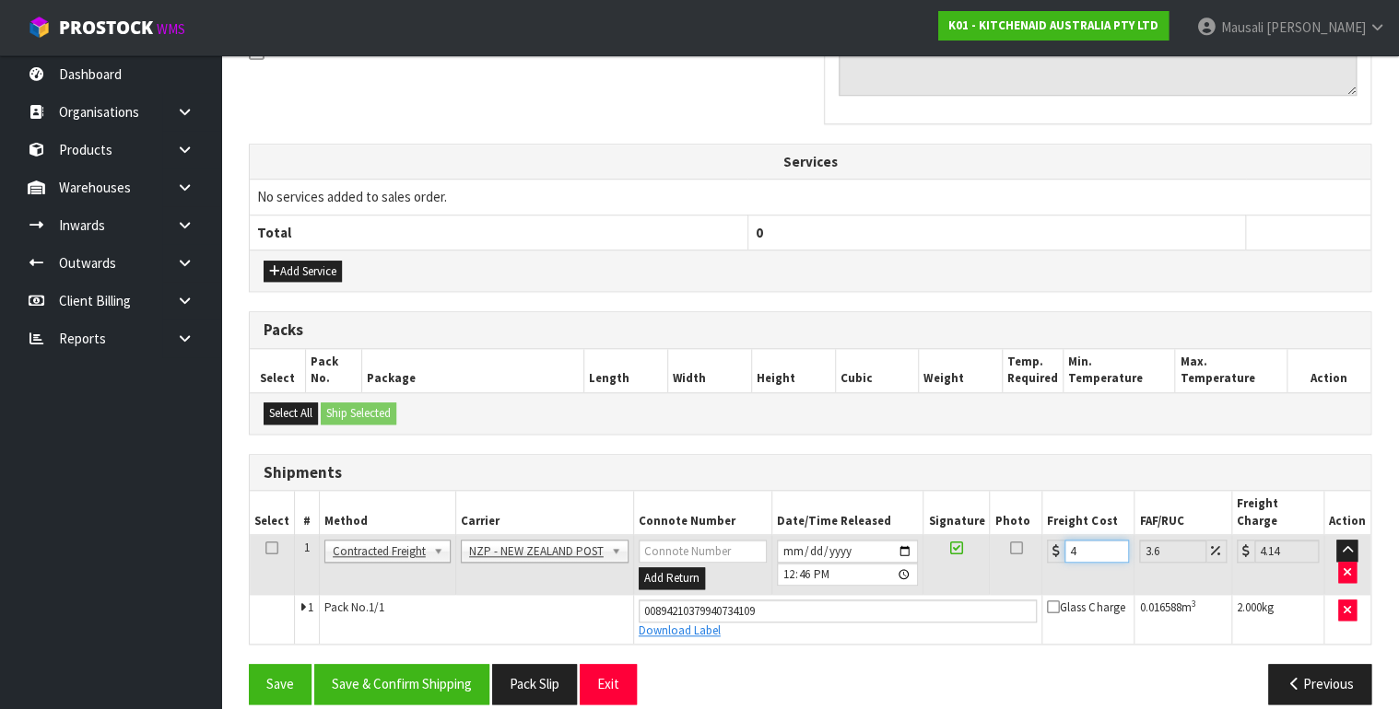
type input "4.45"
type input "4.33"
type input "4.49"
type input "4.33"
click at [475, 666] on button "Save & Confirm Shipping" at bounding box center [401, 684] width 175 height 40
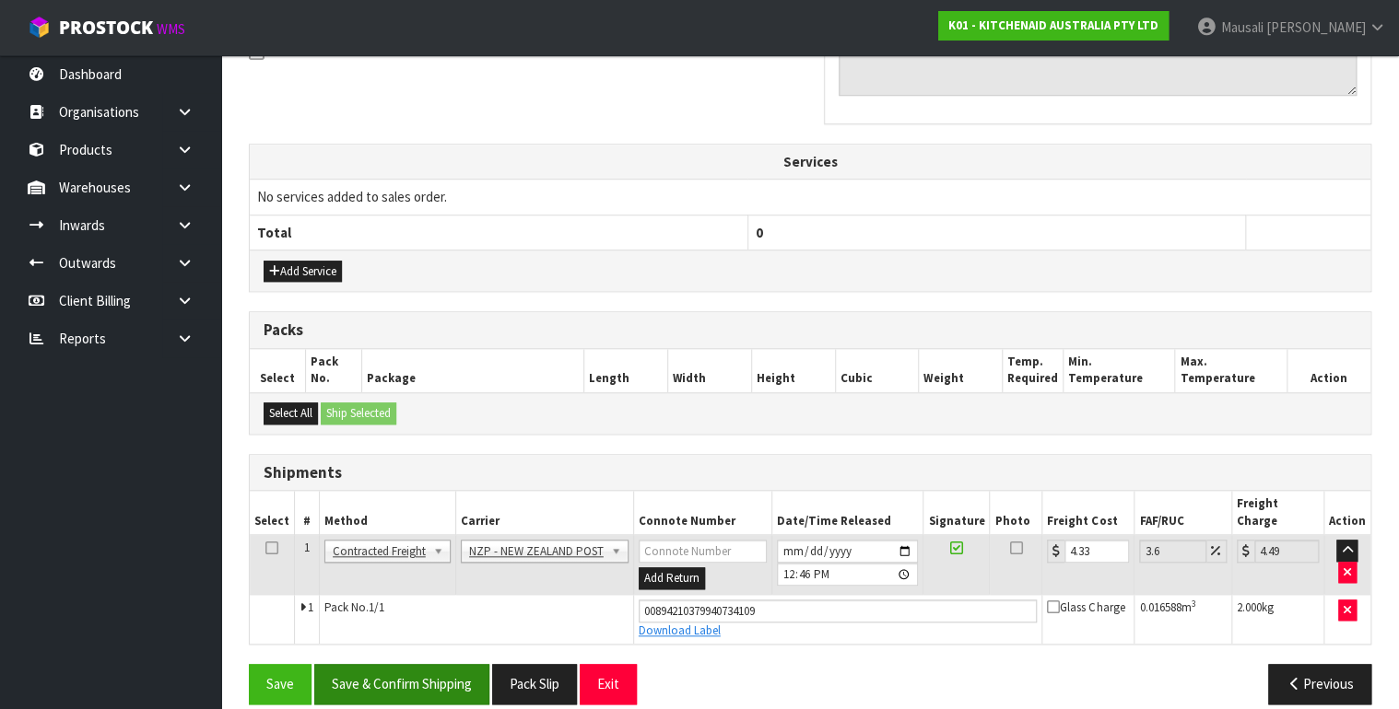
scroll to position [0, 0]
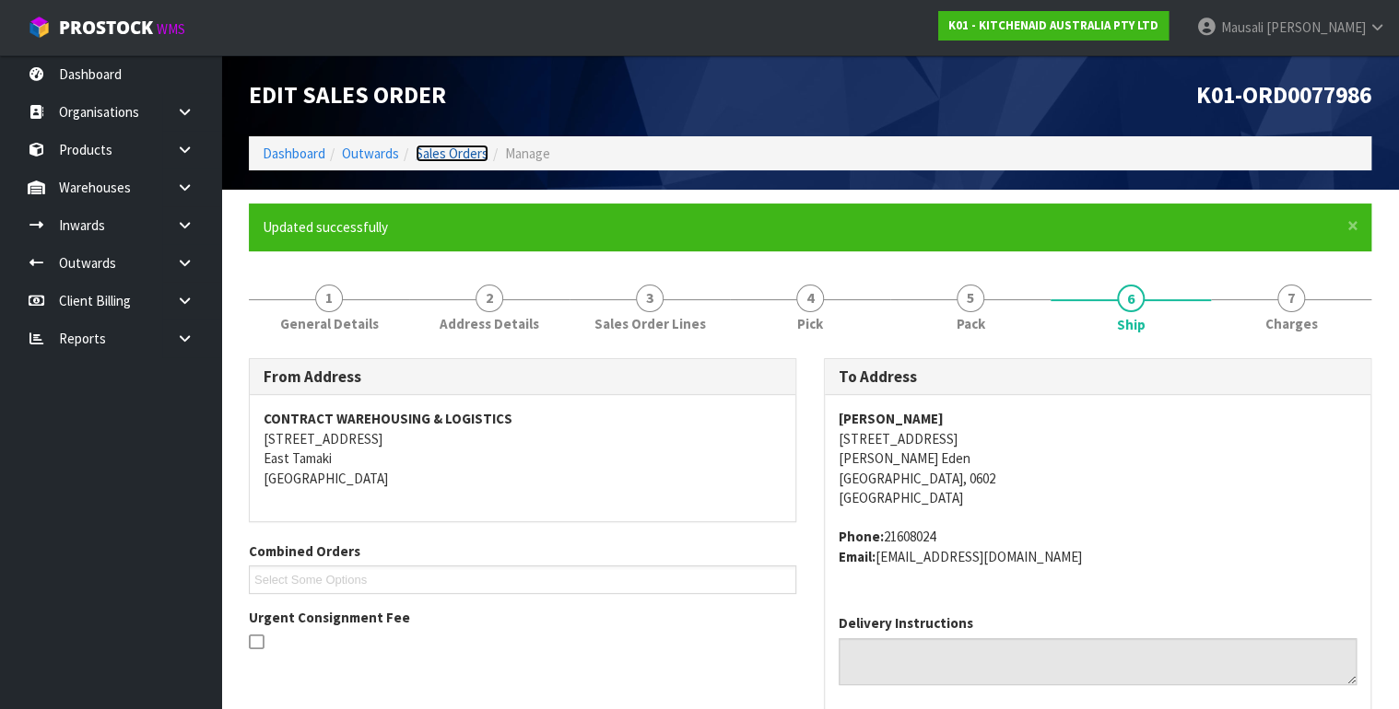
click at [463, 147] on link "Sales Orders" at bounding box center [452, 154] width 73 height 18
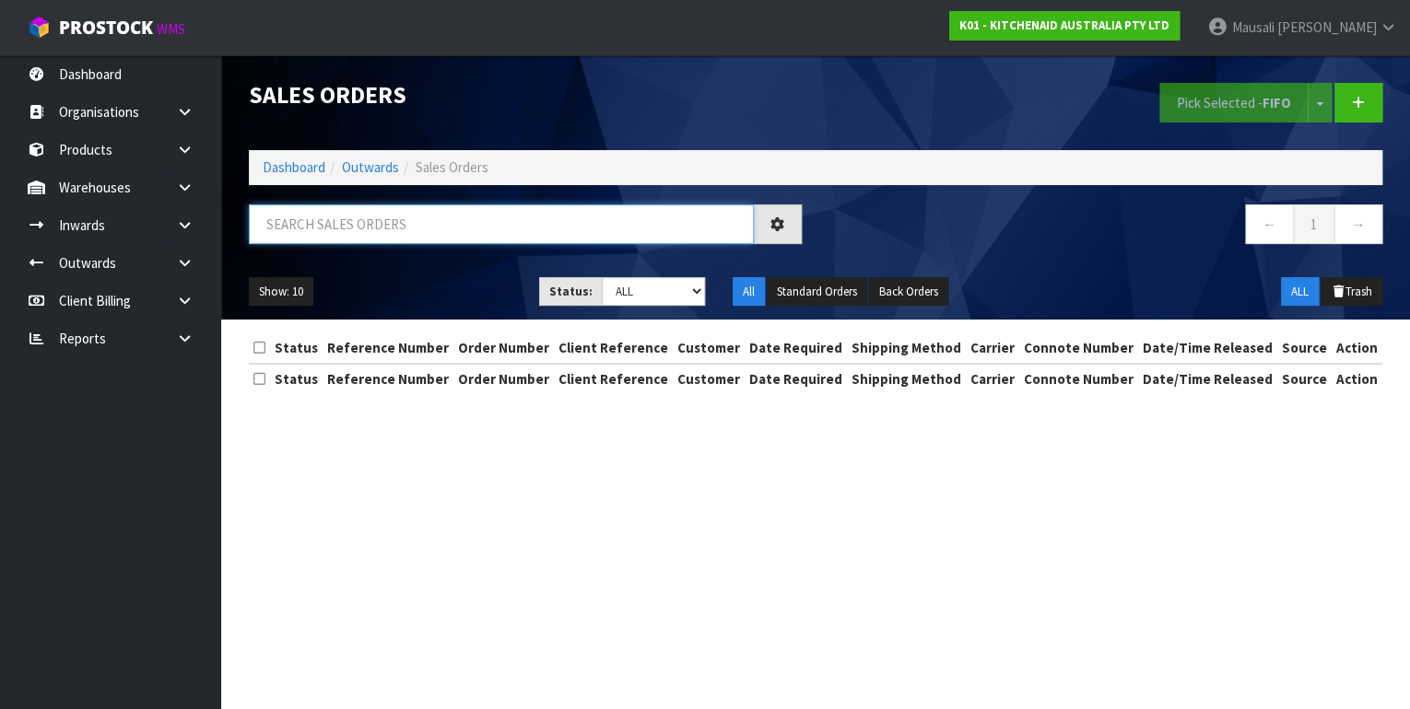
click at [324, 223] on input "text" at bounding box center [501, 225] width 505 height 40
click at [359, 223] on input "text" at bounding box center [501, 225] width 505 height 40
type input "JOB-0408072"
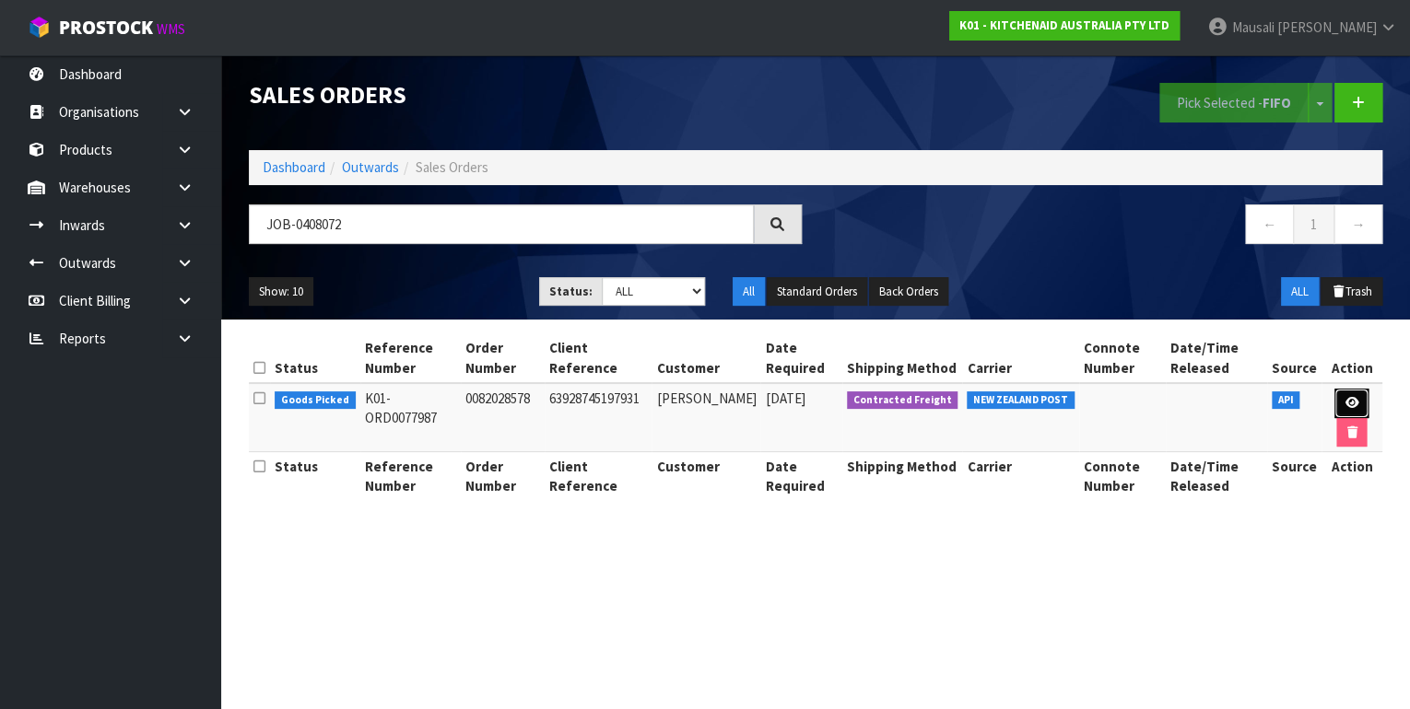
click at [1352, 397] on icon at bounding box center [1351, 403] width 14 height 12
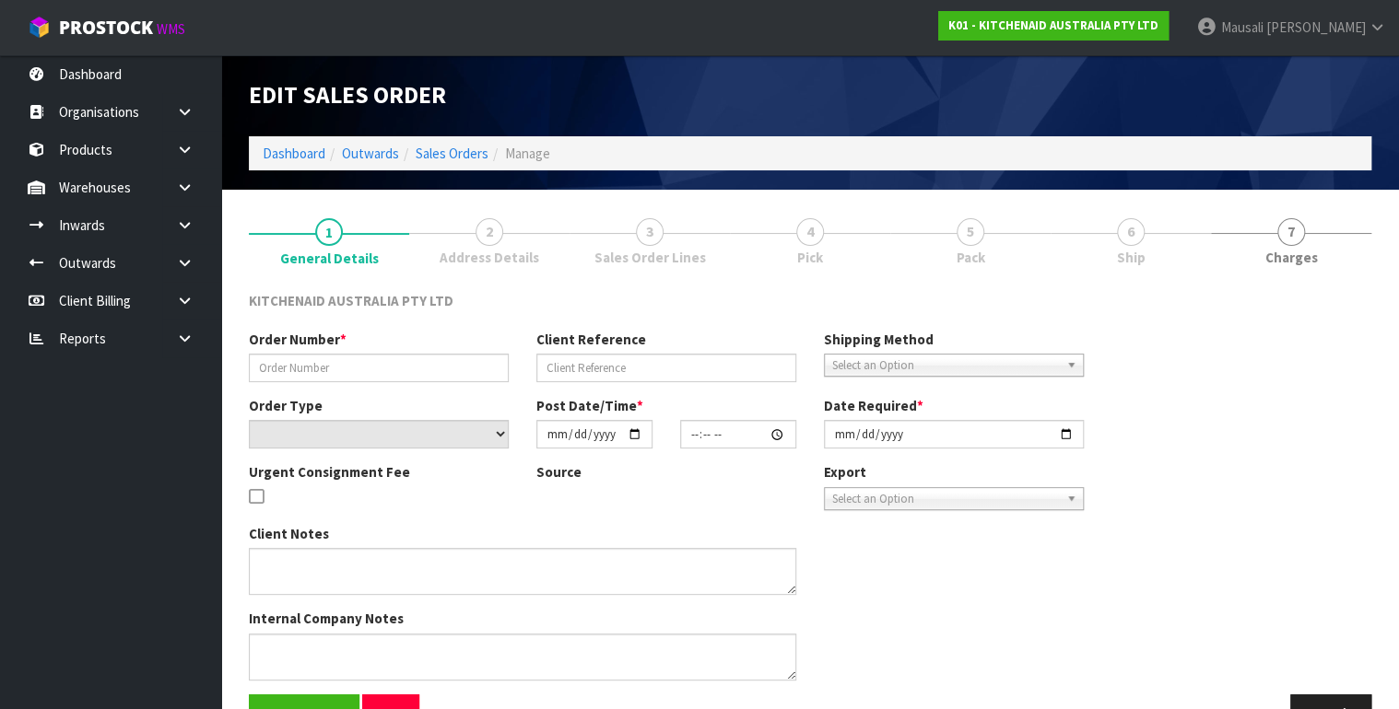
type input "0082028578"
type input "63928745197931"
select select "number:0"
type input "[DATE]"
type input "11:33:48.000"
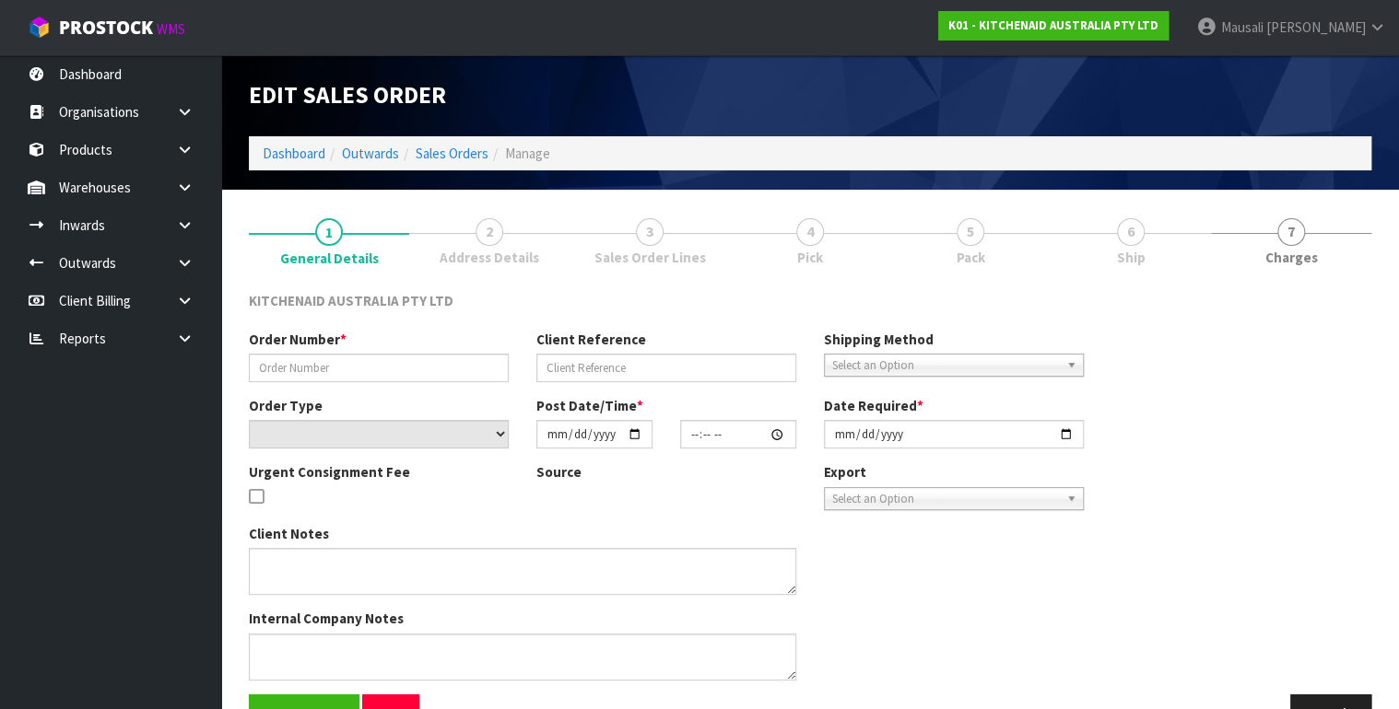
type input "[DATE]"
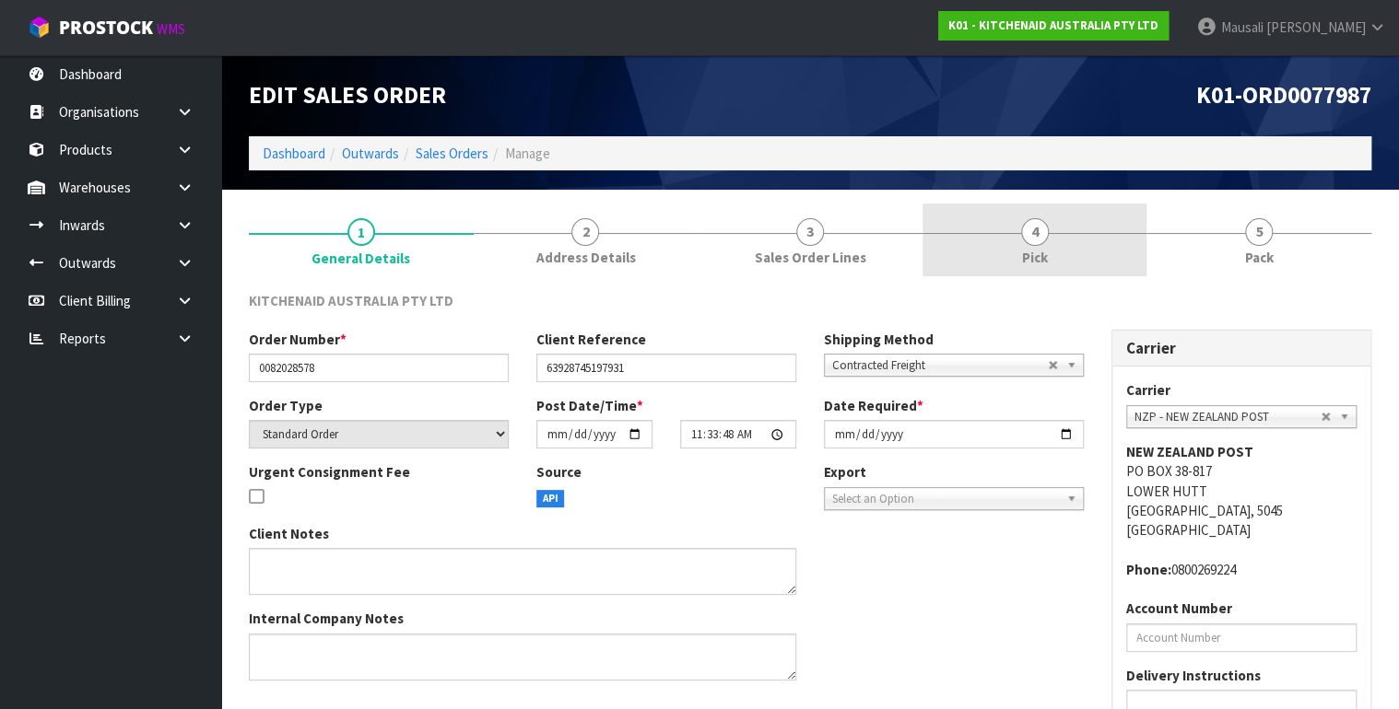
click at [1083, 233] on link "4 Pick" at bounding box center [1034, 240] width 225 height 73
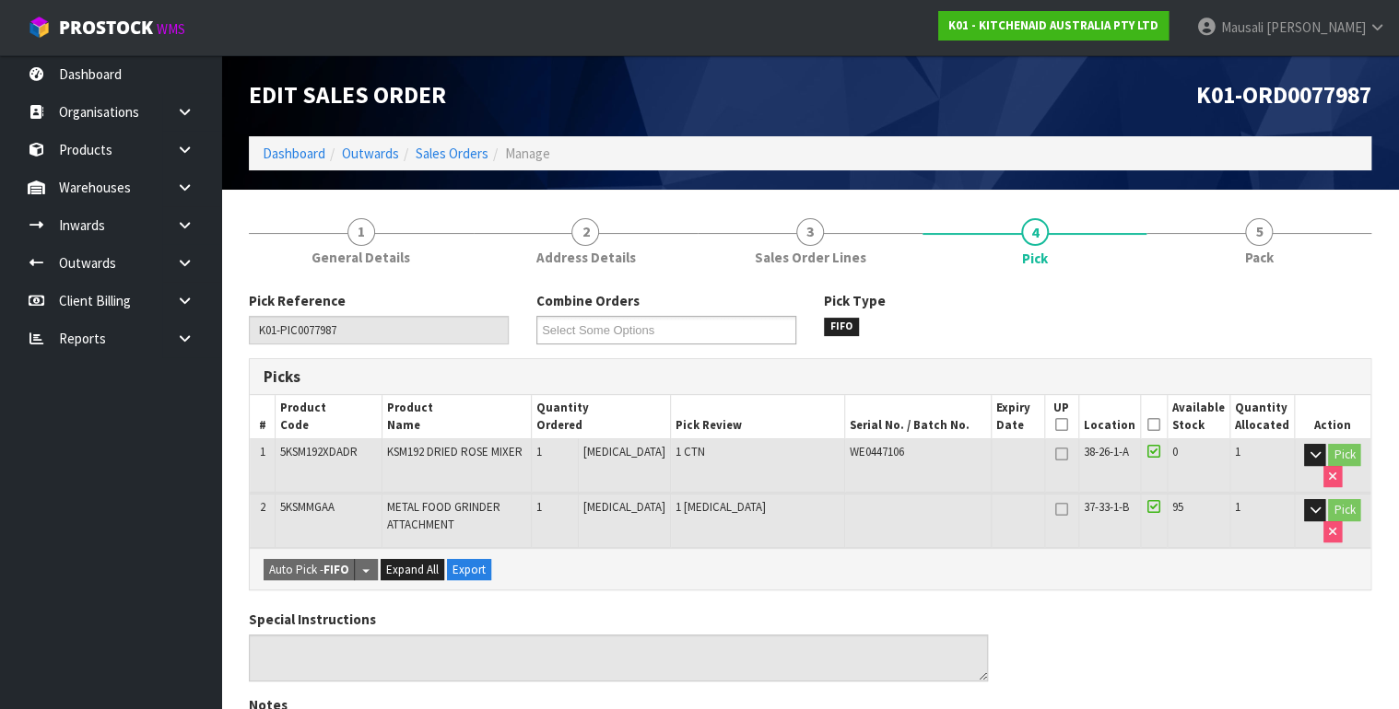
click at [1154, 425] on icon at bounding box center [1153, 425] width 13 height 1
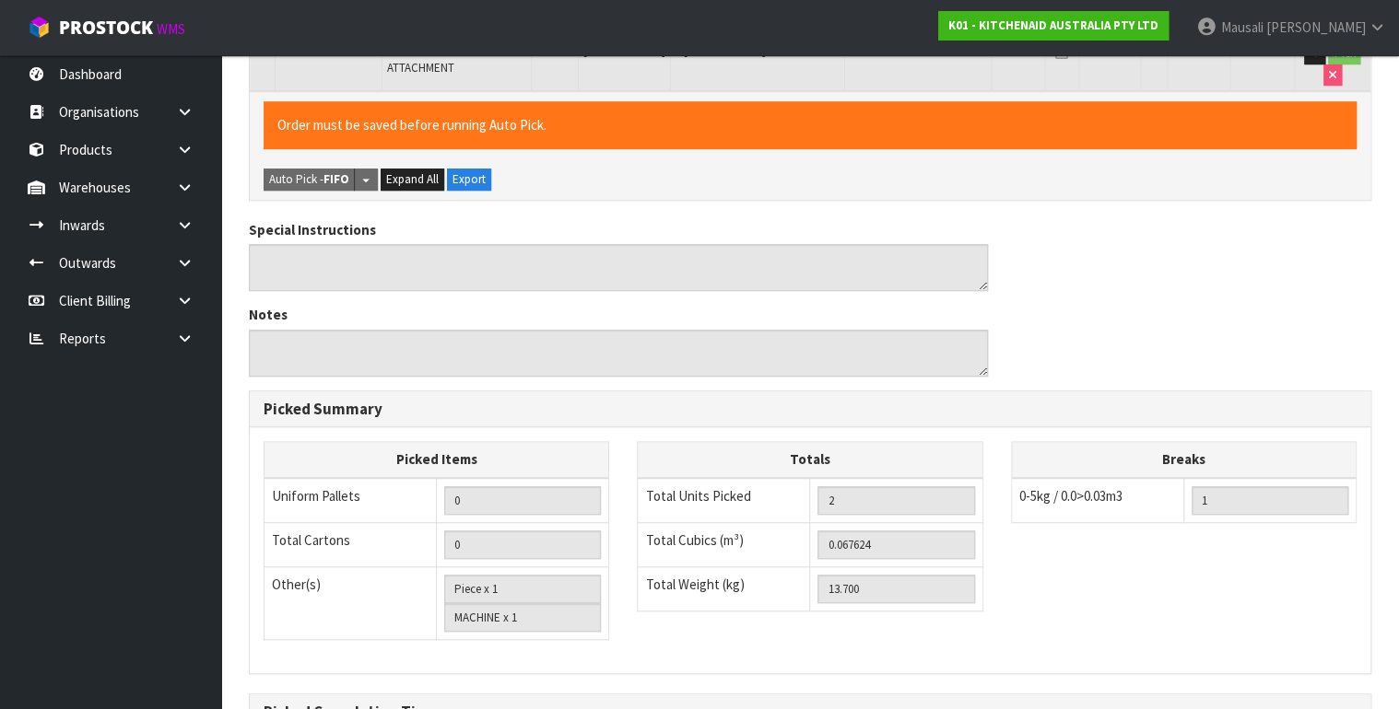
scroll to position [667, 0]
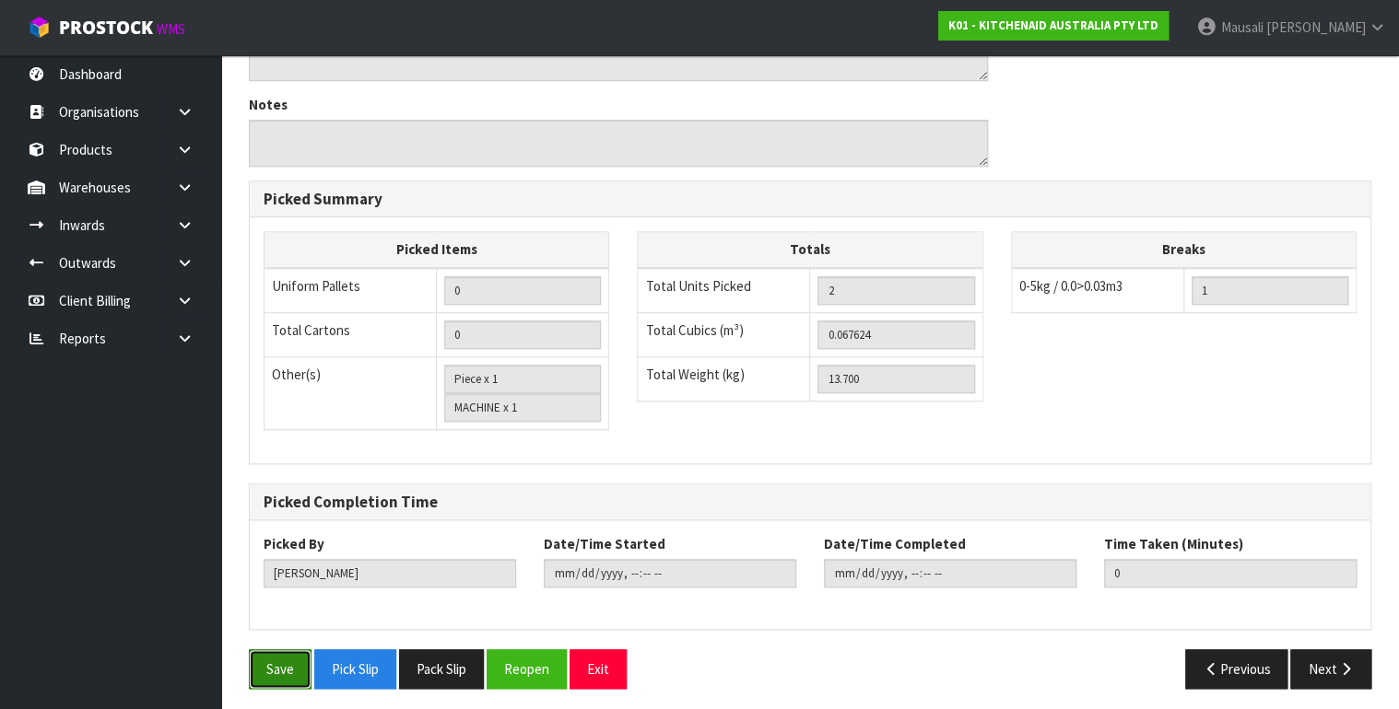
click at [279, 661] on button "Save" at bounding box center [280, 670] width 63 height 40
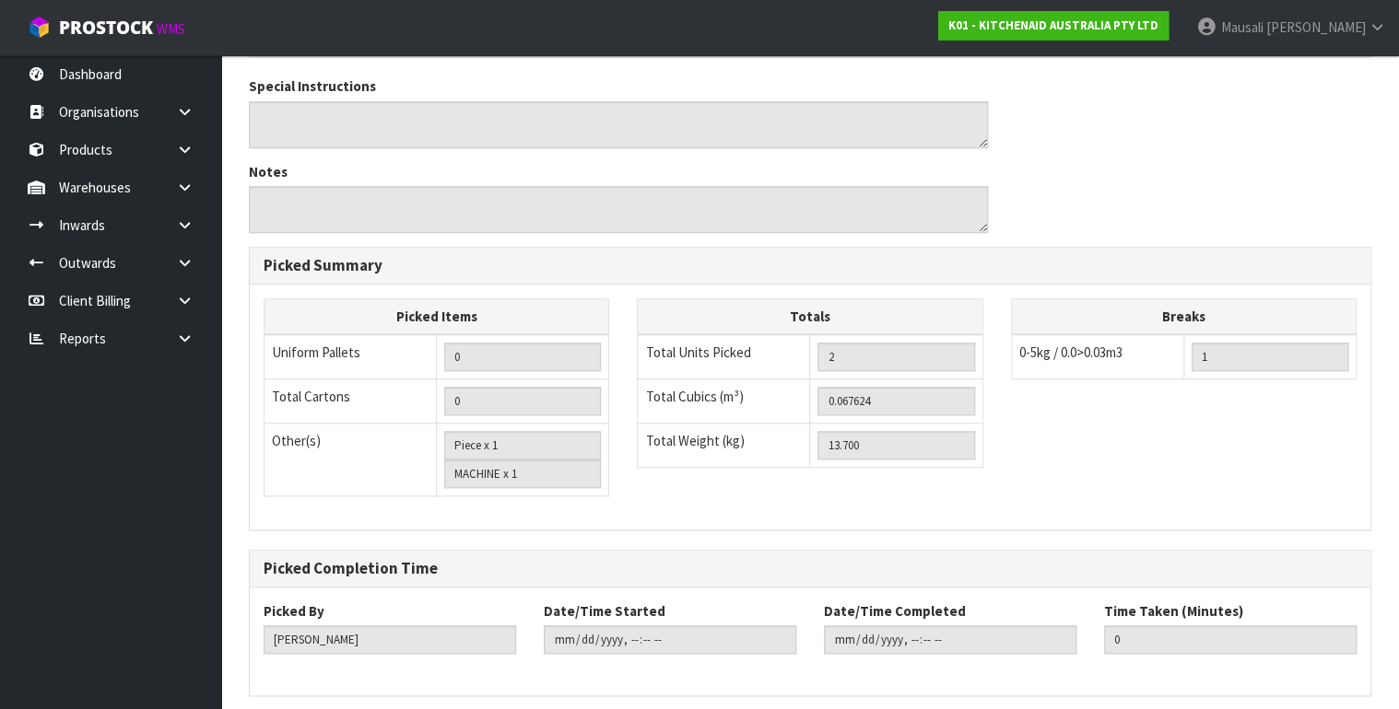
scroll to position [0, 0]
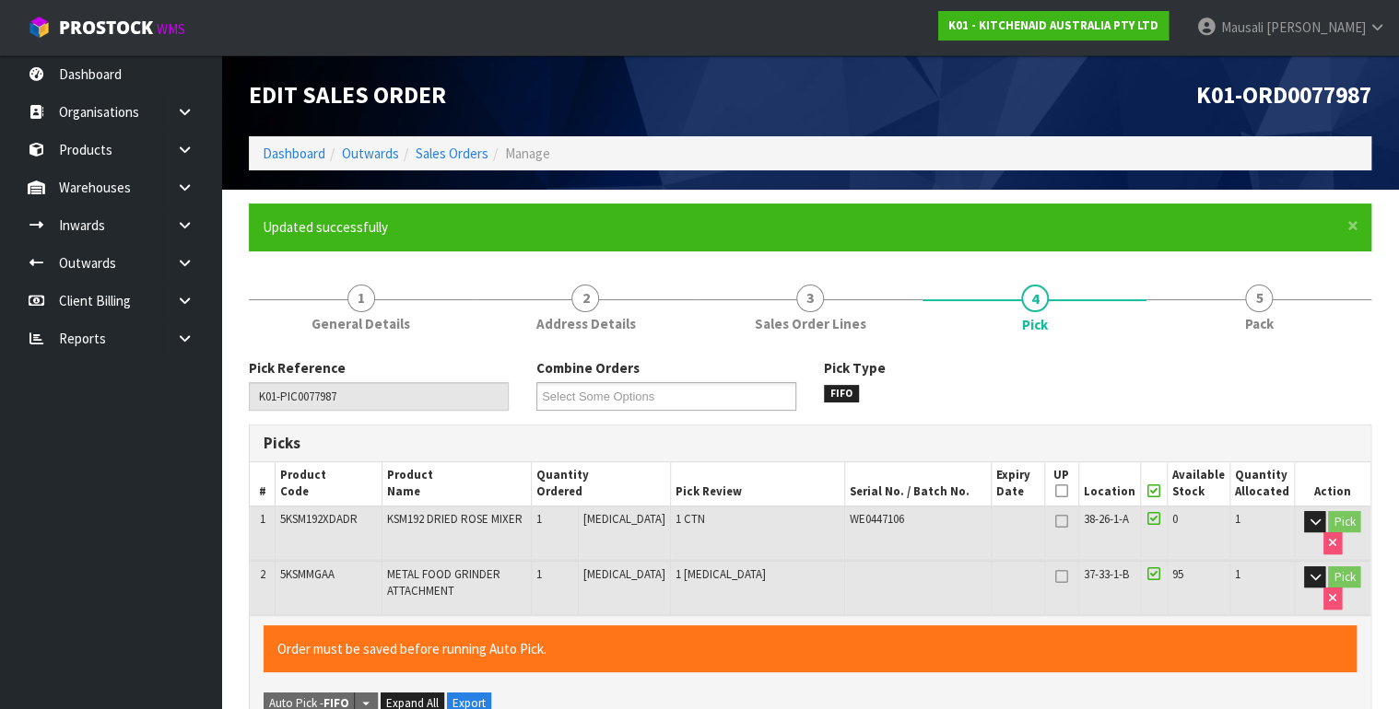
type input "[PERSON_NAME]"
type input "[DATE]T12:47:50"
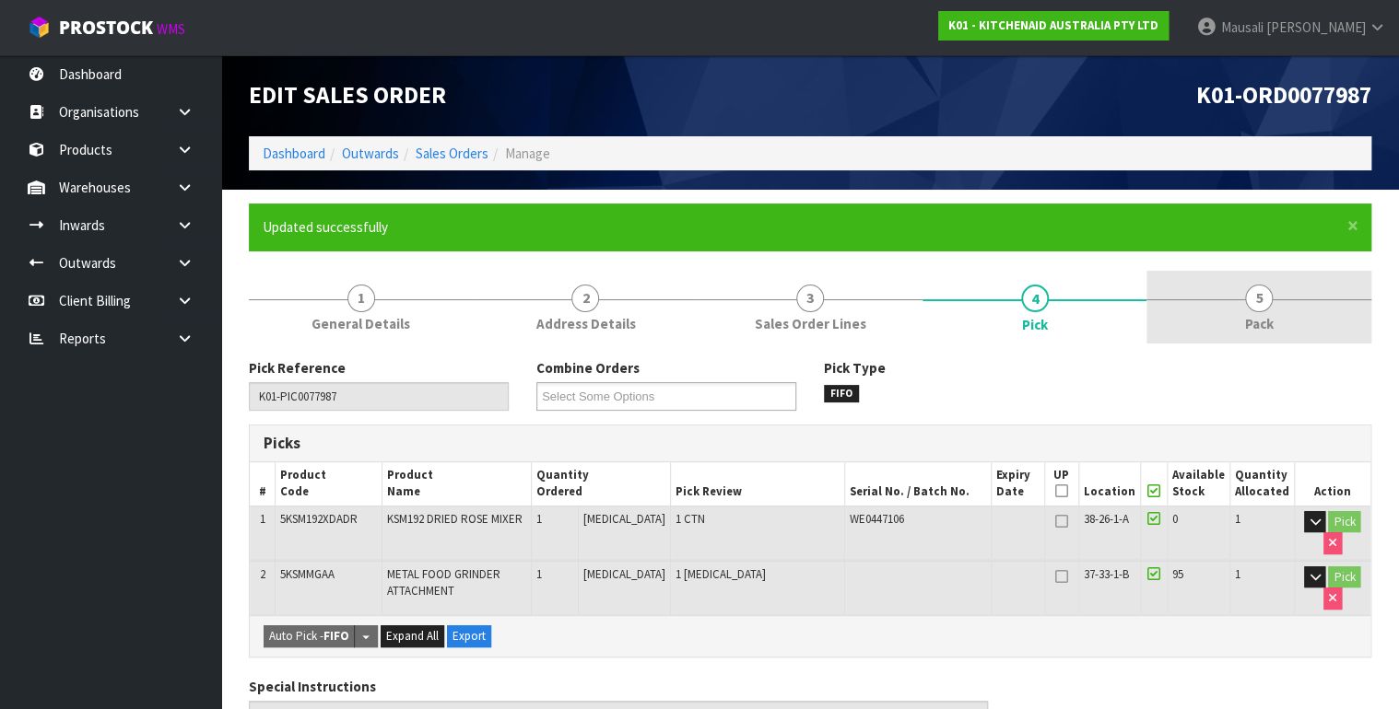
click at [1238, 301] on link "5 Pack" at bounding box center [1258, 307] width 225 height 73
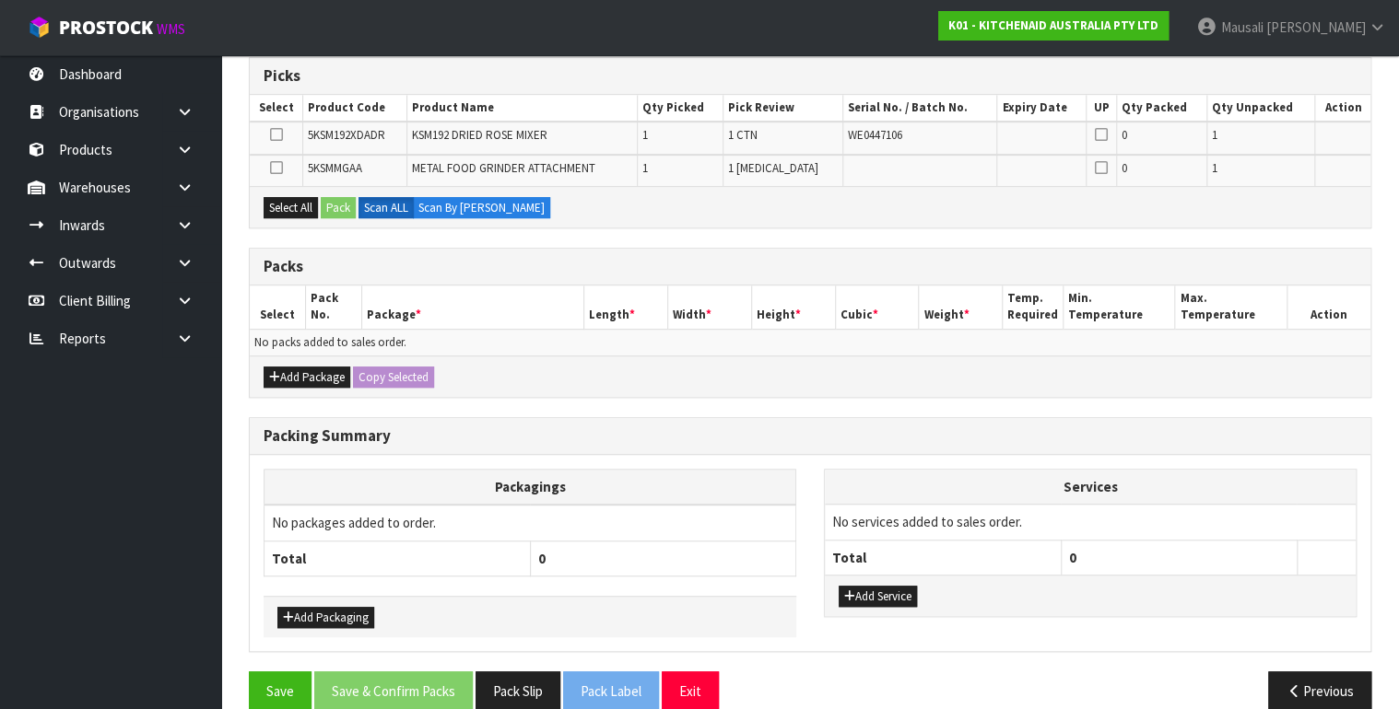
scroll to position [369, 0]
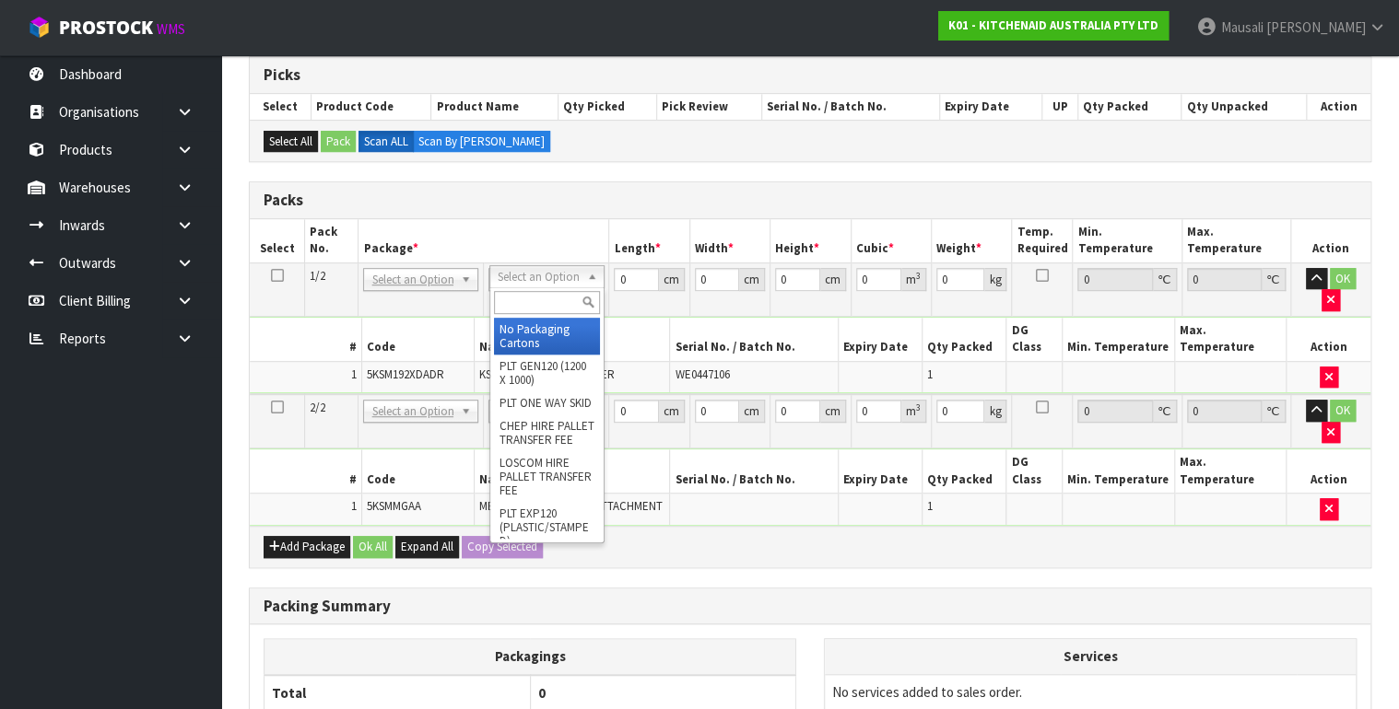
click at [534, 308] on input "text" at bounding box center [547, 302] width 106 height 23
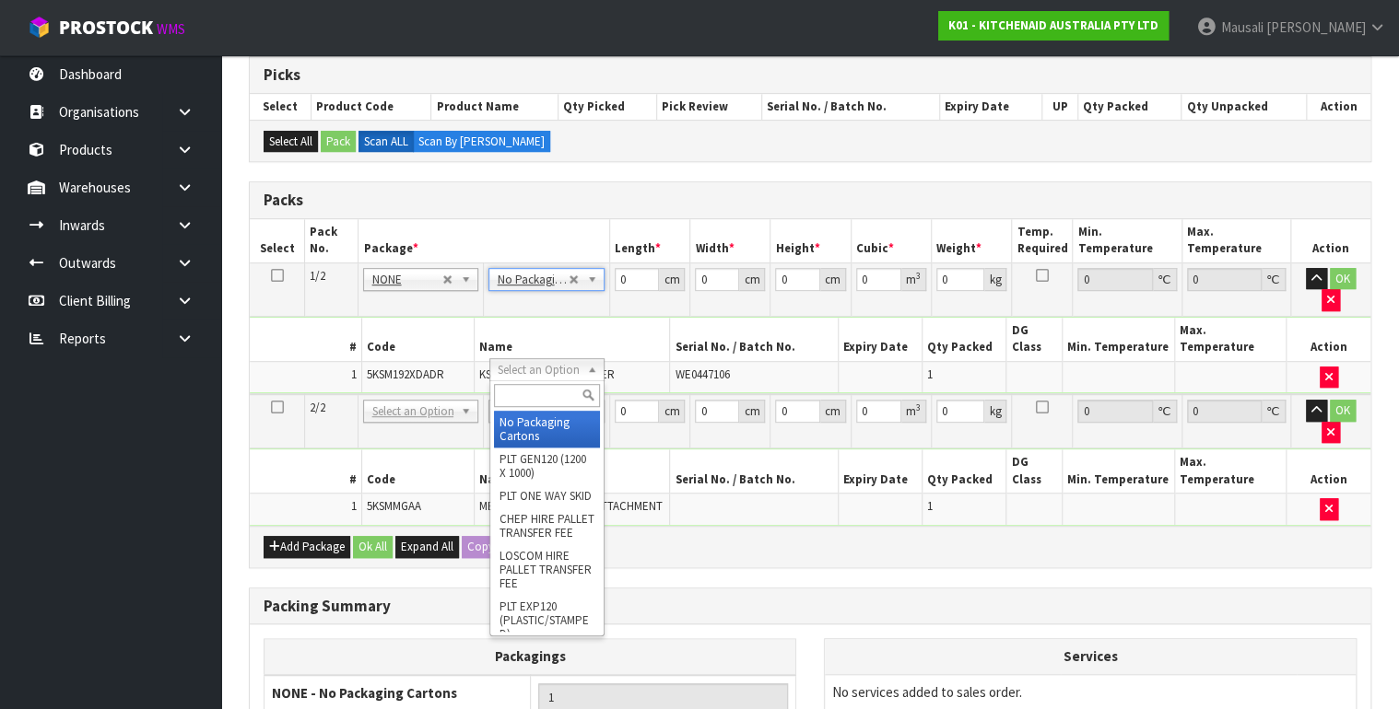
click at [529, 398] on input "text" at bounding box center [547, 395] width 106 height 23
type input "OC"
type input "2.3"
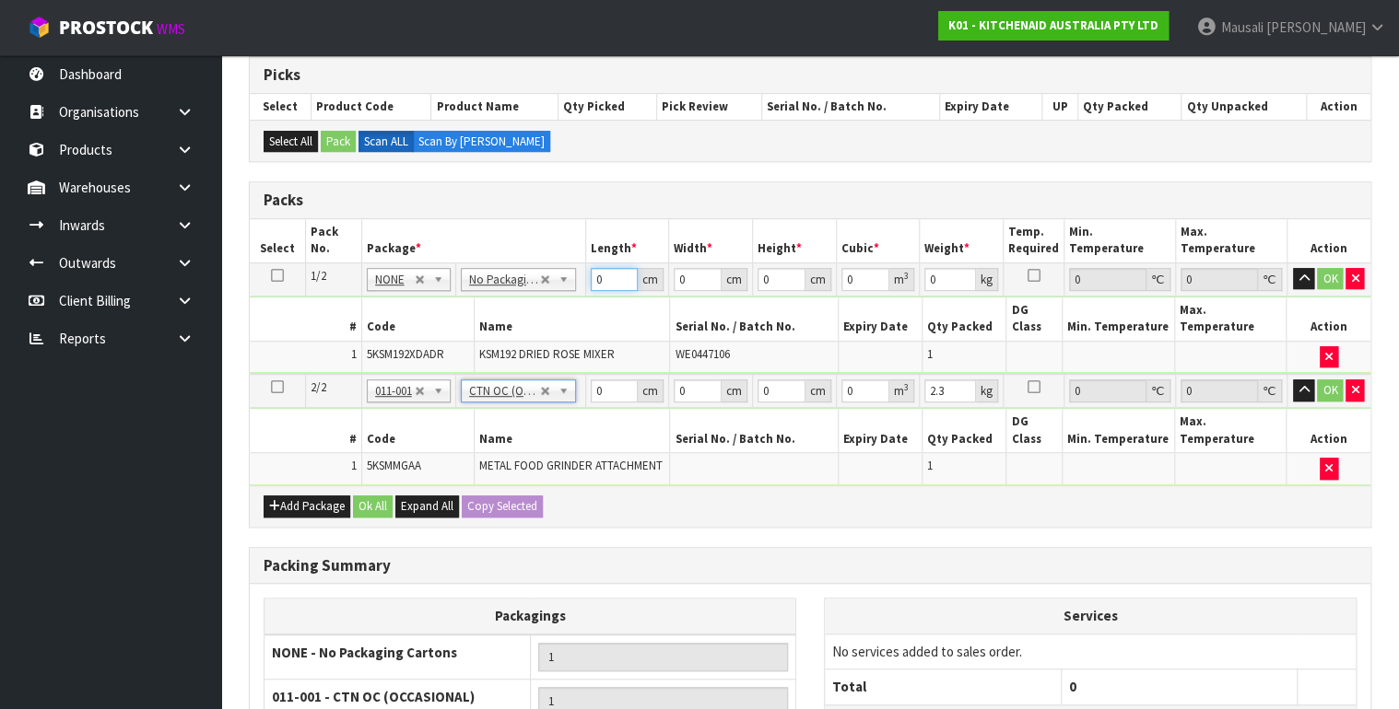
drag, startPoint x: 604, startPoint y: 276, endPoint x: 549, endPoint y: 297, distance: 58.9
click at [552, 297] on tbody "1/2 NONE 007-001 007-002 007-004 007-009 007-013 007-014 007-015 007-017 007-01…" at bounding box center [810, 318] width 1120 height 111
type input "43"
type input "29"
type input "4"
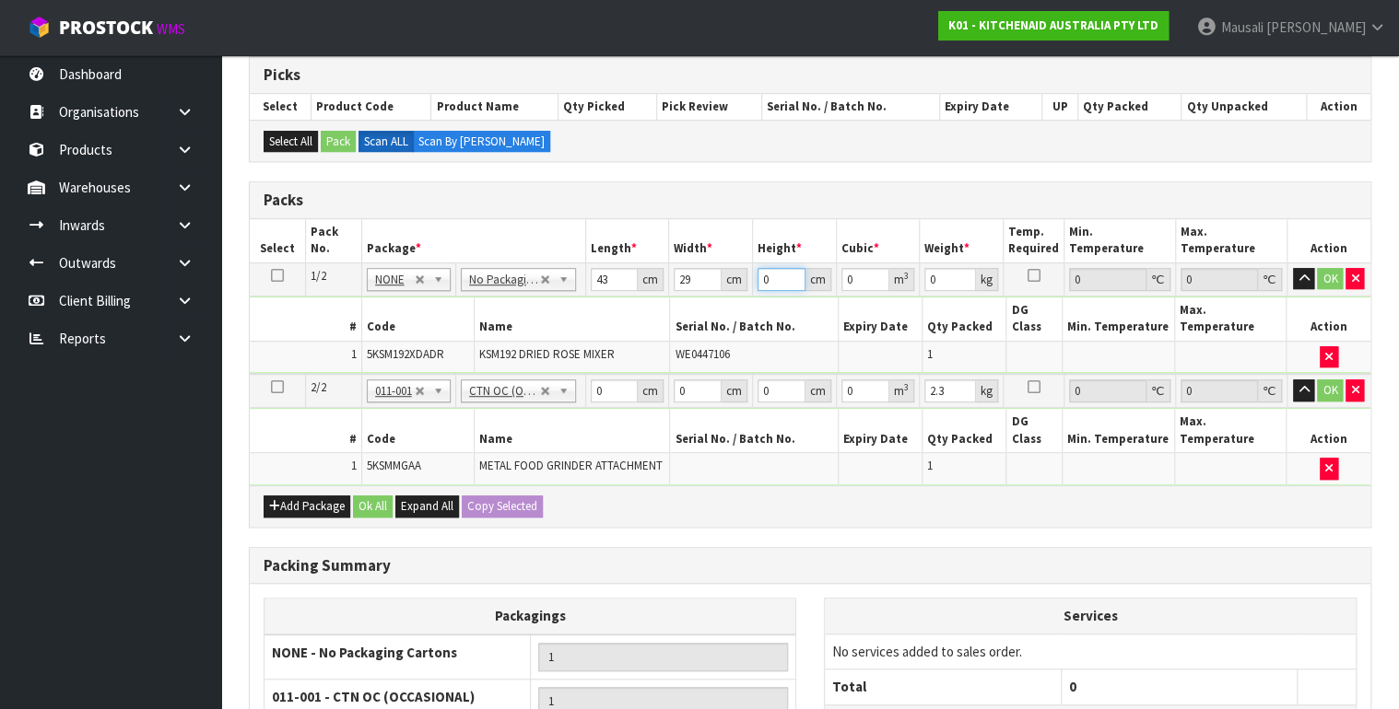
type input "0.004988"
type input "43"
type input "0.053621"
type input "43"
type input "13"
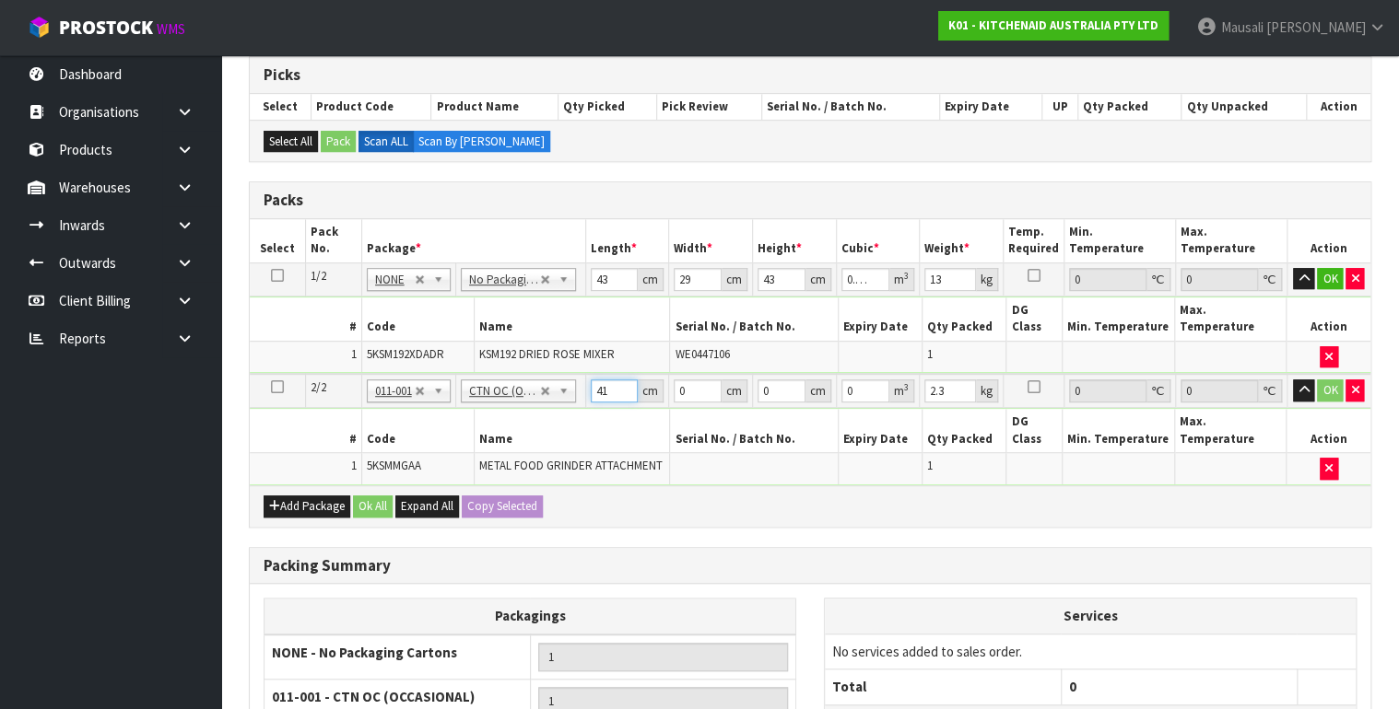
type input "41"
type input "28"
type input "1"
type input "0.001148"
type input "18"
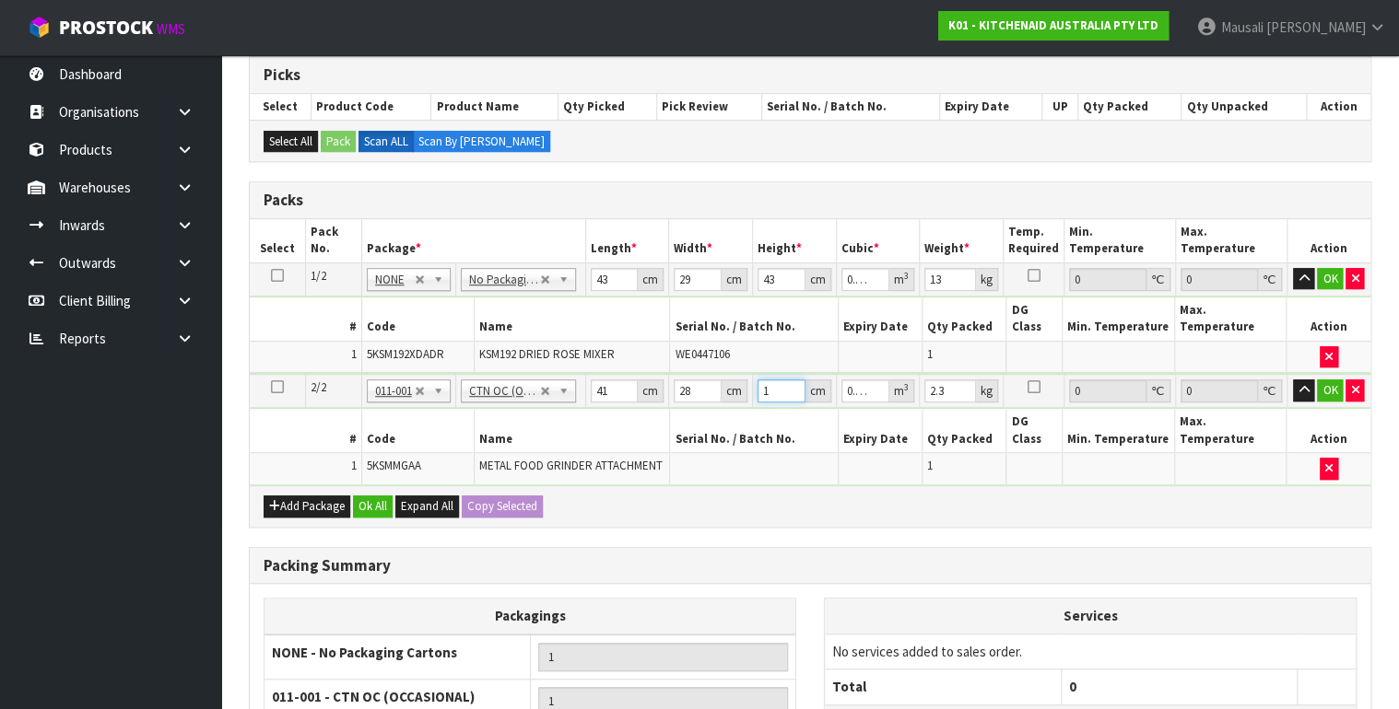
type input "0.020664"
type input "18"
type input "3"
click at [358, 496] on button "Ok All" at bounding box center [373, 507] width 40 height 22
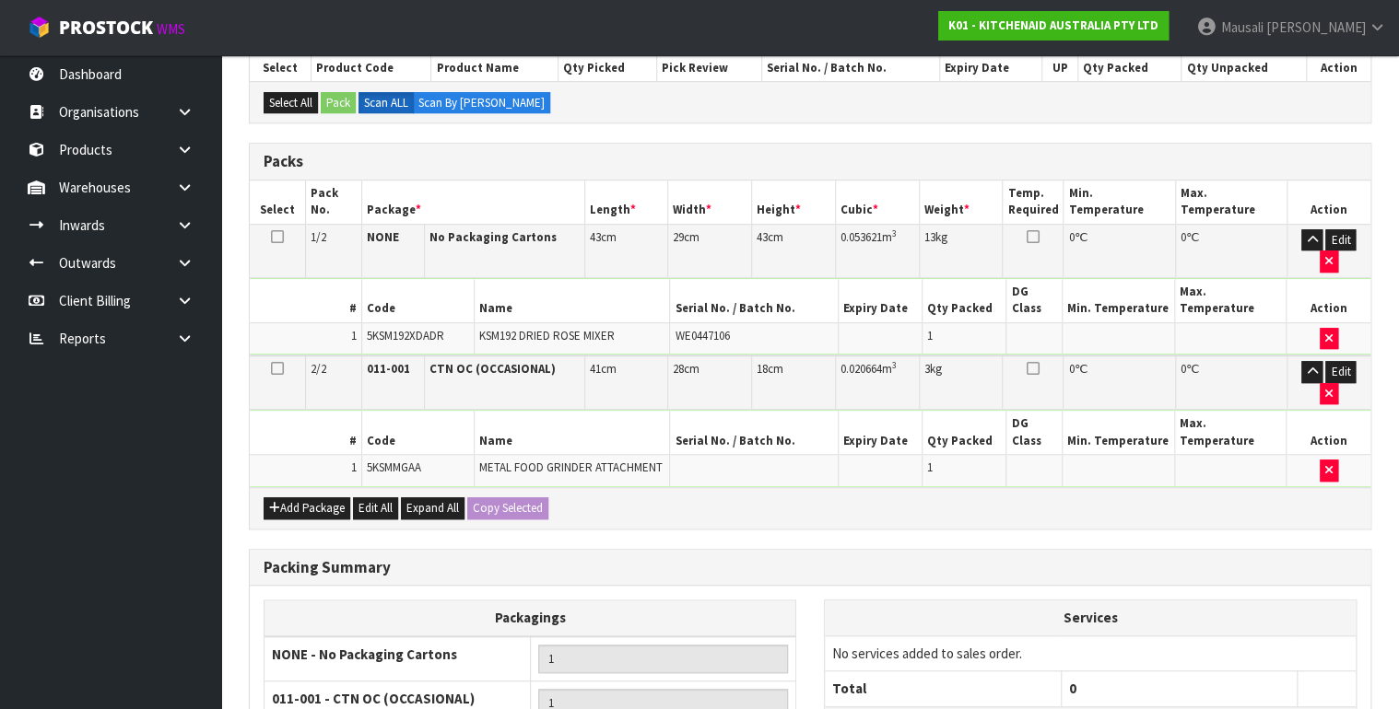
scroll to position [576, 0]
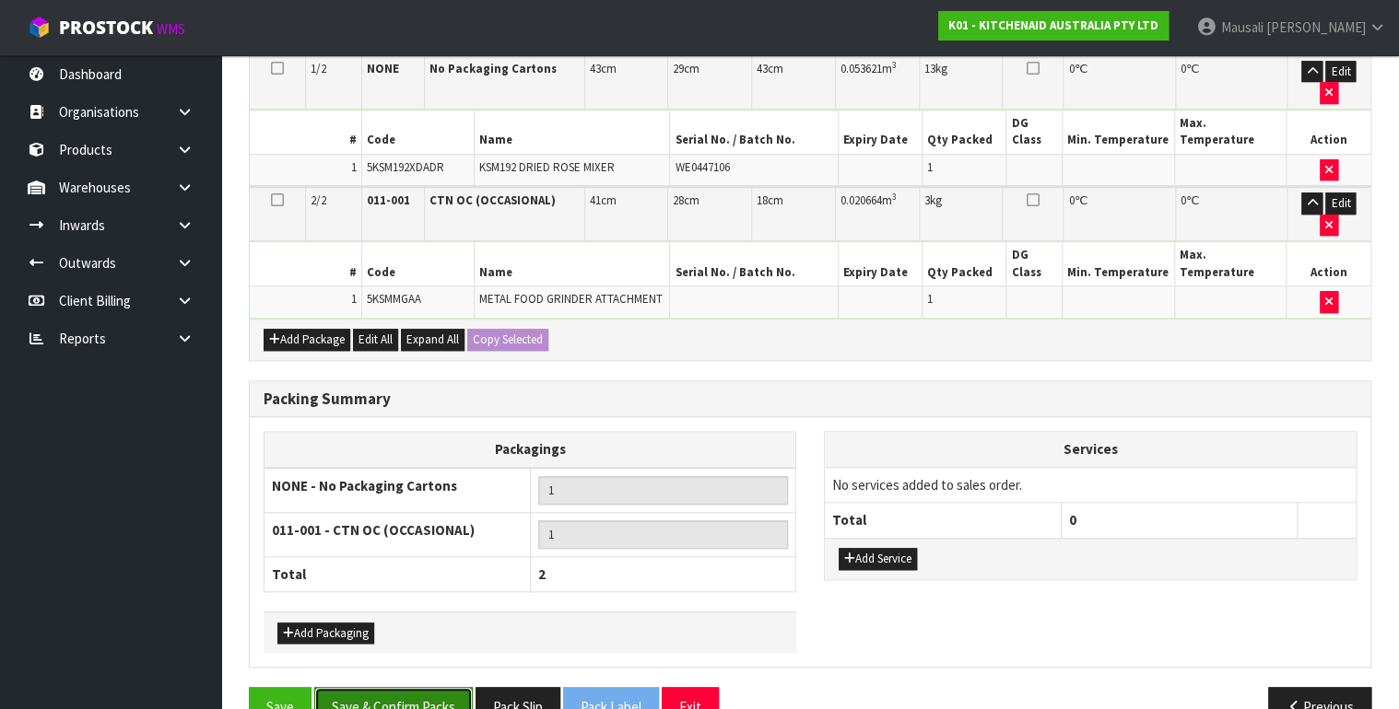
click at [394, 687] on button "Save & Confirm Packs" at bounding box center [393, 707] width 158 height 40
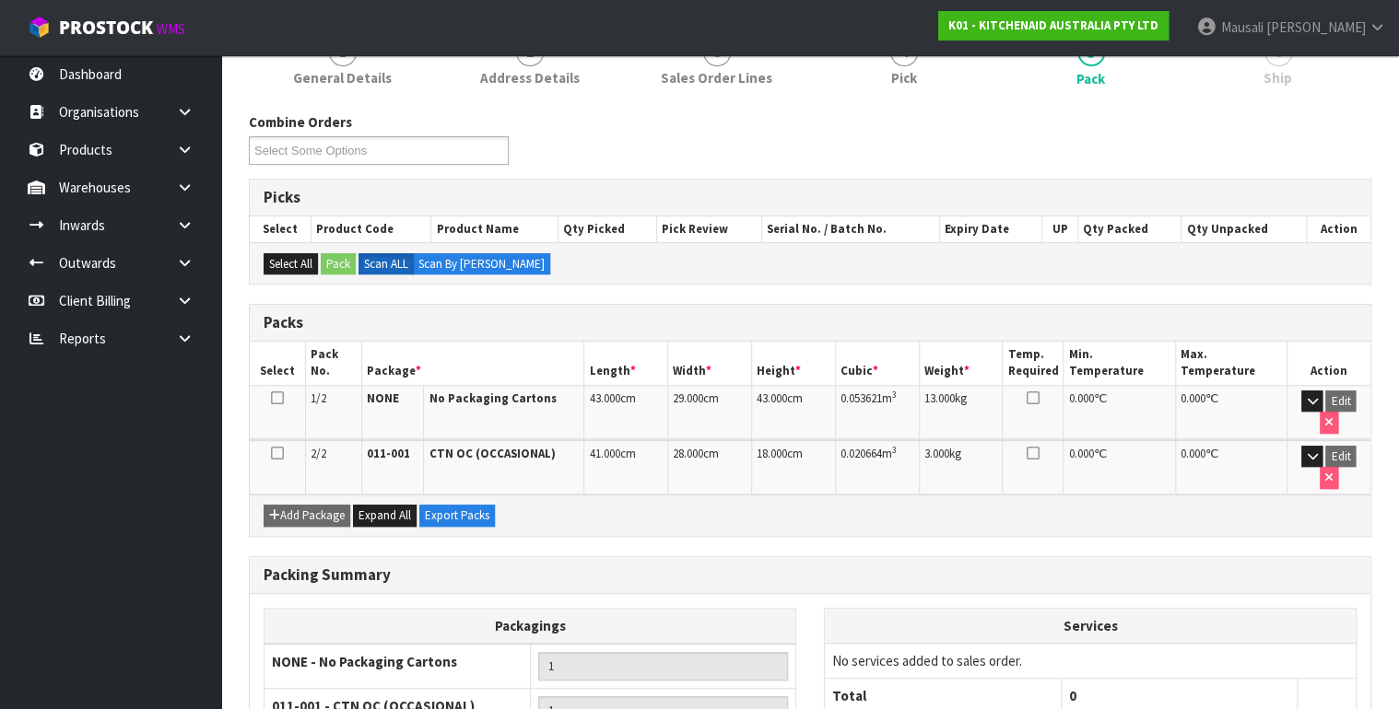
scroll to position [418, 0]
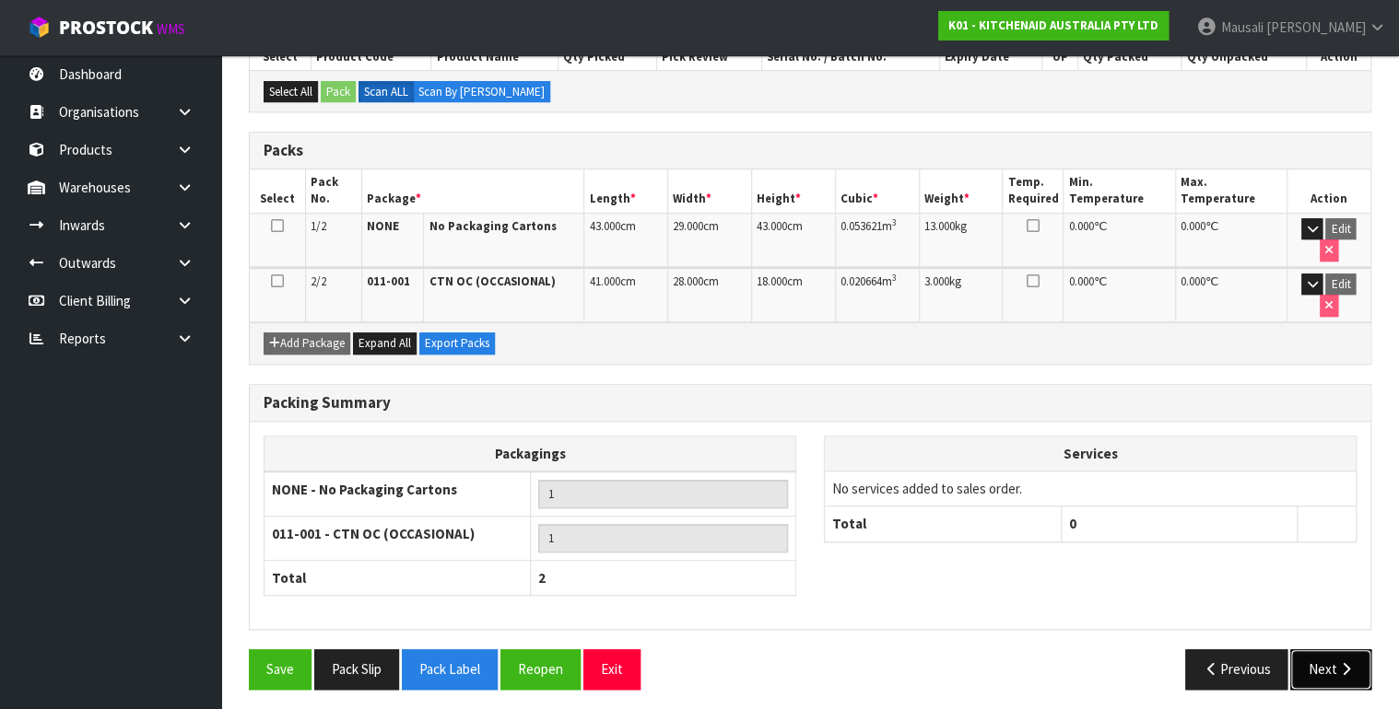
click at [1323, 653] on button "Next" at bounding box center [1330, 670] width 81 height 40
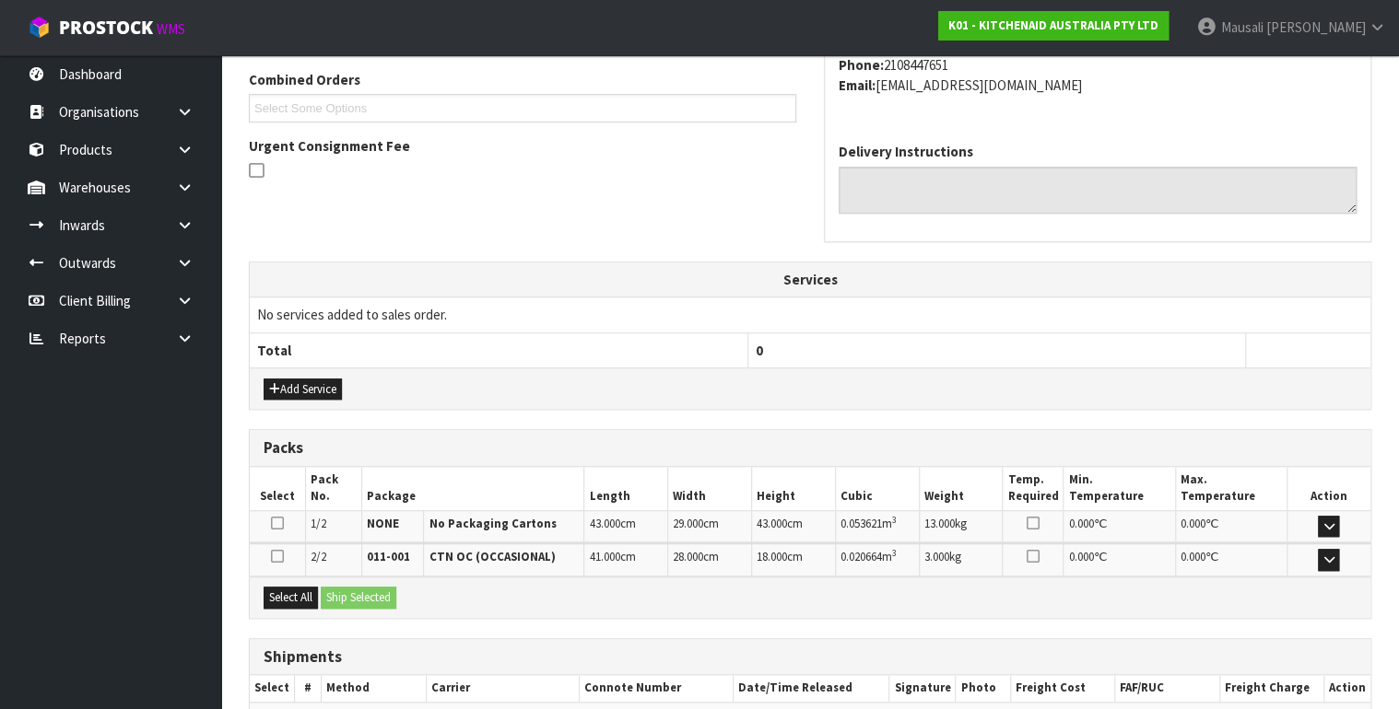
scroll to position [572, 0]
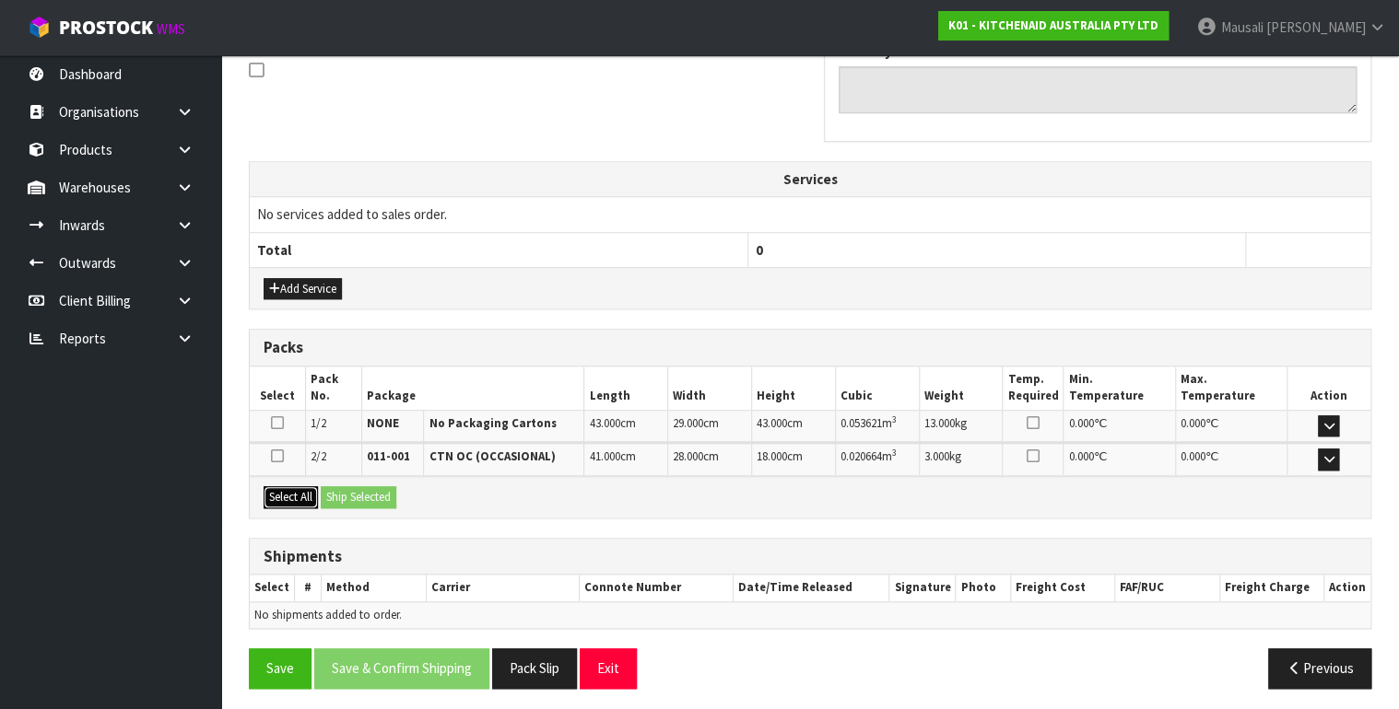
click at [291, 490] on button "Select All" at bounding box center [291, 498] width 54 height 22
click at [346, 487] on button "Ship Selected" at bounding box center [359, 498] width 76 height 22
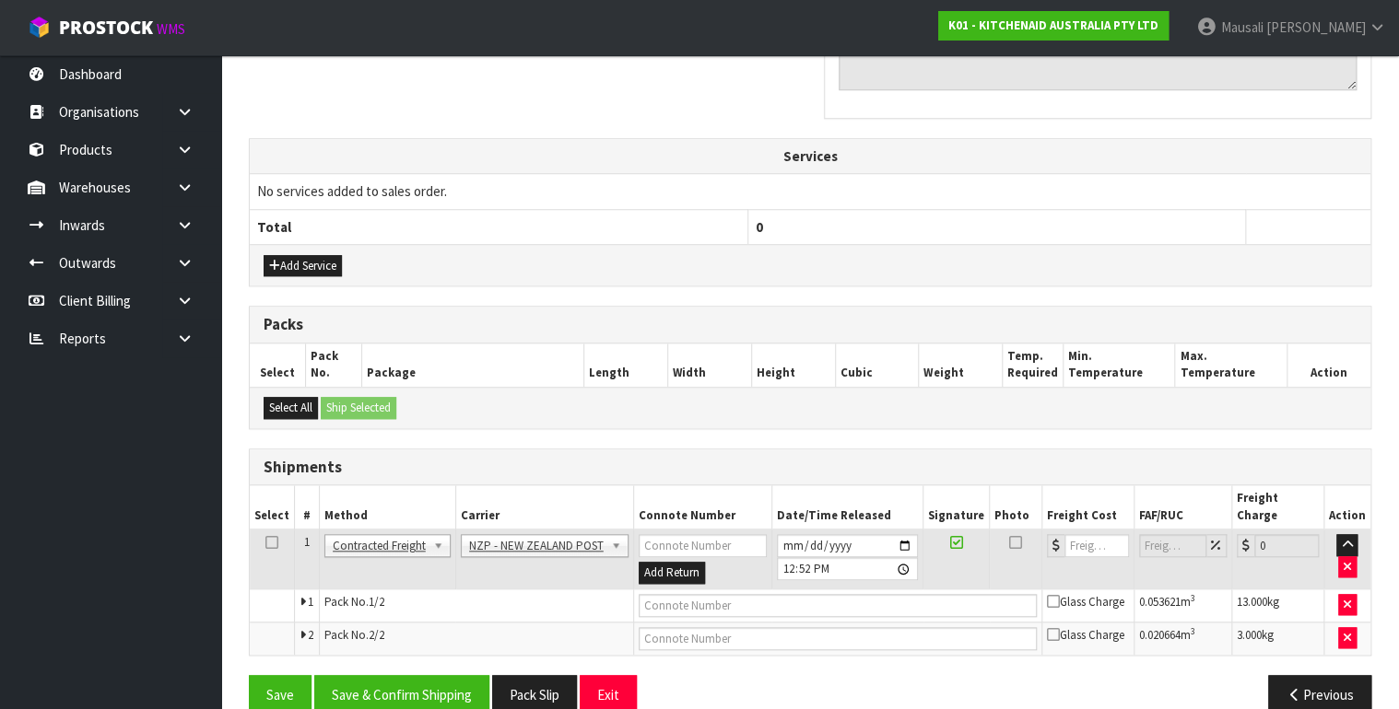
scroll to position [604, 0]
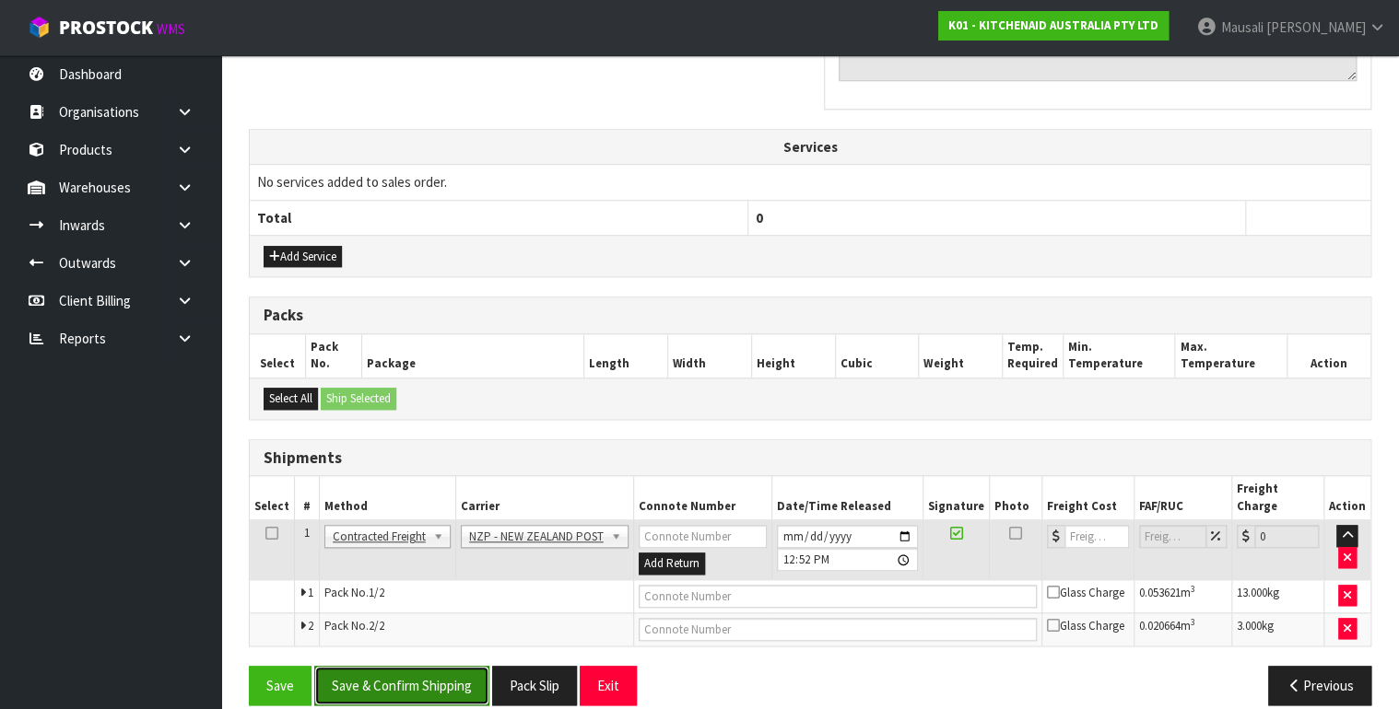
click at [446, 666] on button "Save & Confirm Shipping" at bounding box center [401, 686] width 175 height 40
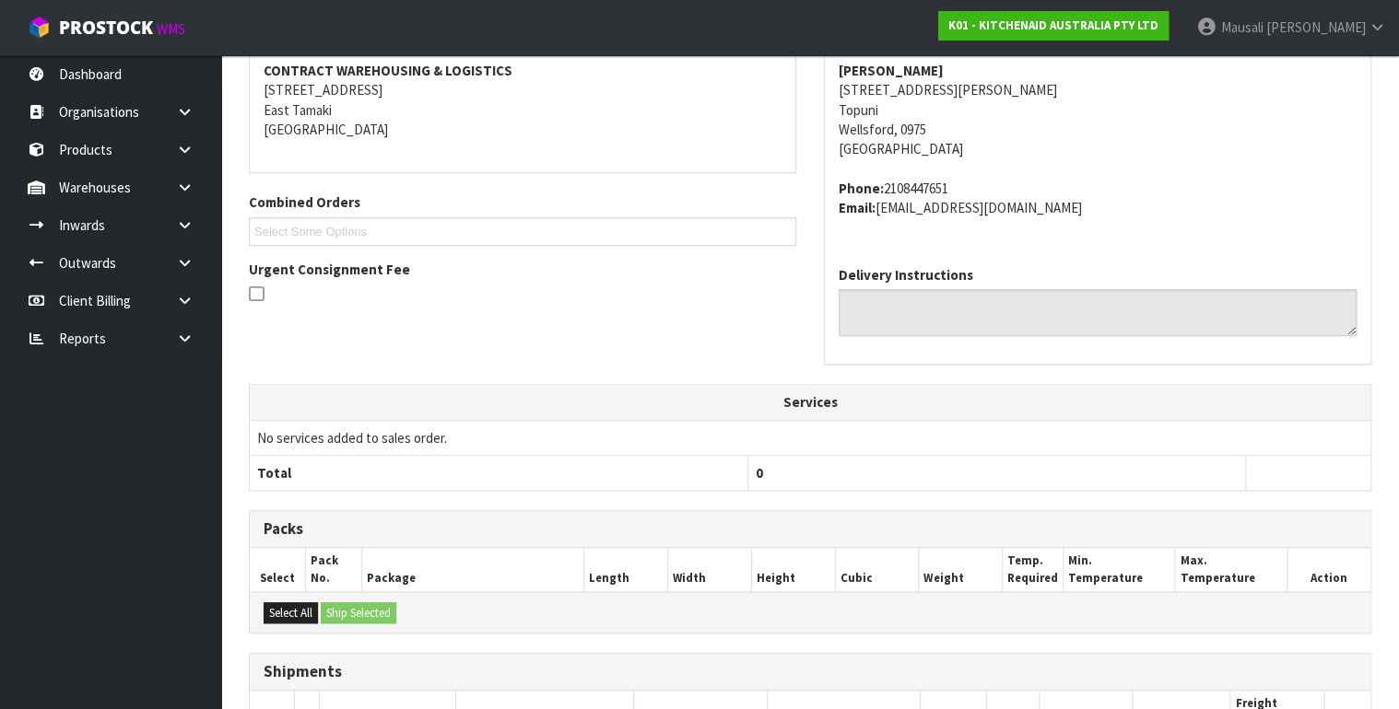
scroll to position [579, 0]
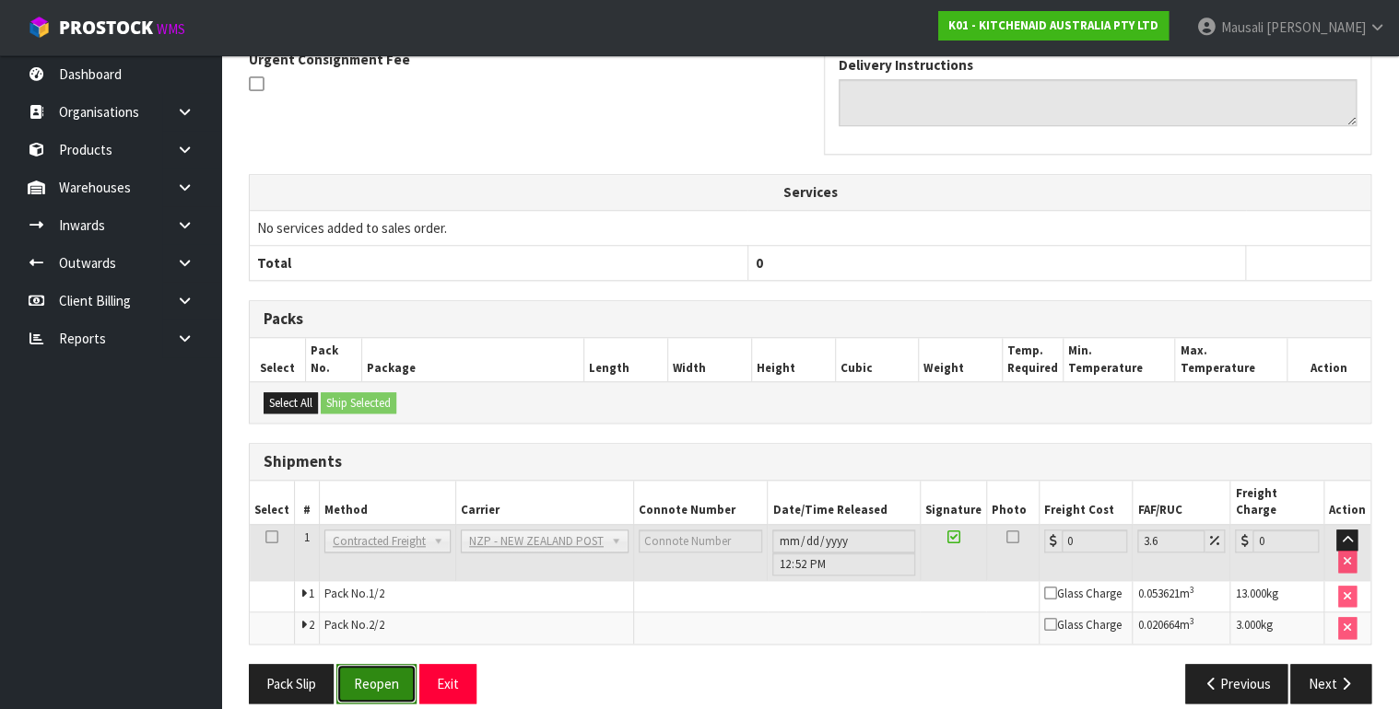
click at [375, 664] on button "Reopen" at bounding box center [376, 684] width 80 height 40
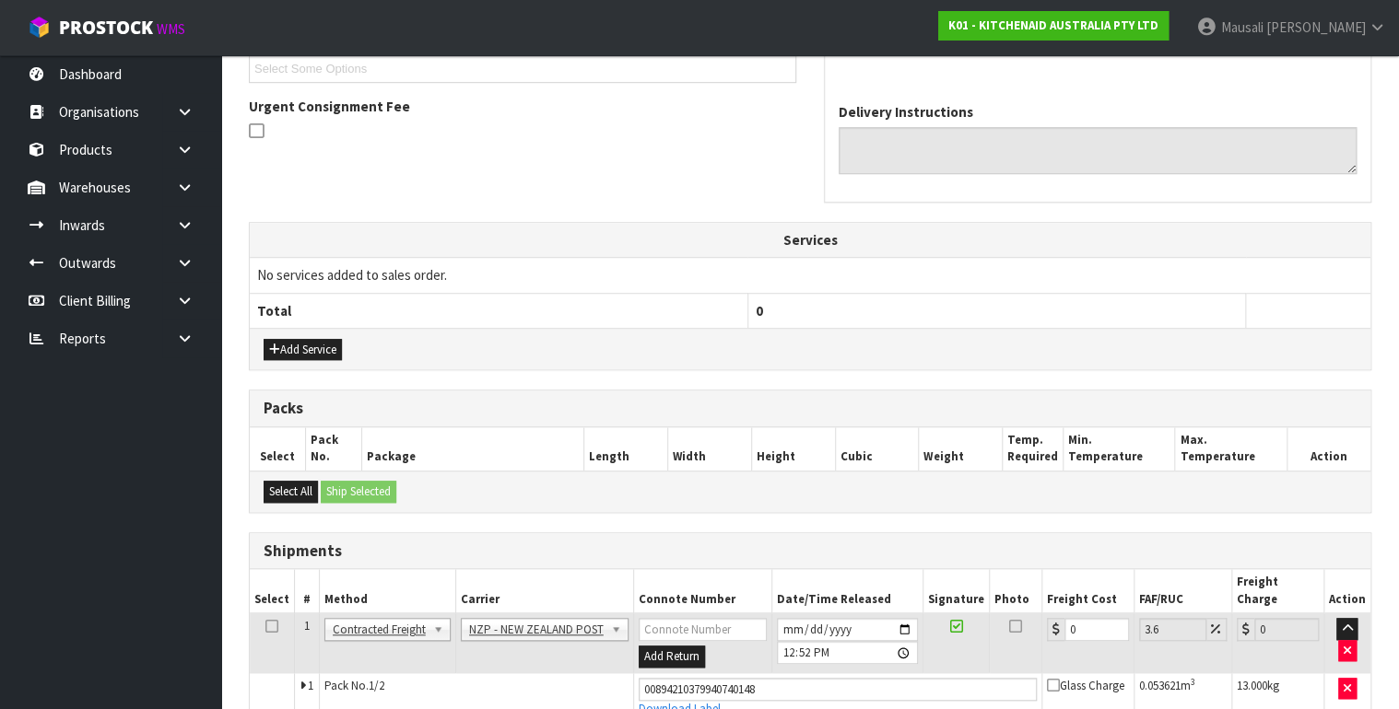
scroll to position [622, 0]
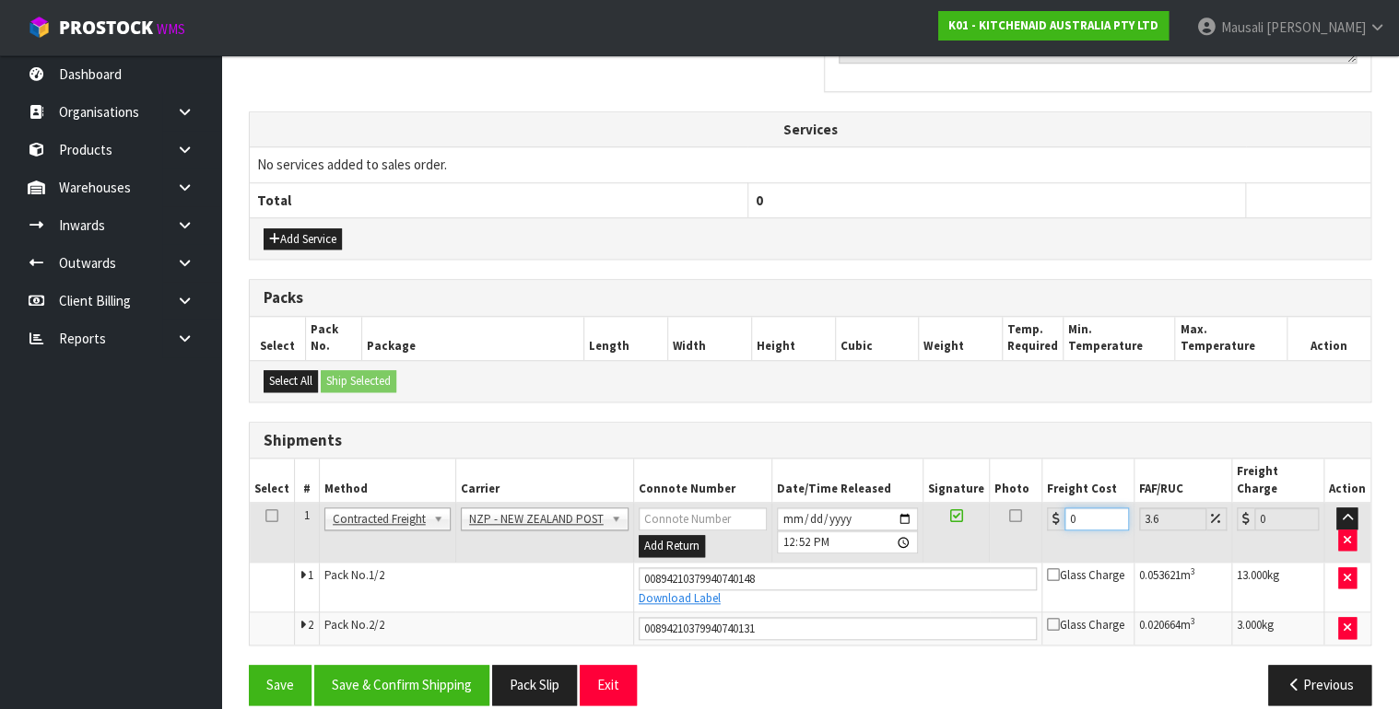
drag, startPoint x: 1086, startPoint y: 498, endPoint x: 1019, endPoint y: 524, distance: 72.0
click at [1020, 526] on tr "1 Client Local Pickup Customer Local Pickup Company Freight Contracted Freight …" at bounding box center [810, 533] width 1120 height 60
type input "1"
type input "1.04"
type input "17"
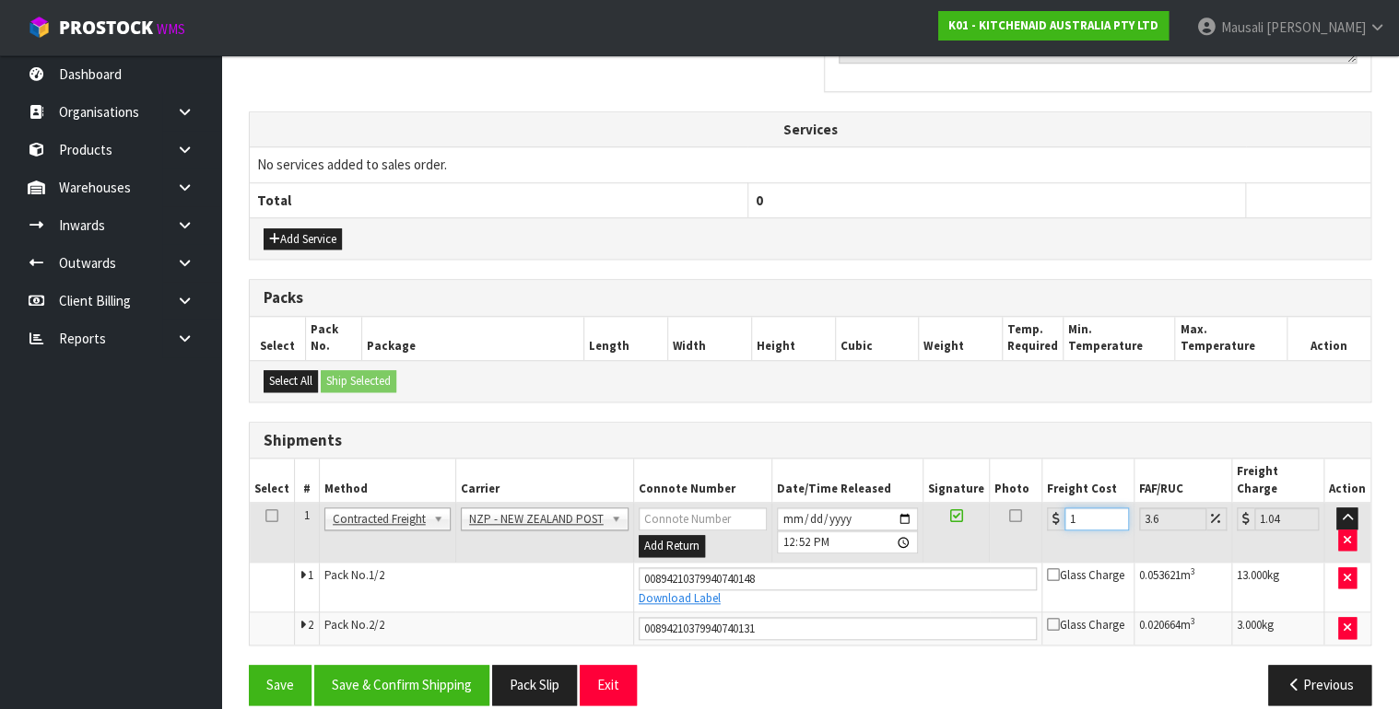
type input "17.61"
type input "17.8"
type input "18.44"
type input "17.84"
type input "18.48"
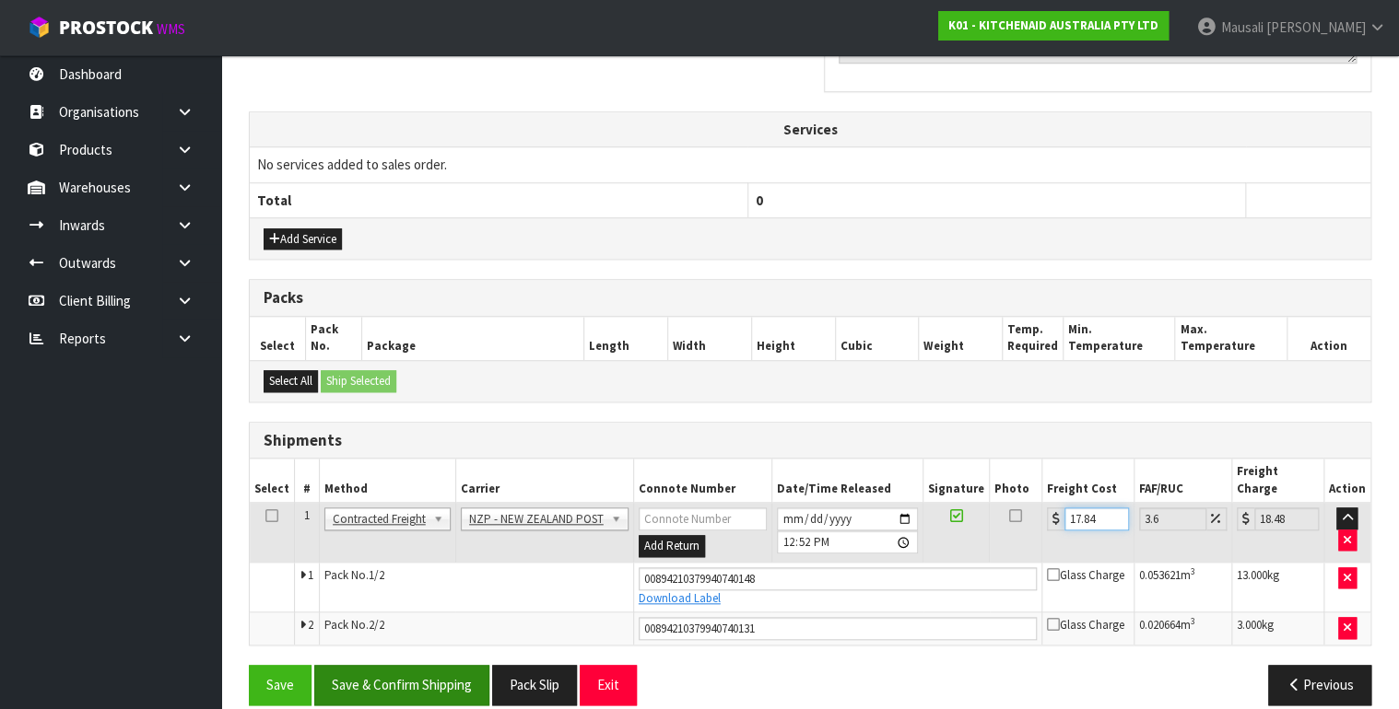
type input "17.84"
click at [421, 665] on button "Save & Confirm Shipping" at bounding box center [401, 685] width 175 height 40
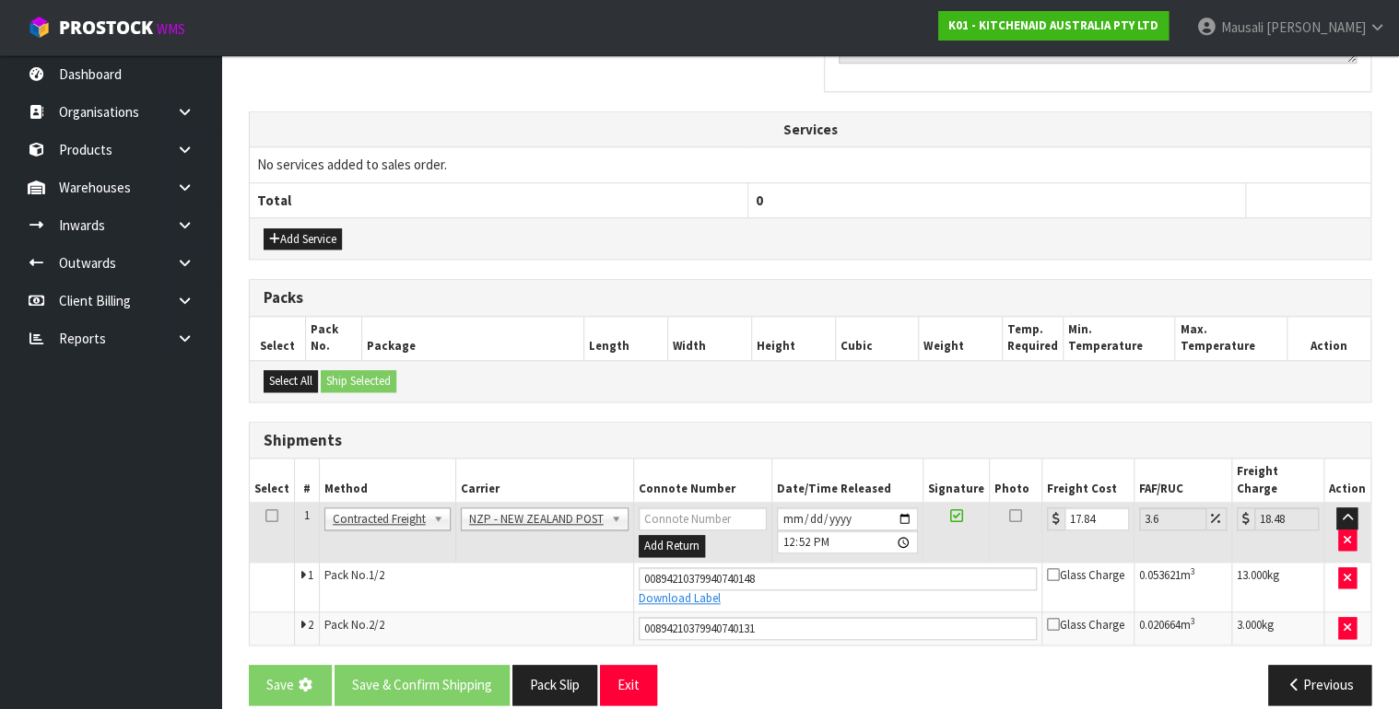
scroll to position [0, 0]
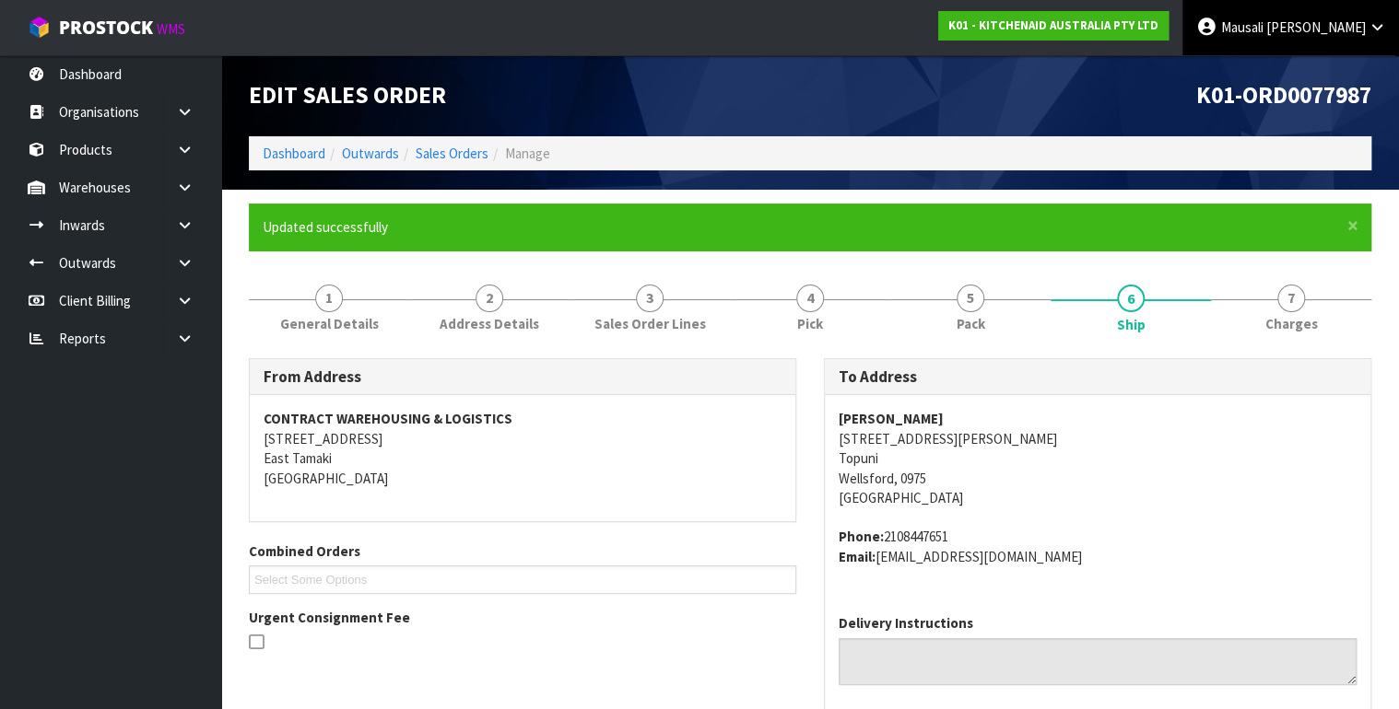
click at [1360, 37] on link "[PERSON_NAME]" at bounding box center [1290, 27] width 217 height 55
click at [1329, 65] on link "Logout" at bounding box center [1325, 73] width 146 height 25
